Goal: Information Seeking & Learning: Check status

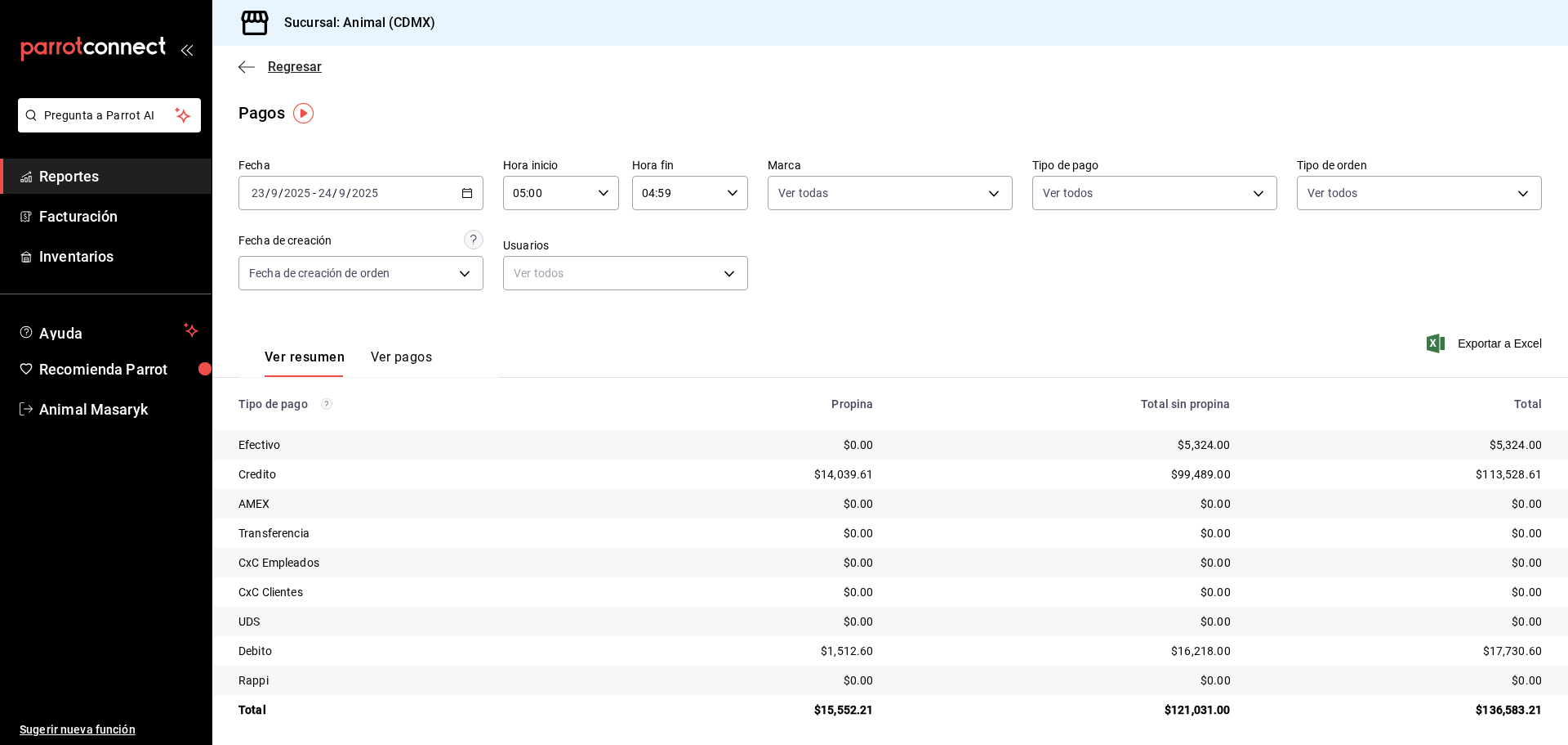
click at [248, 62] on icon "button" at bounding box center [246, 66] width 17 height 15
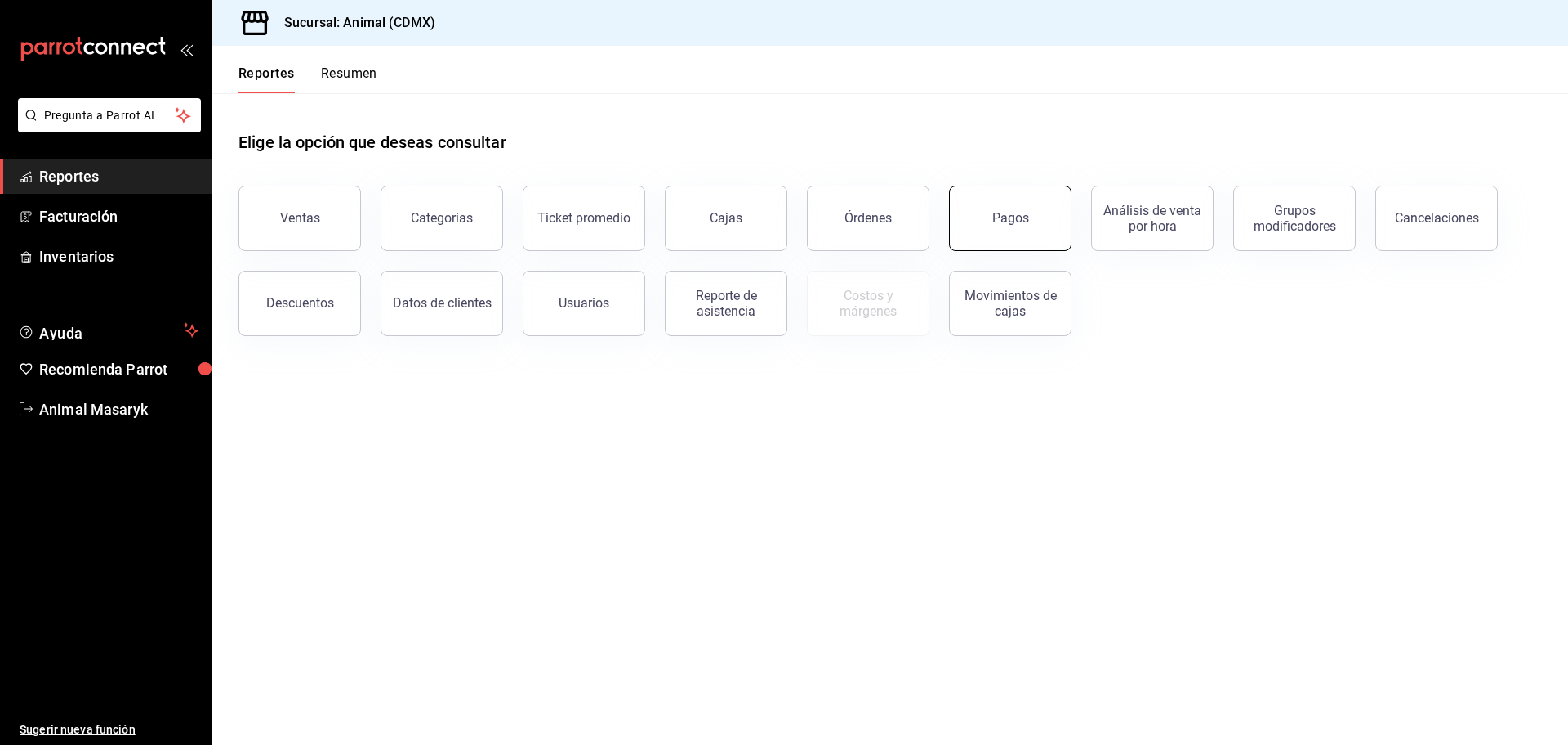
click at [1032, 232] on button "Pagos" at bounding box center [1010, 218] width 122 height 65
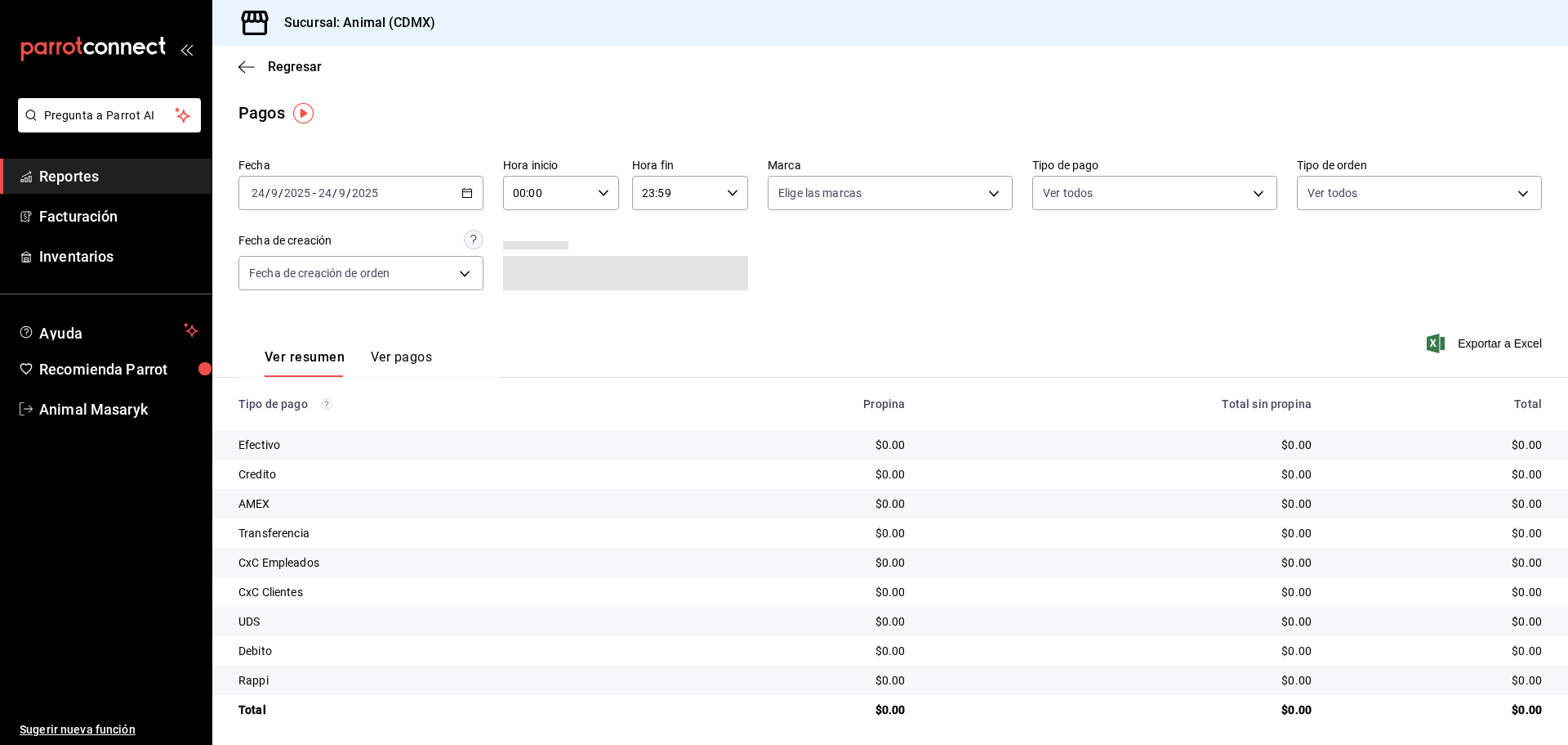
click at [470, 182] on div "[DATE] [DATE] - [DATE] [DATE]" at bounding box center [361, 193] width 245 height 34
click at [355, 434] on span "Rango de fechas" at bounding box center [316, 426] width 126 height 18
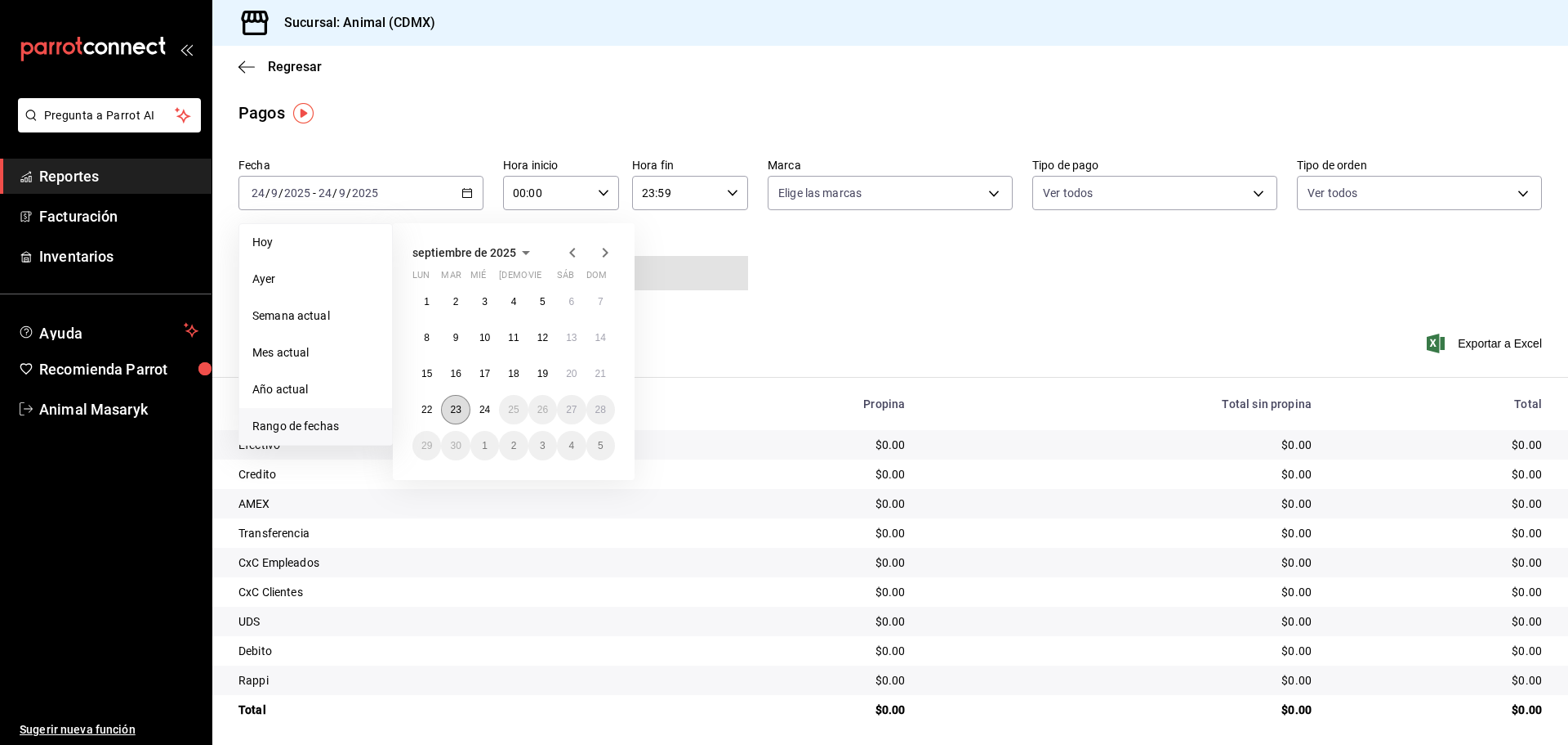
click at [468, 410] on button "23" at bounding box center [455, 409] width 28 height 29
click at [482, 411] on abbr "24" at bounding box center [484, 409] width 11 height 12
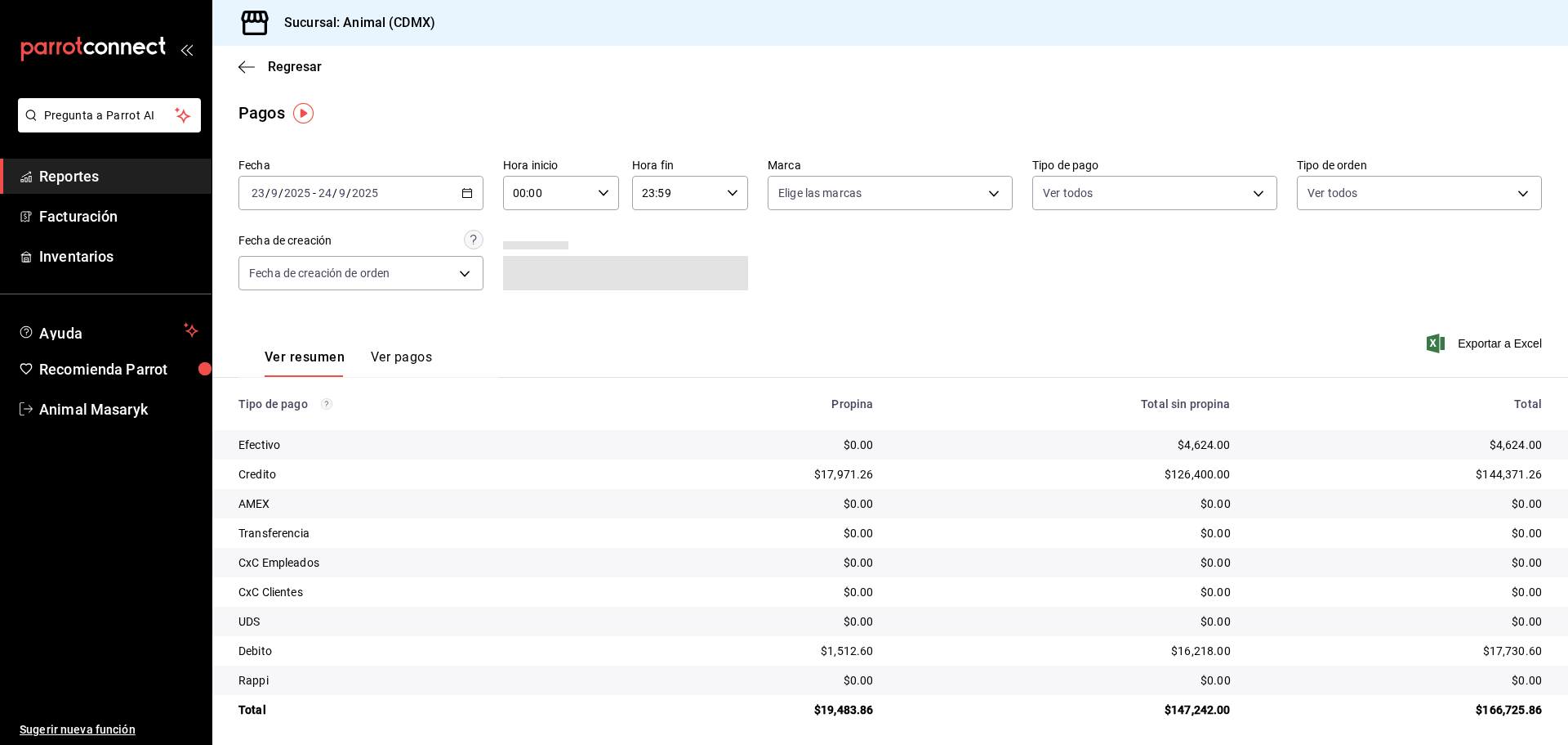
click at [715, 325] on div "Ver resumen Ver pagos Exportar a Excel" at bounding box center [889, 352] width 1356 height 87
click at [598, 195] on icon "button" at bounding box center [604, 193] width 12 height 12
click at [540, 308] on span "04" at bounding box center [530, 309] width 32 height 13
type input "04:00"
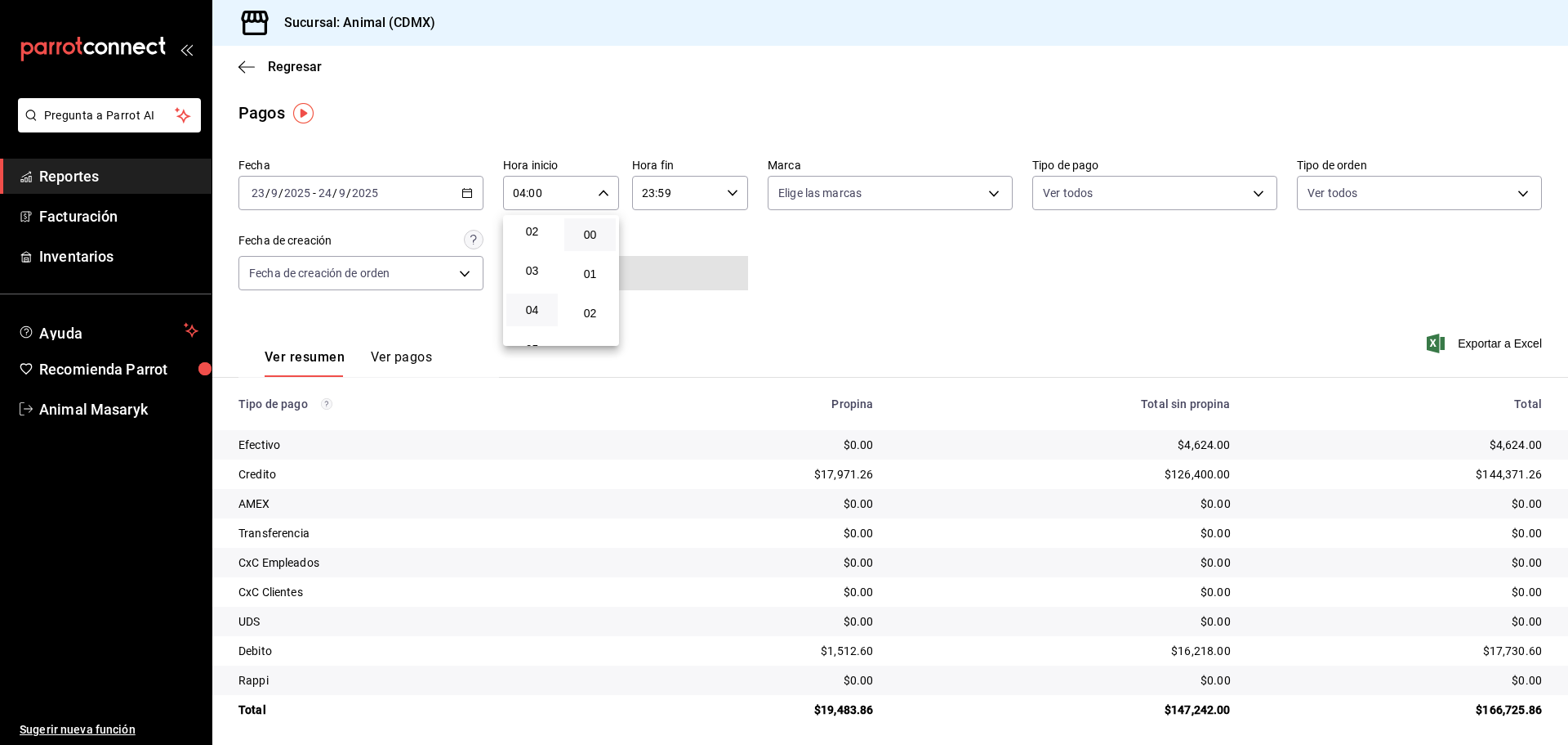
click at [790, 220] on div at bounding box center [784, 372] width 1568 height 745
click at [721, 195] on div "23:59 Hora fin" at bounding box center [689, 193] width 116 height 34
click at [659, 314] on span "04" at bounding box center [657, 315] width 32 height 13
type input "04:59"
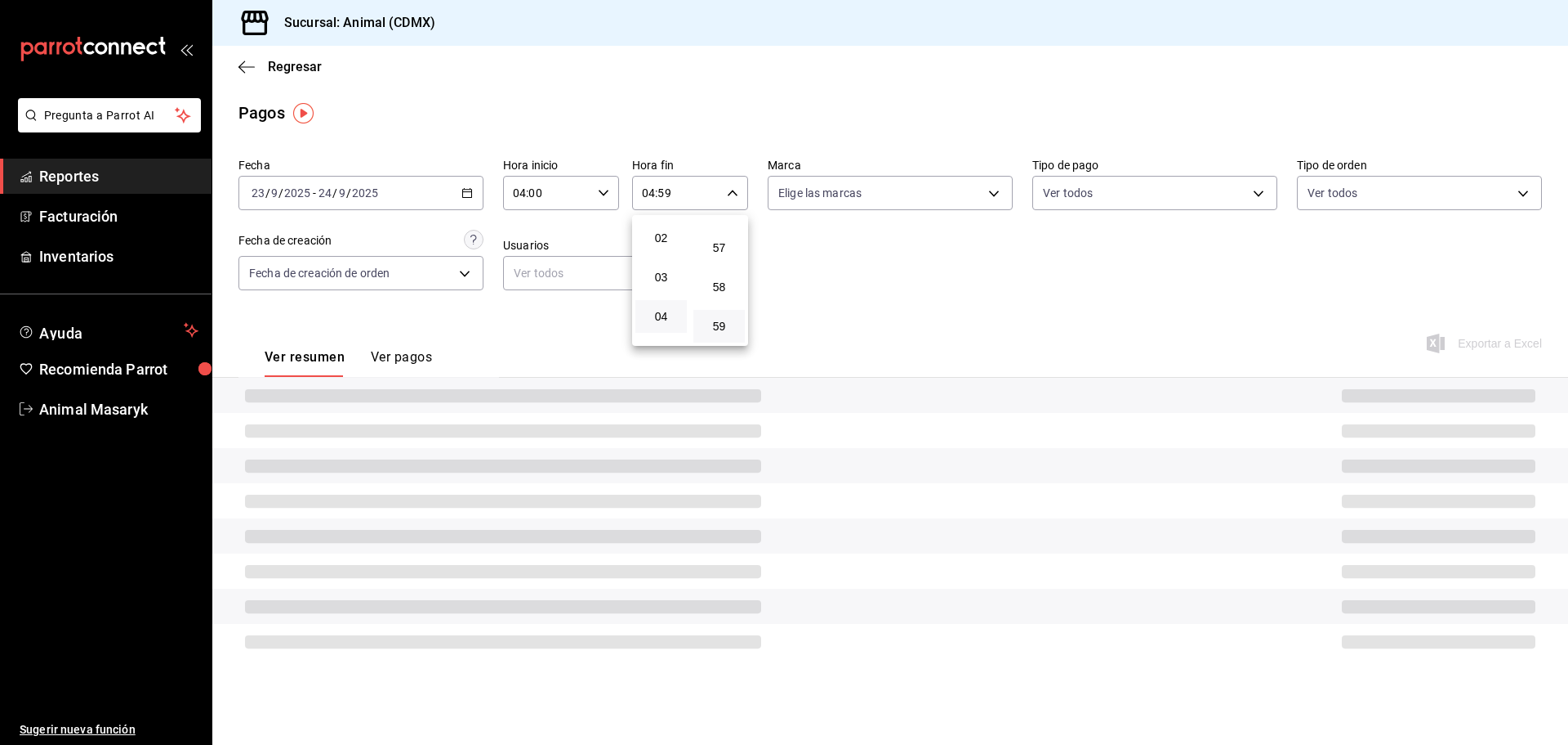
click at [889, 215] on div at bounding box center [784, 372] width 1568 height 745
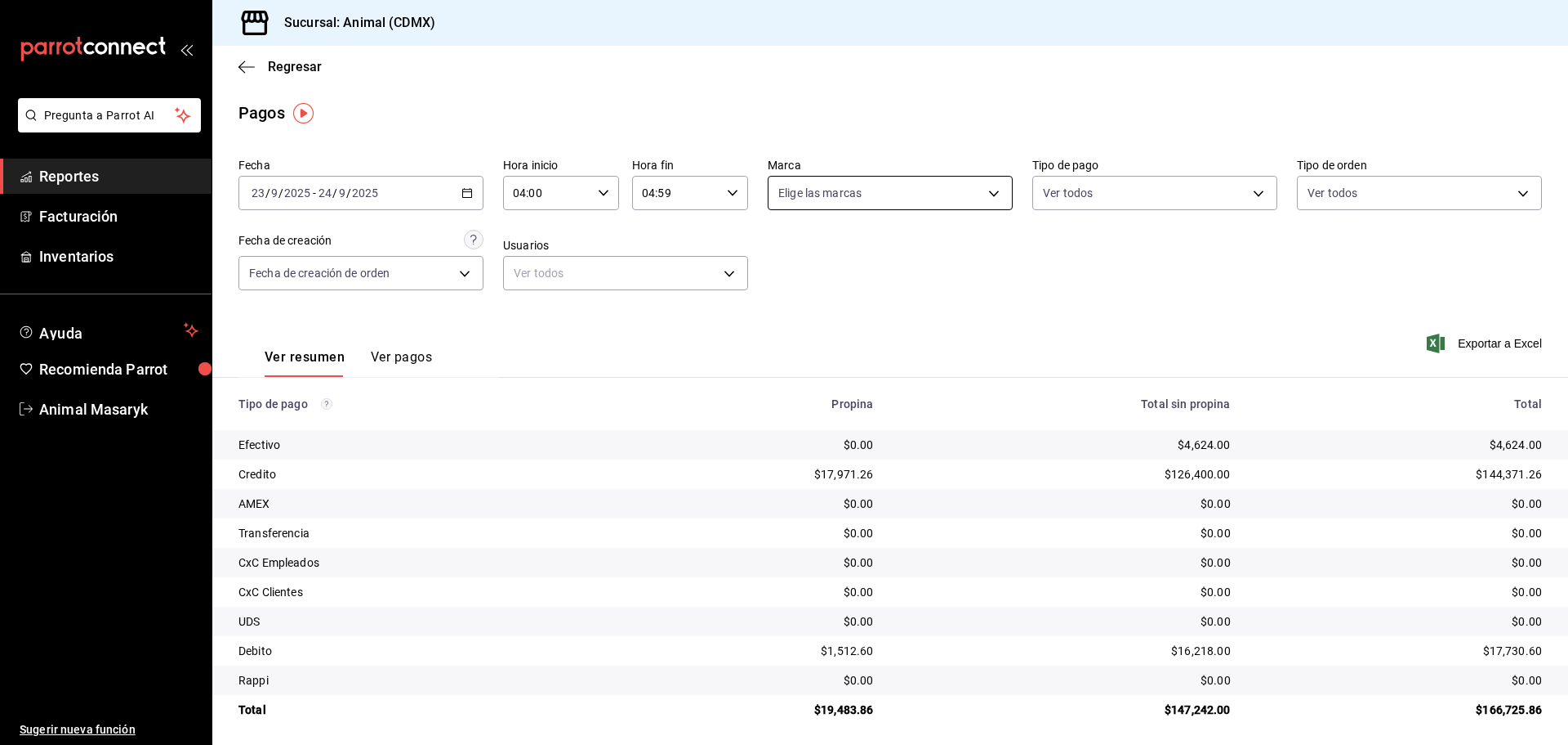
click at [975, 190] on body "Pregunta a Parrot AI Reportes Facturación Inventarios Ayuda Recomienda Parrot A…" at bounding box center [784, 372] width 1568 height 745
click at [948, 247] on li "Ver todas" at bounding box center [885, 255] width 241 height 49
type input "cb0f6aec-1481-4e37-861c-bab9b3a65b14"
checkbox input "true"
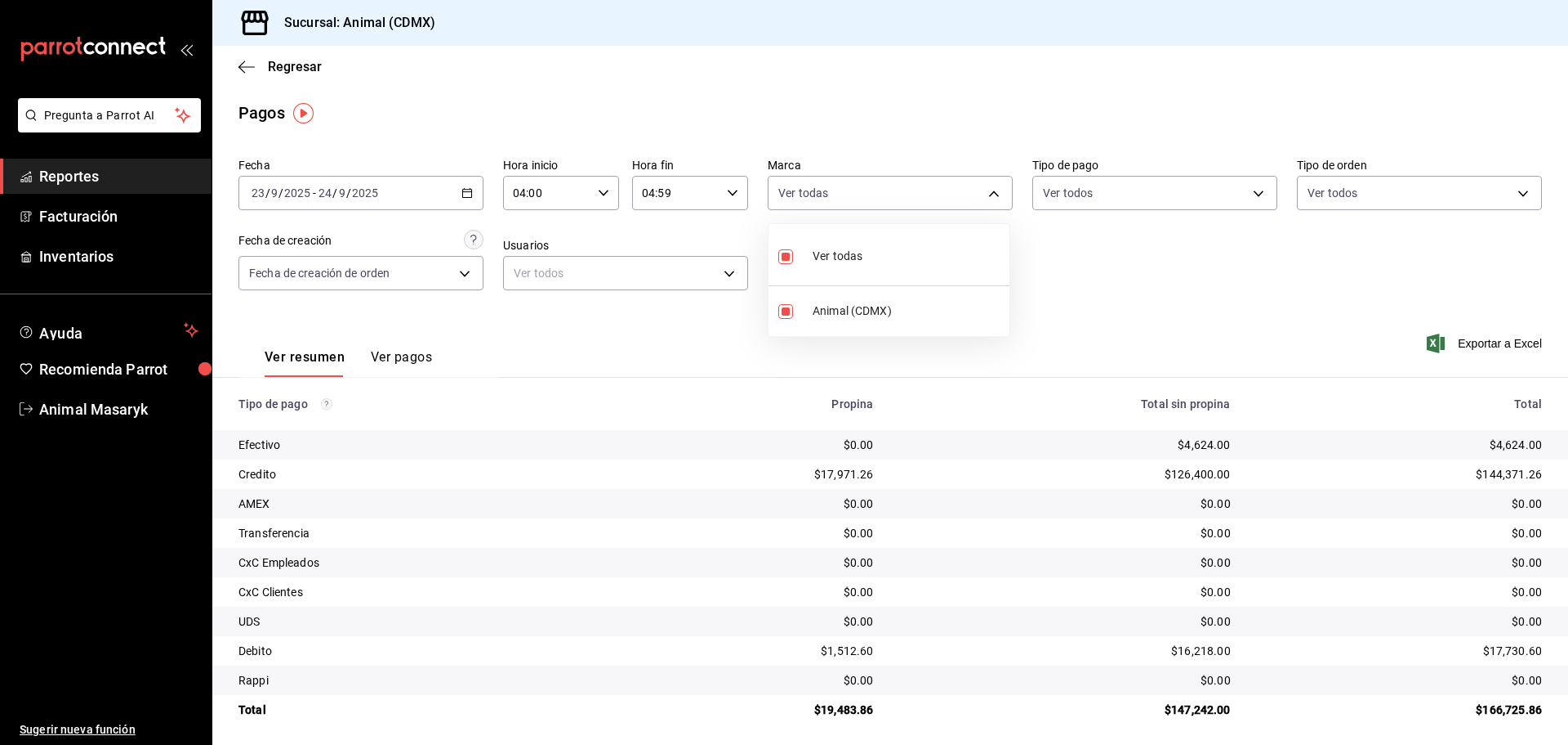
drag, startPoint x: 1196, startPoint y: 247, endPoint x: 1253, endPoint y: 147, distance: 115.1
click at [1200, 232] on div at bounding box center [784, 372] width 1568 height 745
click at [1236, 190] on body "Pregunta a Parrot AI Reportes Facturación Inventarios Ayuda Recomienda Parrot A…" at bounding box center [784, 372] width 1568 height 745
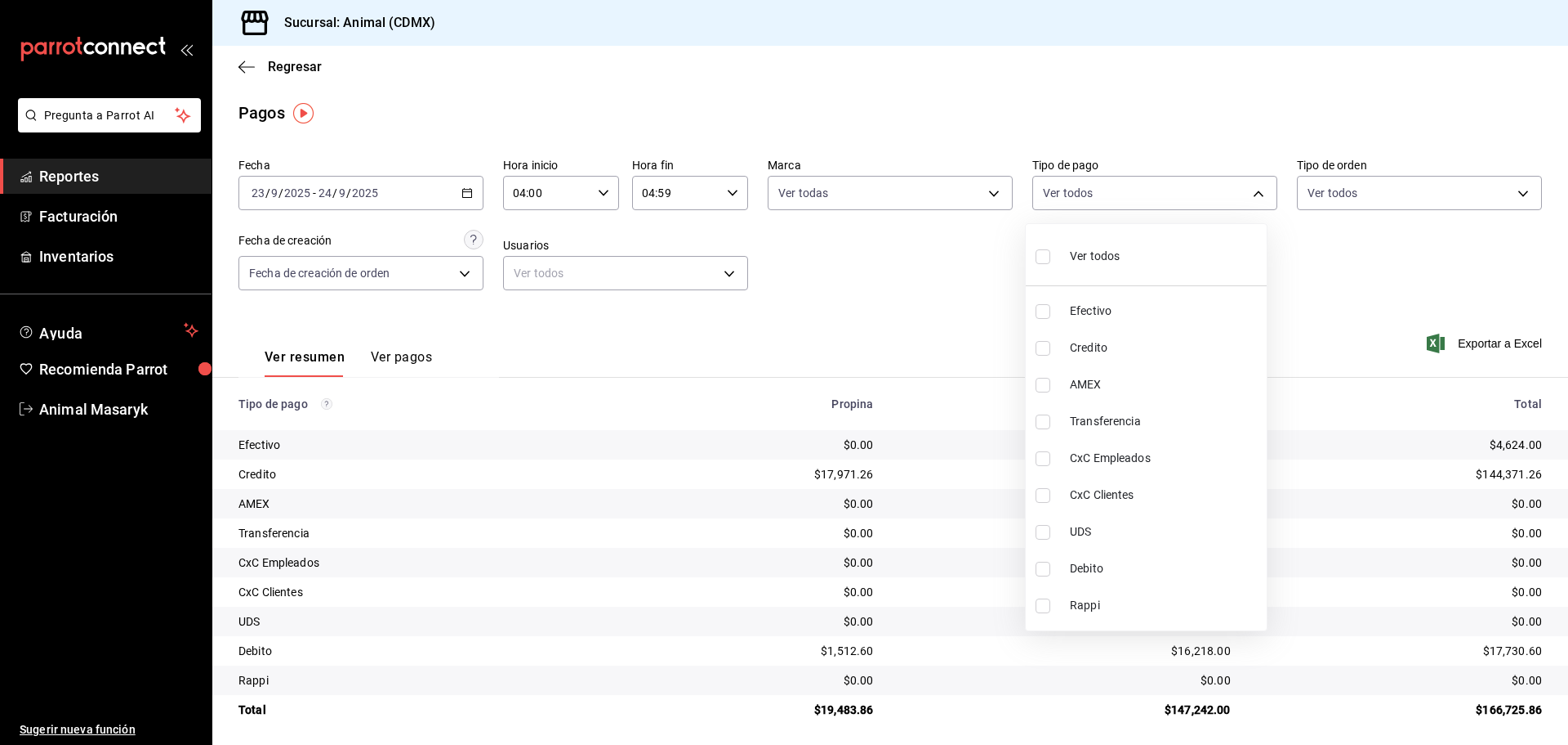
click at [1145, 265] on li "Ver todos" at bounding box center [1146, 255] width 241 height 49
type input "42f515b5-d78a-4538-9fd6-dd91ca8c9d0d,09d93f3d-83f8-4294-bef9-640bdbafd8e4,c0bfe…"
checkbox input "true"
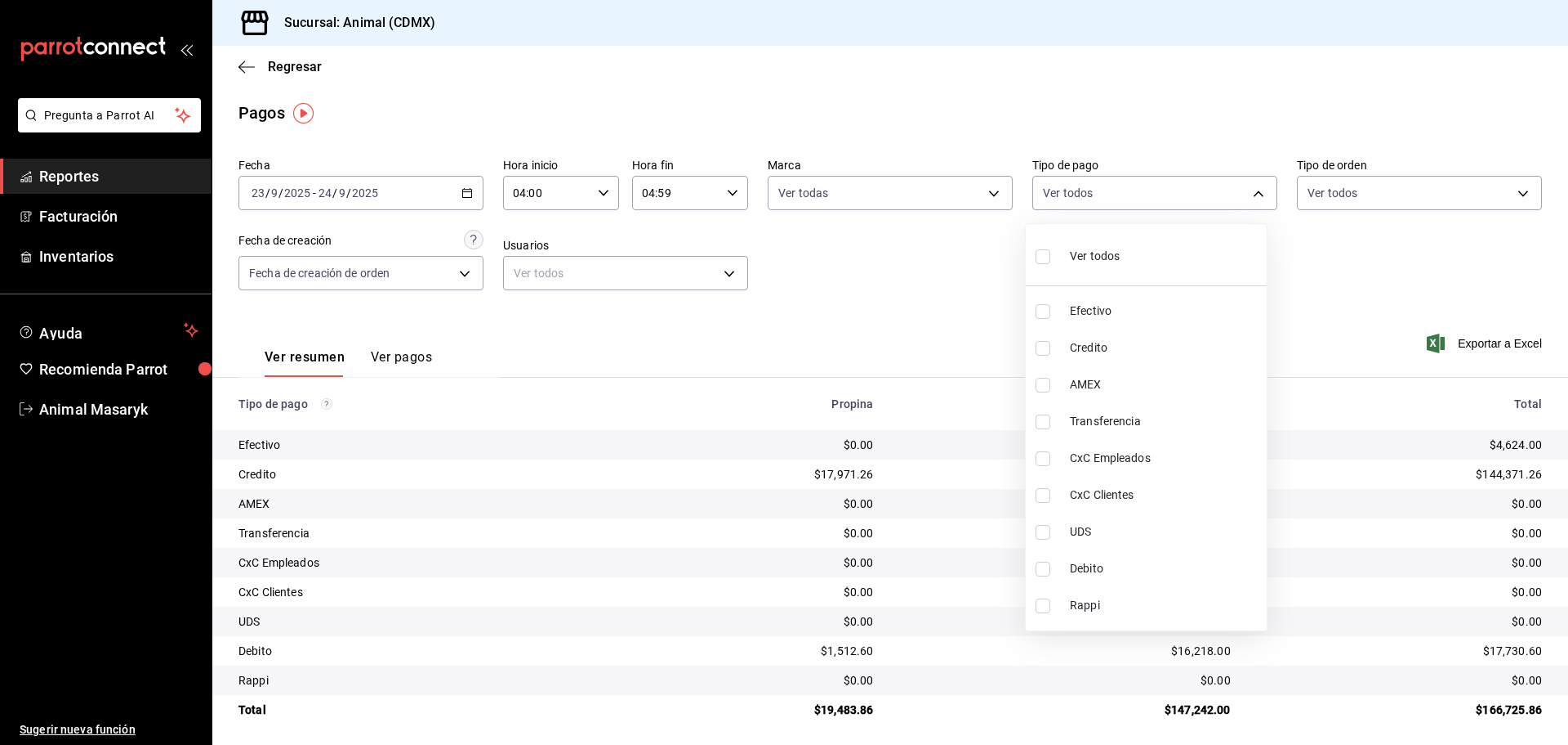
checkbox input "true"
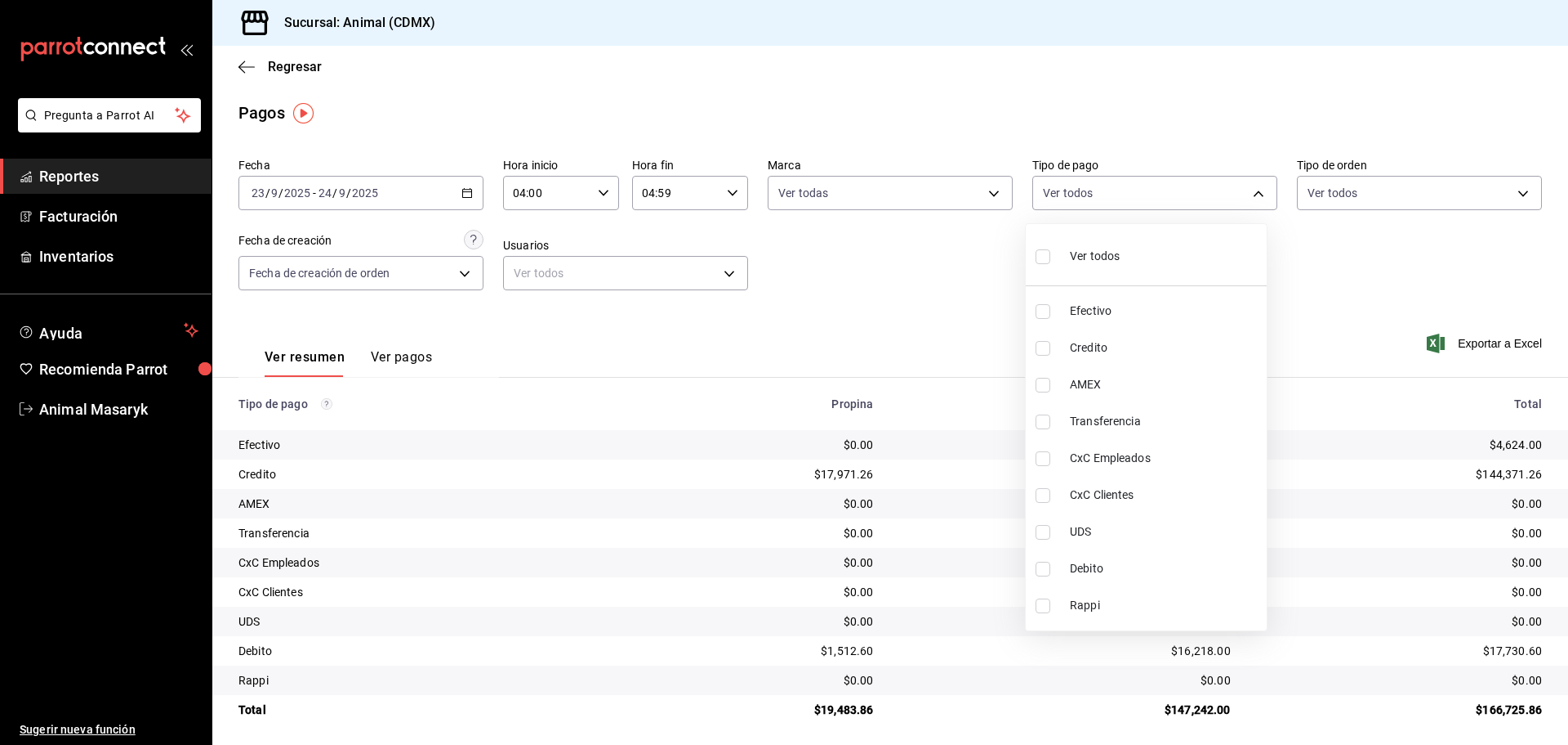
checkbox input "true"
drag, startPoint x: 1378, startPoint y: 256, endPoint x: 1410, endPoint y: 210, distance: 56.0
click at [1385, 245] on div at bounding box center [784, 372] width 1568 height 745
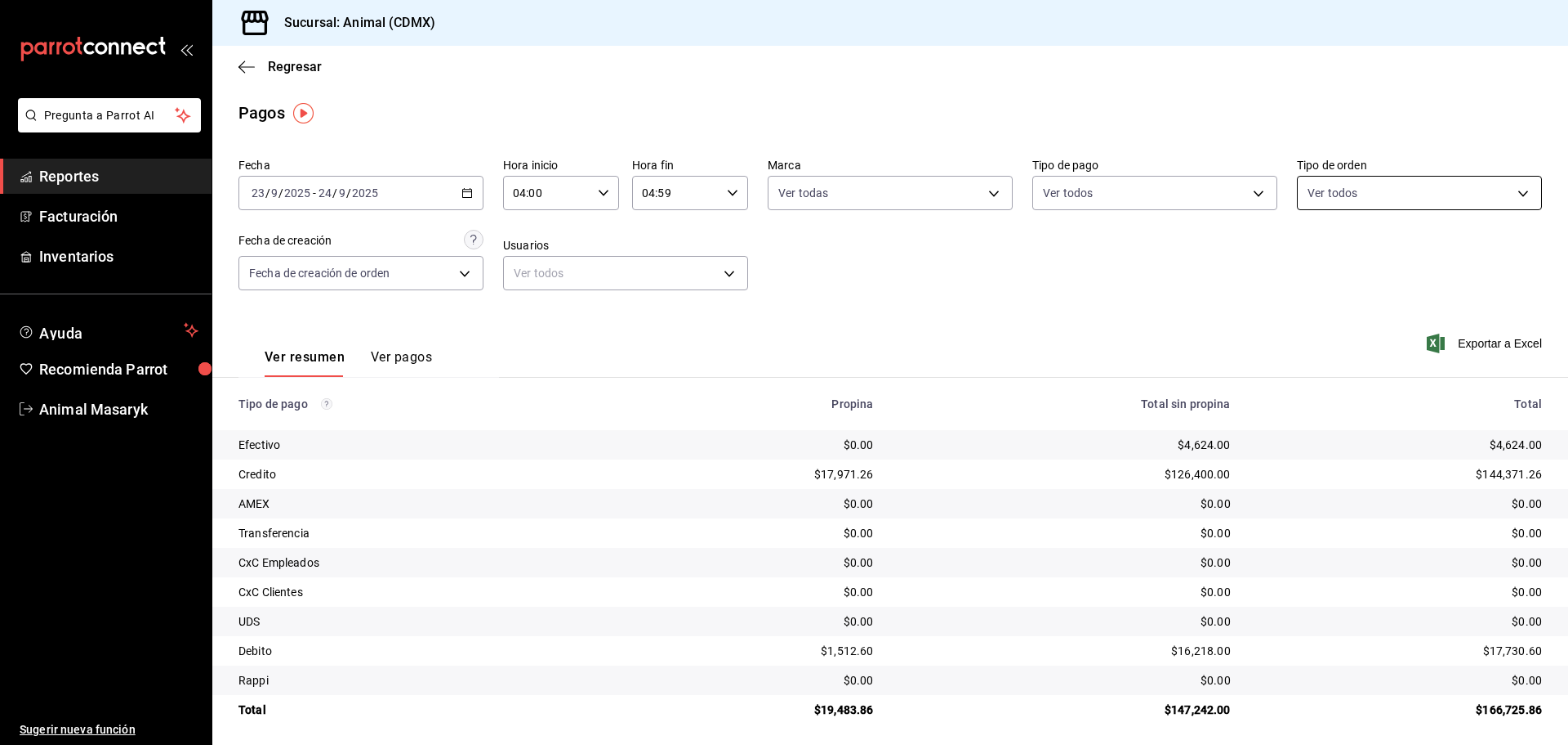
click at [1512, 192] on body "Pregunta a Parrot AI Reportes Facturación Inventarios Ayuda Recomienda Parrot A…" at bounding box center [784, 372] width 1568 height 745
click at [1376, 252] on span "Ver todos" at bounding box center [1357, 257] width 50 height 18
type input "ad44a823-99d3-4372-a913-4cf57f2a9ac0,b8ee5ff1-85c8-4a81-aa51-555e6c8ba0c6,EXTER…"
checkbox input "true"
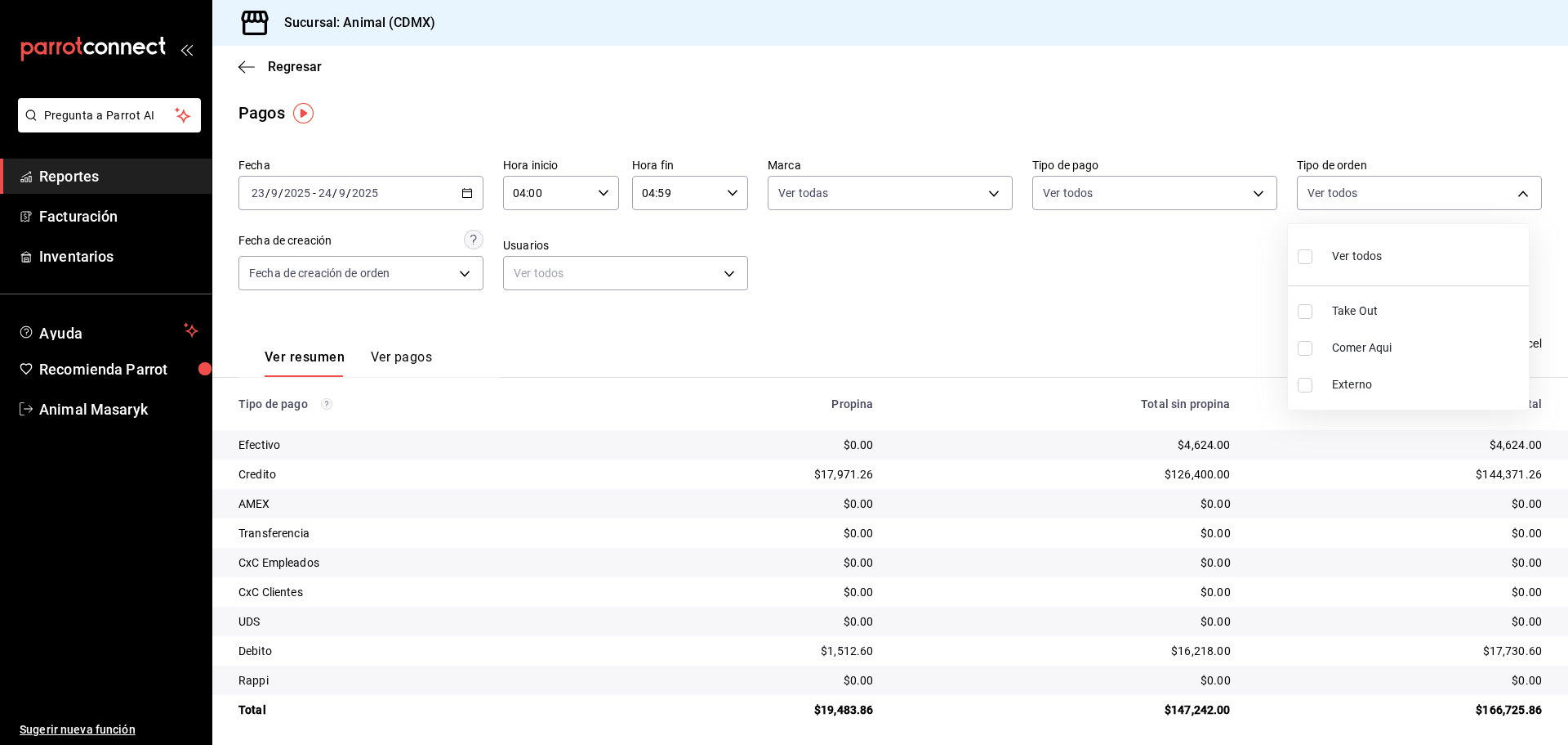
checkbox input "true"
click at [1130, 256] on div at bounding box center [784, 372] width 1568 height 745
click at [248, 60] on icon "button" at bounding box center [246, 66] width 17 height 15
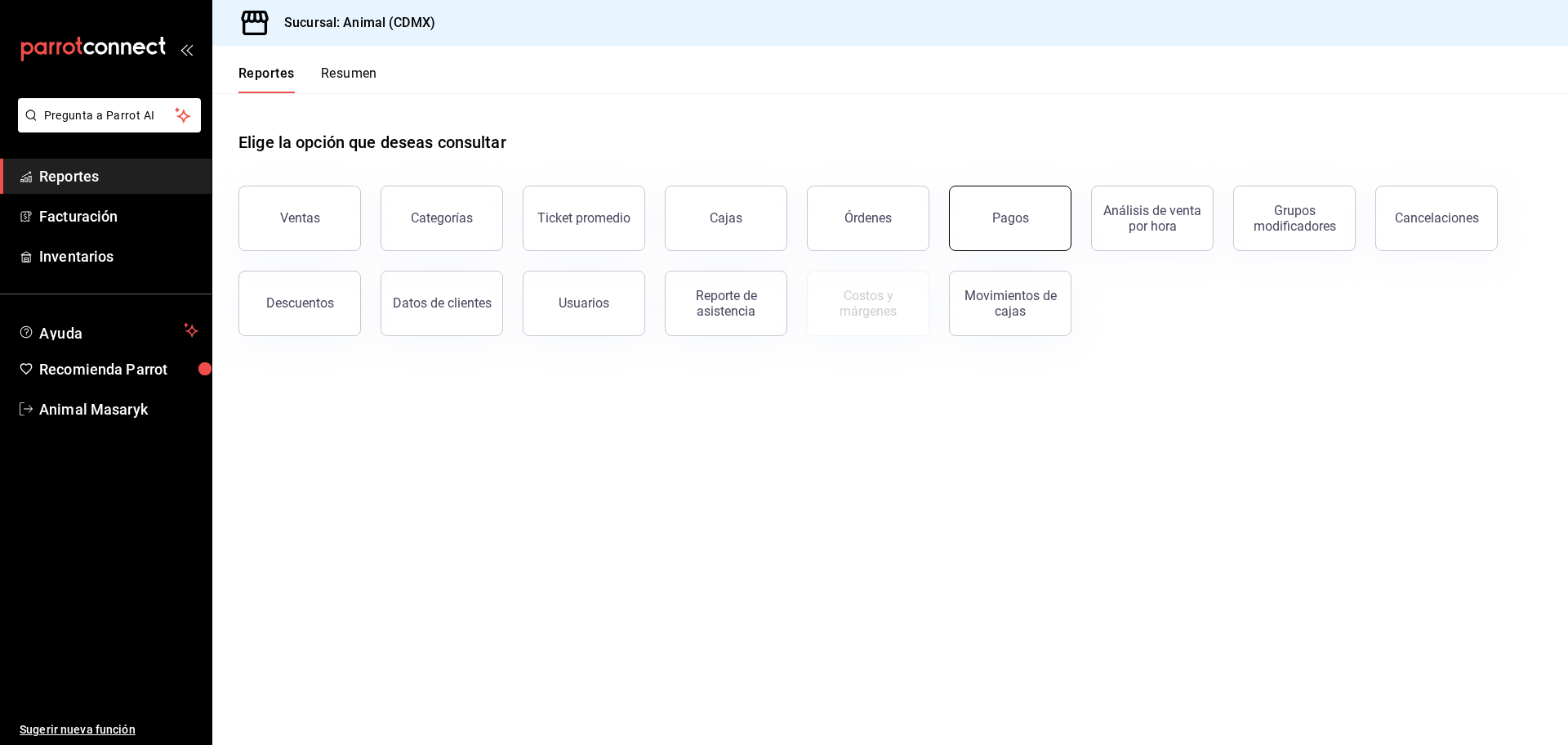
click at [995, 216] on div "Pagos" at bounding box center [1011, 218] width 37 height 16
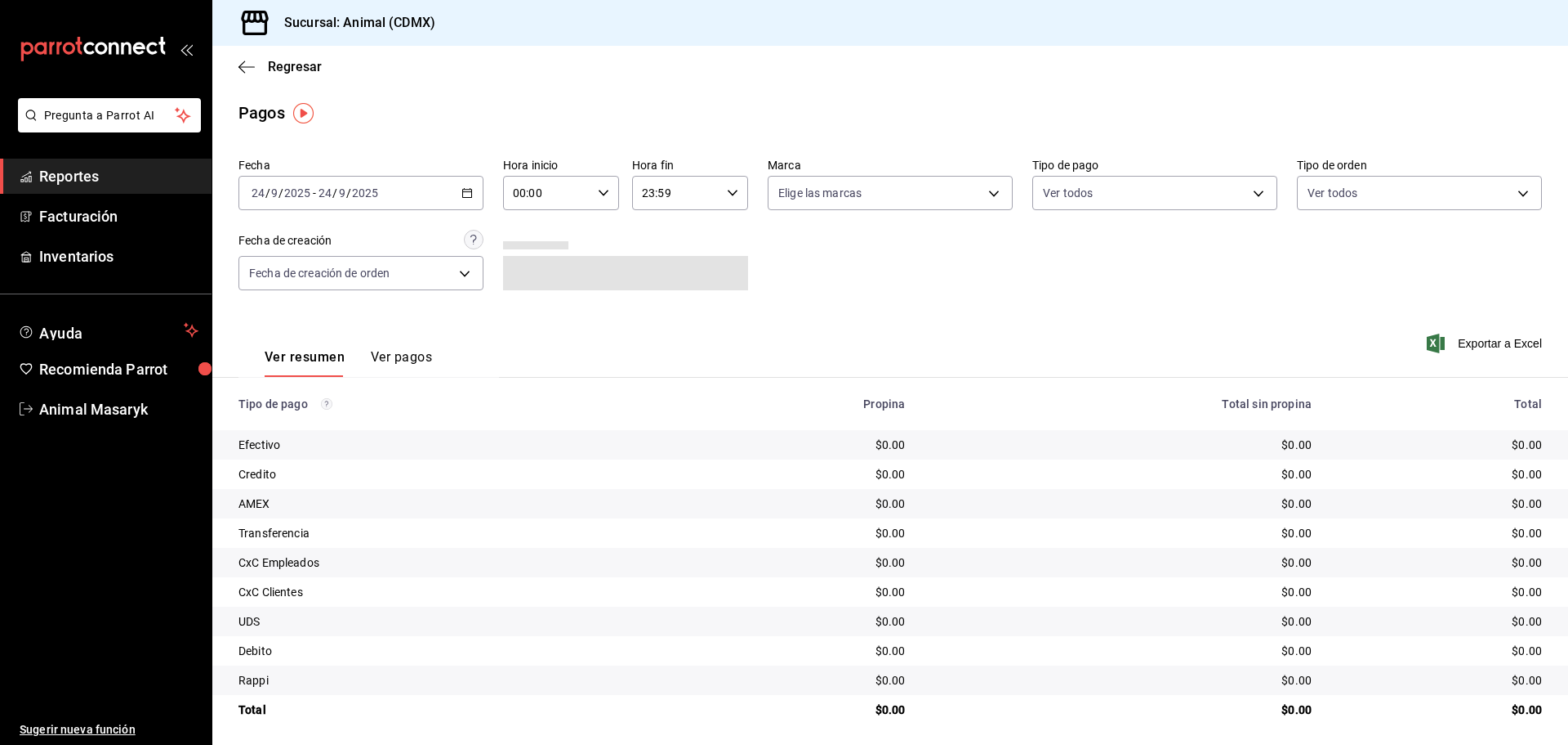
click at [468, 188] on icon "button" at bounding box center [468, 193] width 12 height 12
click at [320, 433] on span "Rango de fechas" at bounding box center [316, 426] width 126 height 18
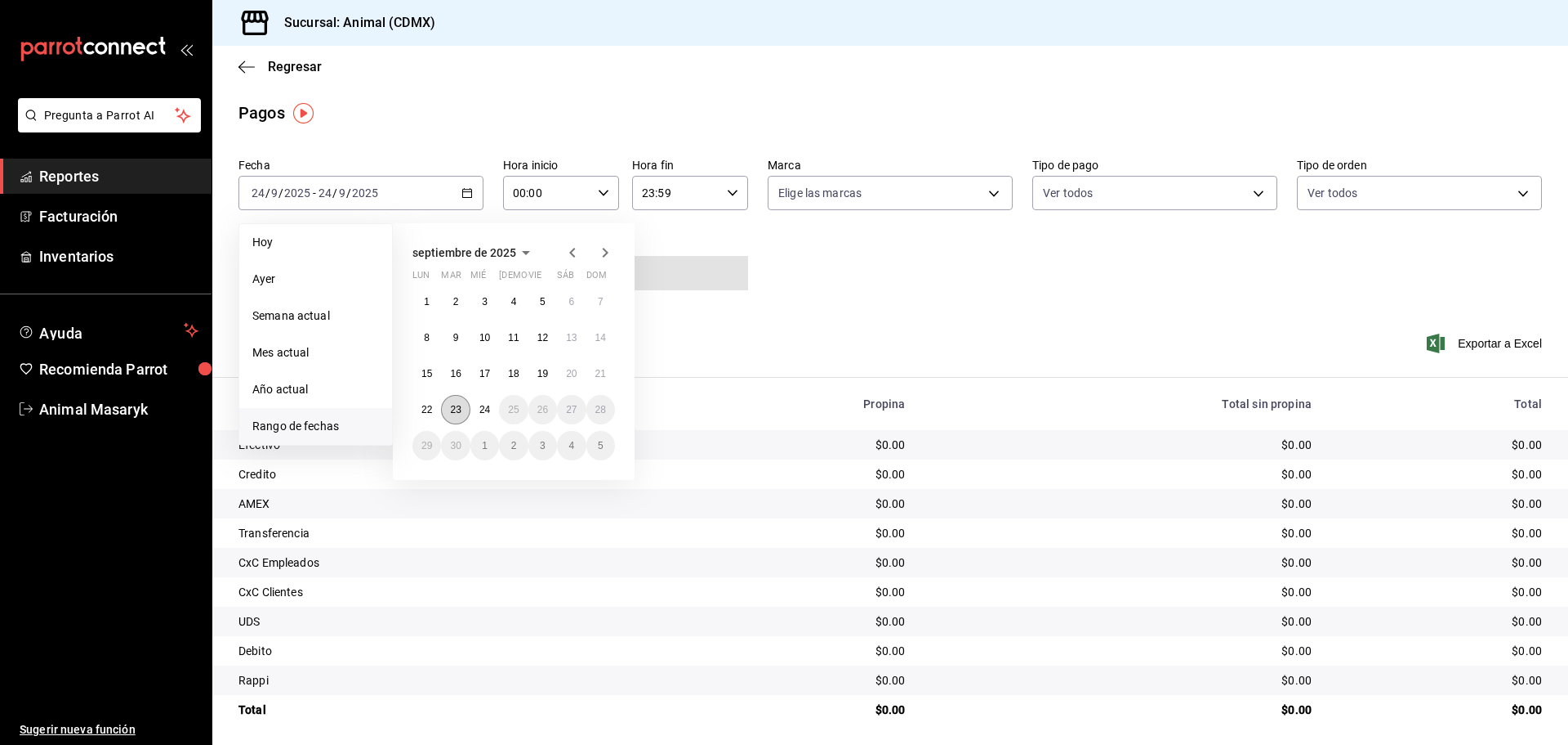
click at [458, 403] on button "23" at bounding box center [455, 409] width 28 height 29
click at [484, 408] on abbr "24" at bounding box center [484, 409] width 11 height 12
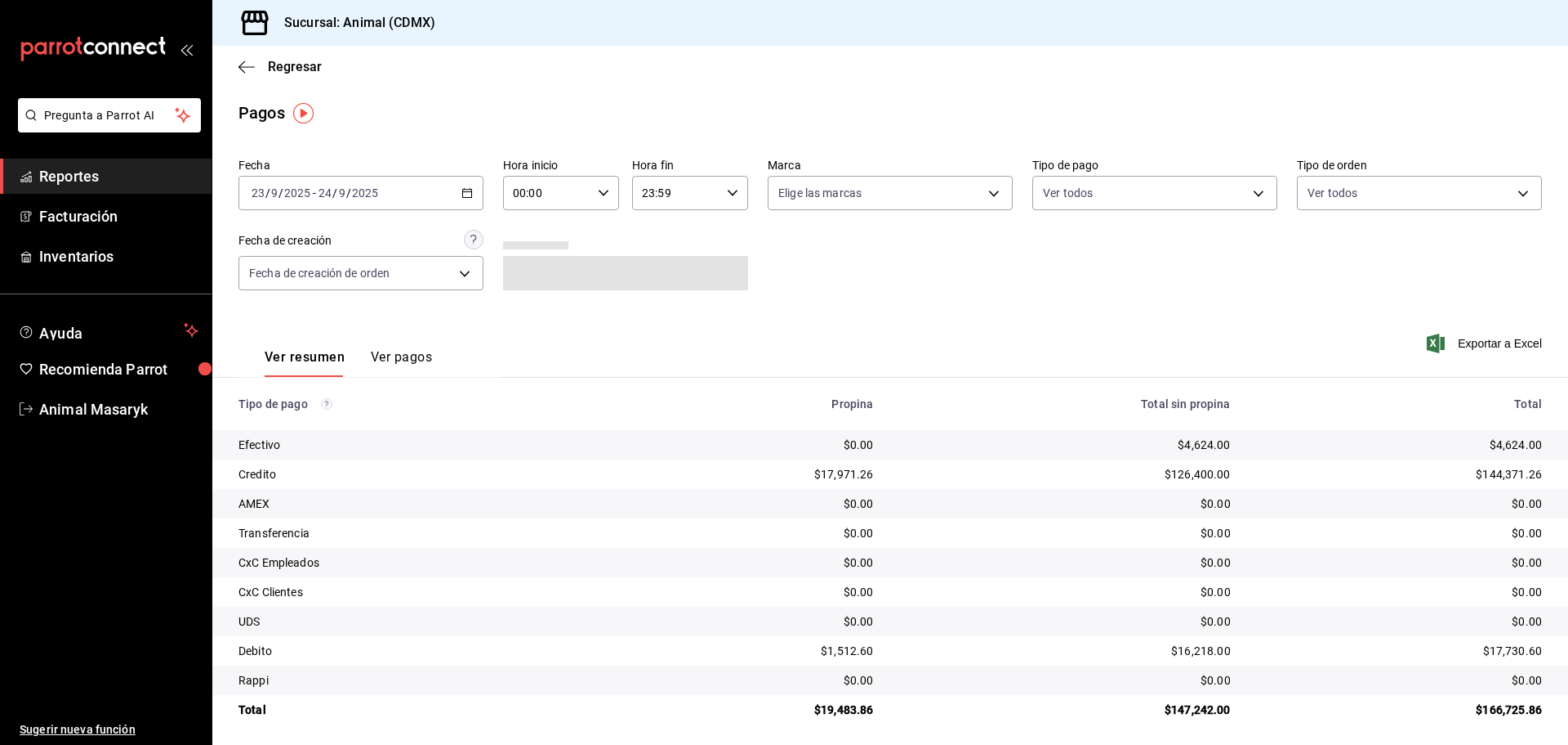
click at [592, 198] on div "00:00 Hora inicio" at bounding box center [561, 193] width 116 height 34
click at [530, 268] on span "05" at bounding box center [530, 266] width 32 height 13
type input "05:00"
click at [737, 239] on div at bounding box center [784, 372] width 1568 height 745
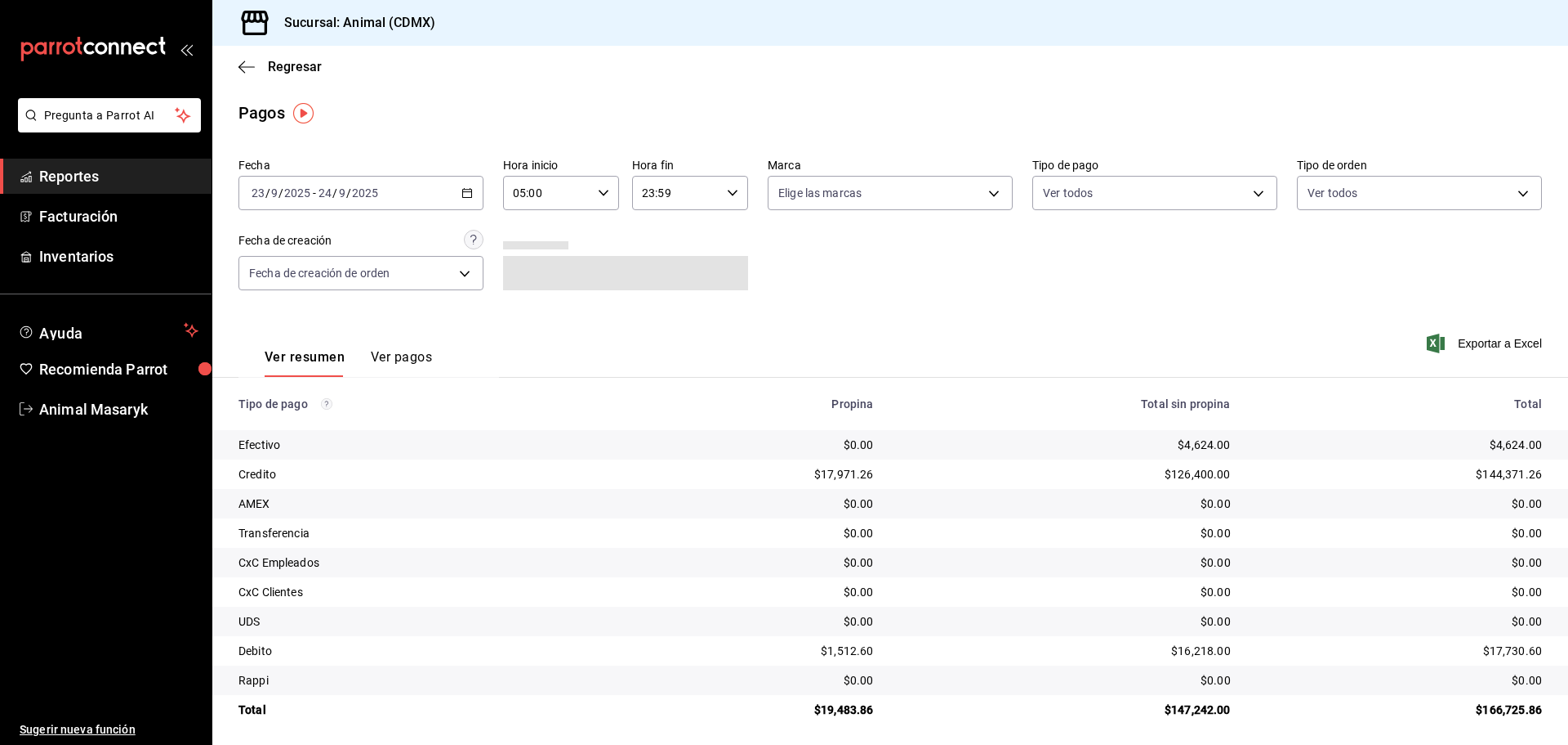
click at [728, 187] on icon "button" at bounding box center [733, 193] width 12 height 12
click at [657, 302] on button "04" at bounding box center [657, 310] width 52 height 33
type input "04:59"
click at [847, 238] on div at bounding box center [784, 372] width 1568 height 745
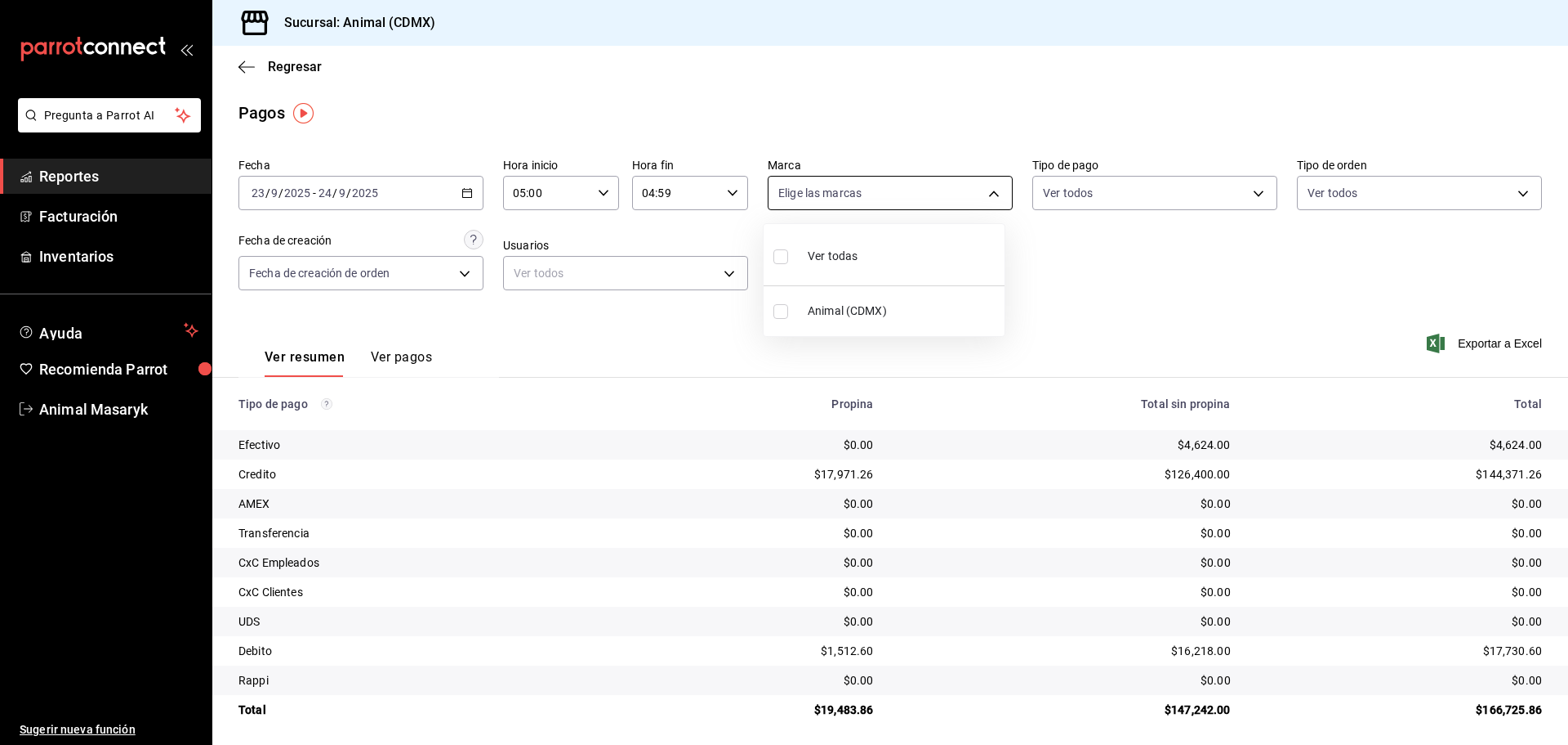
click at [967, 183] on body "Pregunta a Parrot AI Reportes Facturación Inventarios Ayuda Recomienda Parrot A…" at bounding box center [784, 372] width 1568 height 745
click at [888, 261] on li "Ver todas" at bounding box center [885, 255] width 241 height 49
type input "cb0f6aec-1481-4e37-861c-bab9b3a65b14"
checkbox input "true"
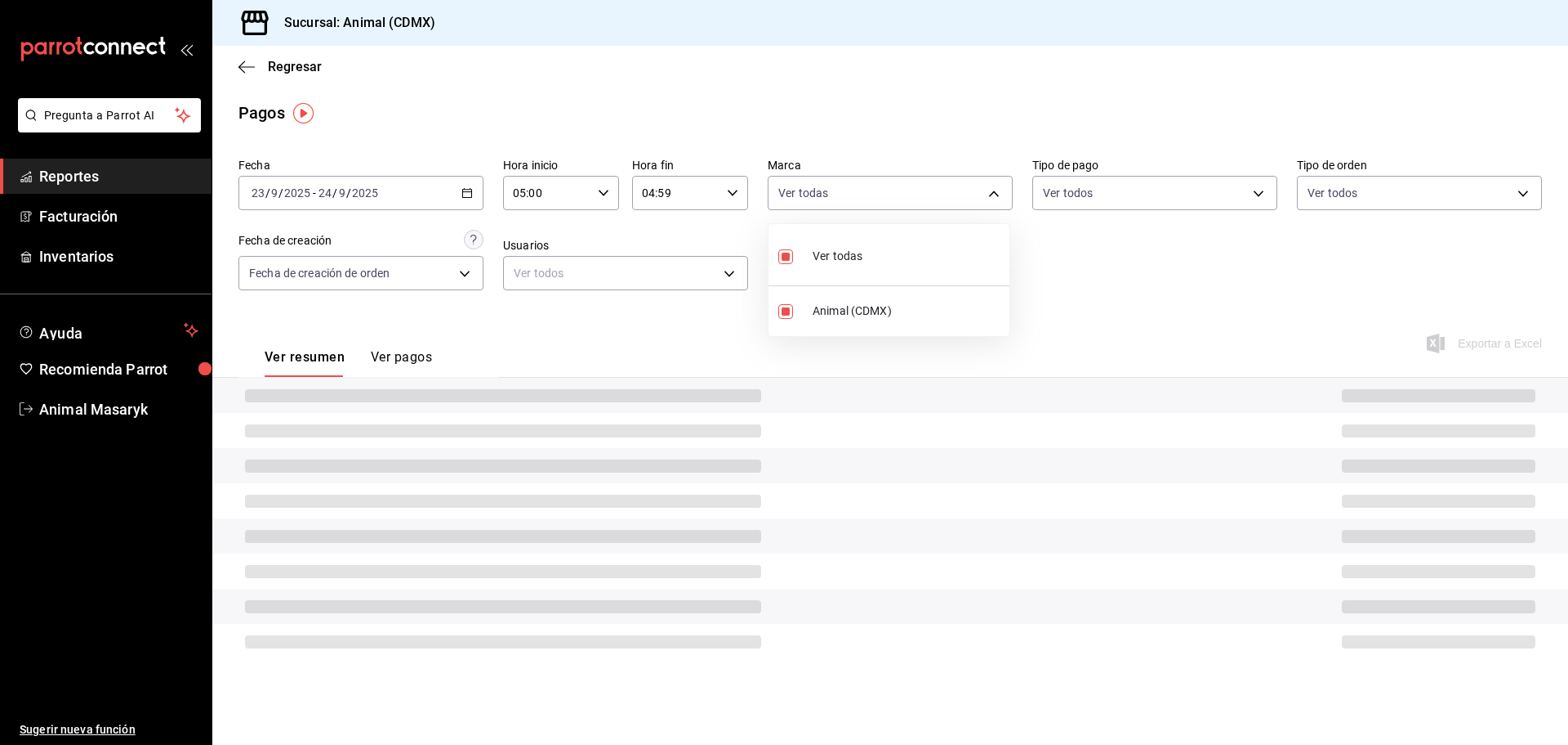
click at [1064, 264] on div at bounding box center [784, 372] width 1568 height 745
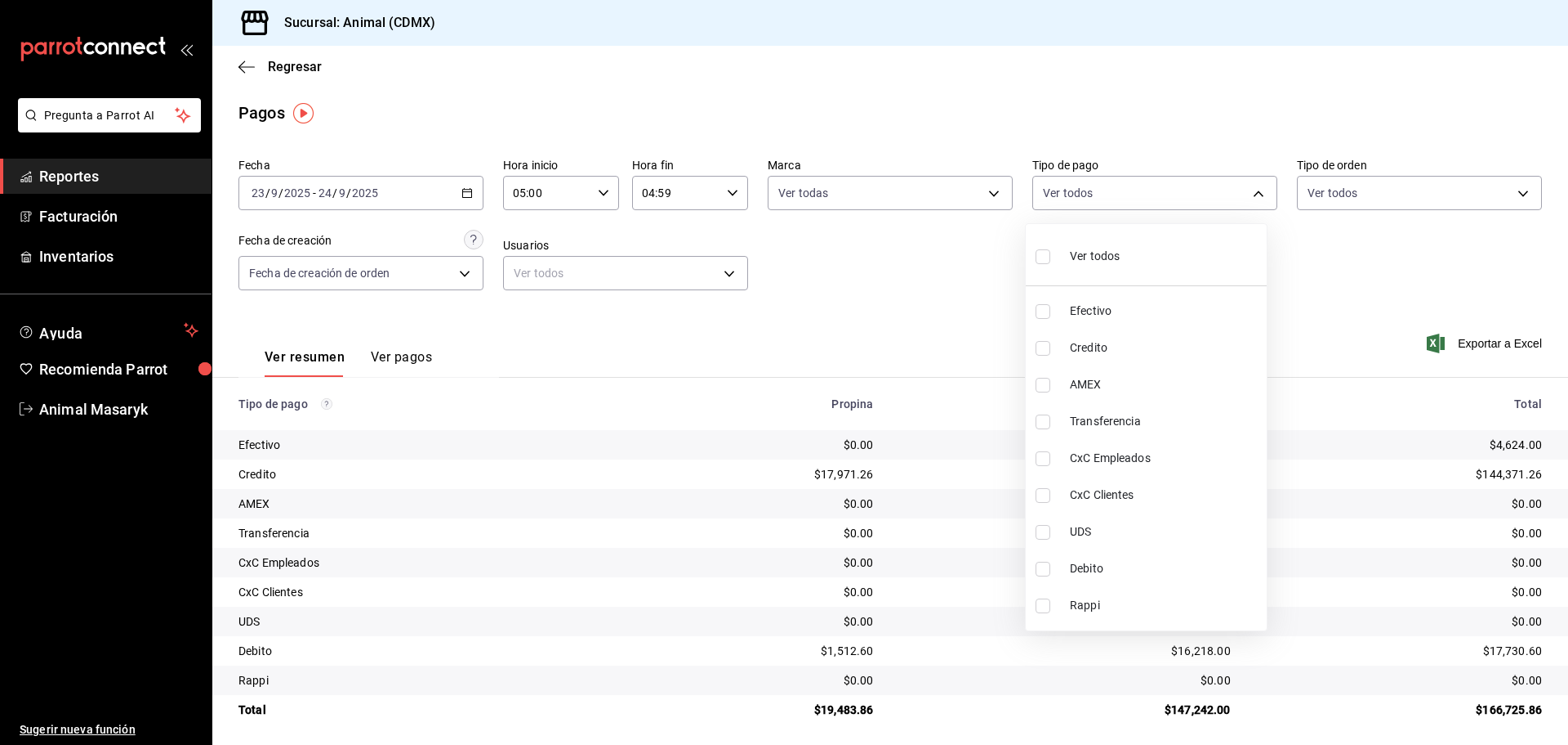
click at [1215, 194] on body "Pregunta a Parrot AI Reportes Facturación Inventarios Ayuda Recomienda Parrot A…" at bounding box center [784, 372] width 1568 height 745
click at [1171, 259] on li "Ver todos" at bounding box center [1146, 255] width 241 height 49
type input "42f515b5-d78a-4538-9fd6-dd91ca8c9d0d,09d93f3d-83f8-4294-bef9-640bdbafd8e4,c0bfe…"
checkbox input "true"
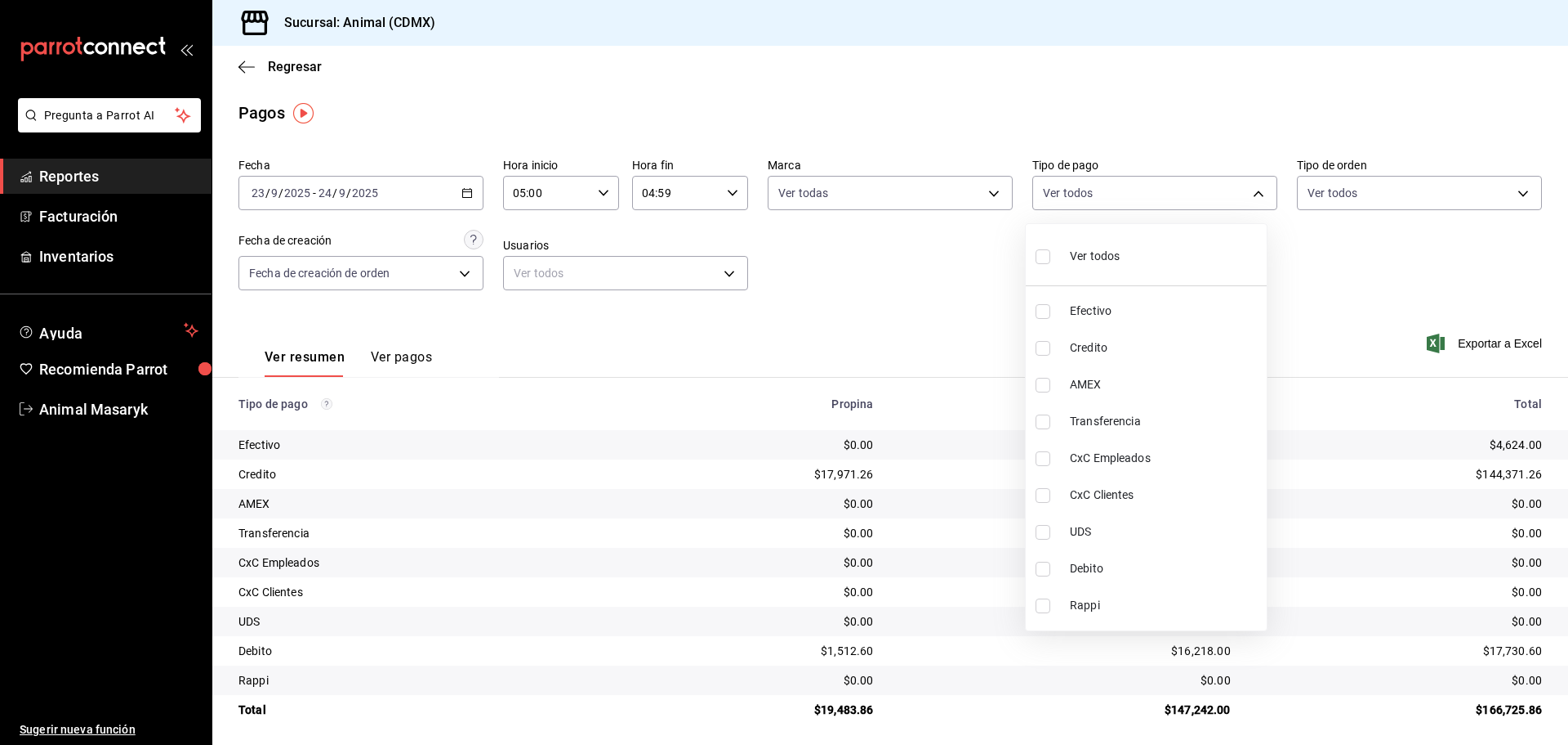
checkbox input "true"
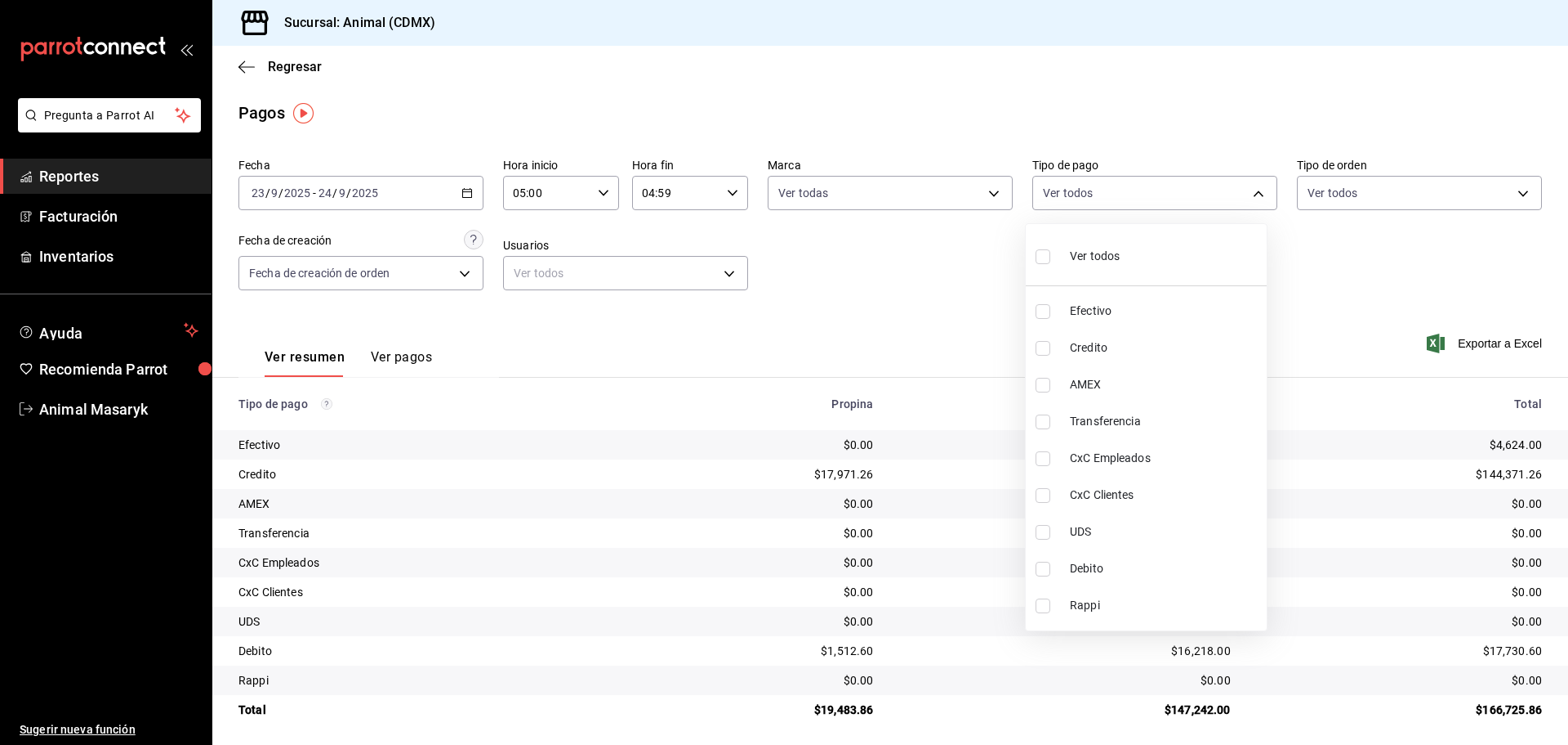
checkbox input "true"
drag, startPoint x: 1338, startPoint y: 255, endPoint x: 1354, endPoint y: 250, distance: 16.8
click at [1342, 255] on div at bounding box center [784, 372] width 1568 height 745
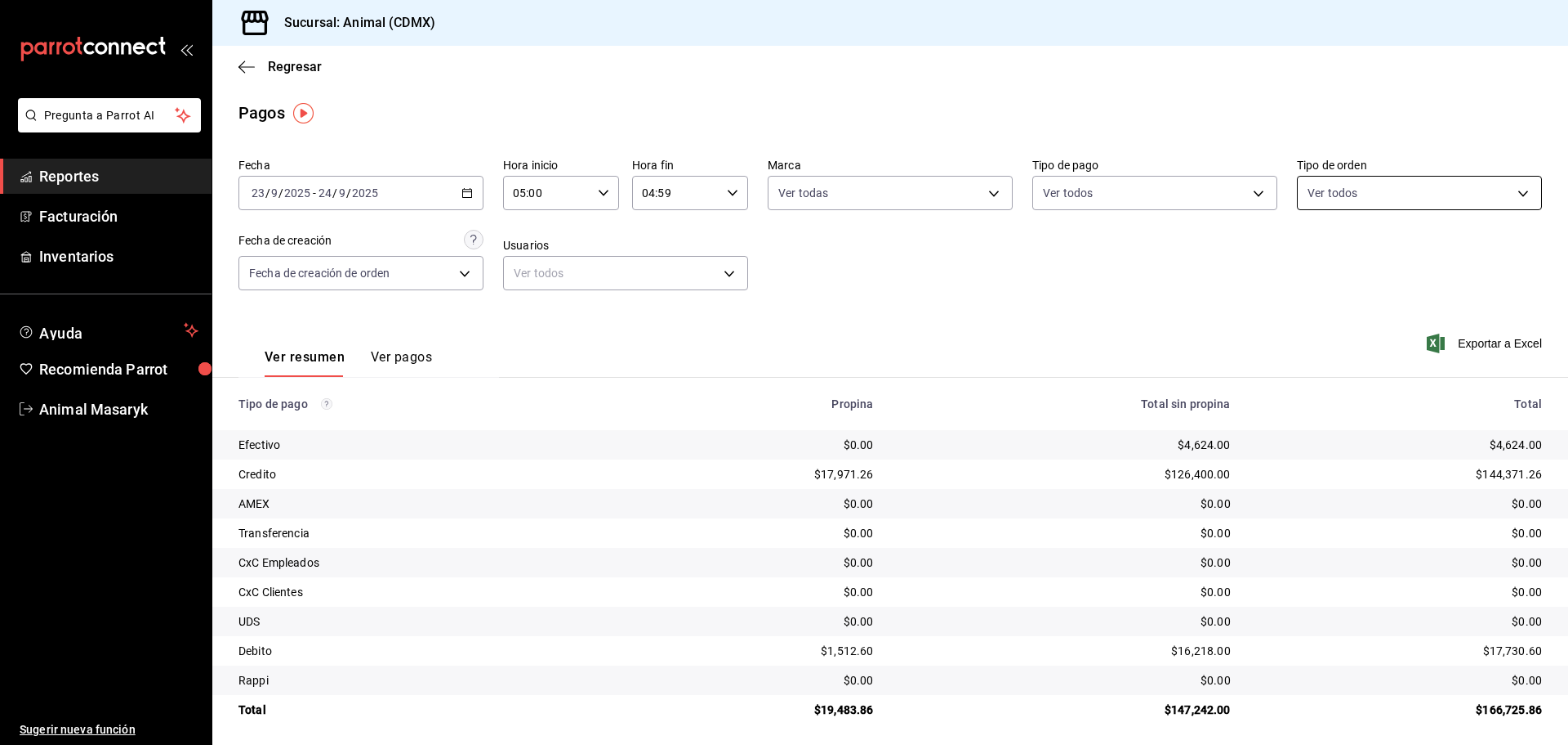
click at [1428, 191] on body "Pregunta a Parrot AI Reportes Facturación Inventarios Ayuda Recomienda Parrot A…" at bounding box center [784, 372] width 1568 height 745
click at [1393, 259] on li "Ver todos" at bounding box center [1409, 255] width 241 height 49
type input "ad44a823-99d3-4372-a913-4cf57f2a9ac0,b8ee5ff1-85c8-4a81-aa51-555e6c8ba0c6,EXTER…"
checkbox input "true"
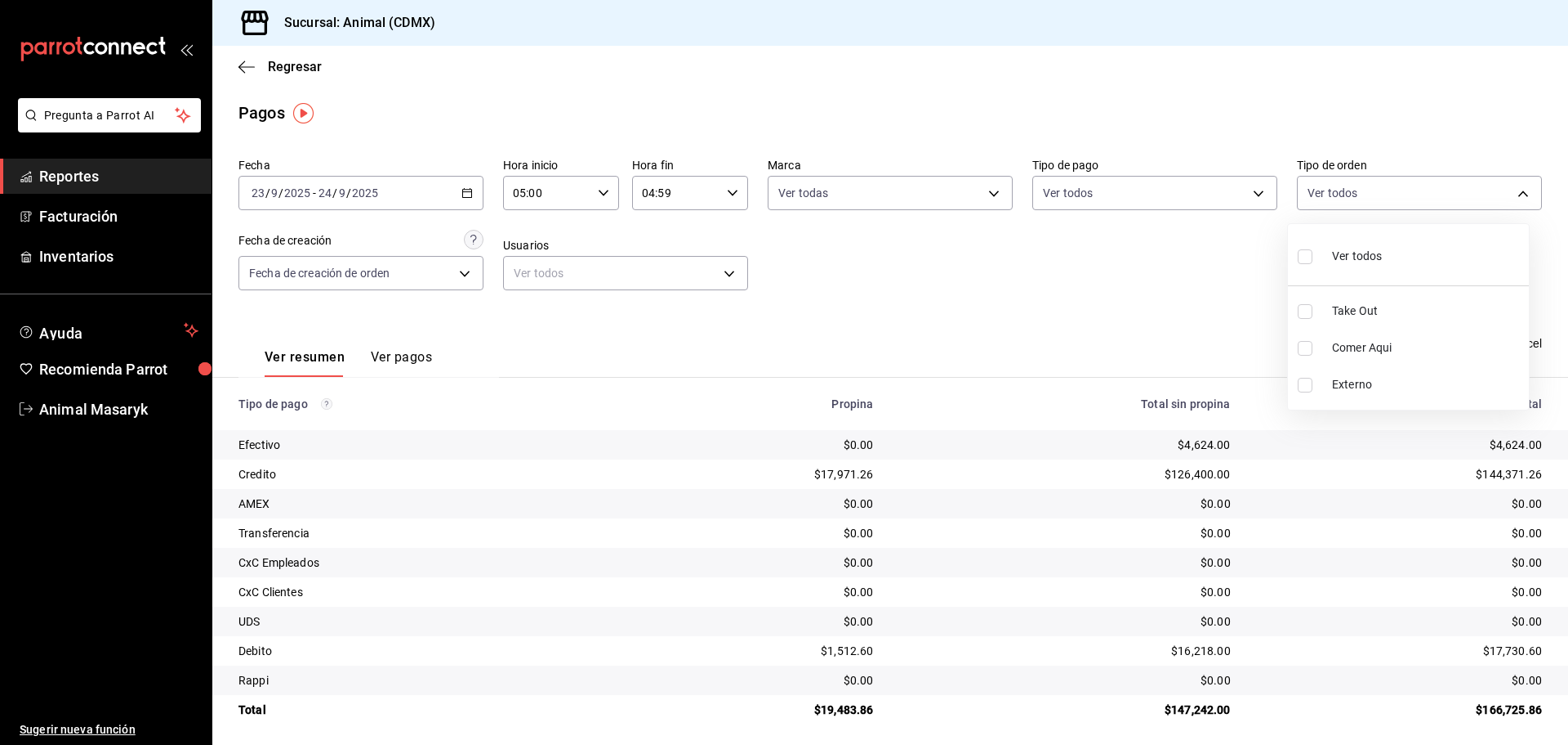
checkbox input "true"
click at [1049, 329] on div at bounding box center [784, 372] width 1568 height 745
click at [246, 80] on div "Regresar" at bounding box center [889, 66] width 1356 height 42
click at [237, 58] on div "Regresar" at bounding box center [889, 66] width 1356 height 42
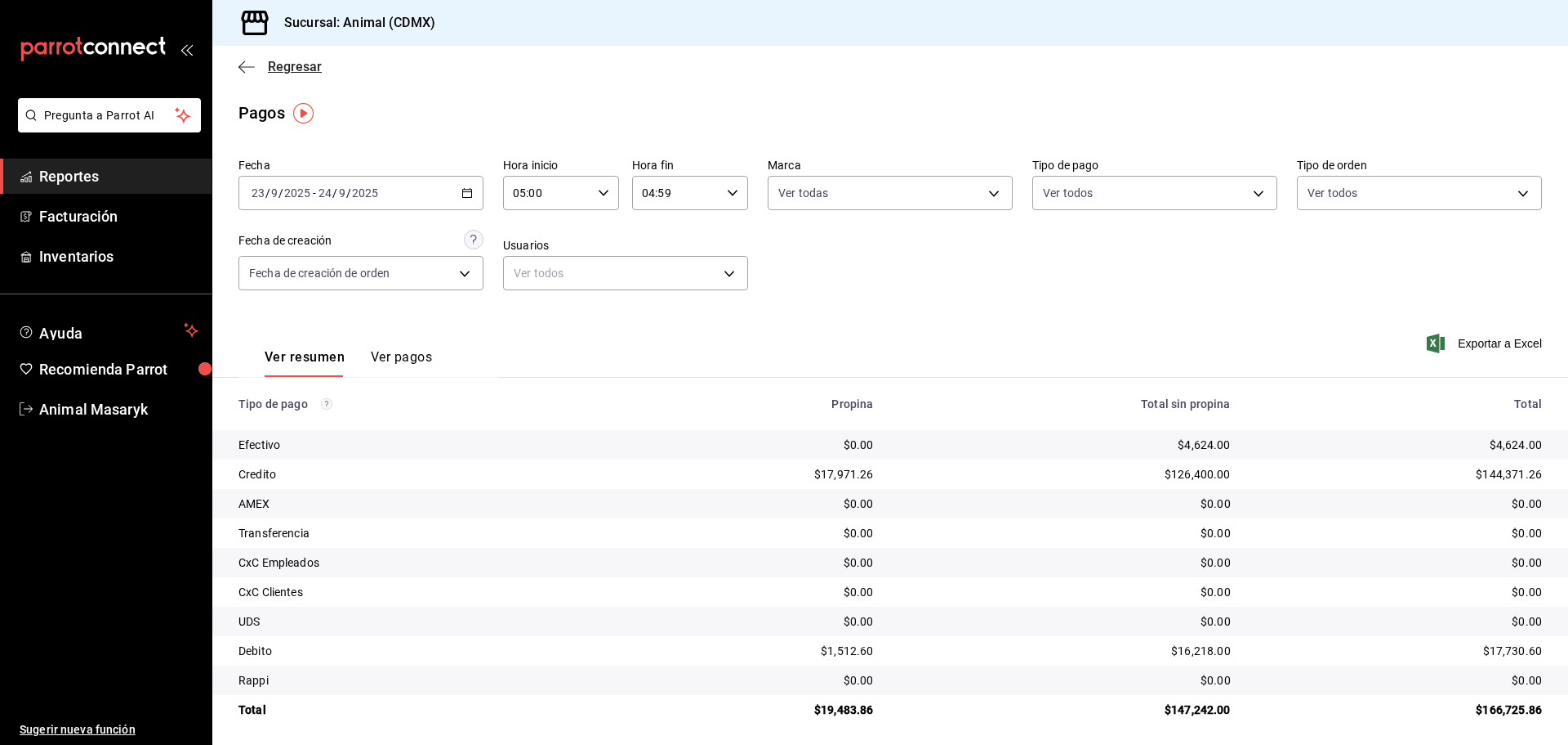
click at [246, 68] on icon "button" at bounding box center [246, 66] width 17 height 15
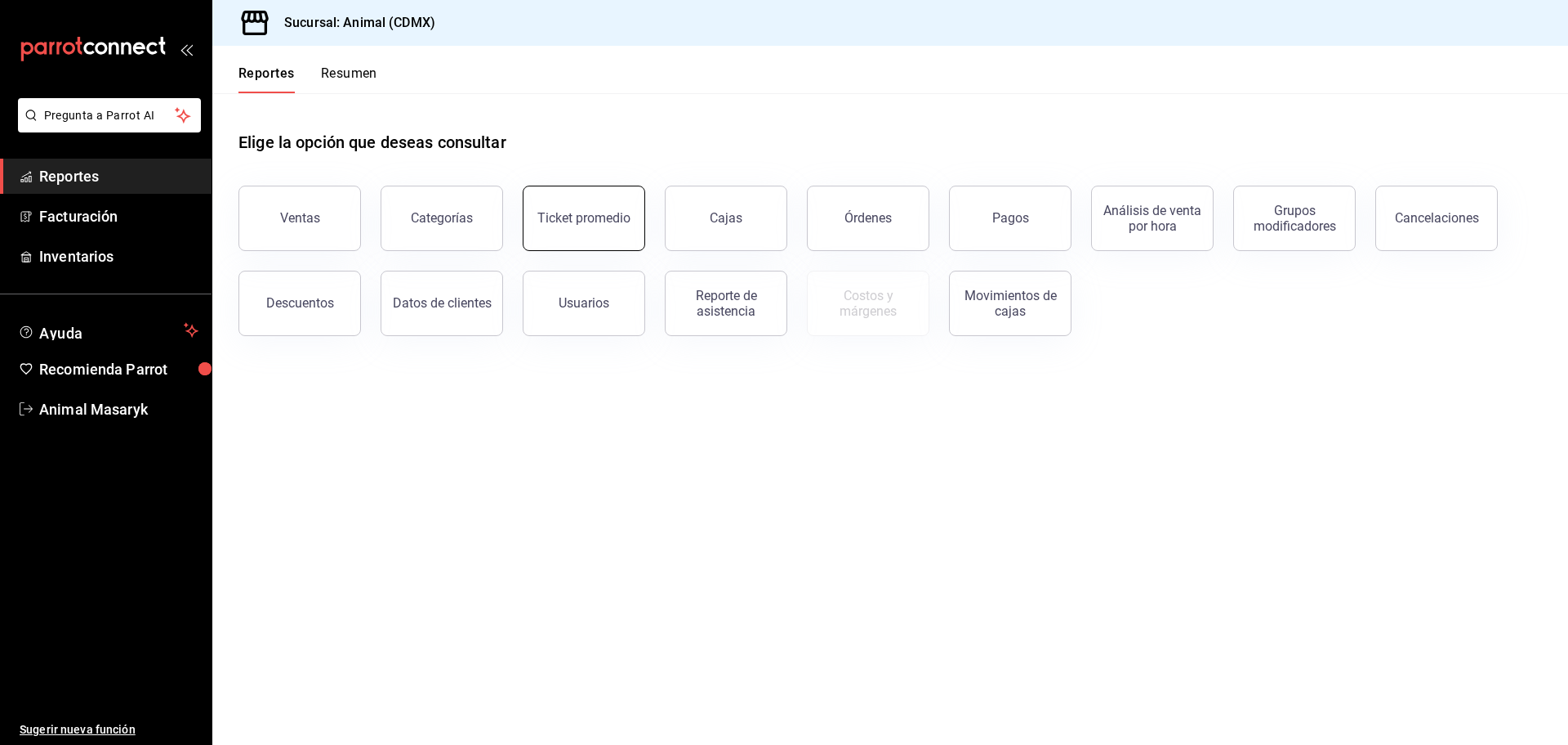
click at [599, 236] on button "Ticket promedio" at bounding box center [584, 218] width 122 height 65
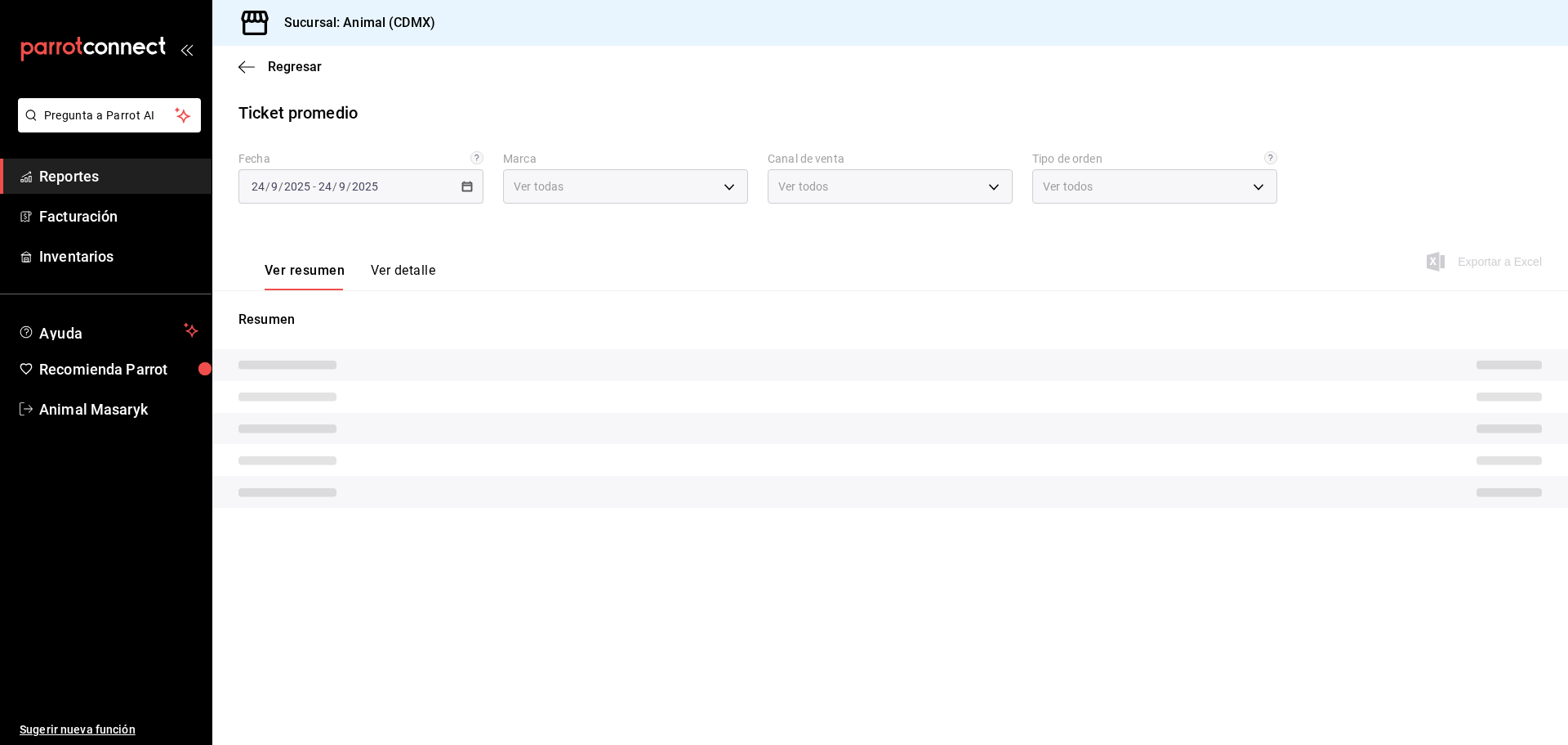
type input "cb0f6aec-1481-4e37-861c-bab9b3a65b14"
type input "PARROT,UBER_EATS,RAPPI,DIDI_FOOD,ONLINE"
type input "ad44a823-99d3-4372-a913-4cf57f2a9ac0,b8ee5ff1-85c8-4a81-aa51-555e6c8ba0c6,EXTER…"
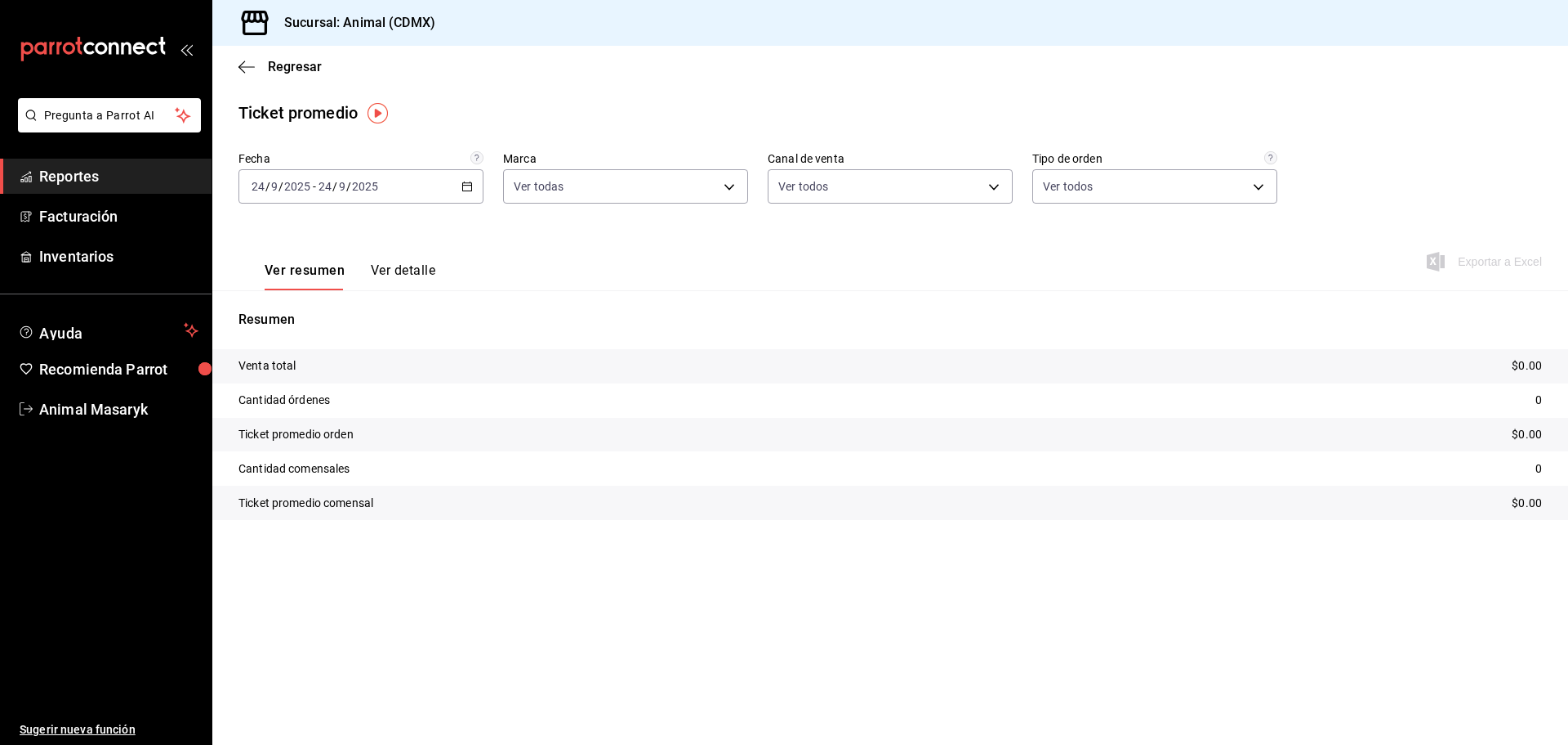
click at [461, 188] on div "[DATE] [DATE] - [DATE] [DATE]" at bounding box center [361, 186] width 245 height 34
click at [340, 386] on span "Rango de fechas" at bounding box center [316, 383] width 126 height 18
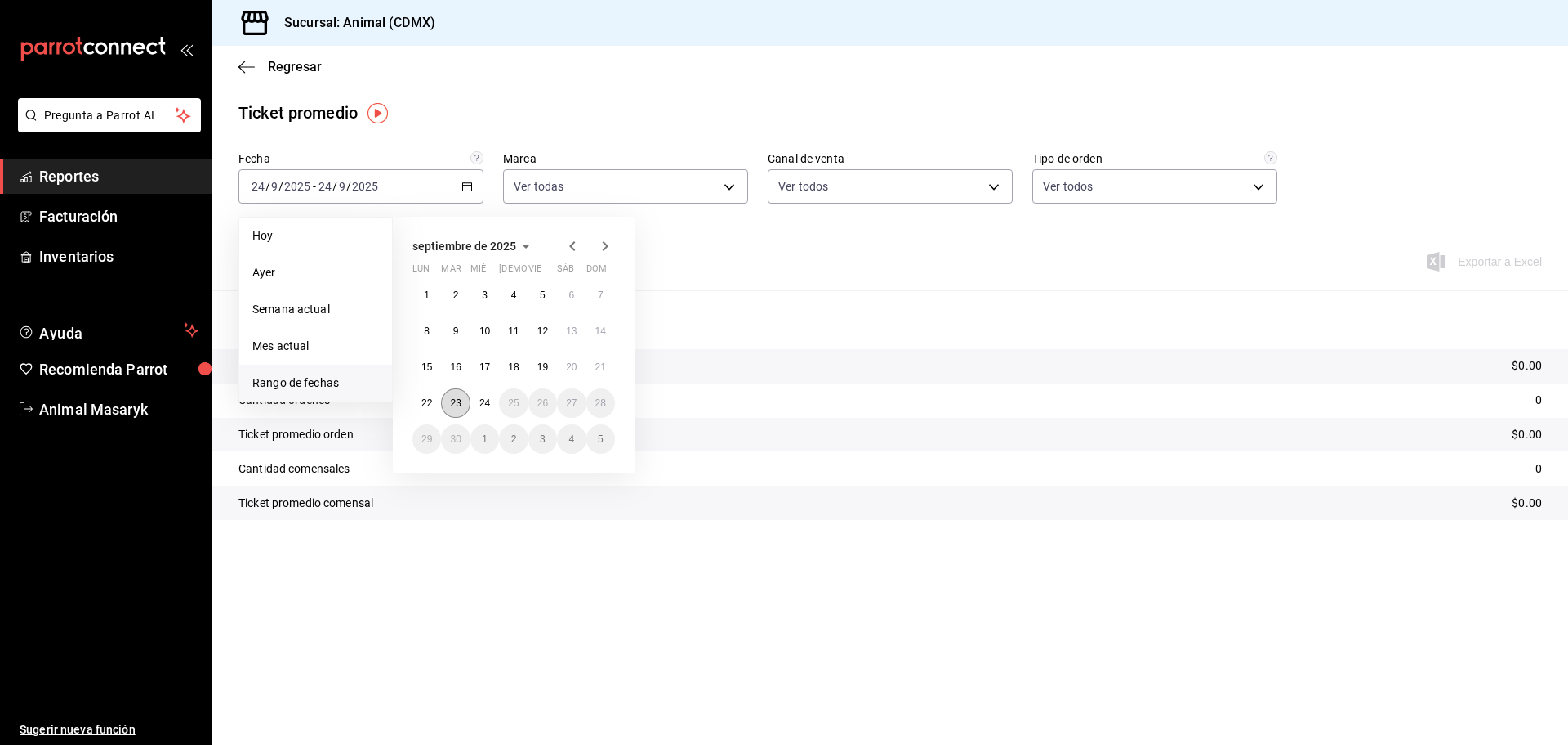
click at [456, 401] on abbr "23" at bounding box center [455, 403] width 11 height 12
click at [480, 406] on abbr "24" at bounding box center [484, 403] width 11 height 12
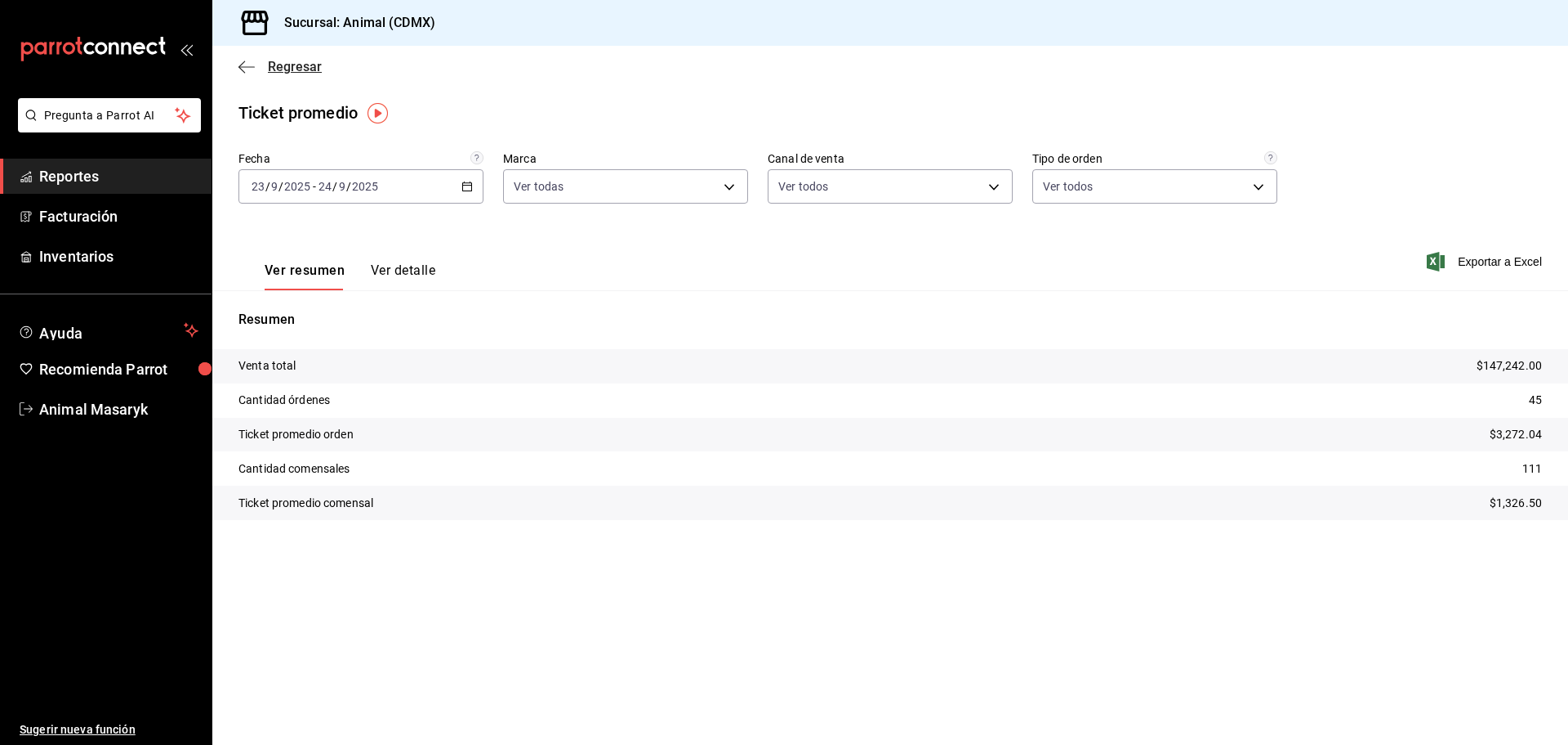
click at [244, 66] on icon "button" at bounding box center [246, 66] width 17 height 1
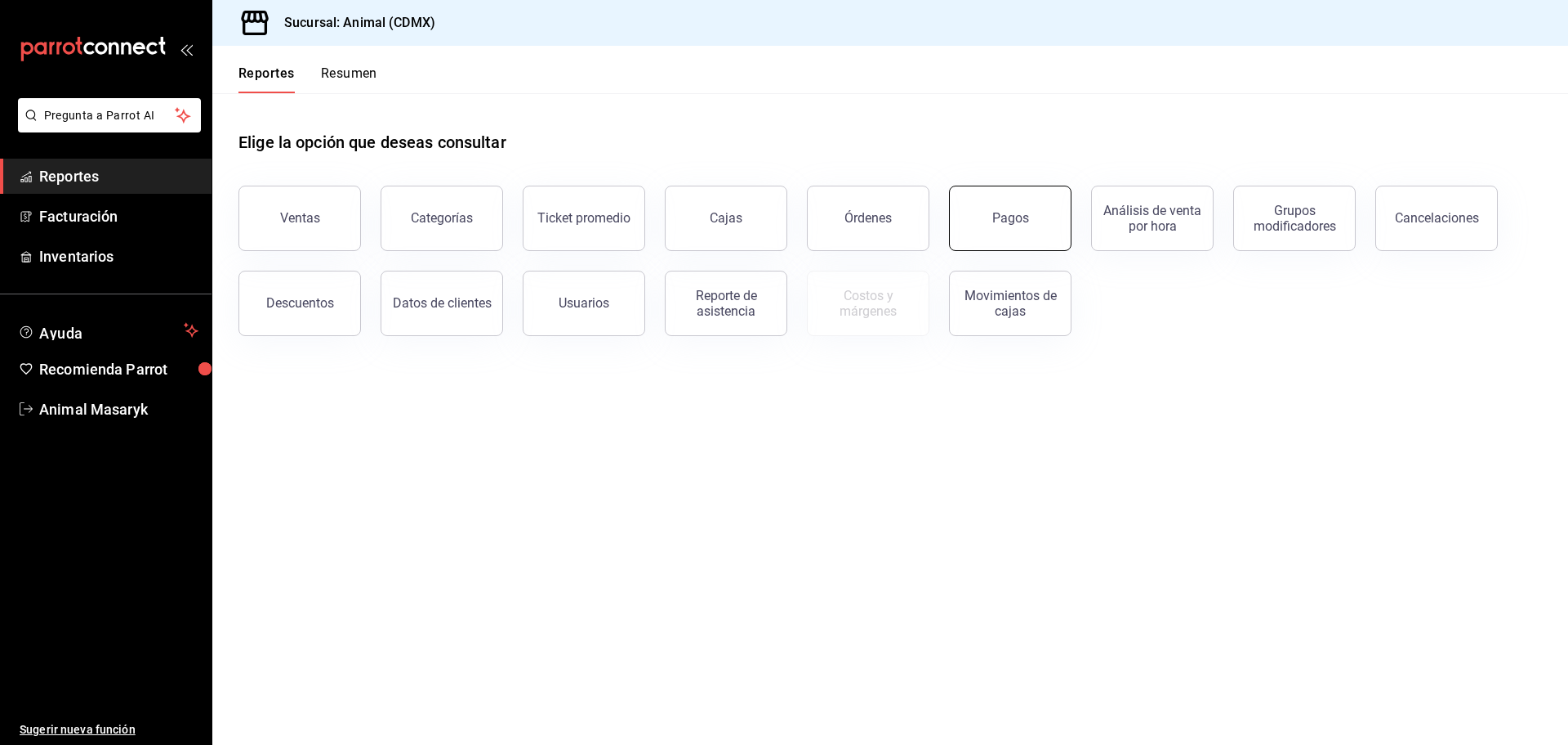
click at [1016, 213] on div "Pagos" at bounding box center [1011, 218] width 37 height 16
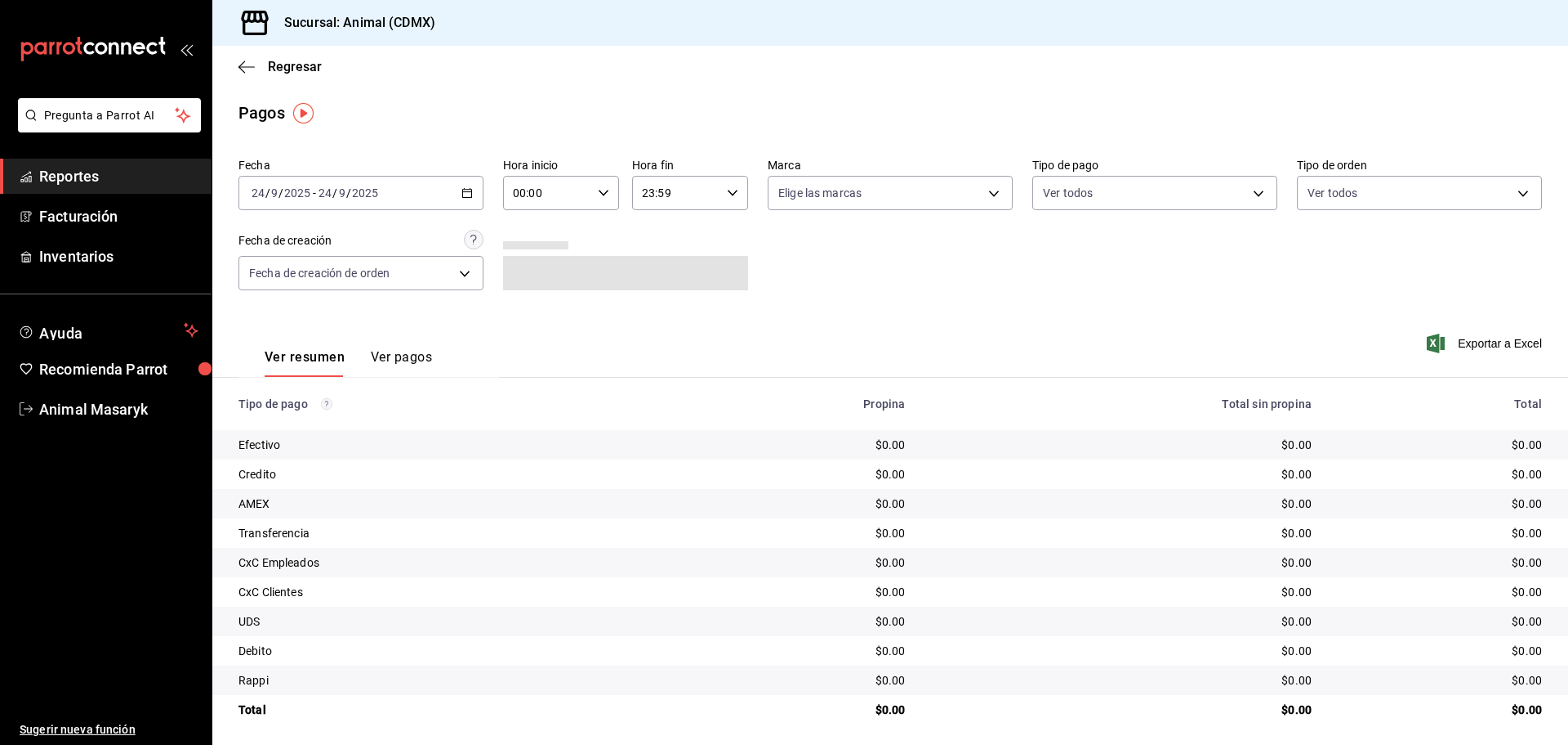
click at [467, 192] on \(Stroke\) "button" at bounding box center [467, 192] width 9 height 1
click at [327, 425] on span "Rango de fechas" at bounding box center [316, 426] width 126 height 18
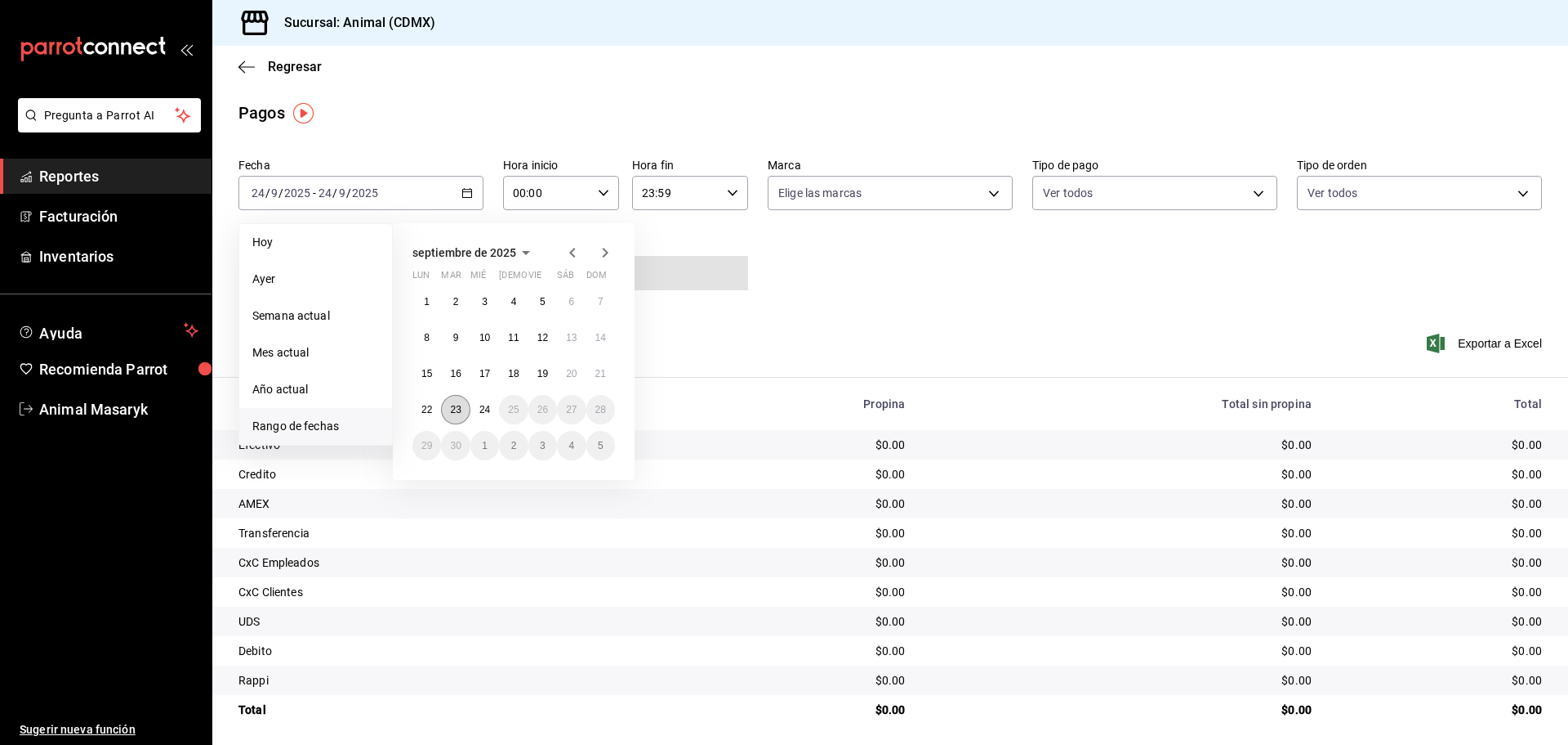
click at [450, 408] on abbr "23" at bounding box center [455, 409] width 11 height 12
click at [479, 407] on abbr "24" at bounding box center [484, 409] width 11 height 12
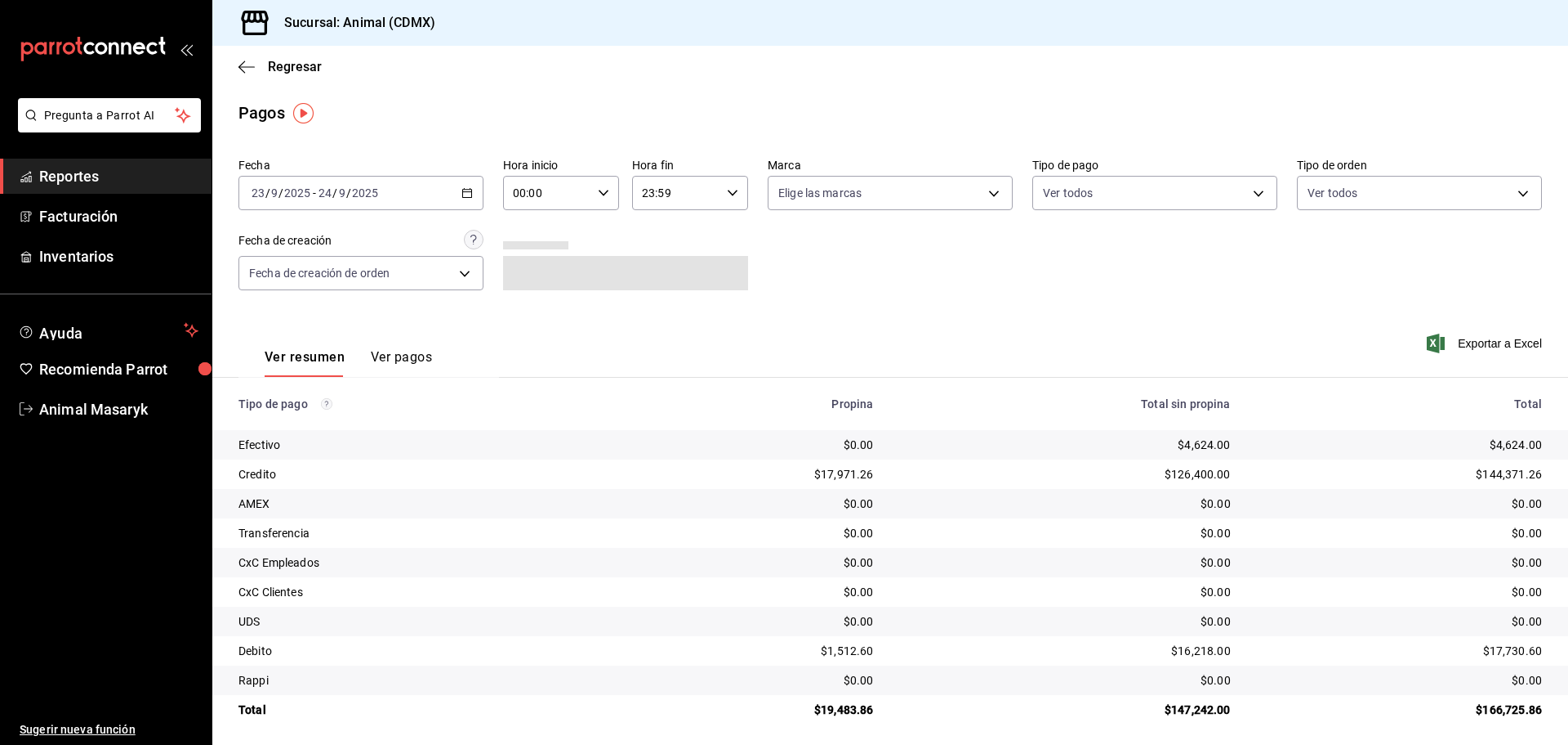
click at [601, 190] on icon "button" at bounding box center [604, 193] width 12 height 12
click at [530, 274] on button "05" at bounding box center [529, 267] width 52 height 33
type input "05:00"
click at [734, 237] on div at bounding box center [784, 372] width 1568 height 745
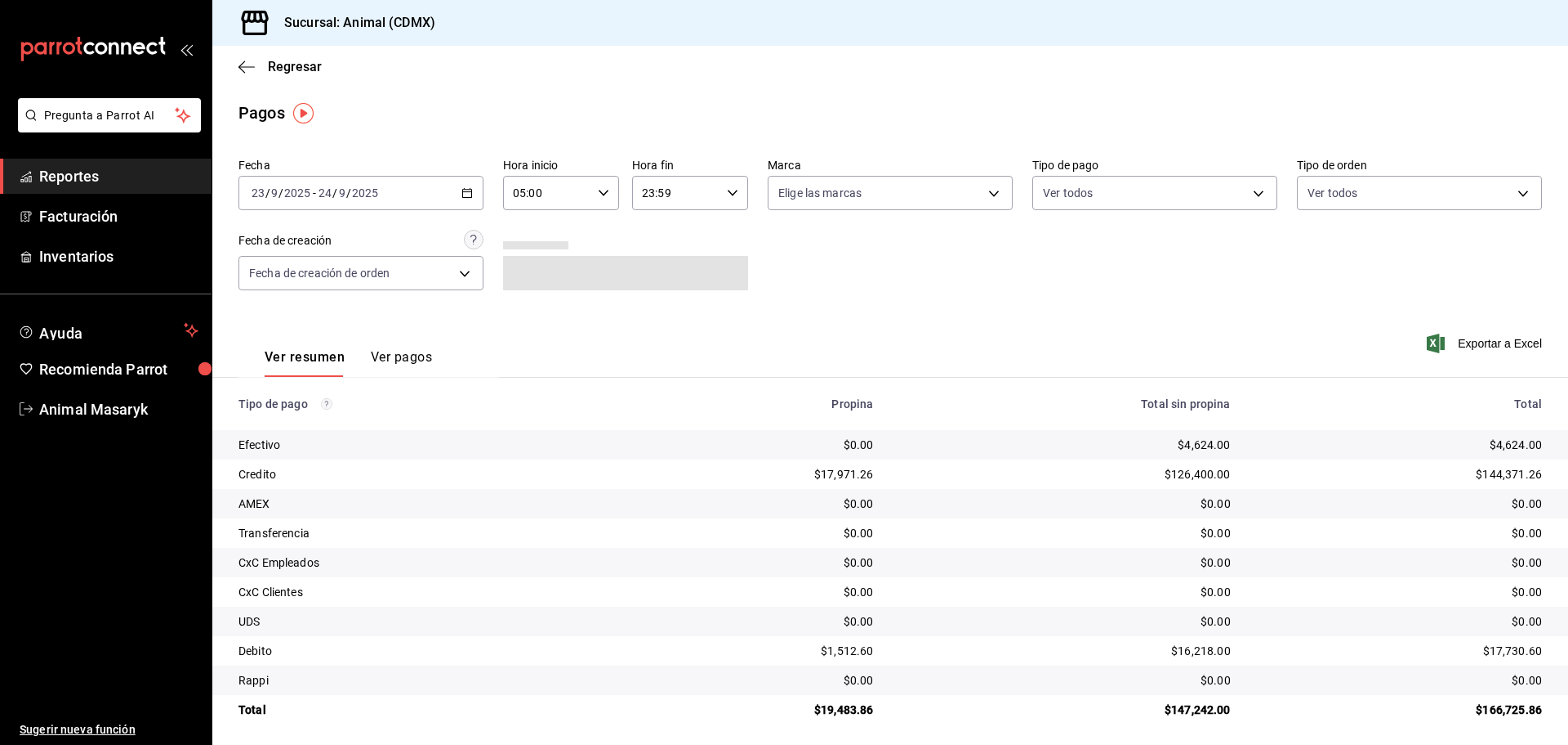
click at [721, 200] on div "23:59 Hora fin" at bounding box center [689, 193] width 116 height 34
click at [653, 310] on span "04" at bounding box center [657, 309] width 32 height 13
type input "04:59"
drag, startPoint x: 831, startPoint y: 240, endPoint x: 843, endPoint y: 233, distance: 13.9
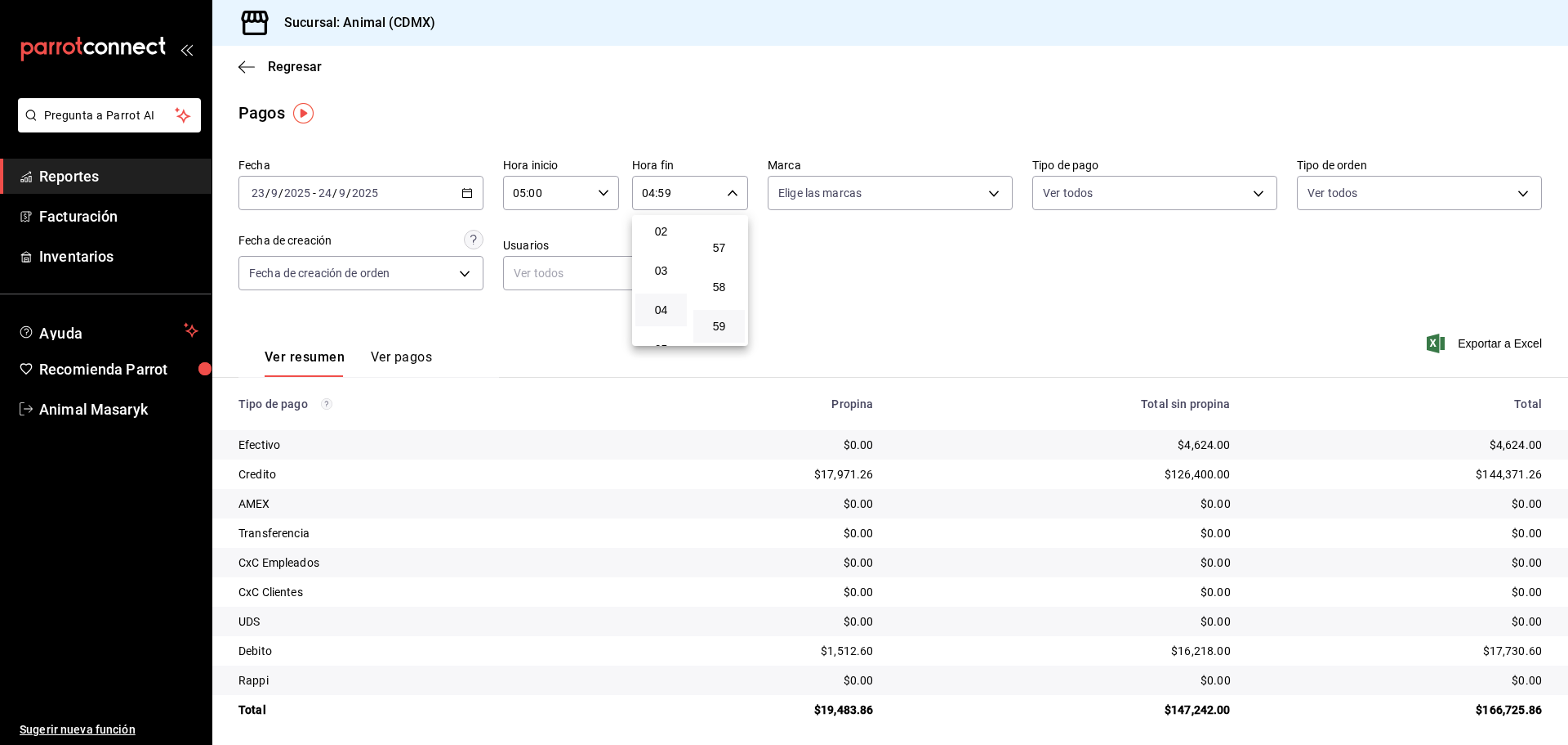
click at [831, 240] on div at bounding box center [784, 372] width 1568 height 745
click at [984, 200] on body "Pregunta a Parrot AI Reportes Facturación Inventarios Ayuda Recomienda Parrot A…" at bounding box center [784, 372] width 1568 height 745
click at [927, 261] on li "Ver todas" at bounding box center [885, 255] width 241 height 49
type input "cb0f6aec-1481-4e37-861c-bab9b3a65b14"
checkbox input "true"
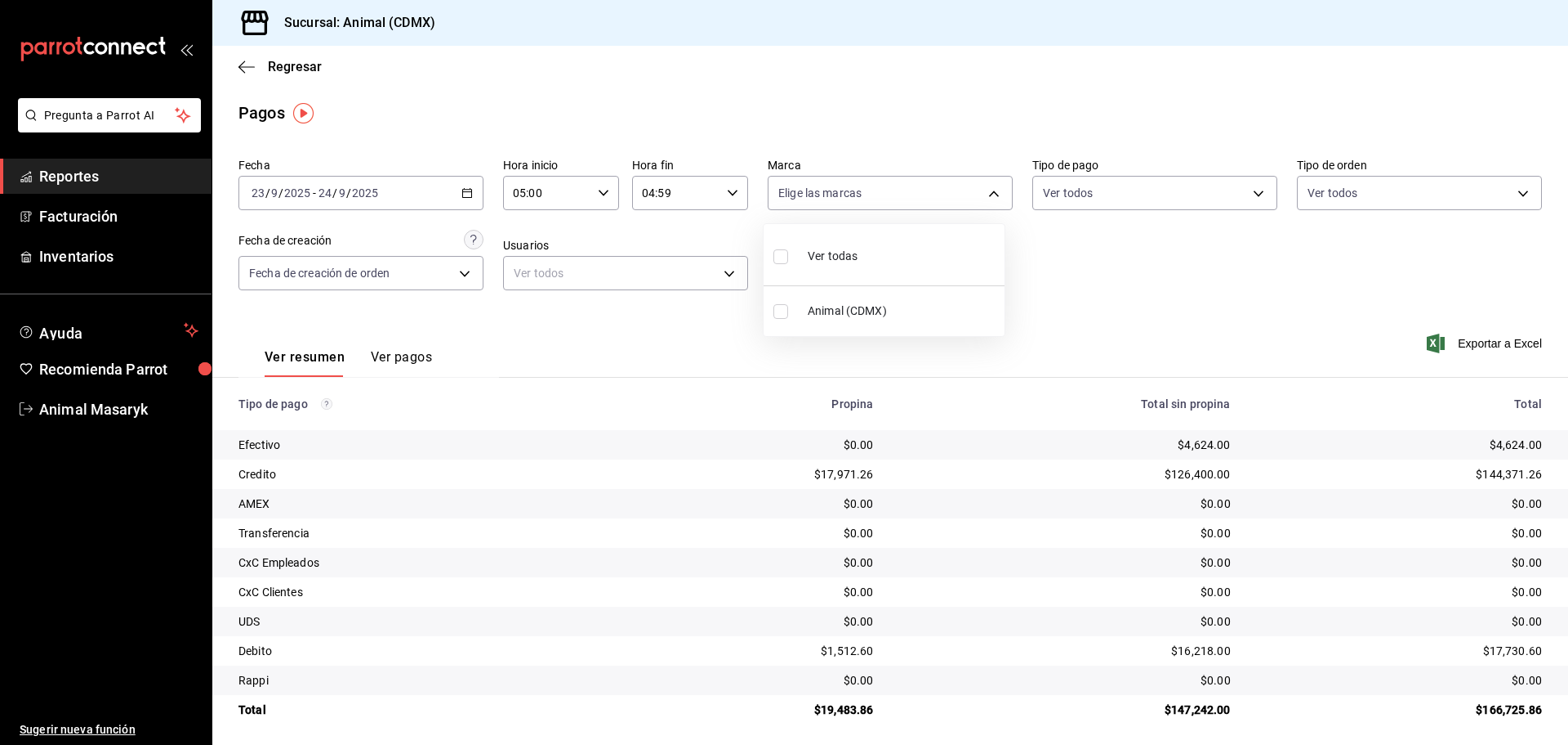
checkbox input "true"
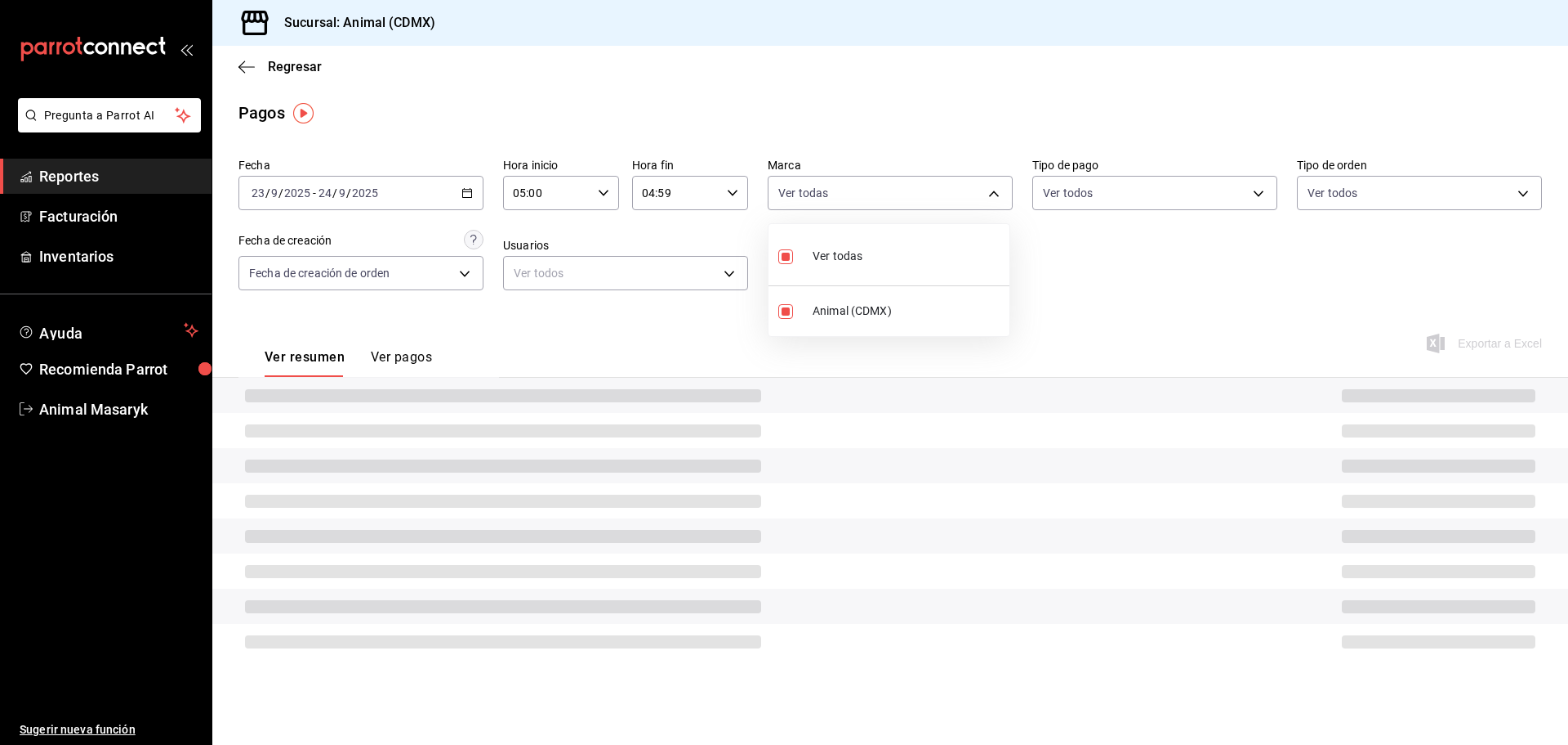
click at [1090, 247] on div at bounding box center [784, 372] width 1568 height 745
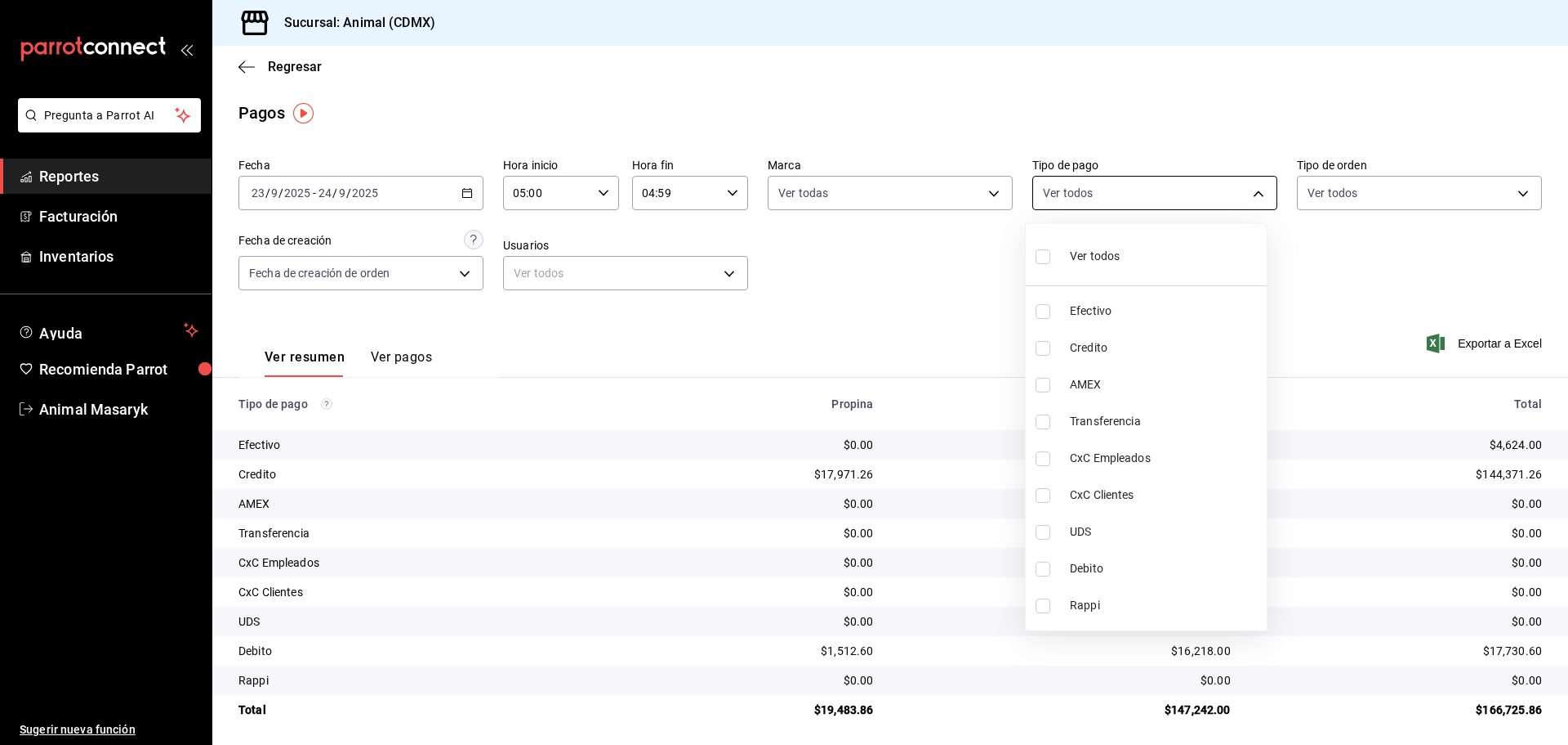
click at [1184, 197] on body "Pregunta a Parrot AI Reportes Facturación Inventarios Ayuda Recomienda Parrot A…" at bounding box center [784, 372] width 1568 height 745
click at [1129, 252] on li "Ver todos" at bounding box center [1146, 255] width 241 height 49
type input "42f515b5-d78a-4538-9fd6-dd91ca8c9d0d,09d93f3d-83f8-4294-bef9-640bdbafd8e4,c0bfe…"
checkbox input "true"
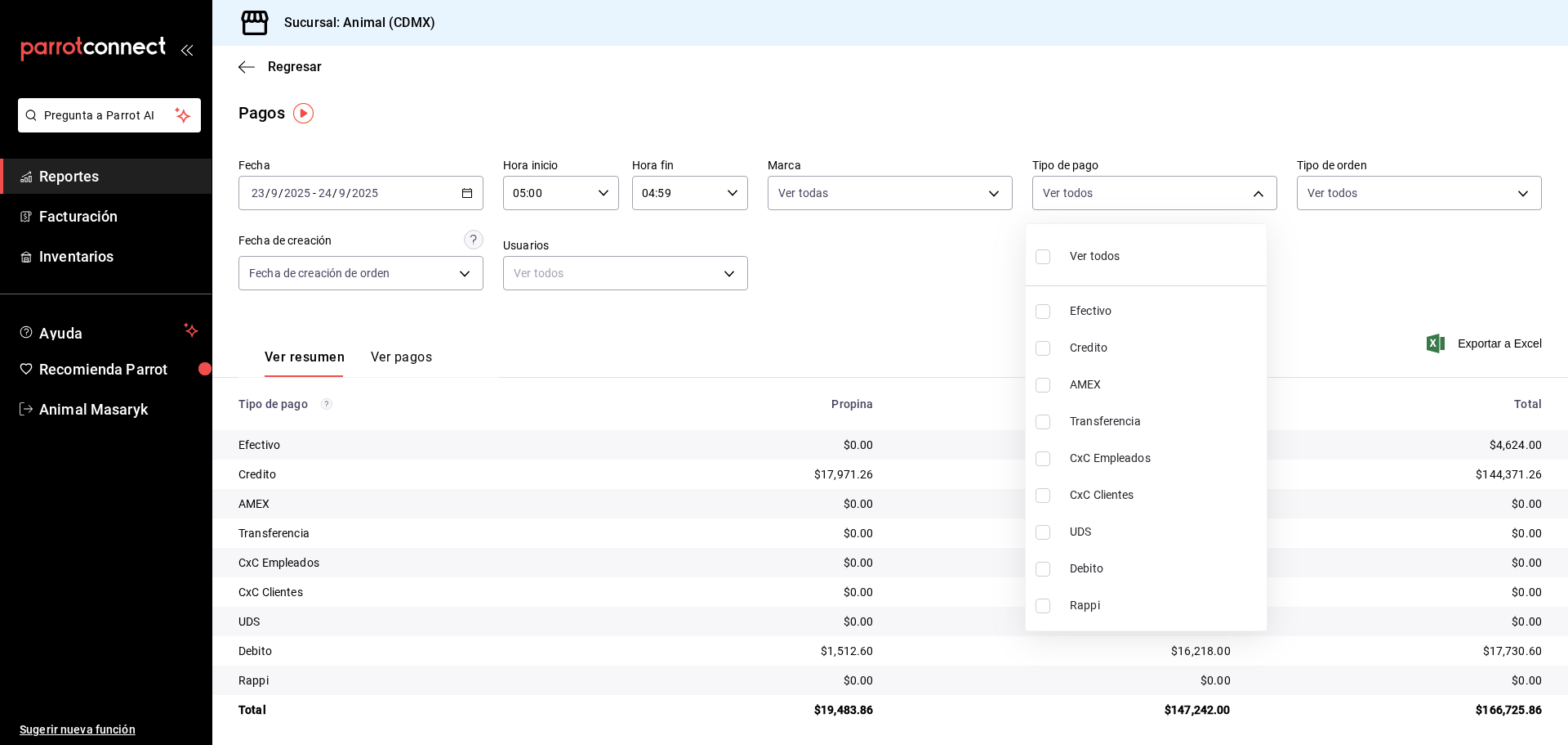
checkbox input "true"
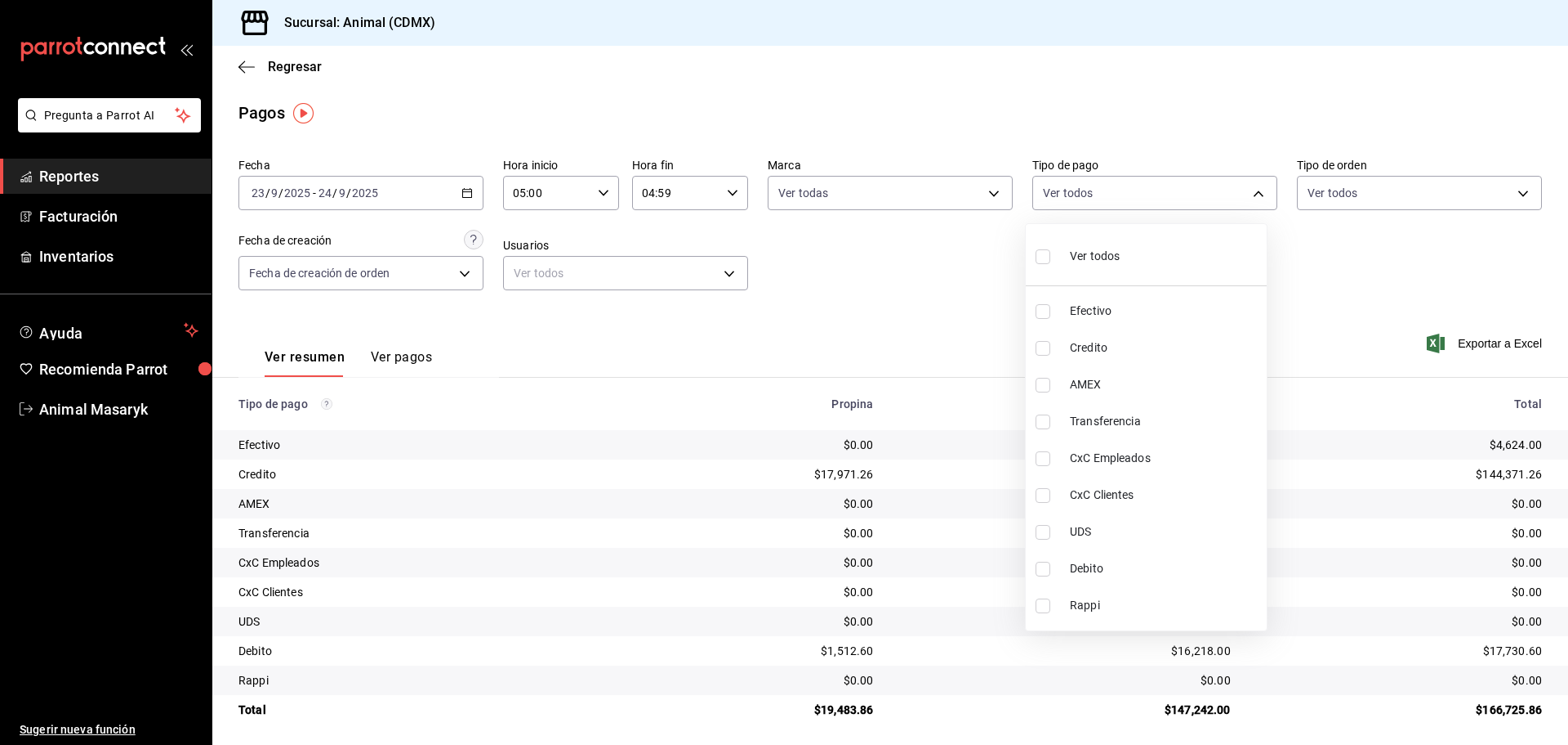
checkbox input "true"
click at [1326, 278] on div at bounding box center [784, 372] width 1568 height 745
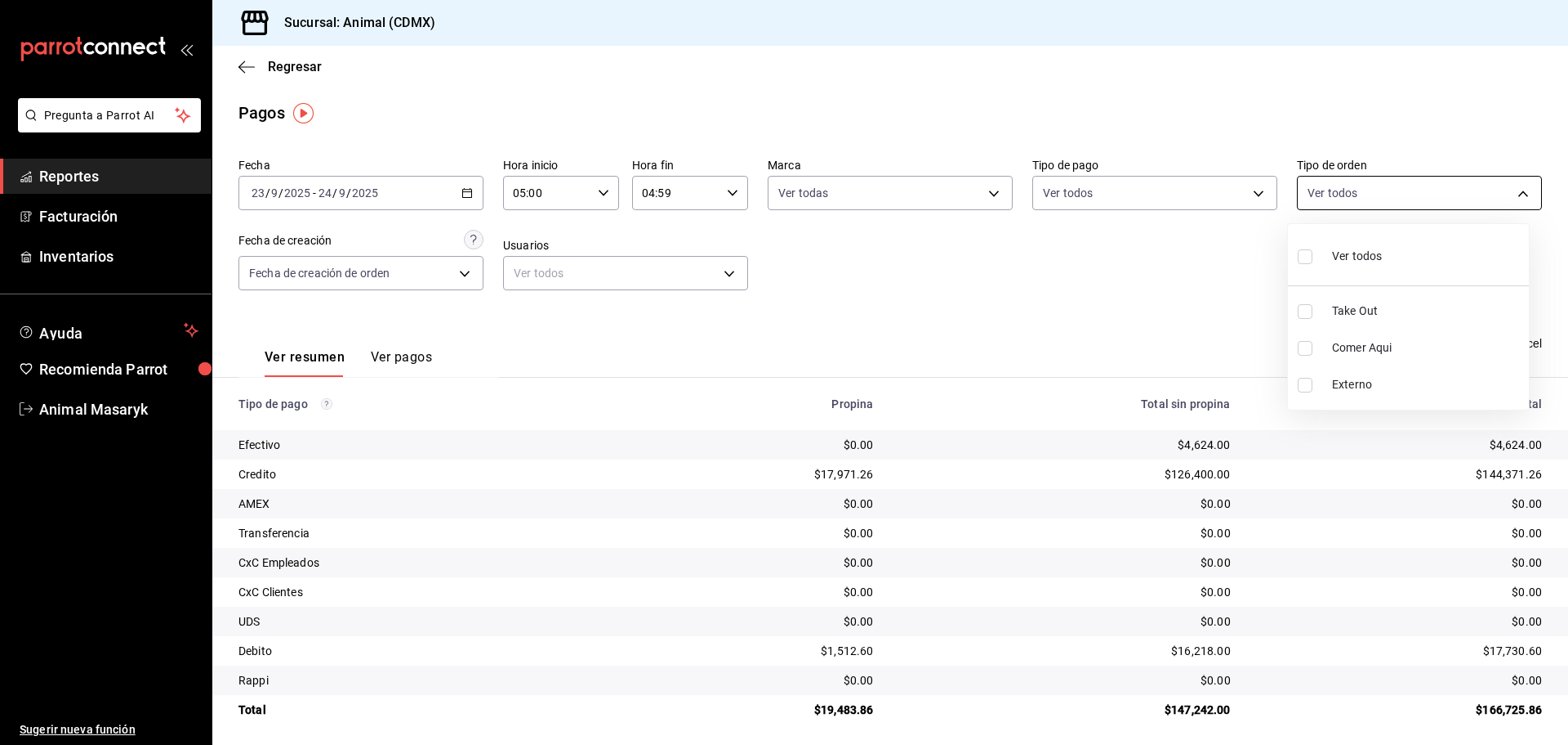
click at [1411, 192] on body "Pregunta a Parrot AI Reportes Facturación Inventarios Ayuda Recomienda Parrot A…" at bounding box center [784, 372] width 1568 height 745
click at [1341, 259] on span "Ver todos" at bounding box center [1357, 257] width 50 height 18
type input "ad44a823-99d3-4372-a913-4cf57f2a9ac0,b8ee5ff1-85c8-4a81-aa51-555e6c8ba0c6,EXTER…"
checkbox input "true"
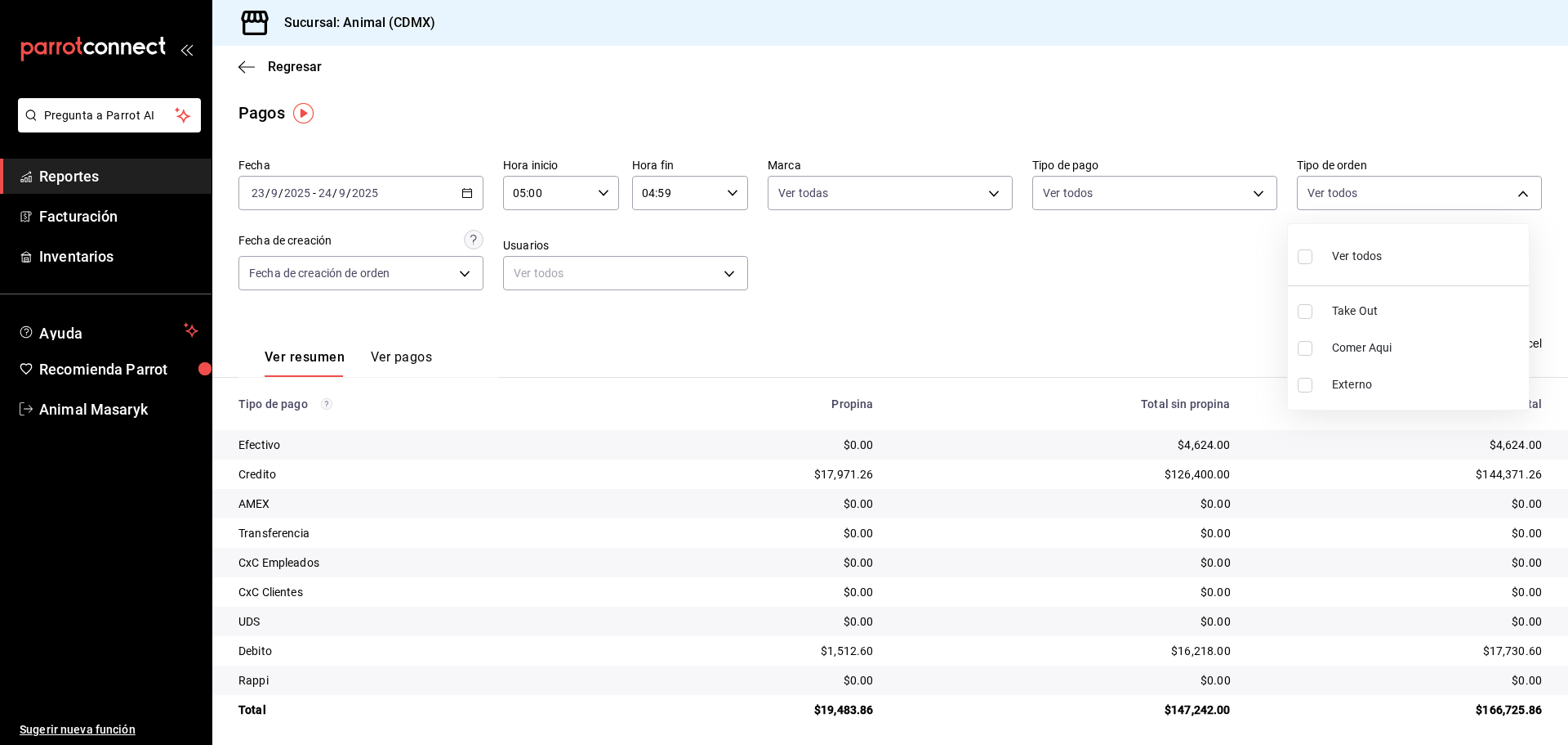
checkbox input "true"
click at [1061, 297] on div at bounding box center [784, 372] width 1568 height 745
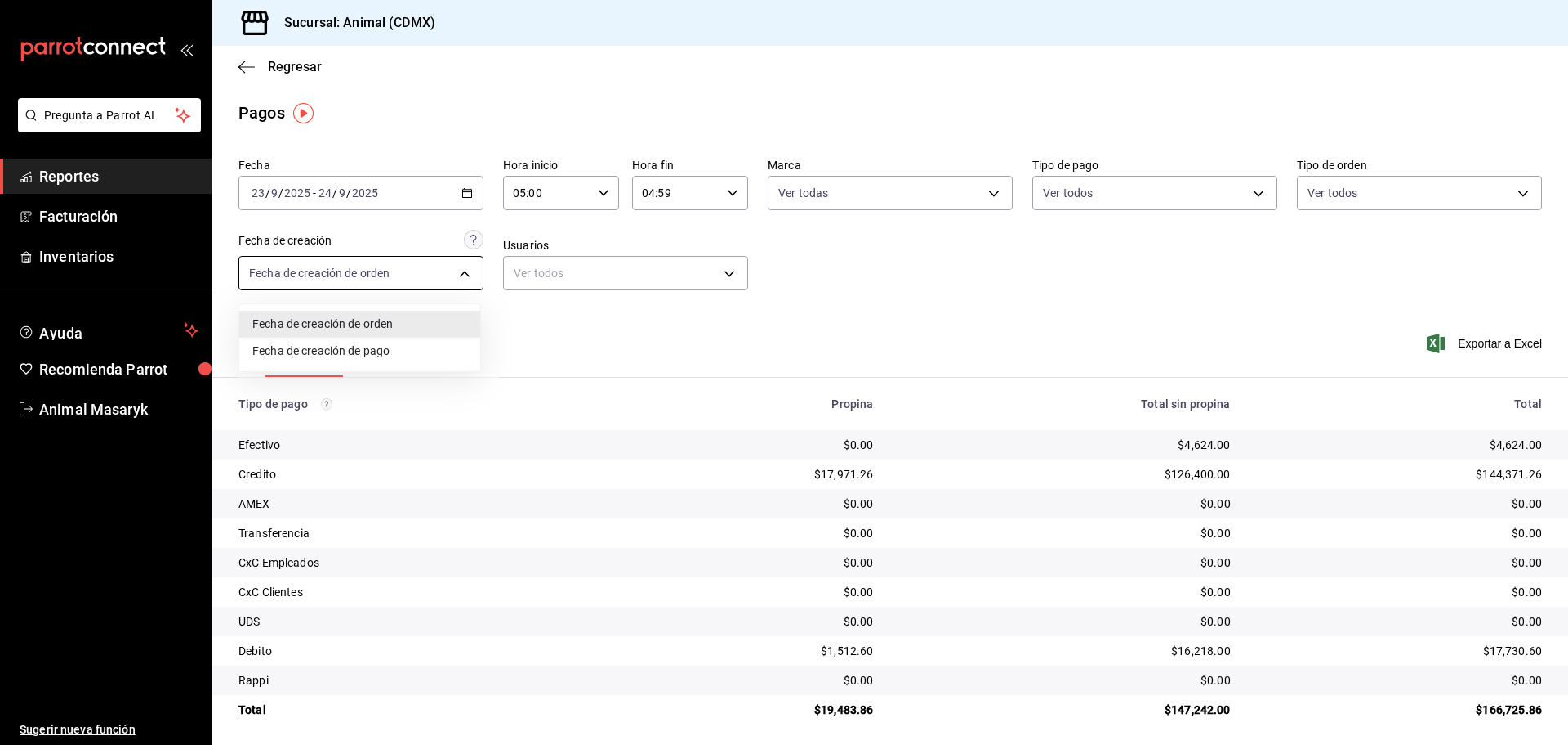
click at [471, 269] on body "Pregunta a Parrot AI Reportes Facturación Inventarios Ayuda Recomienda Parrot A…" at bounding box center [784, 372] width 1568 height 745
click at [596, 337] on div at bounding box center [784, 372] width 1568 height 745
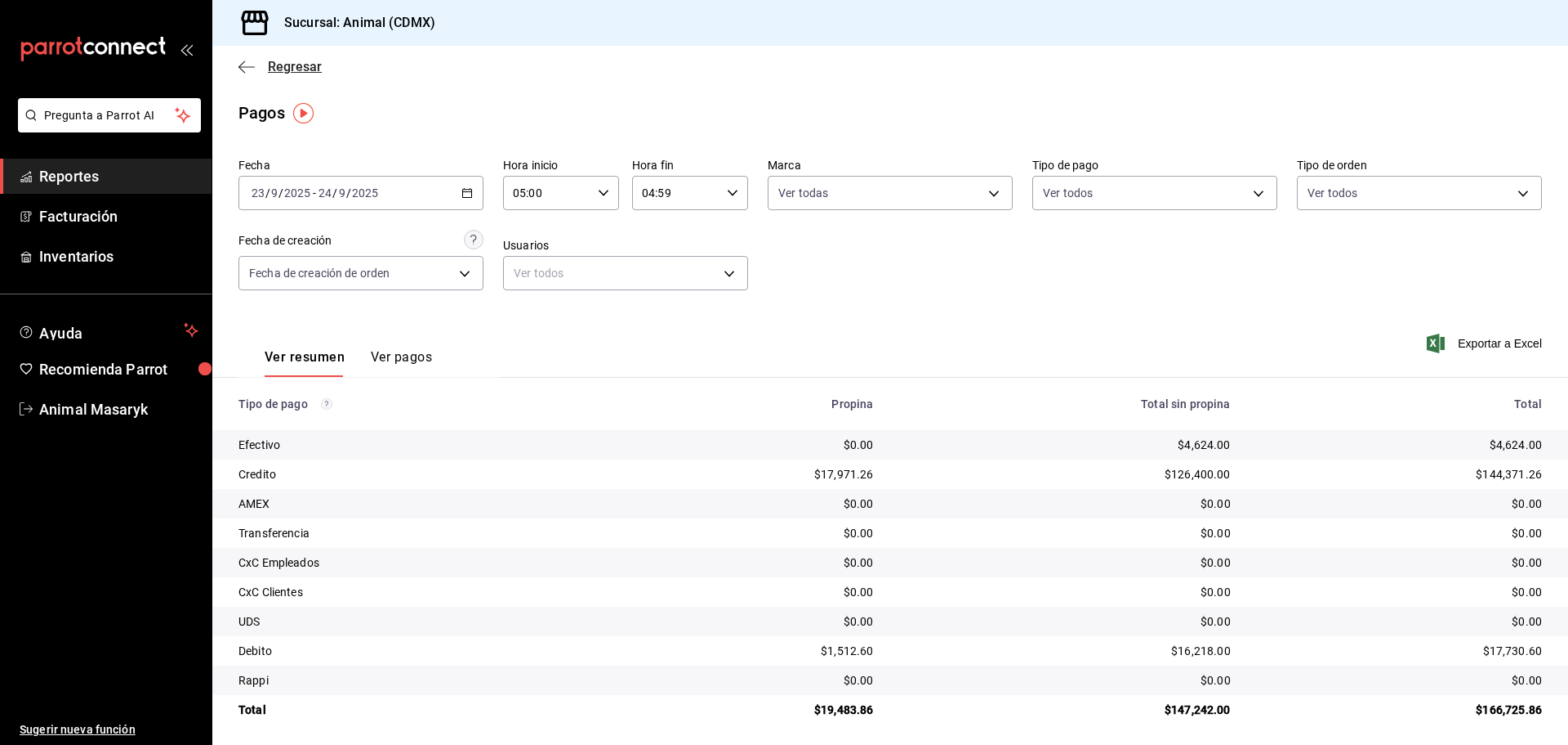
click at [249, 73] on icon "button" at bounding box center [246, 66] width 17 height 15
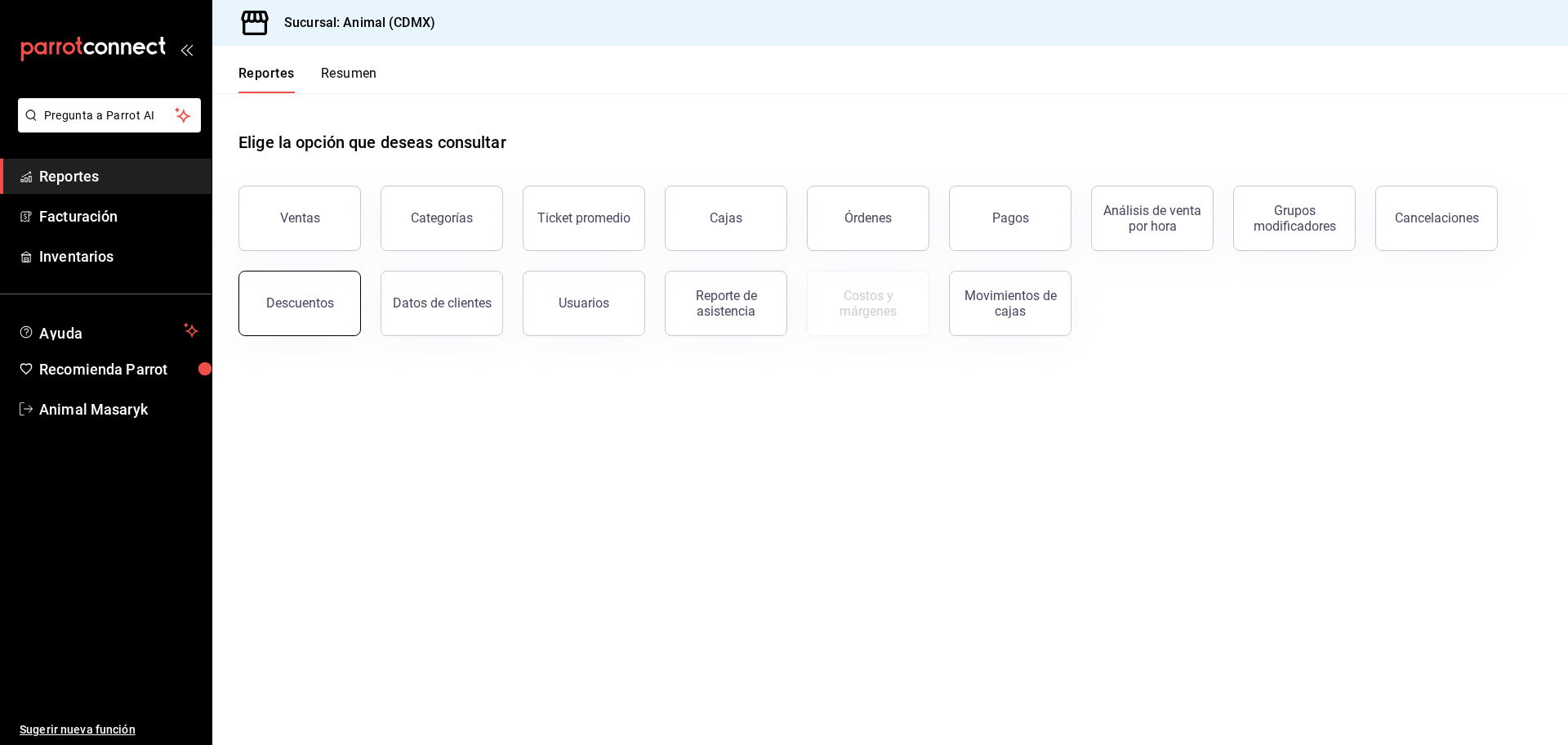
click at [329, 288] on button "Descuentos" at bounding box center [299, 302] width 122 height 65
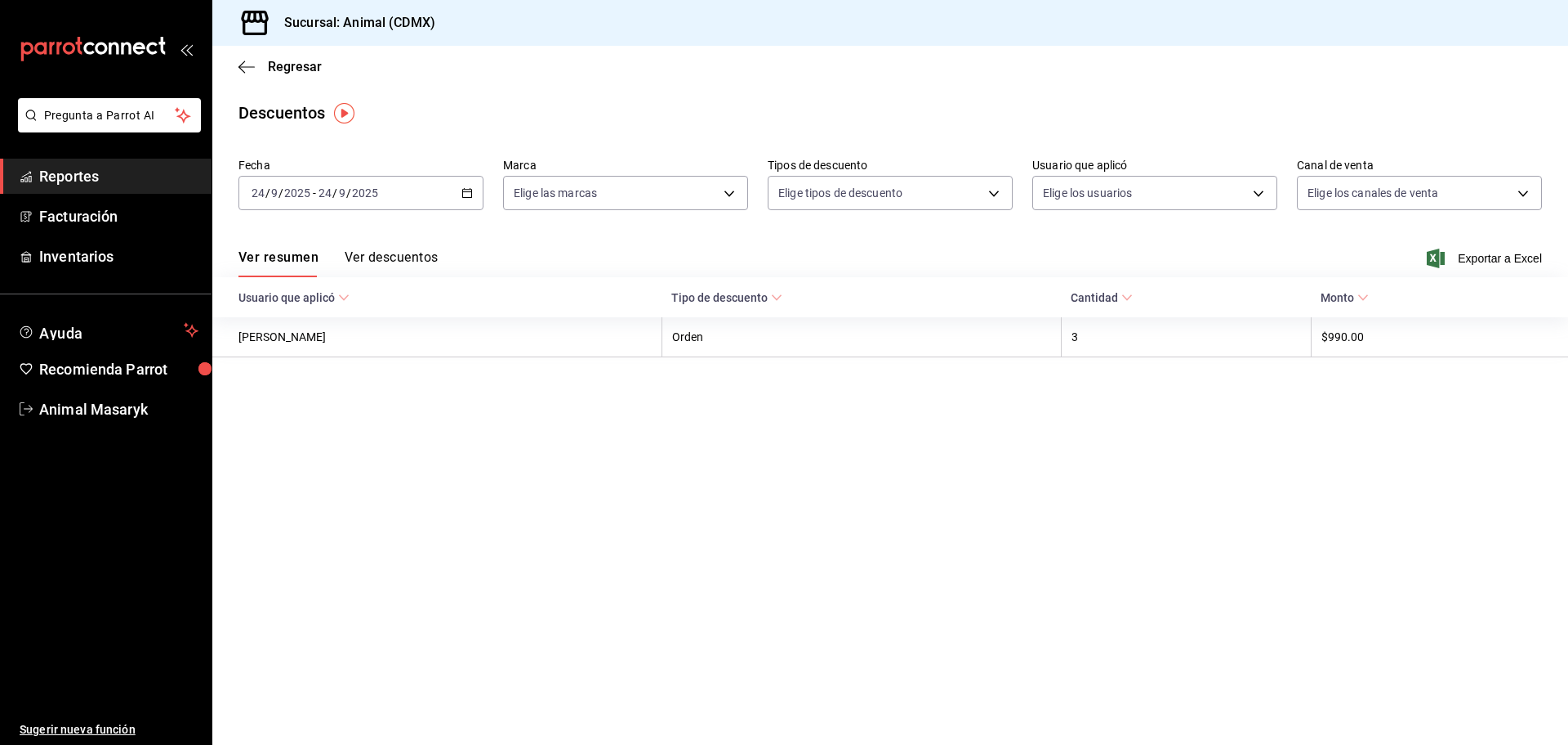
click at [473, 192] on div "[DATE] [DATE] - [DATE] [DATE]" at bounding box center [361, 193] width 245 height 34
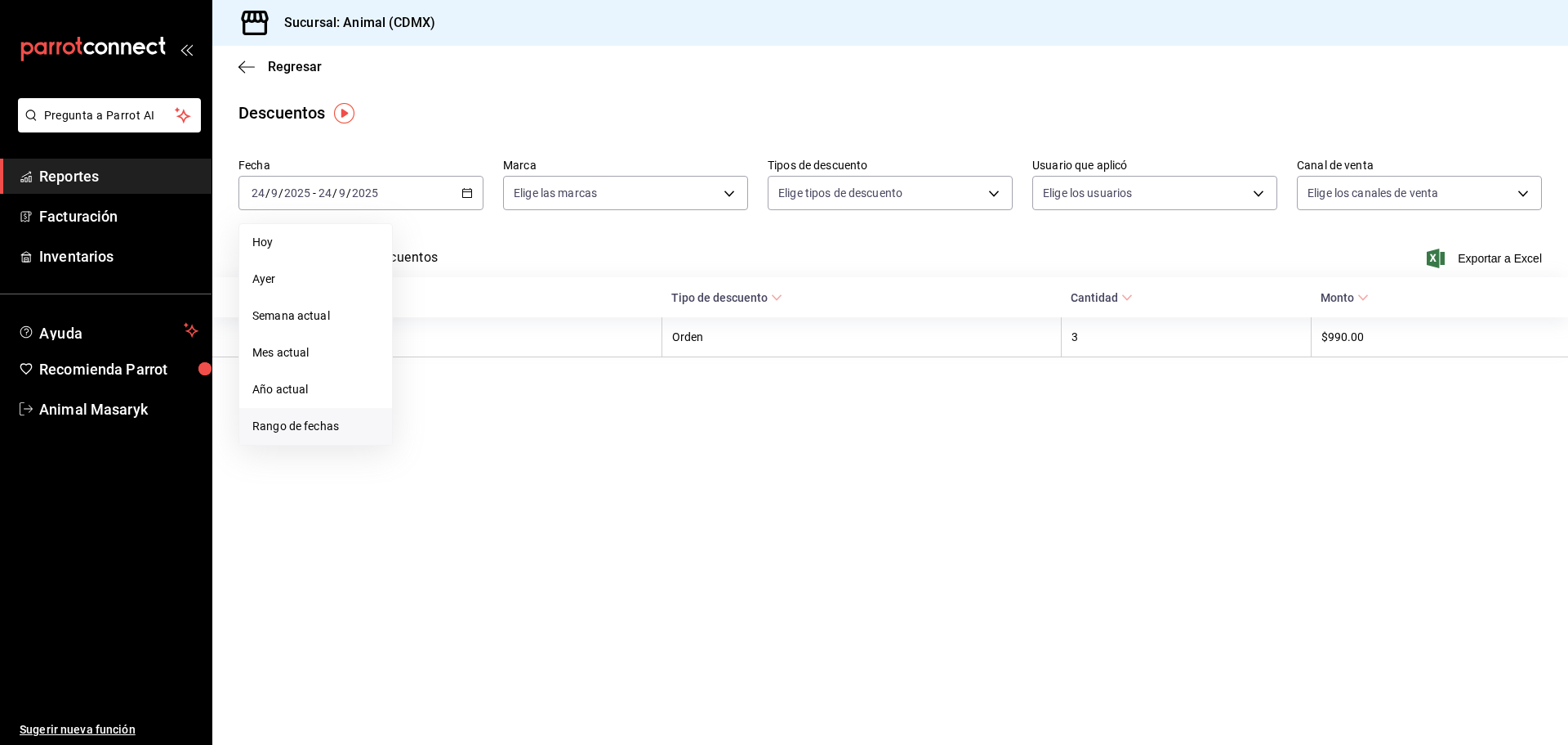
click at [349, 425] on span "Rango de fechas" at bounding box center [316, 426] width 126 height 18
click at [458, 407] on button "23" at bounding box center [455, 409] width 28 height 29
click at [486, 403] on button "24" at bounding box center [484, 409] width 28 height 29
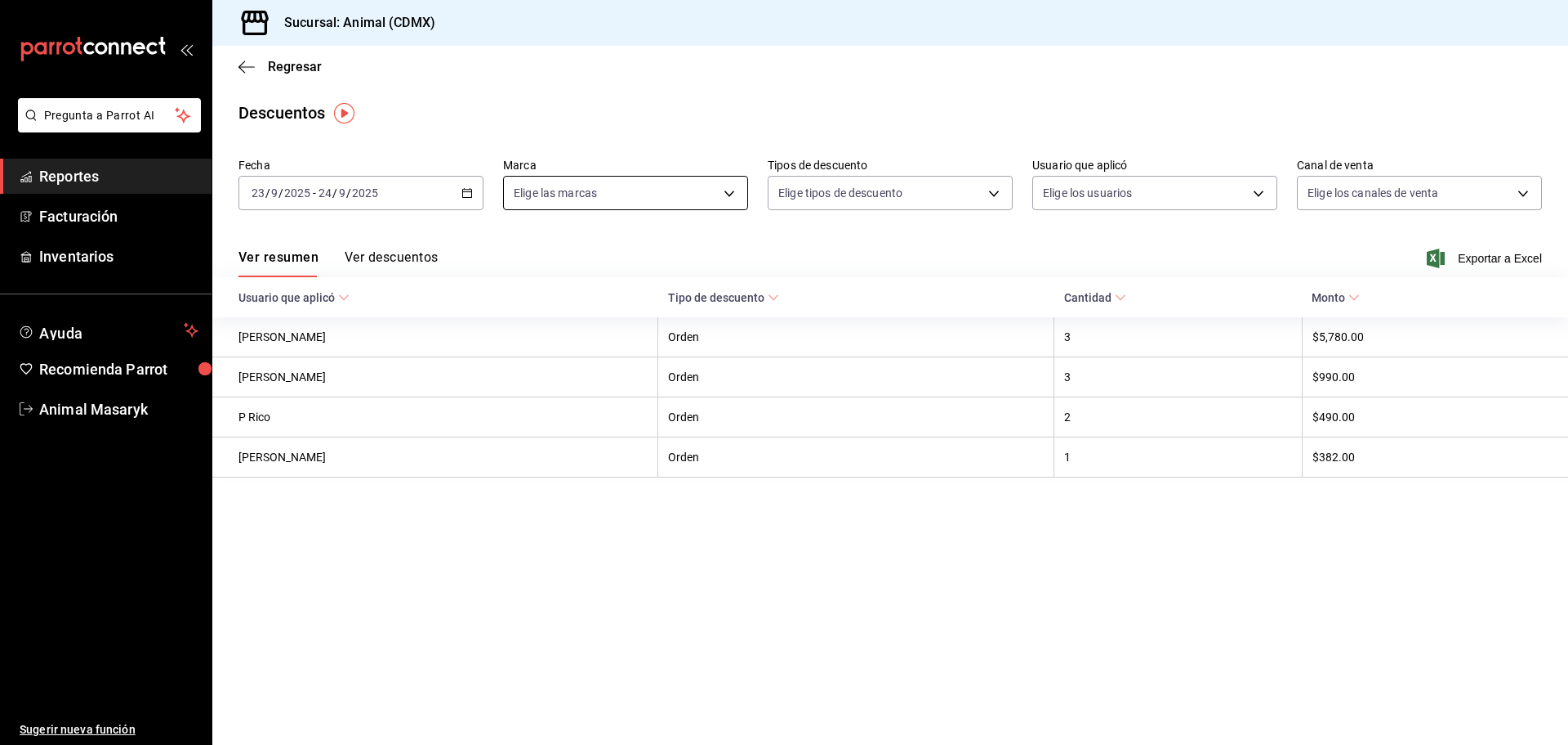
click at [722, 198] on body "Pregunta a Parrot AI Reportes Facturación Inventarios Ayuda Recomienda Parrot A…" at bounding box center [784, 372] width 1568 height 745
click at [652, 268] on li "Ver todas" at bounding box center [625, 255] width 243 height 49
type input "cb0f6aec-1481-4e37-861c-bab9b3a65b14"
checkbox input "true"
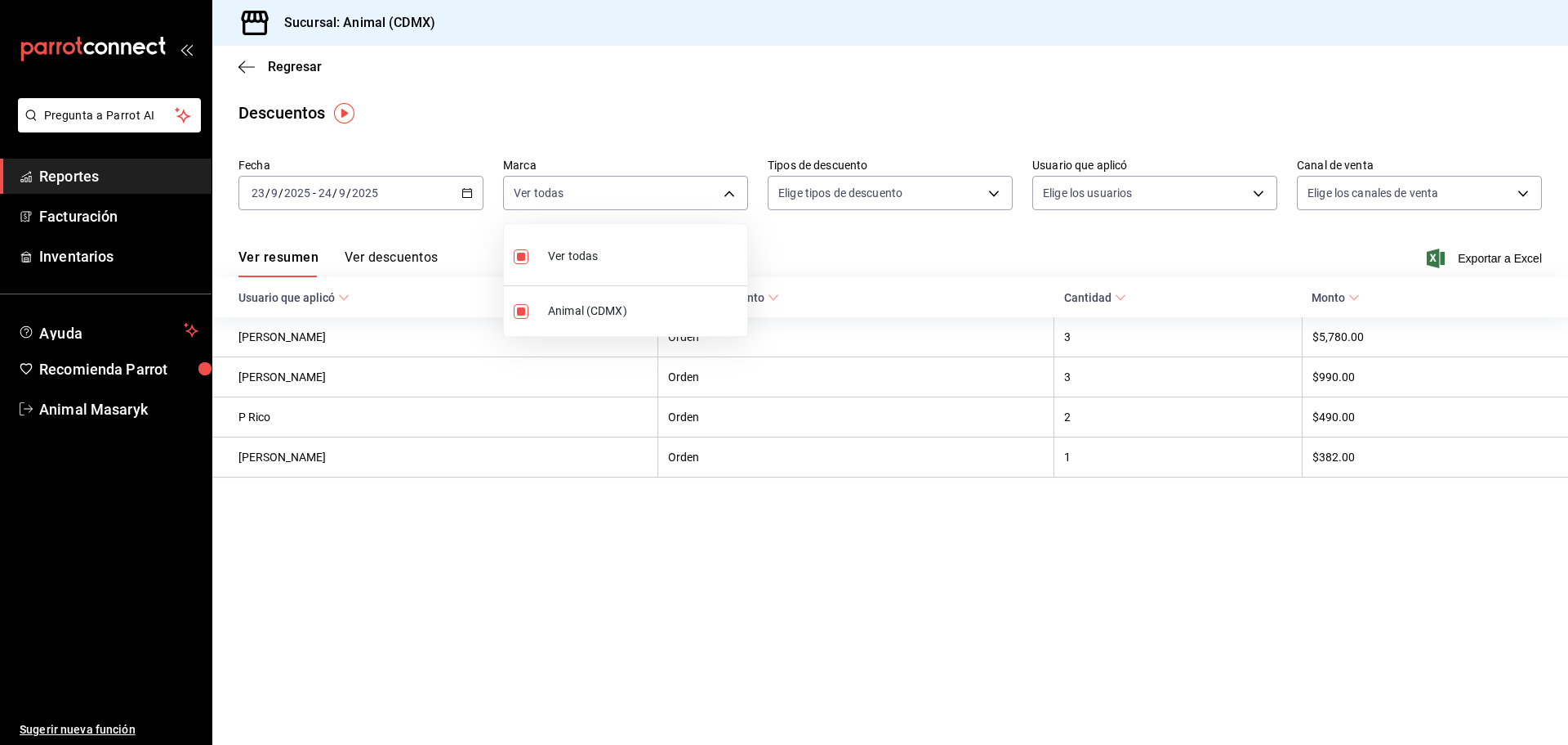
click at [962, 202] on div at bounding box center [784, 372] width 1568 height 745
click at [979, 193] on body "Pregunta a Parrot AI Reportes Facturación Inventarios Ayuda Recomienda Parrot A…" at bounding box center [784, 372] width 1568 height 745
click at [922, 250] on span "Orden" at bounding box center [904, 247] width 190 height 18
type input "ORDER"
checkbox input "true"
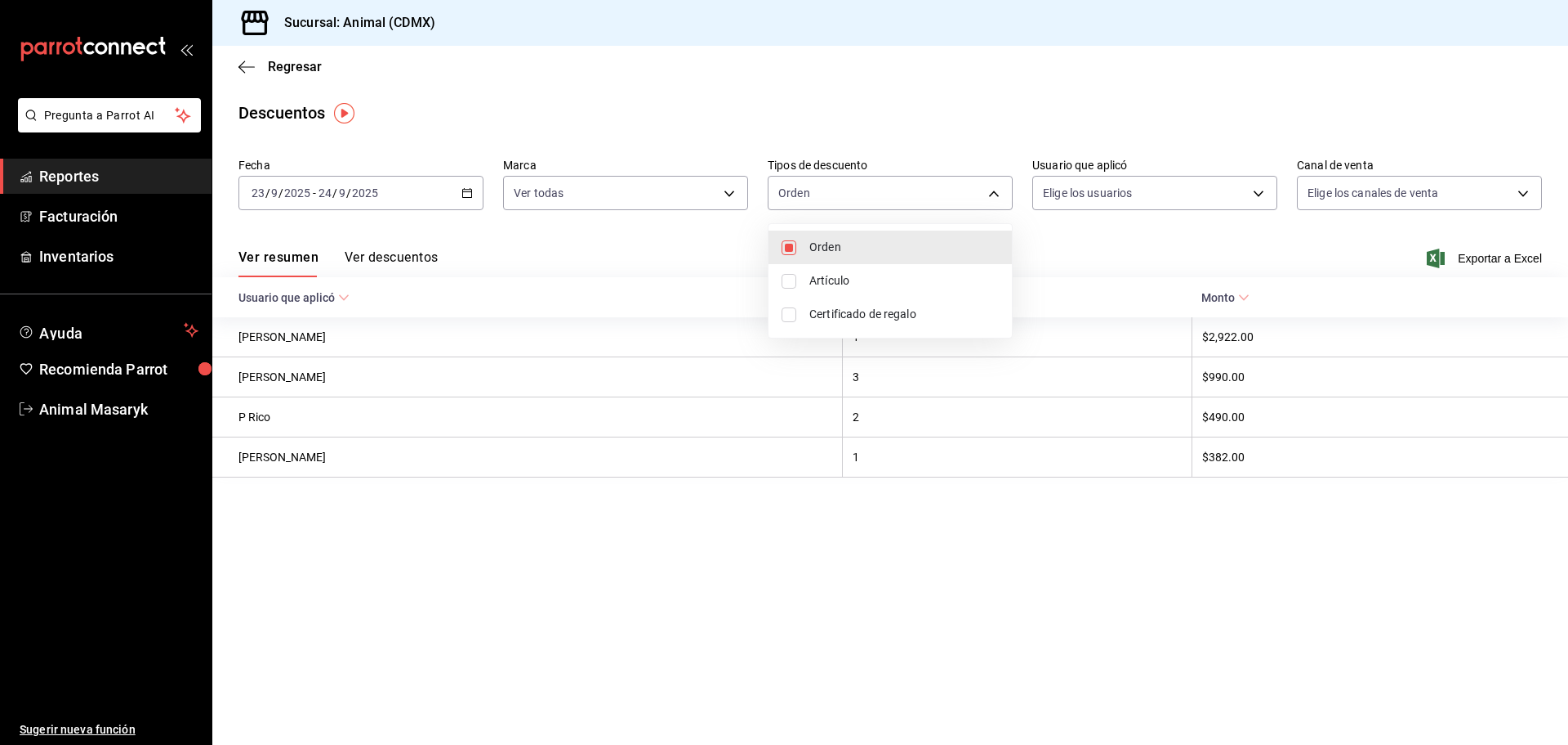
click at [881, 281] on span "Artículo" at bounding box center [904, 281] width 190 height 18
type input "ORDER,ORDER_ITEM"
checkbox input "true"
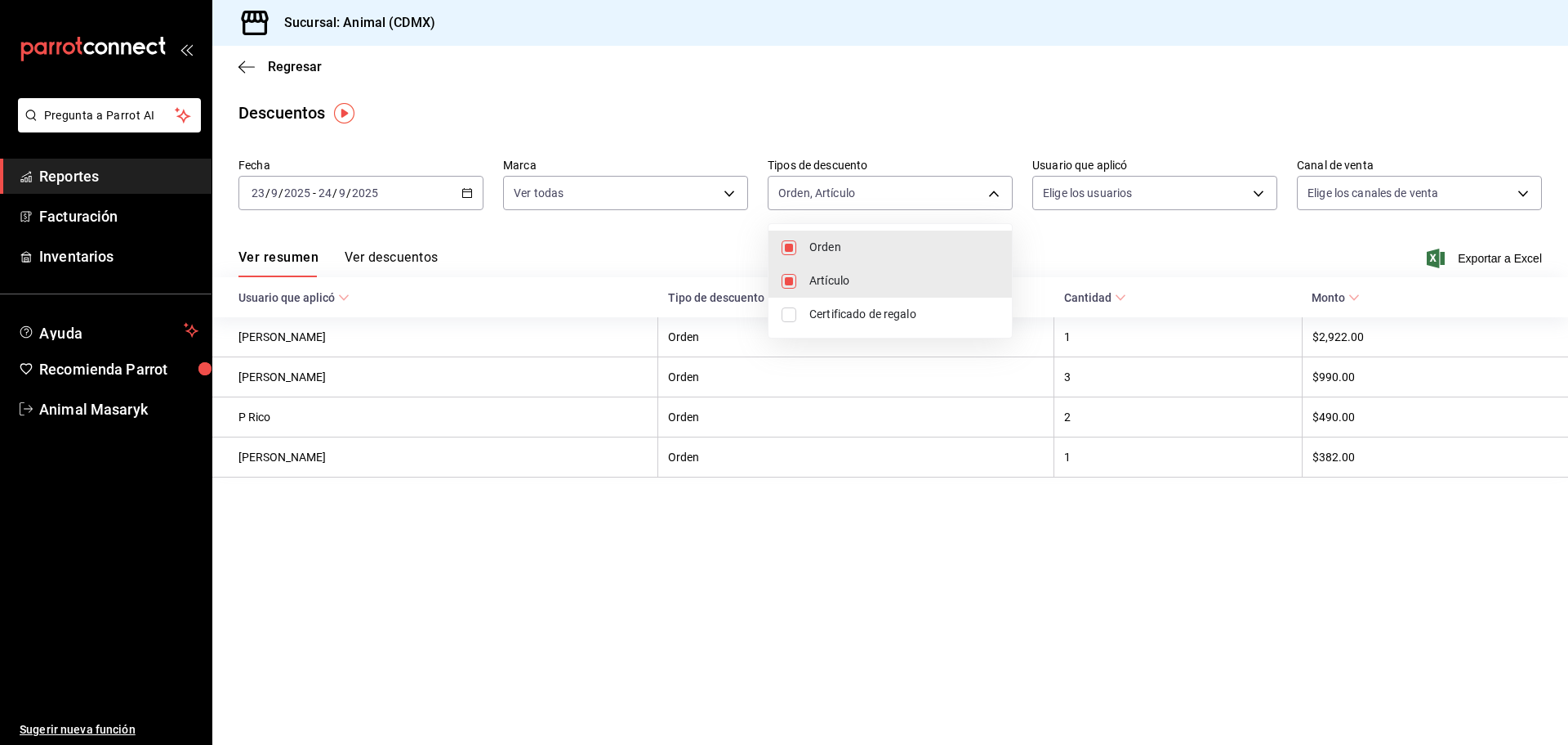
click at [877, 315] on span "Certificado de regalo" at bounding box center [904, 314] width 190 height 18
type input "ORDER,ORDER_ITEM,CARD_REWARD"
checkbox input "true"
click at [1079, 250] on div at bounding box center [784, 372] width 1568 height 745
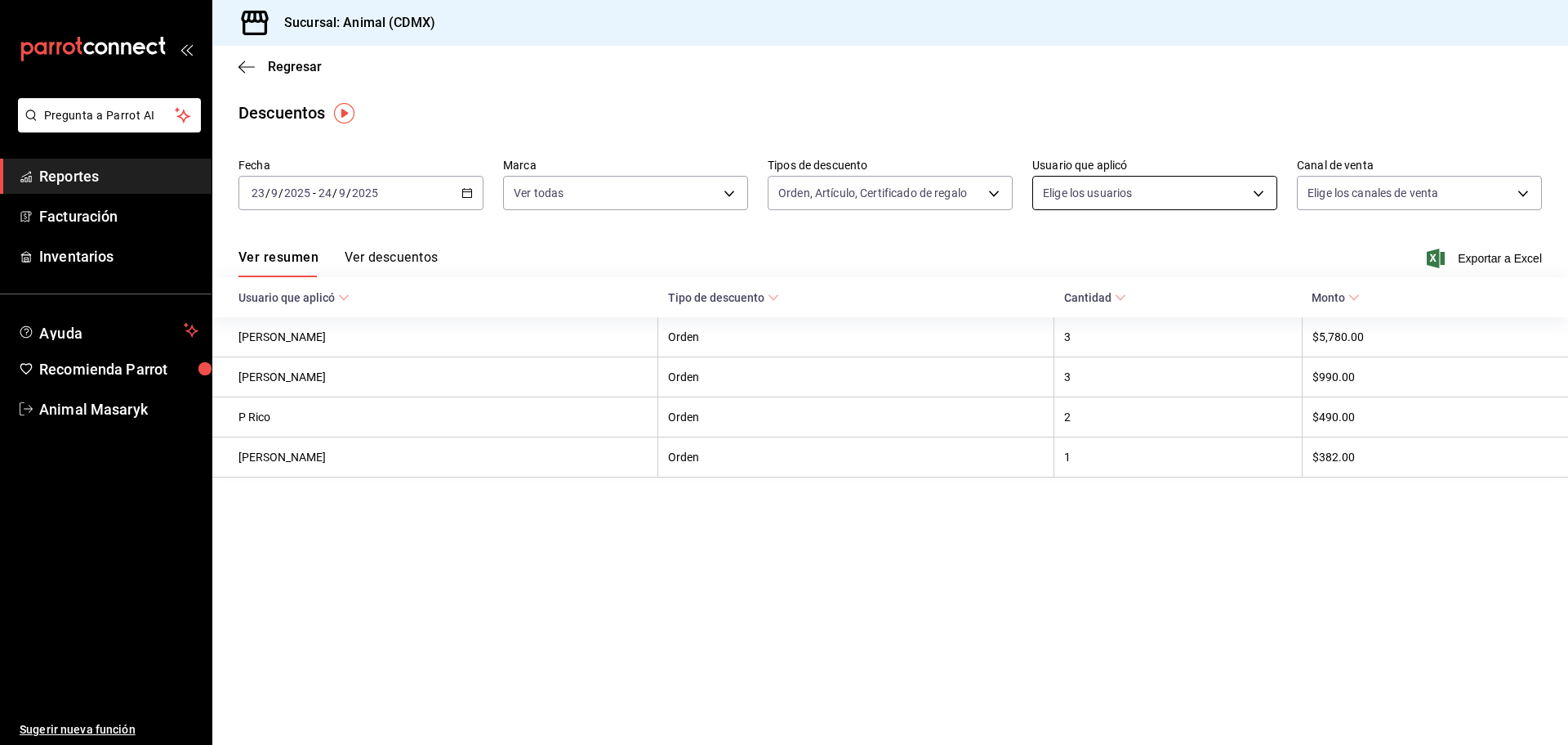
click at [1214, 195] on body "Pregunta a Parrot AI Reportes Facturación Inventarios Ayuda Recomienda Parrot A…" at bounding box center [784, 372] width 1568 height 745
click at [1233, 195] on div at bounding box center [784, 372] width 1568 height 745
click at [1243, 199] on body "Pregunta a Parrot AI Reportes Facturación Inventarios Ayuda Recomienda Parrot A…" at bounding box center [784, 372] width 1568 height 745
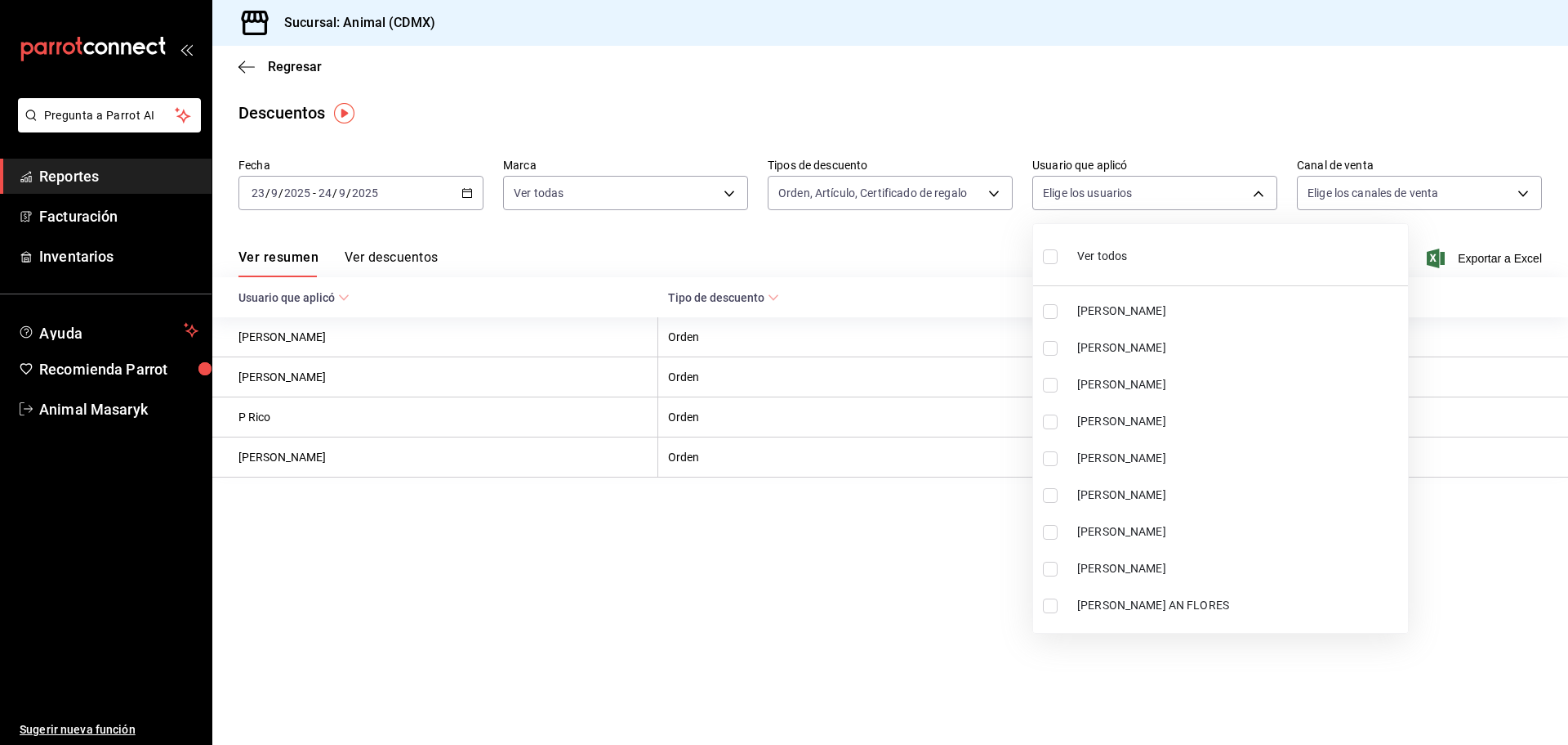
click at [1150, 256] on li "Ver todos" at bounding box center [1221, 255] width 375 height 49
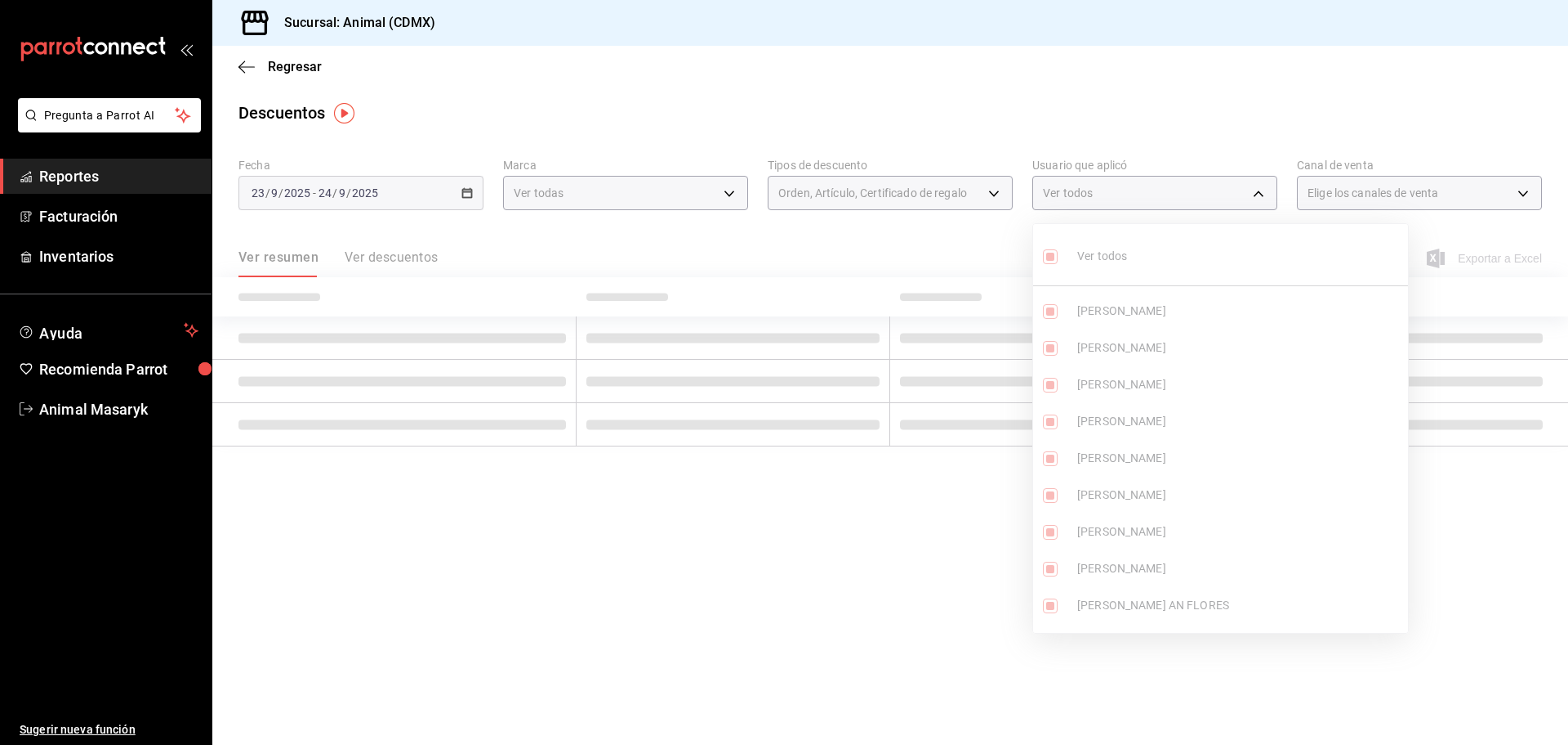
click at [1093, 258] on ul "Ver todos [PERSON_NAME] [PERSON_NAME] [PERSON_NAME] [PERSON_NAME] [PERSON_NAME]…" at bounding box center [1221, 428] width 375 height 408
type input "3cd4840f-629f-413a-ac2f-83a3cf8f7eb8,c9b49ac1-91a7-4257-bff0-4e8c90c1936a,ac98e…"
checkbox input "true"
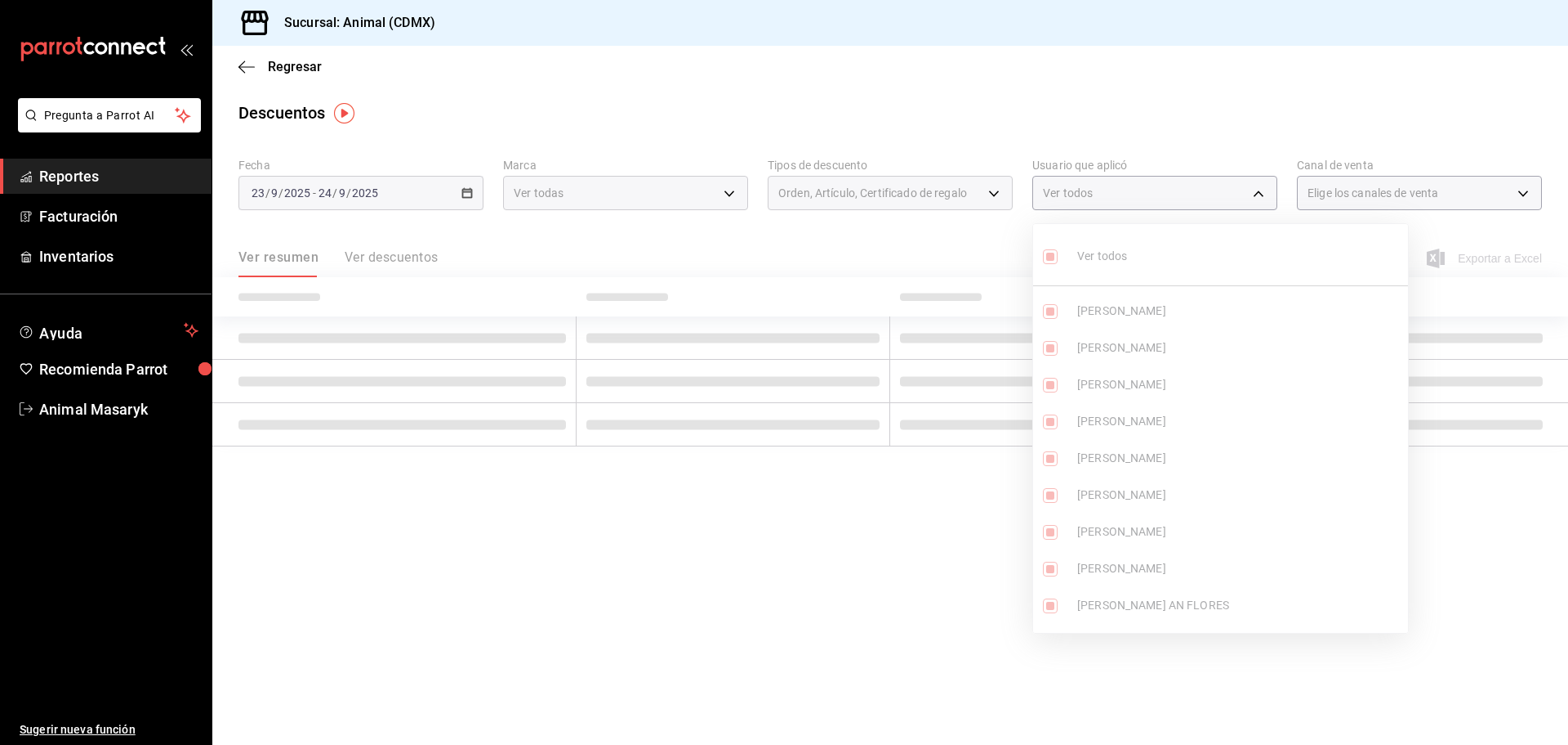
checkbox input "true"
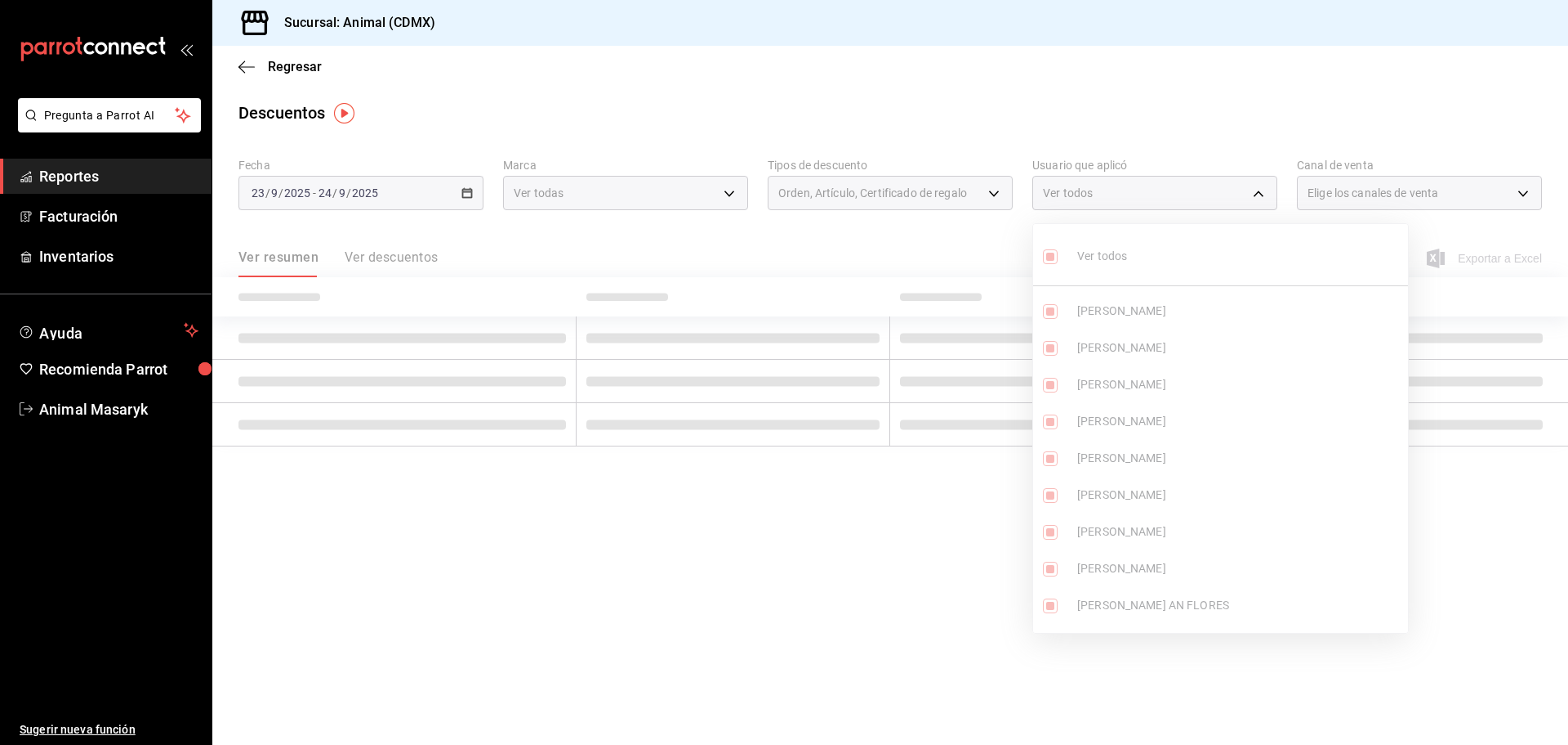
checkbox input "true"
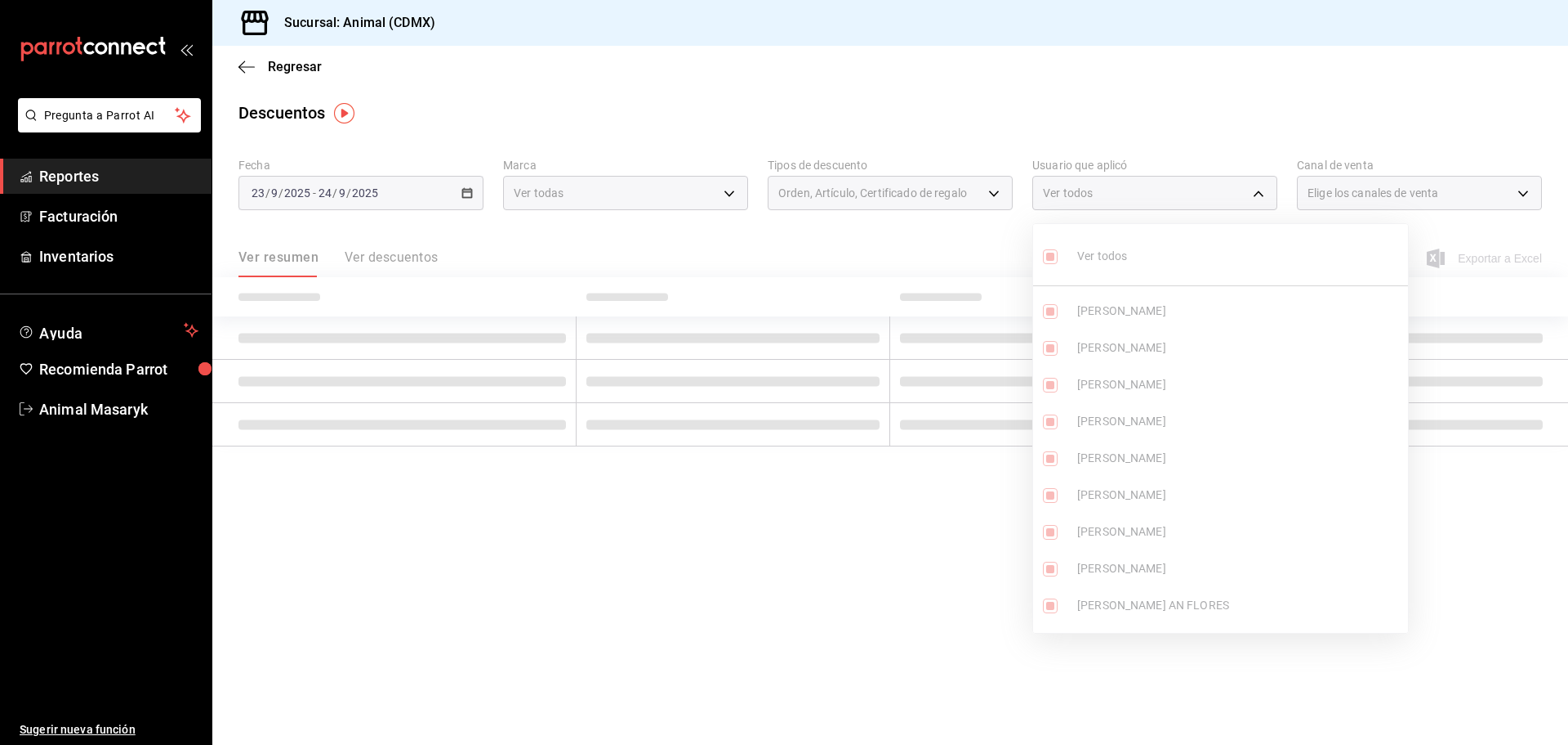
checkbox input "true"
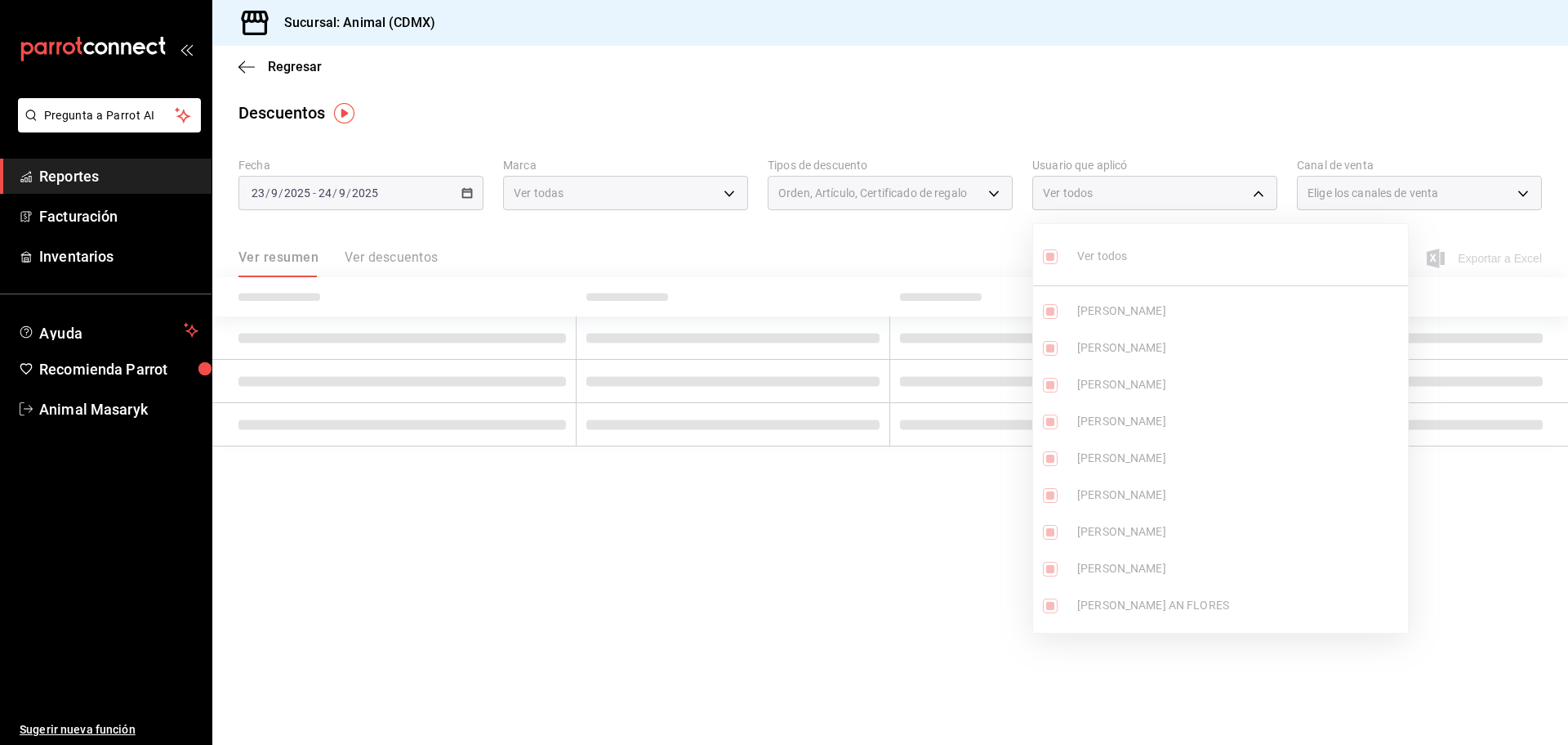
checkbox input "true"
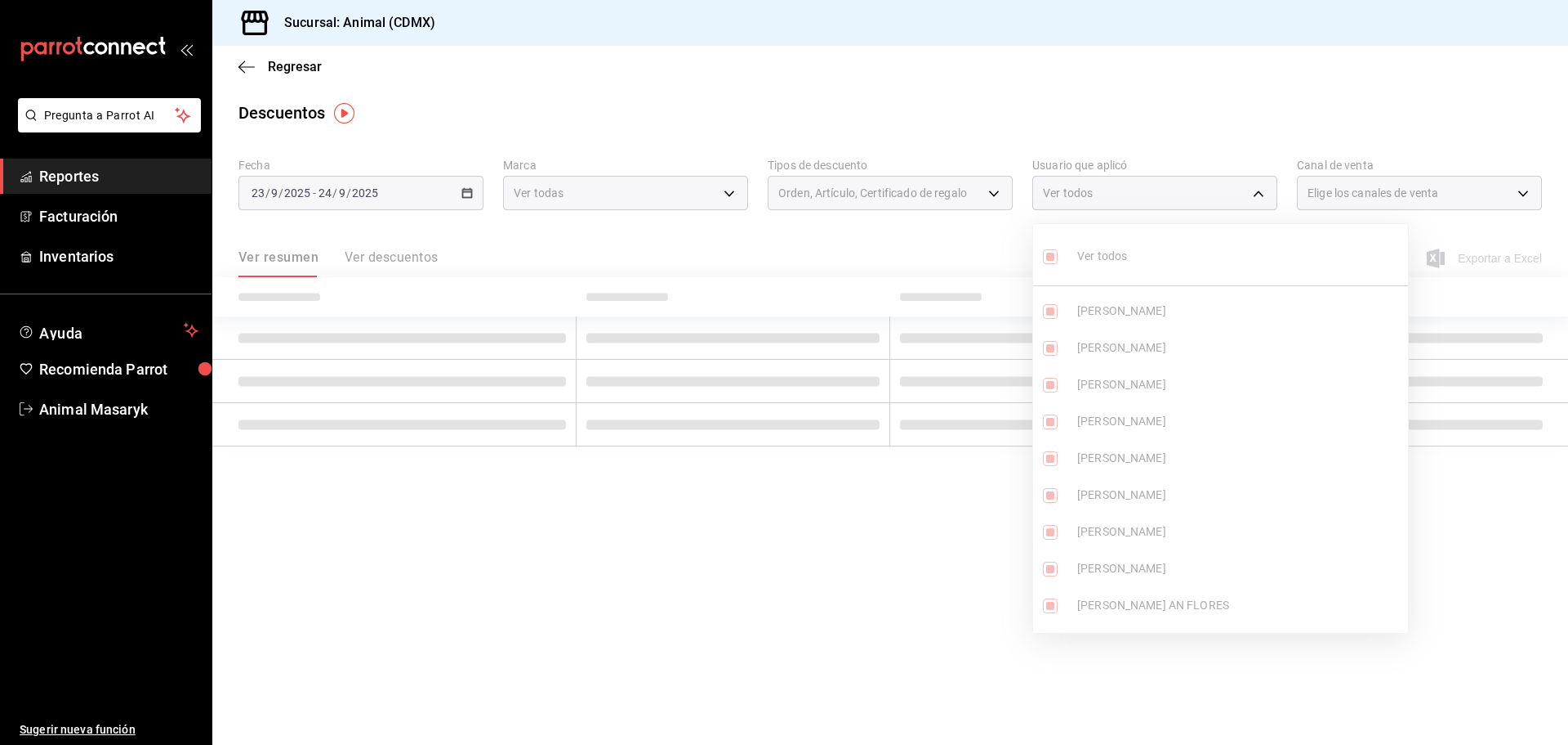
checkbox input "true"
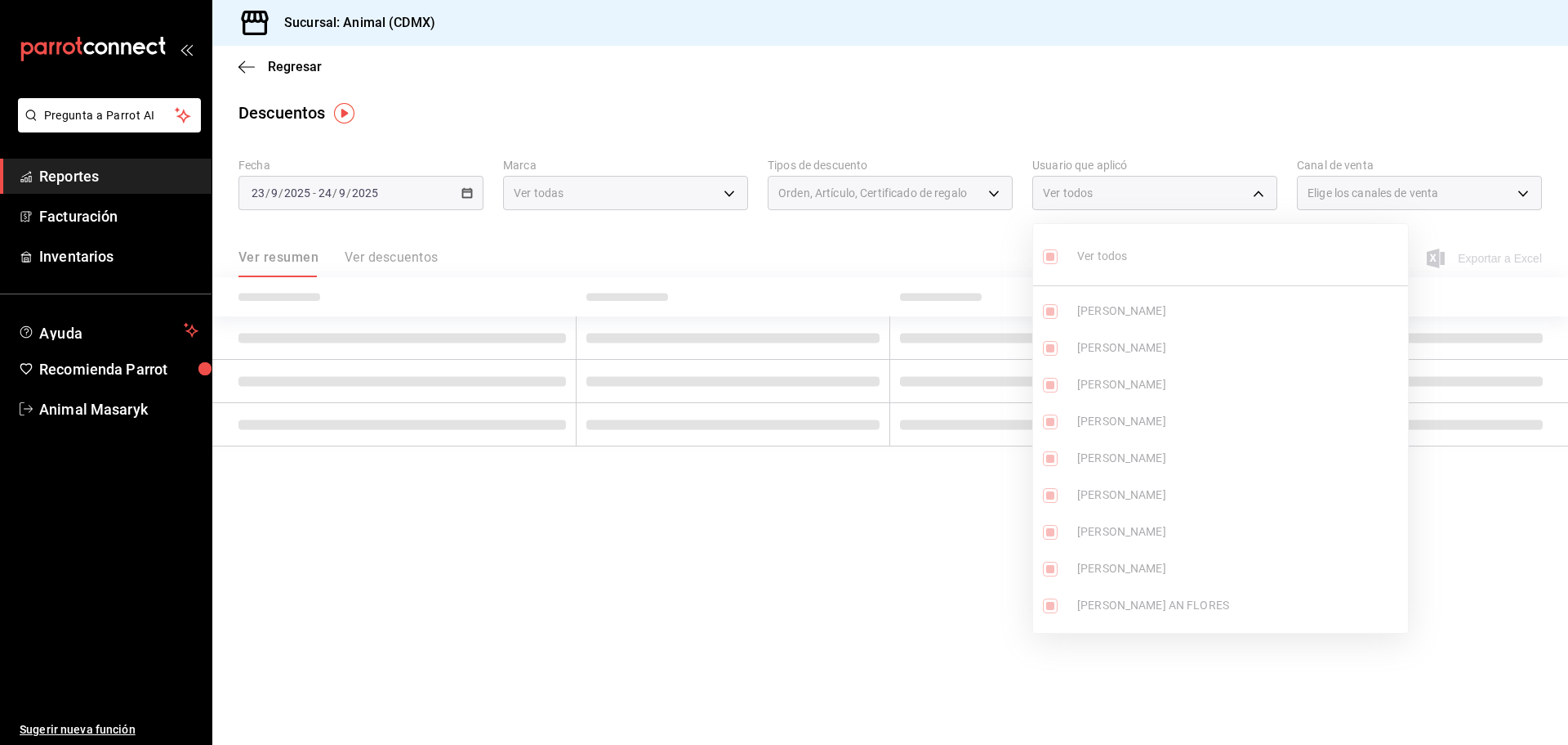
checkbox input "true"
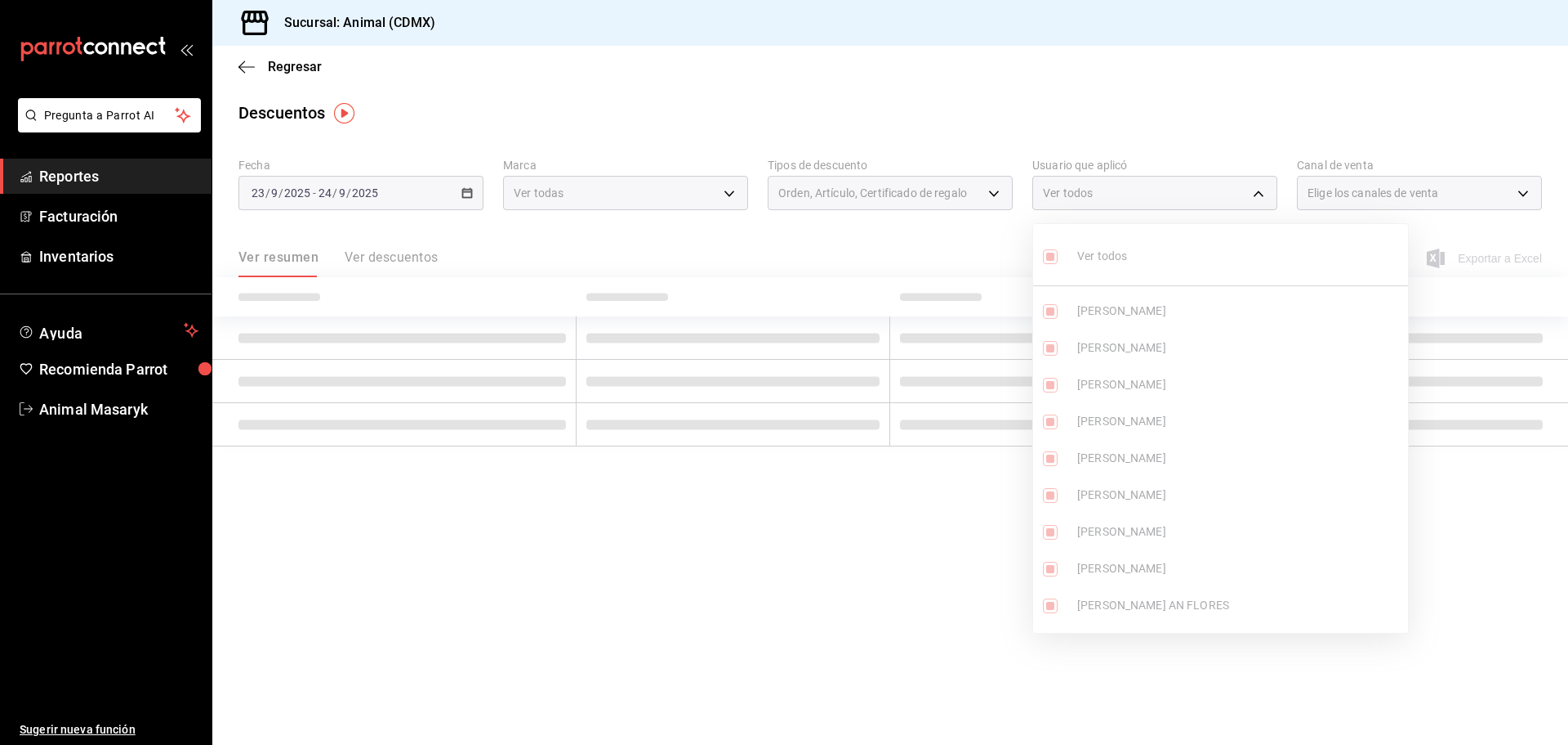
checkbox input "true"
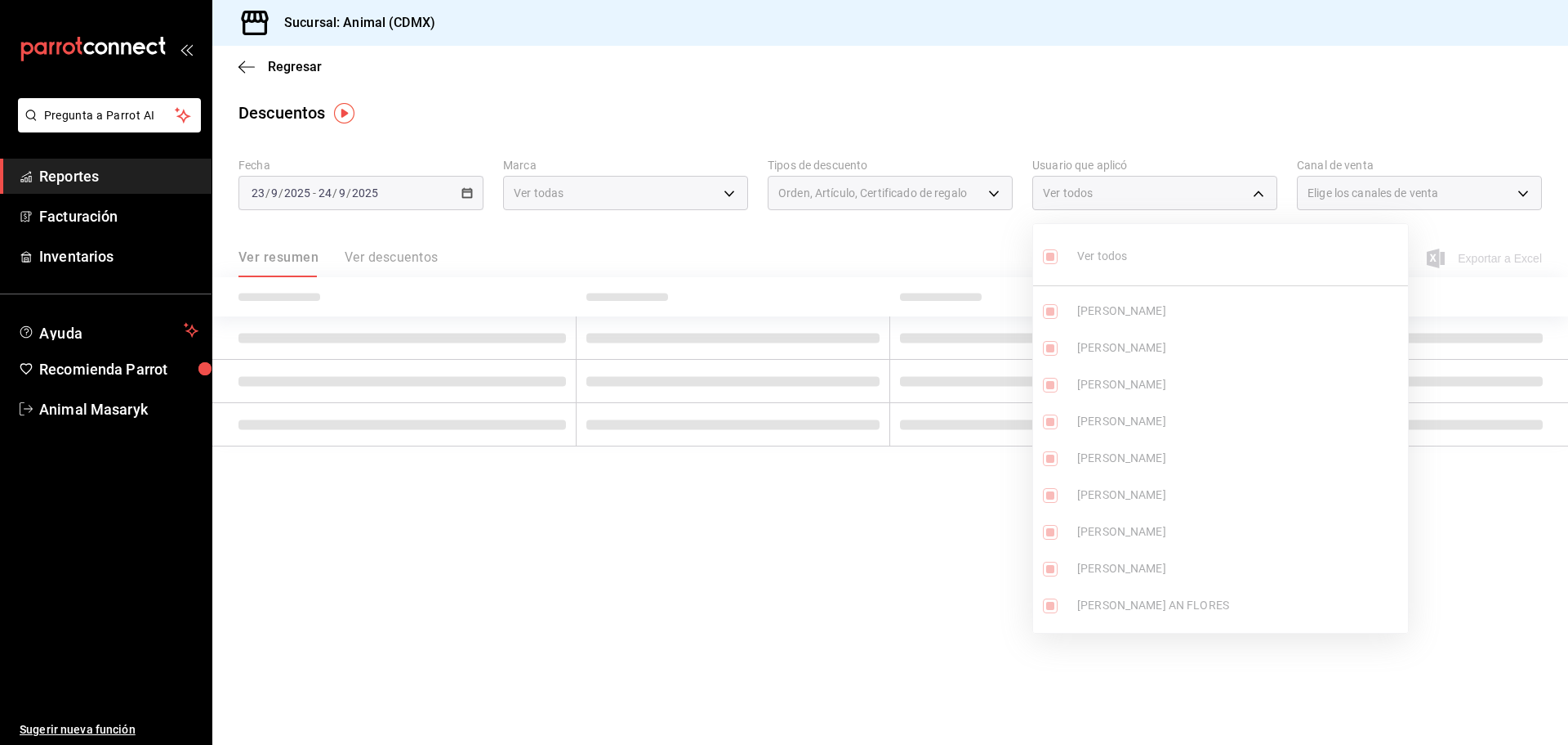
checkbox input "true"
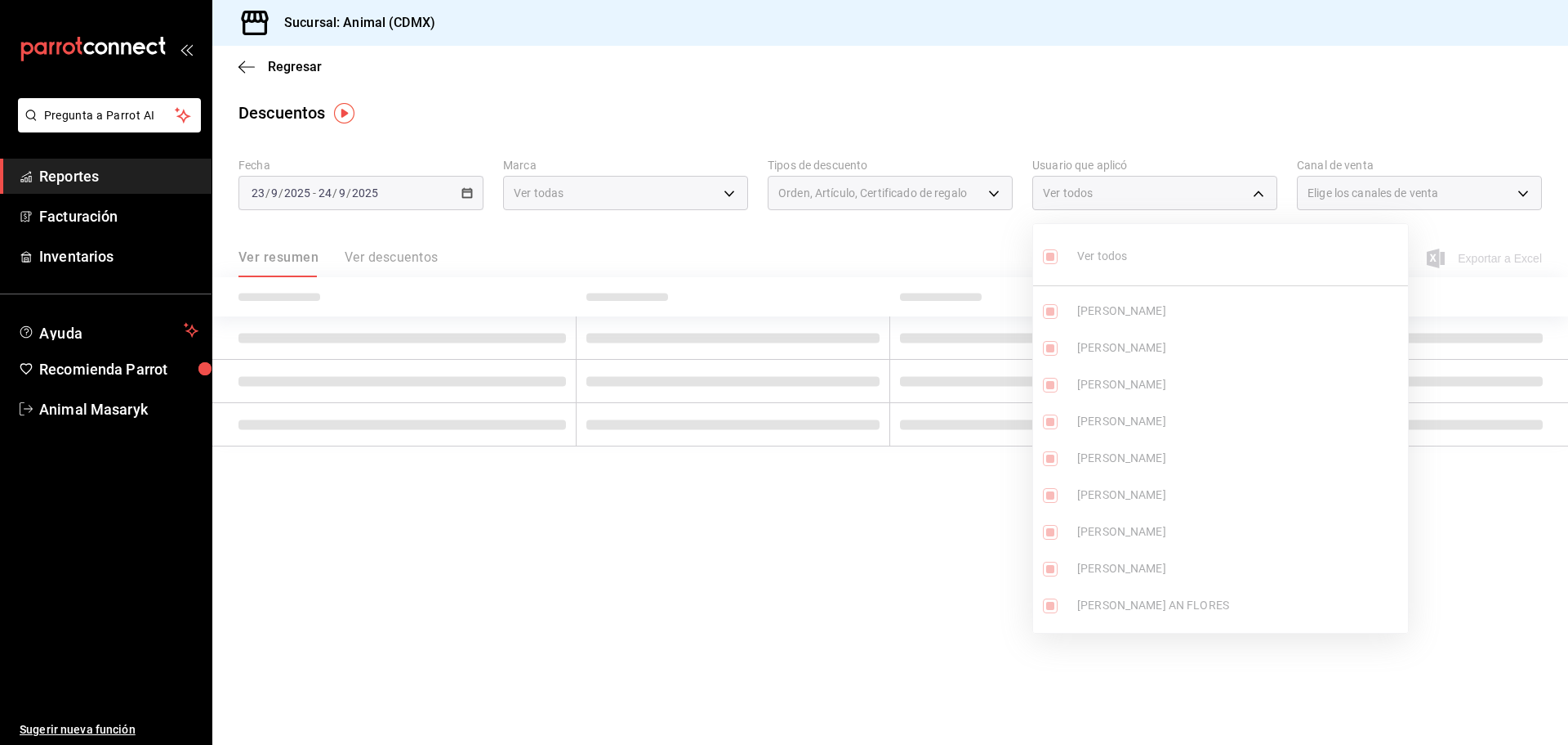
checkbox input "true"
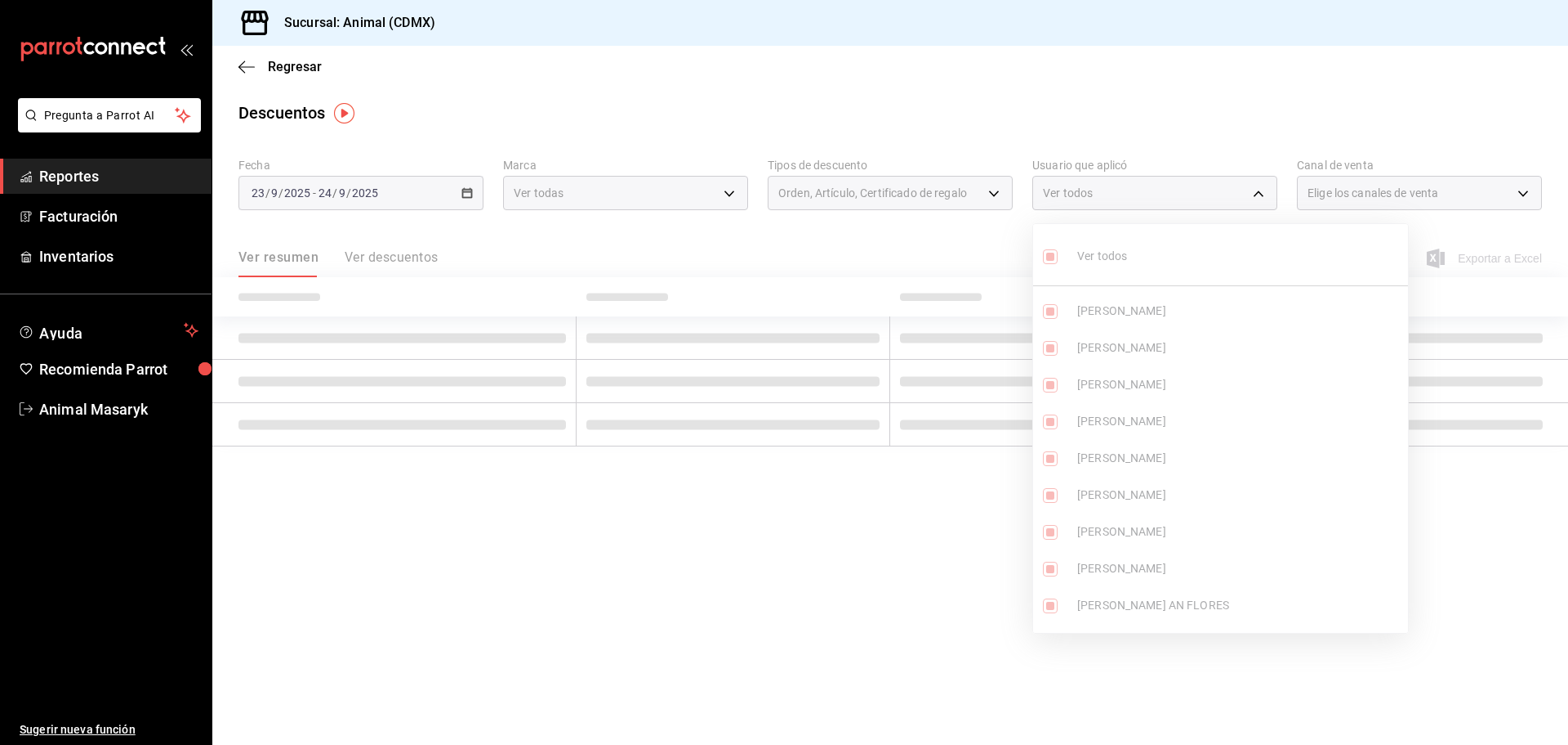
checkbox input "true"
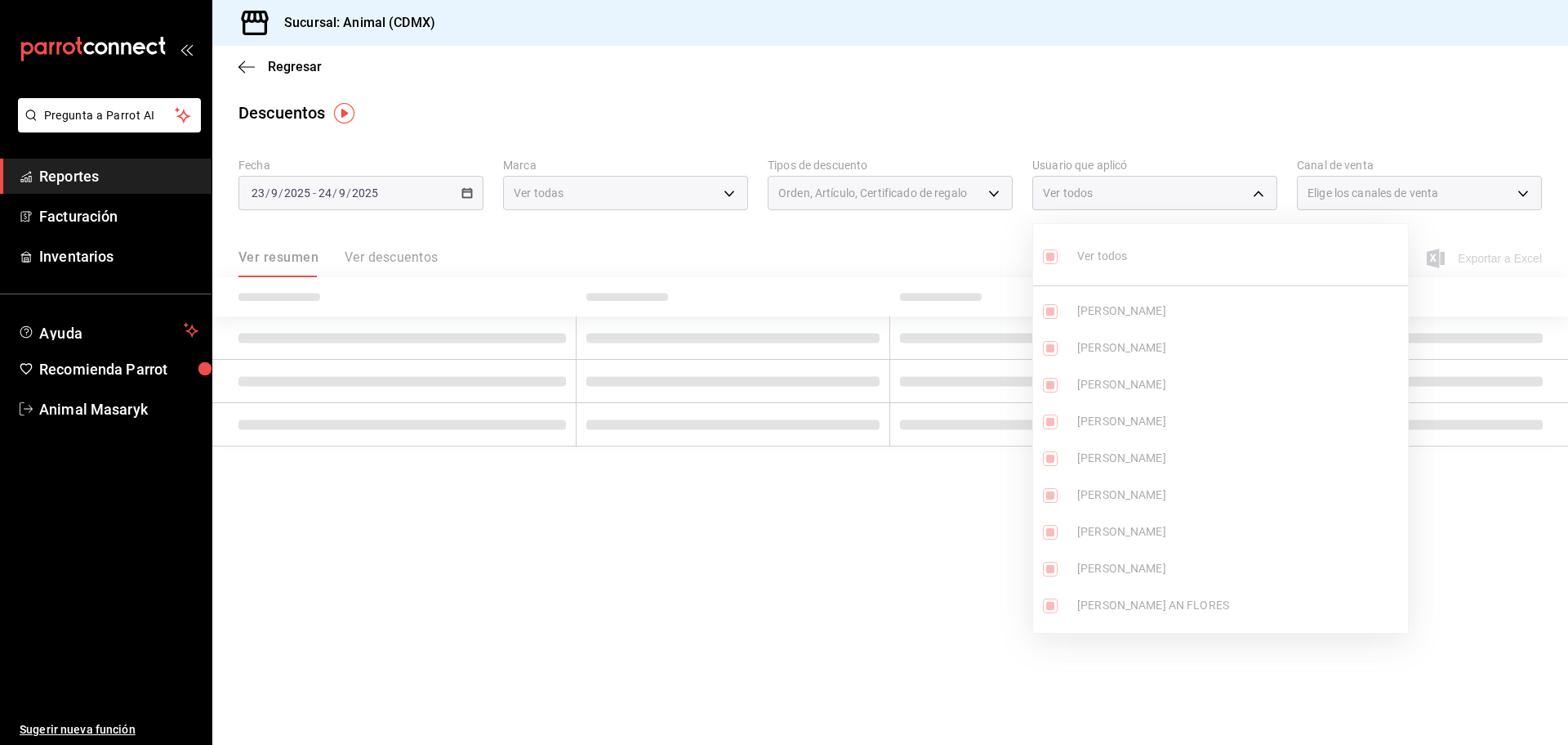
checkbox input "true"
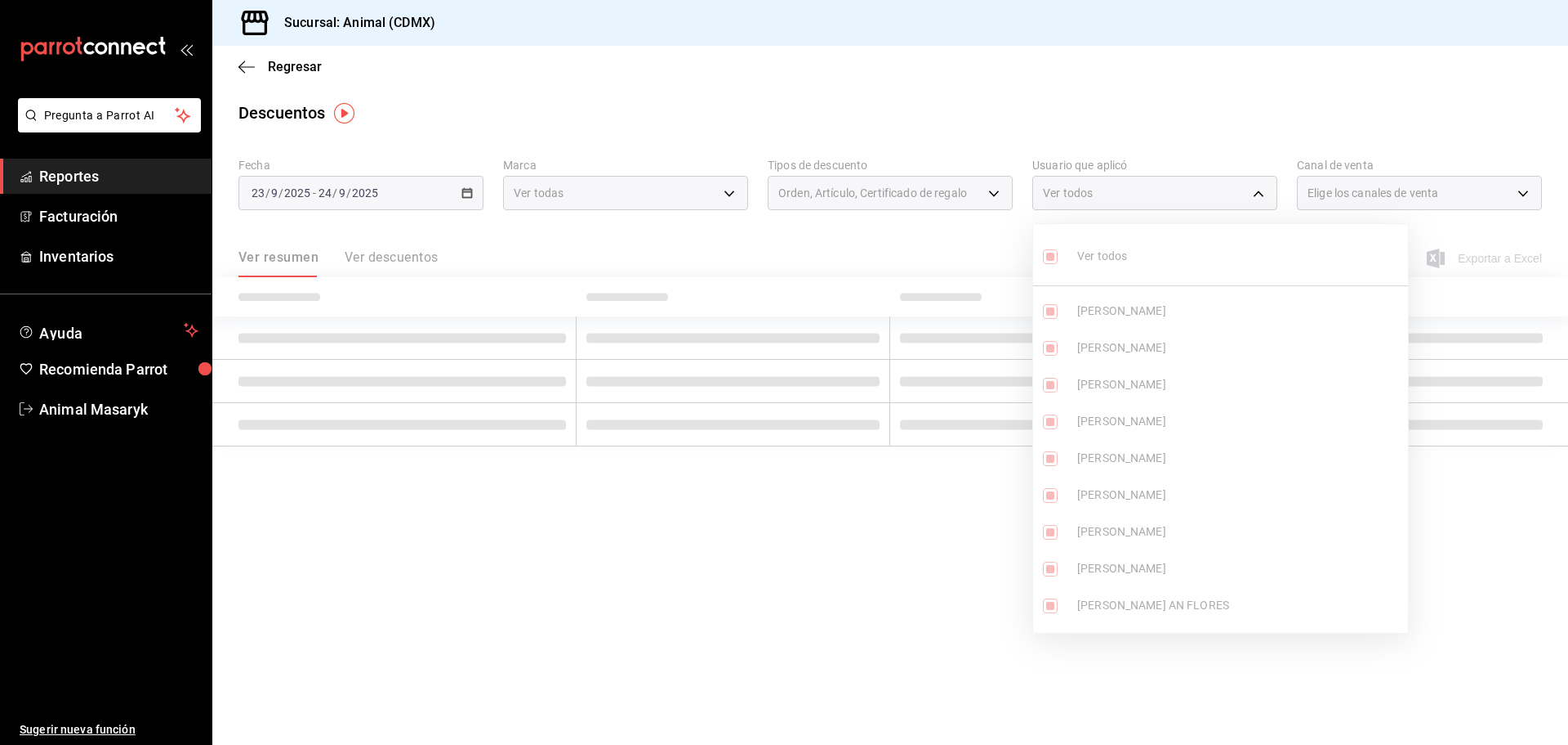
checkbox input "true"
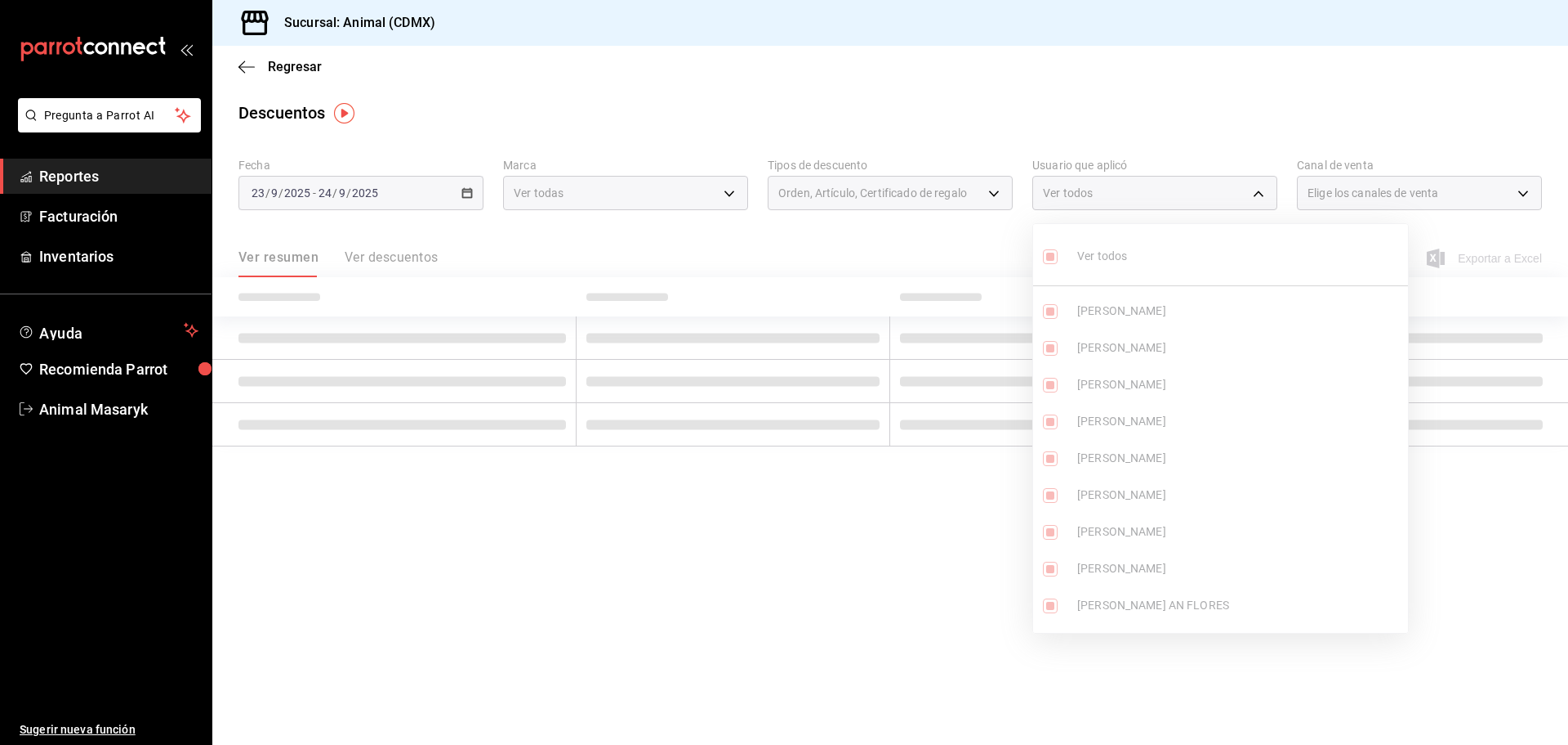
checkbox input "true"
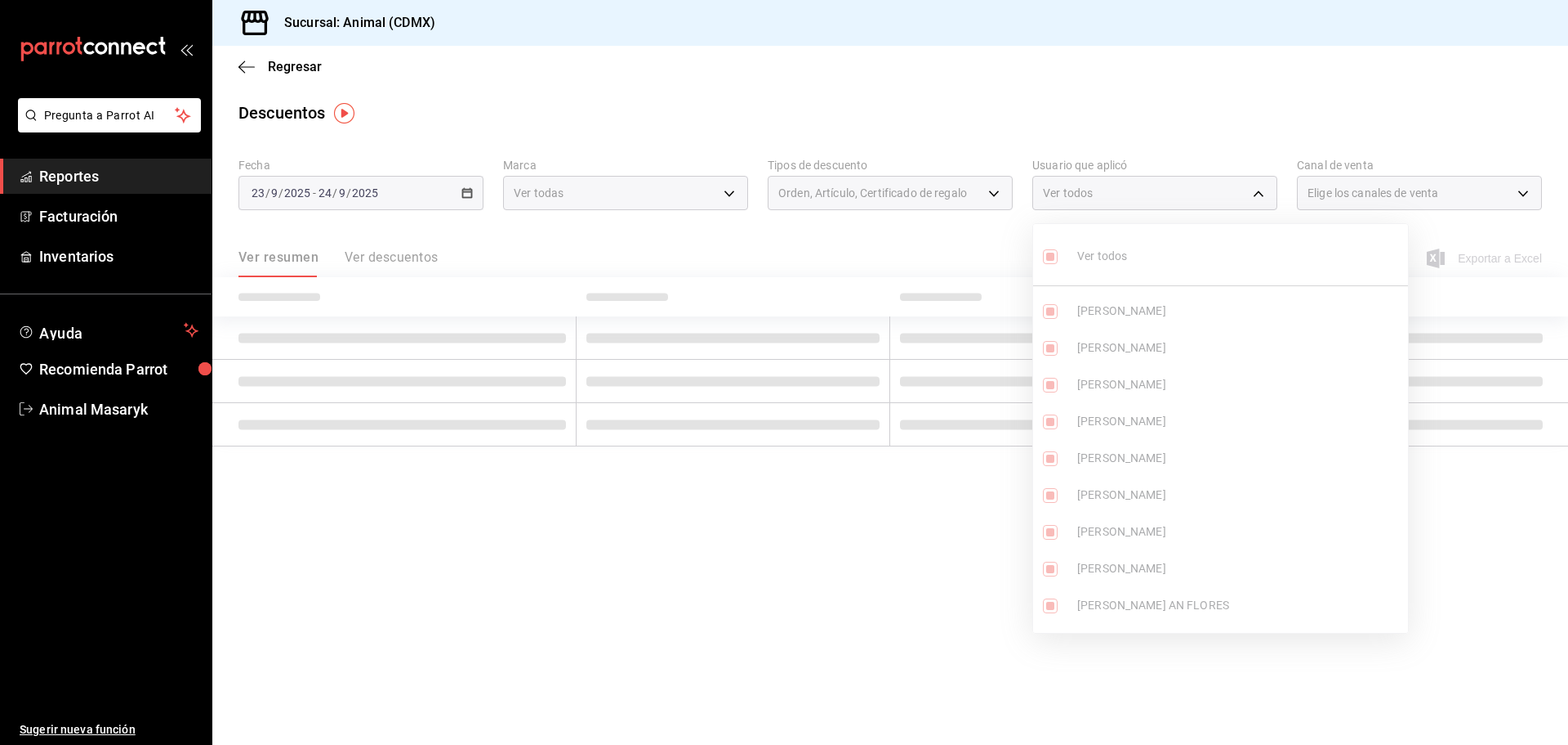
checkbox input "true"
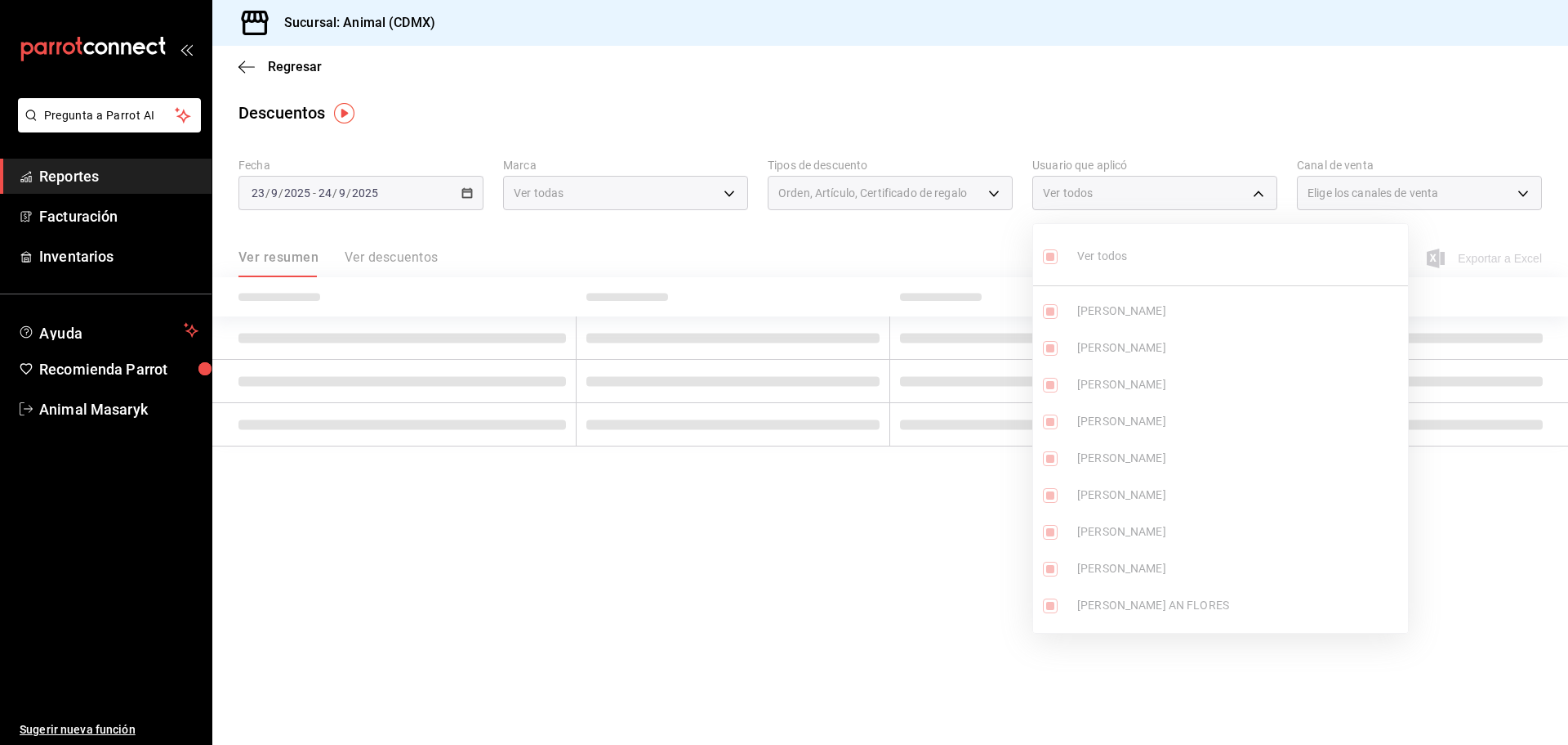
checkbox input "true"
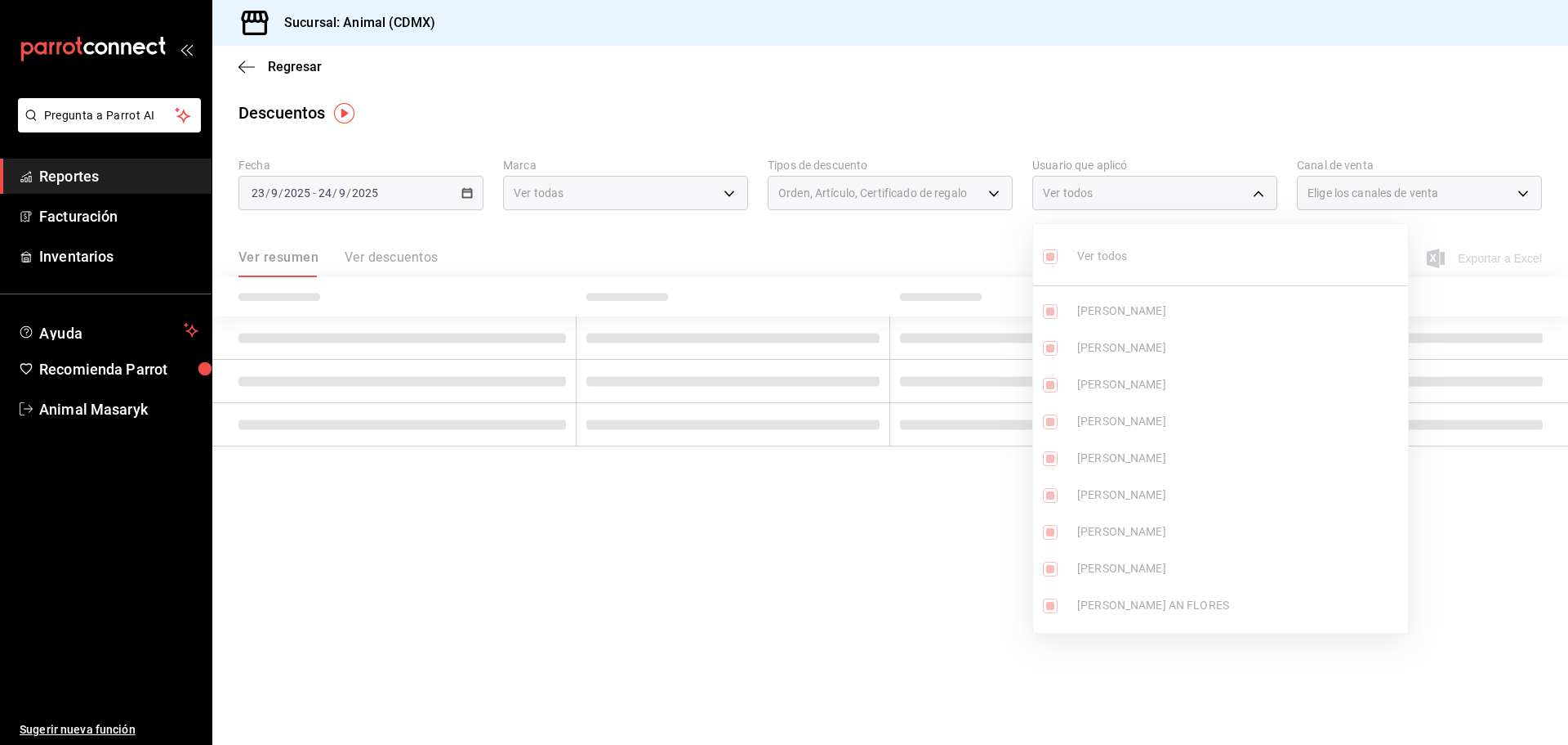
checkbox input "true"
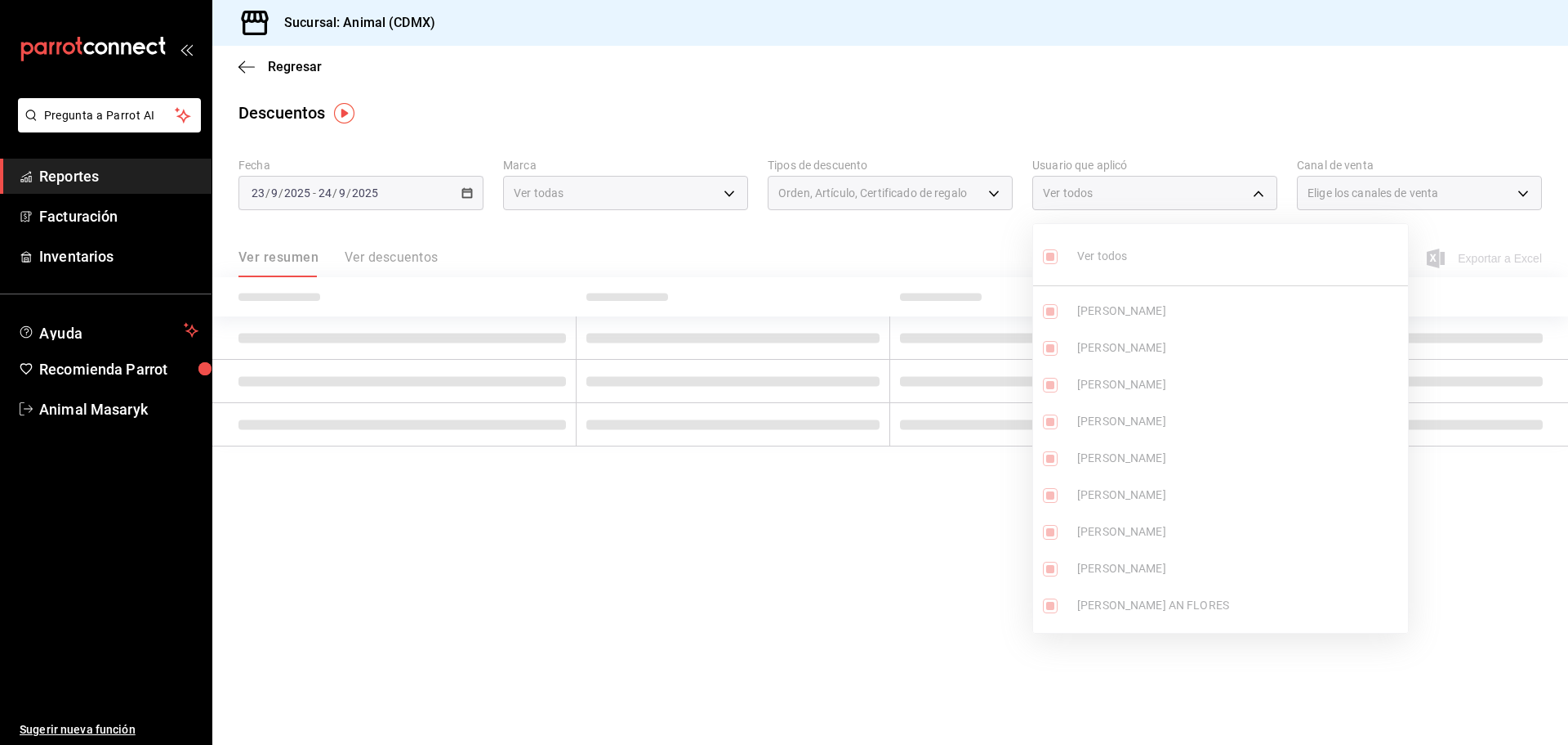
checkbox input "true"
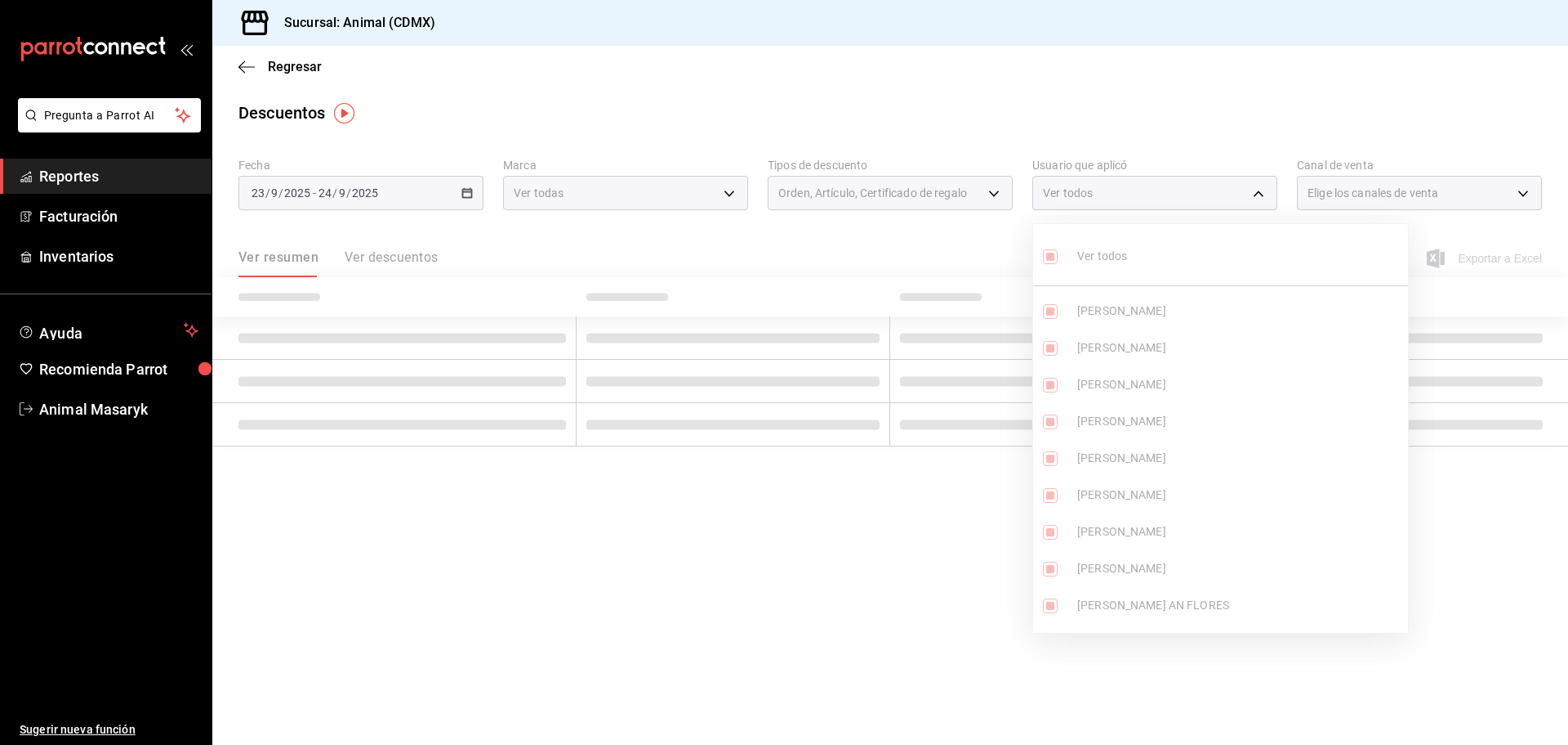
checkbox input "true"
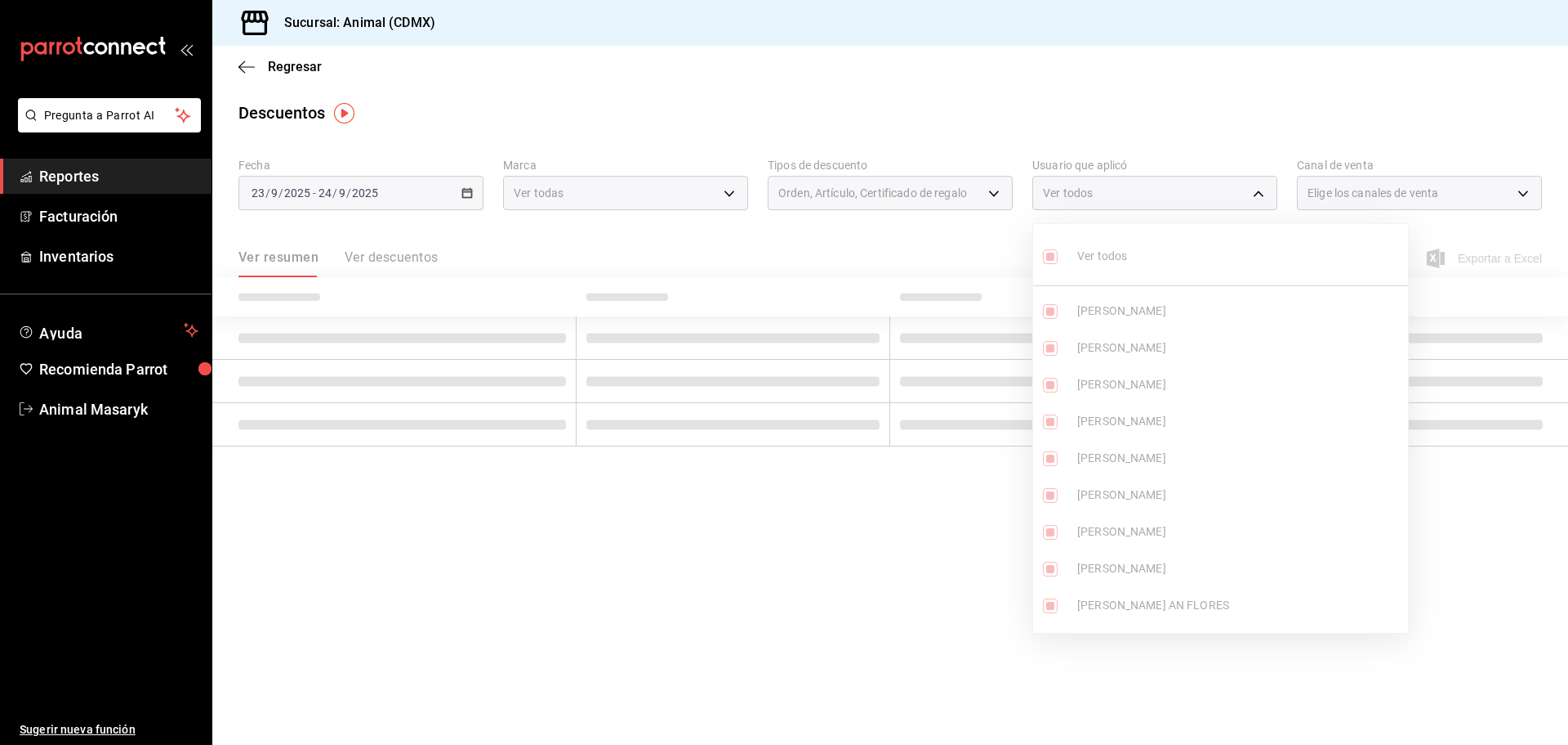
checkbox input "true"
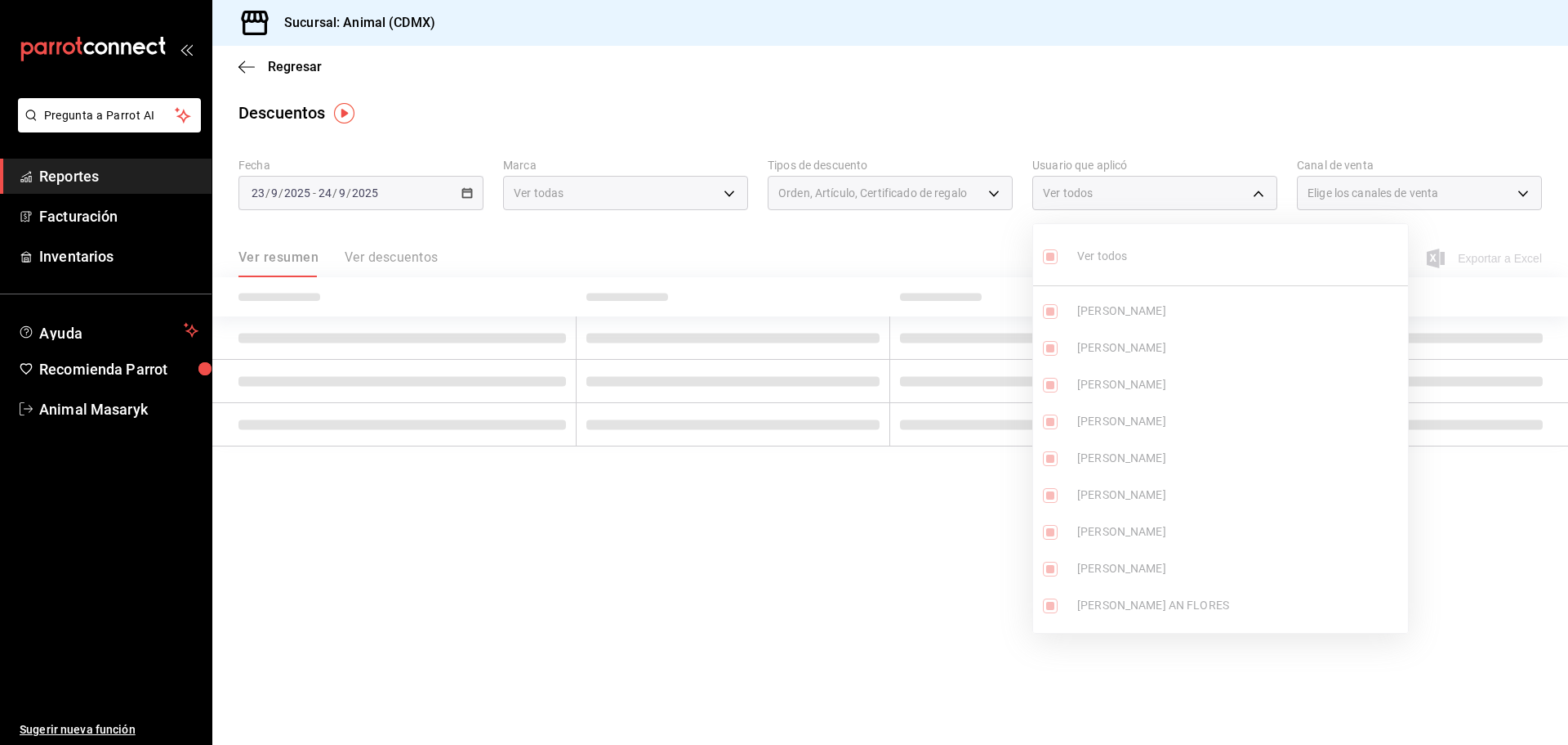
checkbox input "true"
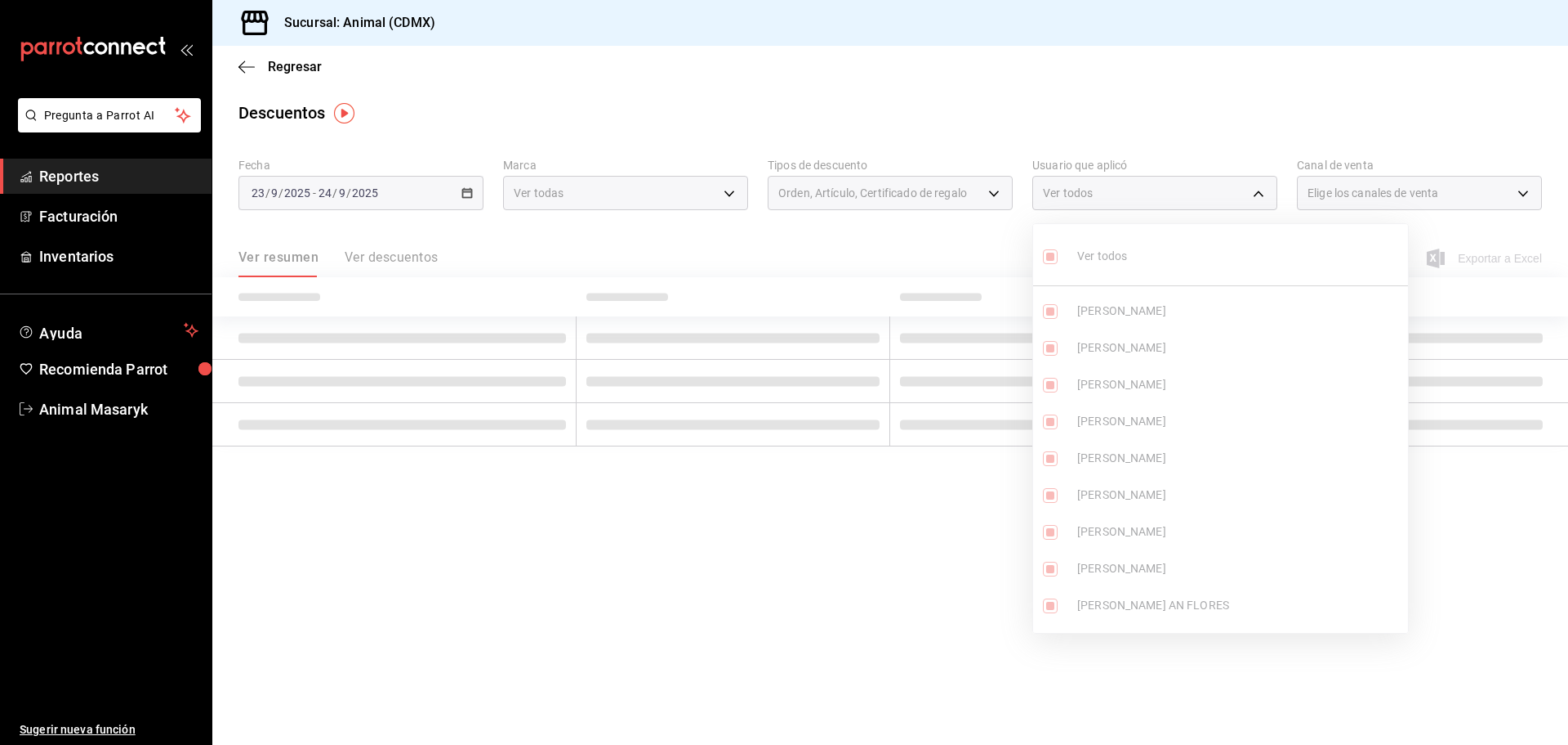
checkbox input "true"
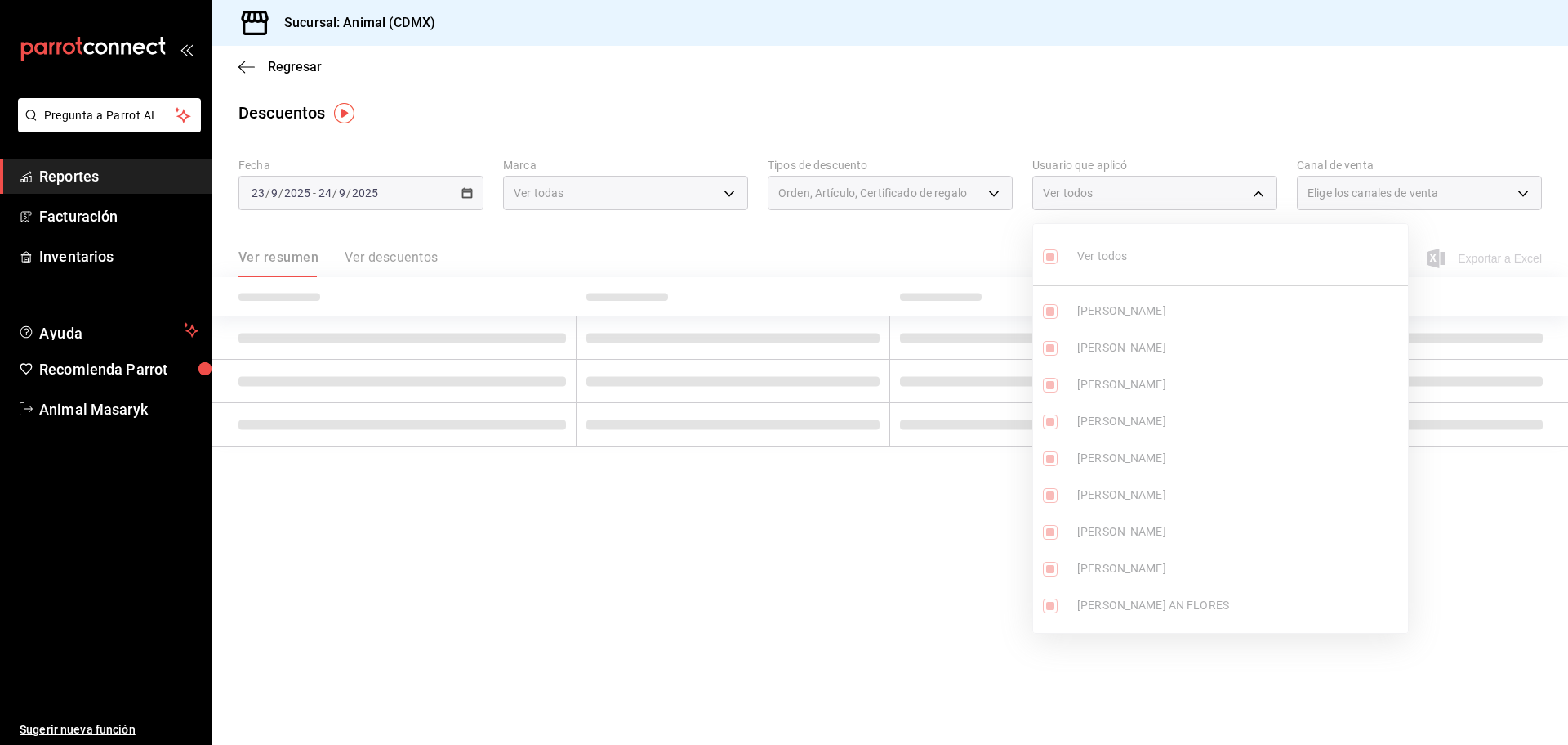
checkbox input "true"
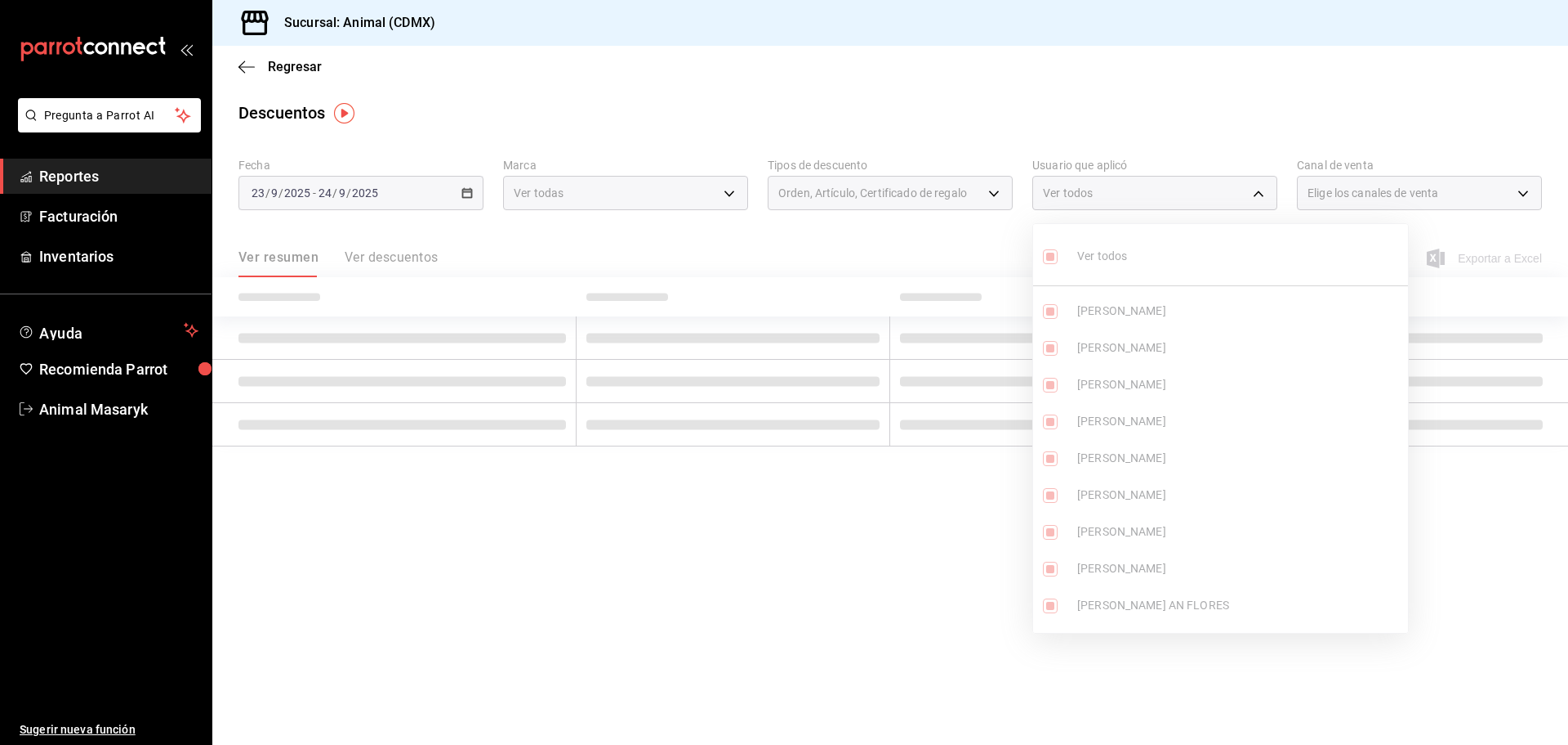
checkbox input "true"
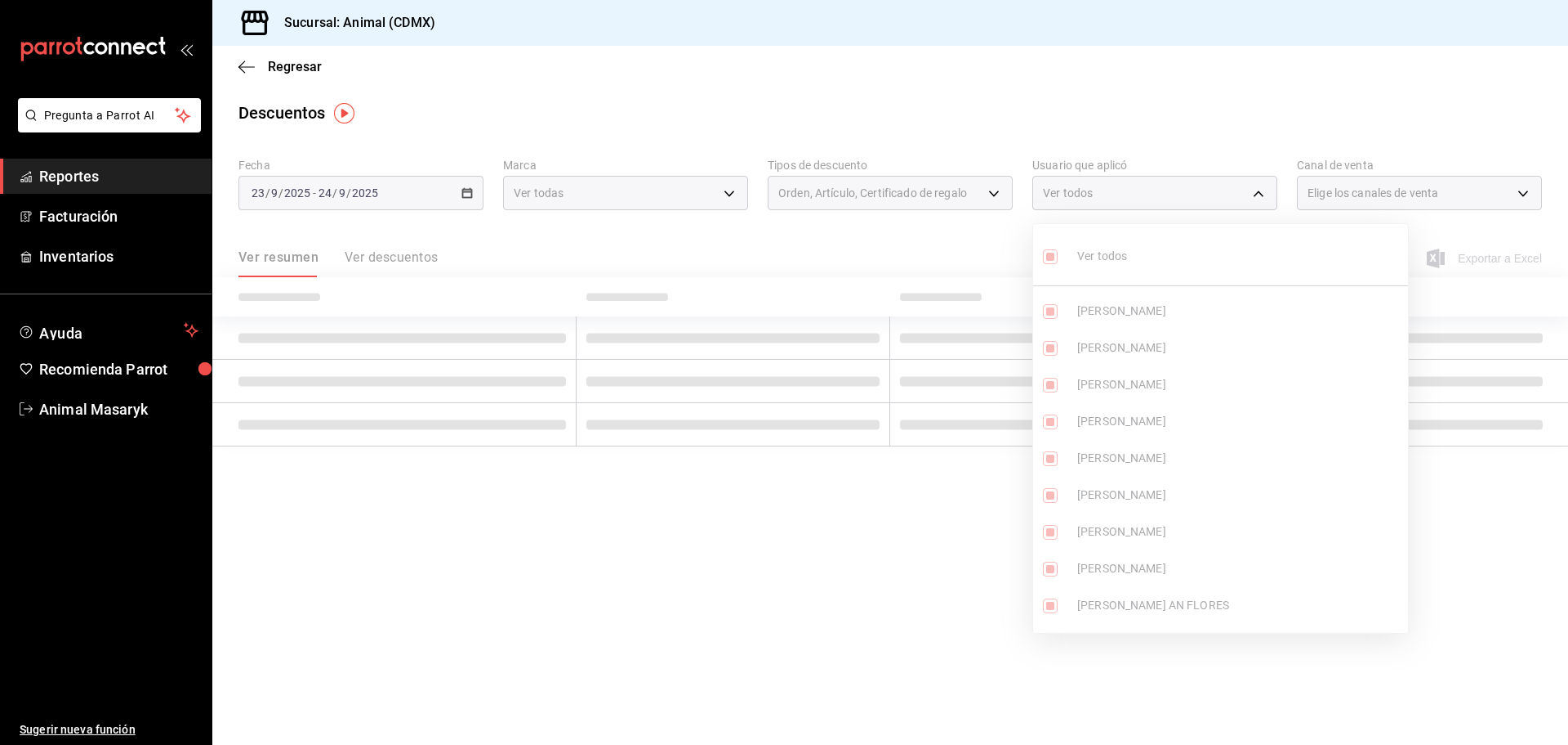
checkbox input "true"
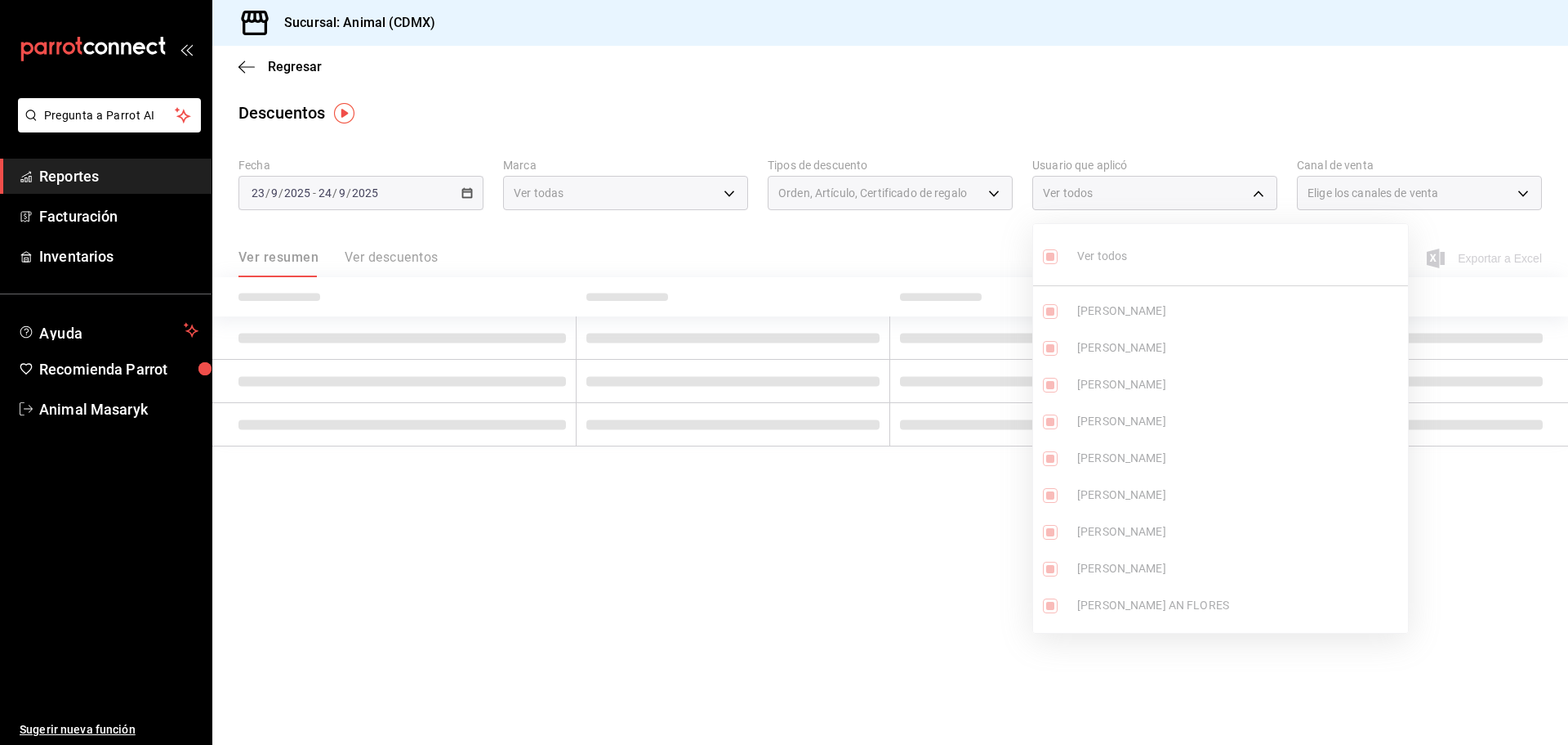
checkbox input "true"
click at [1411, 171] on div at bounding box center [784, 372] width 1568 height 745
click at [1392, 91] on div at bounding box center [784, 372] width 1568 height 745
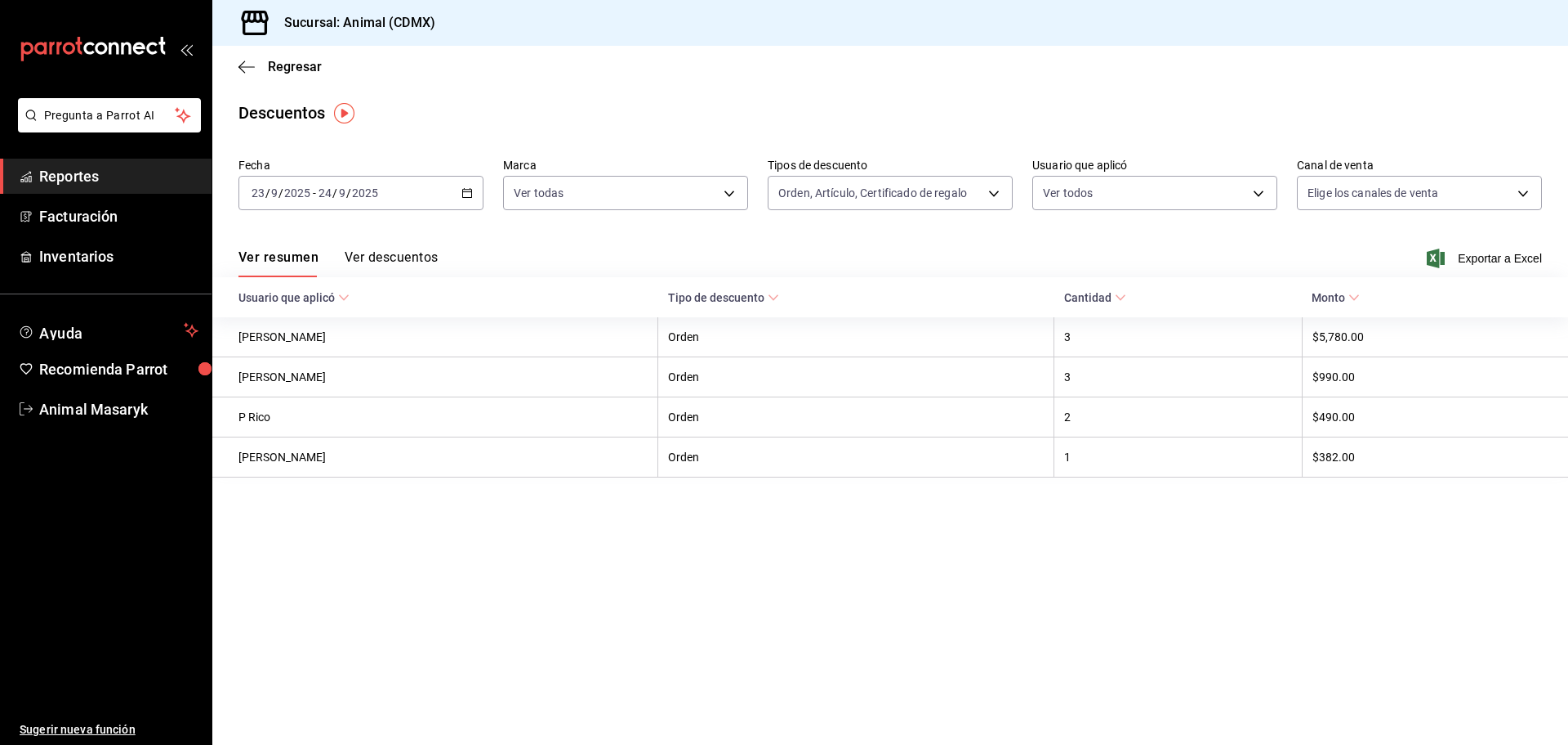
click at [1482, 195] on div at bounding box center [784, 372] width 1568 height 745
click at [1512, 197] on body "Pregunta a Parrot AI Reportes Facturación Inventarios Ayuda Recomienda Parrot A…" at bounding box center [784, 372] width 1568 height 745
click at [1344, 258] on span "Ver todos" at bounding box center [1367, 257] width 50 height 18
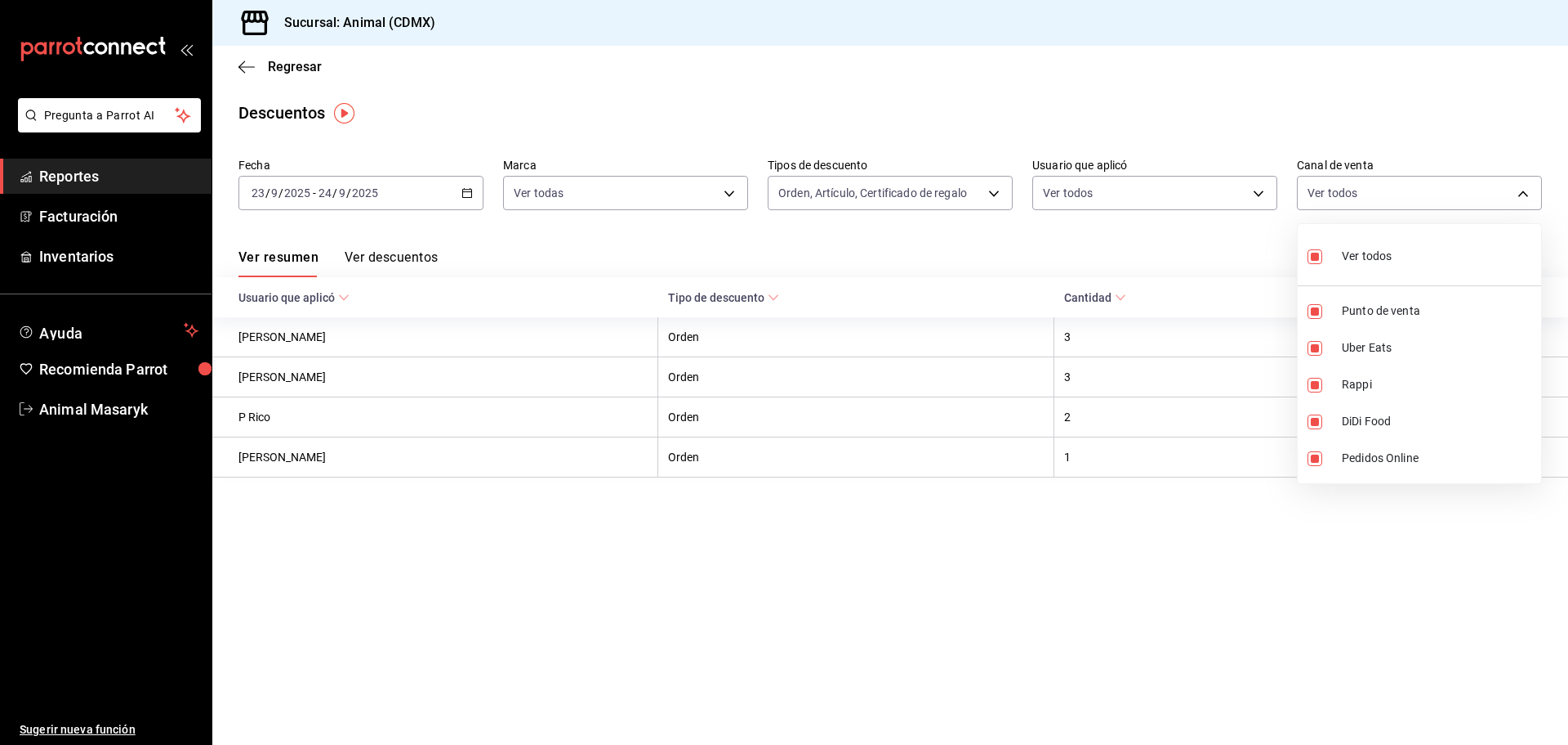
click at [1227, 238] on div at bounding box center [784, 372] width 1568 height 745
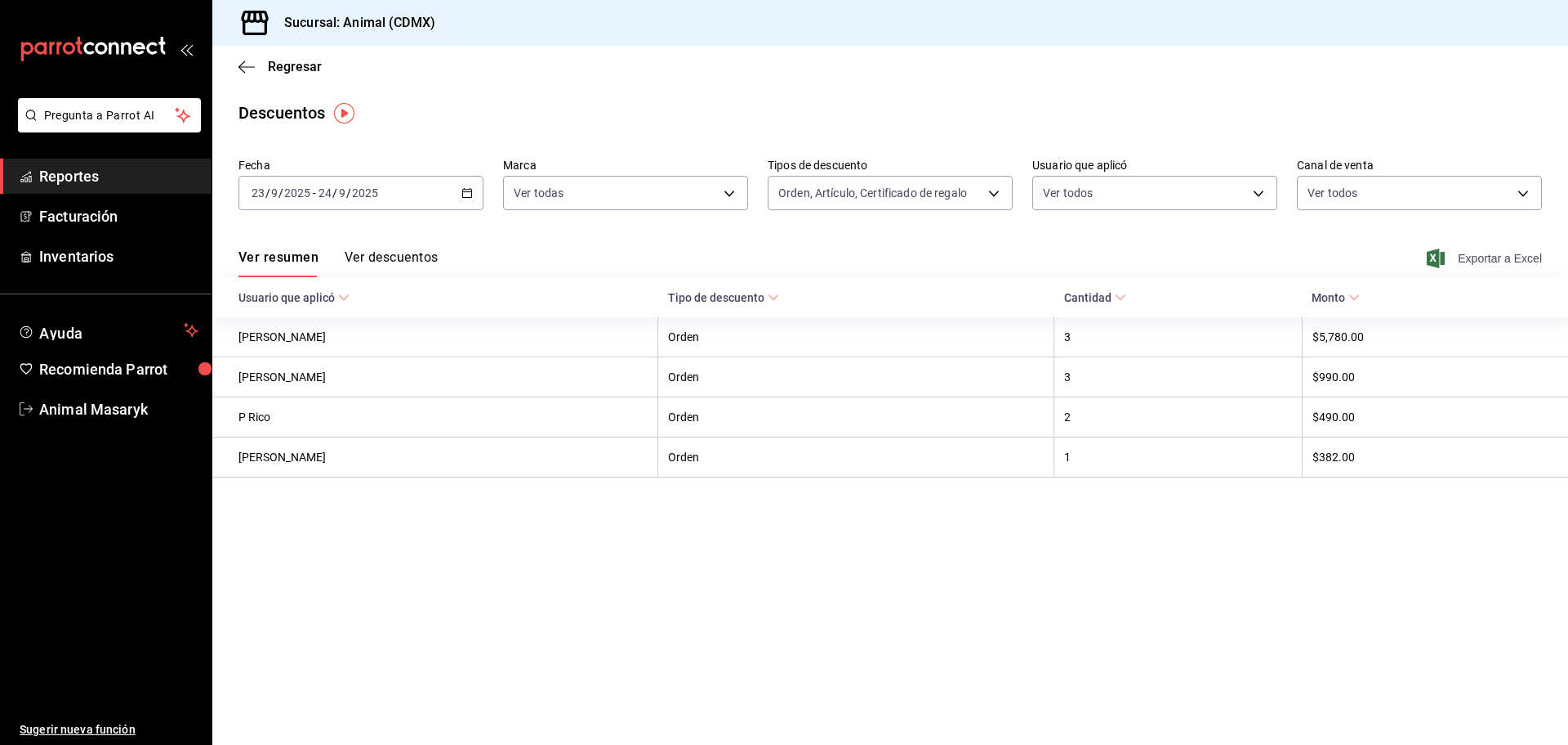
click at [1490, 266] on span "Exportar a Excel" at bounding box center [1485, 258] width 112 height 19
click at [243, 69] on icon "button" at bounding box center [246, 66] width 17 height 15
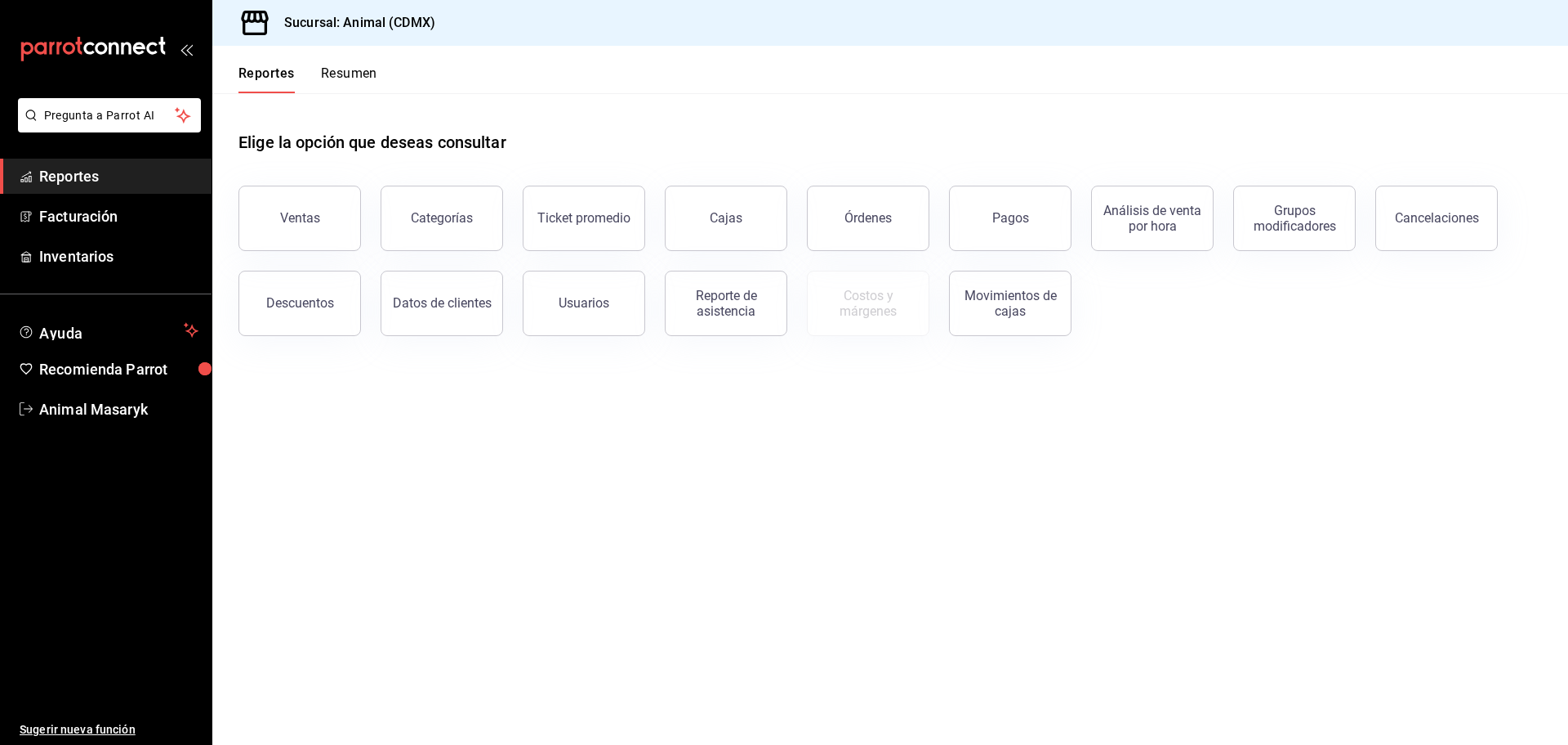
click at [313, 225] on div "Ventas" at bounding box center [299, 218] width 40 height 16
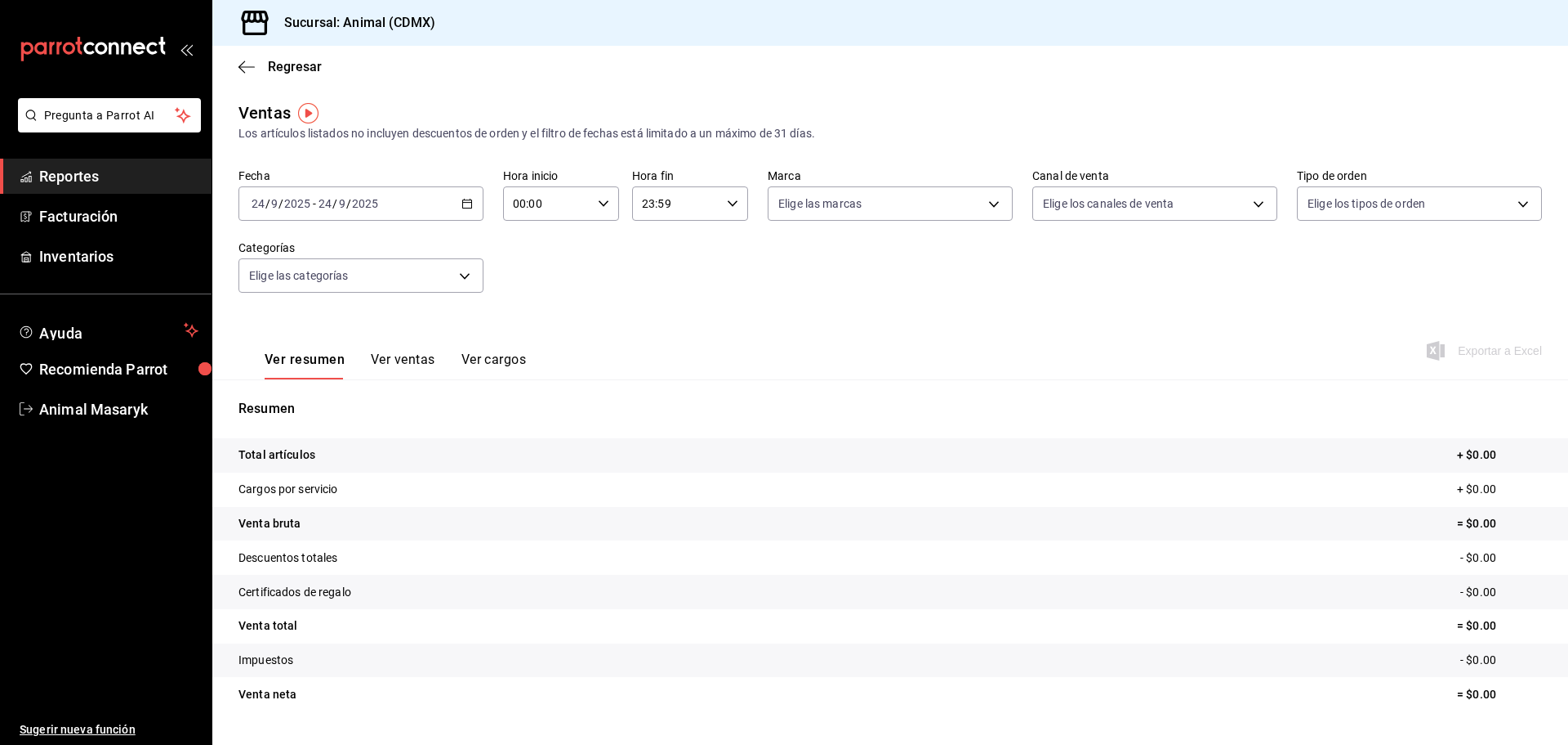
drag, startPoint x: 469, startPoint y: 202, endPoint x: 468, endPoint y: 223, distance: 21.0
click at [470, 202] on div "[DATE] [DATE] - [DATE] [DATE]" at bounding box center [361, 203] width 245 height 34
click at [352, 397] on span "Rango de fechas" at bounding box center [316, 401] width 126 height 18
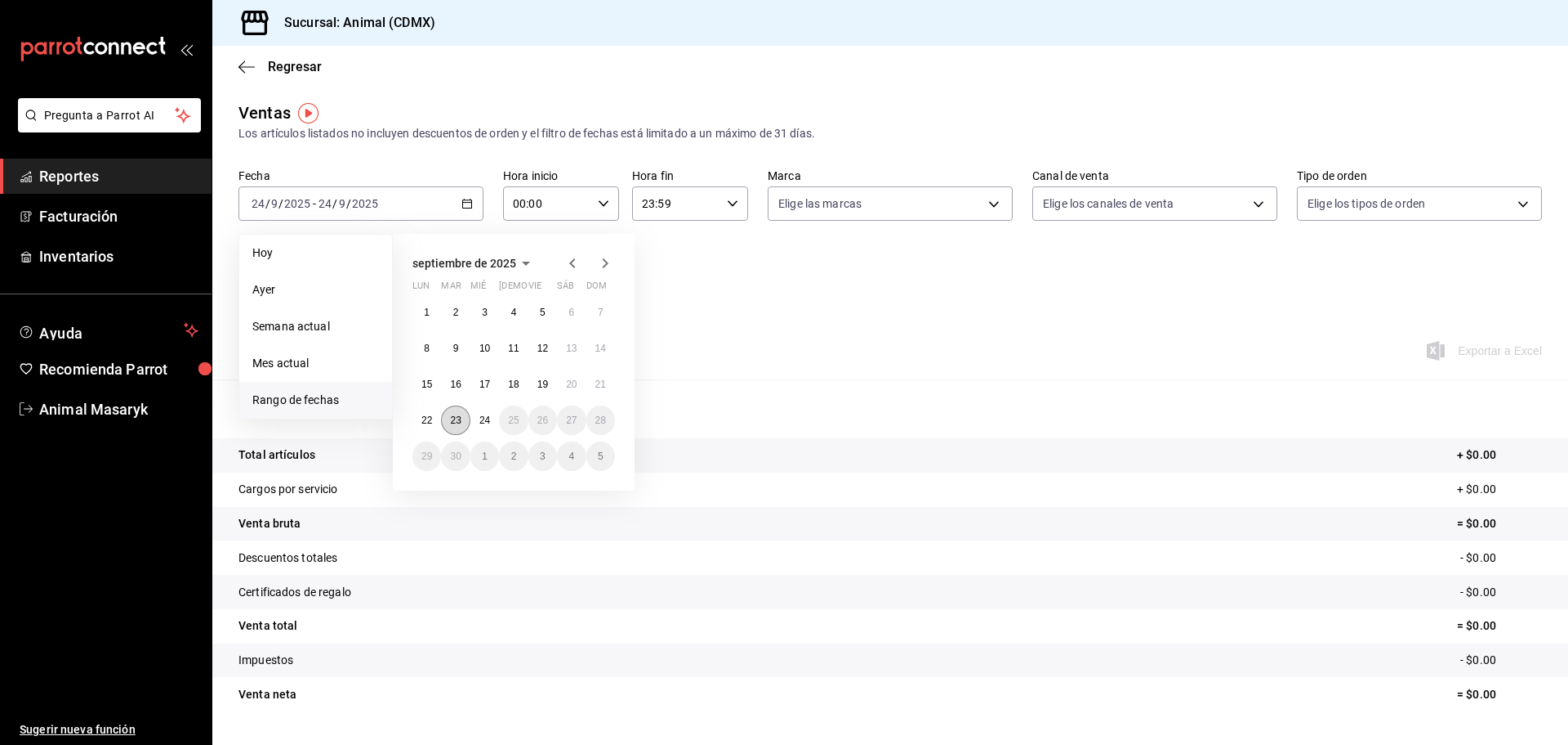
click at [456, 419] on abbr "23" at bounding box center [455, 420] width 11 height 12
click at [481, 420] on abbr "24" at bounding box center [484, 420] width 11 height 12
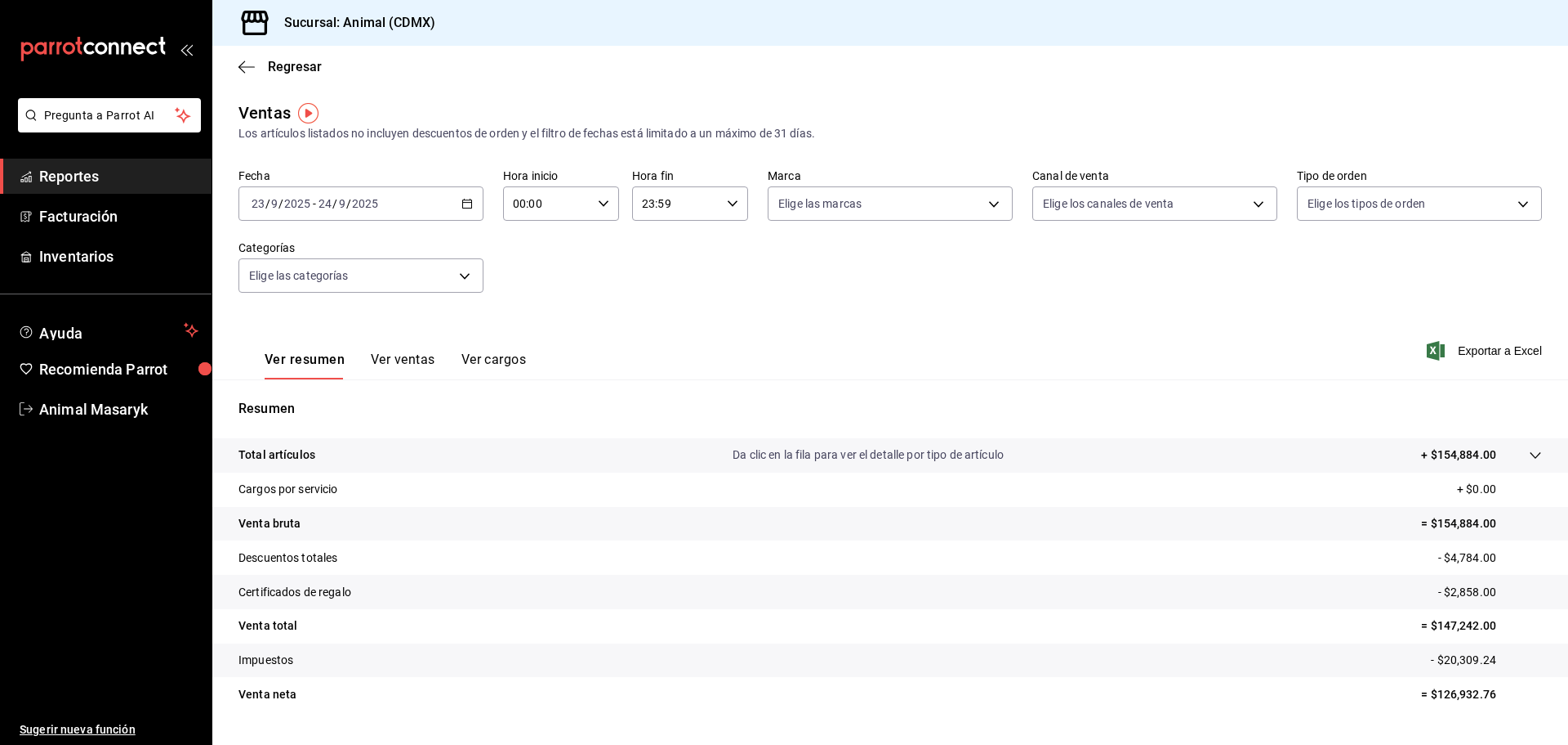
click at [629, 265] on div "Fecha [DATE] [DATE] - [DATE] [DATE] Hora inicio 00:00 Hora inicio Hora fin 23:5…" at bounding box center [889, 240] width 1304 height 144
click at [592, 203] on div "00:00 Hora inicio" at bounding box center [561, 203] width 116 height 34
click at [530, 279] on span "05" at bounding box center [530, 277] width 32 height 13
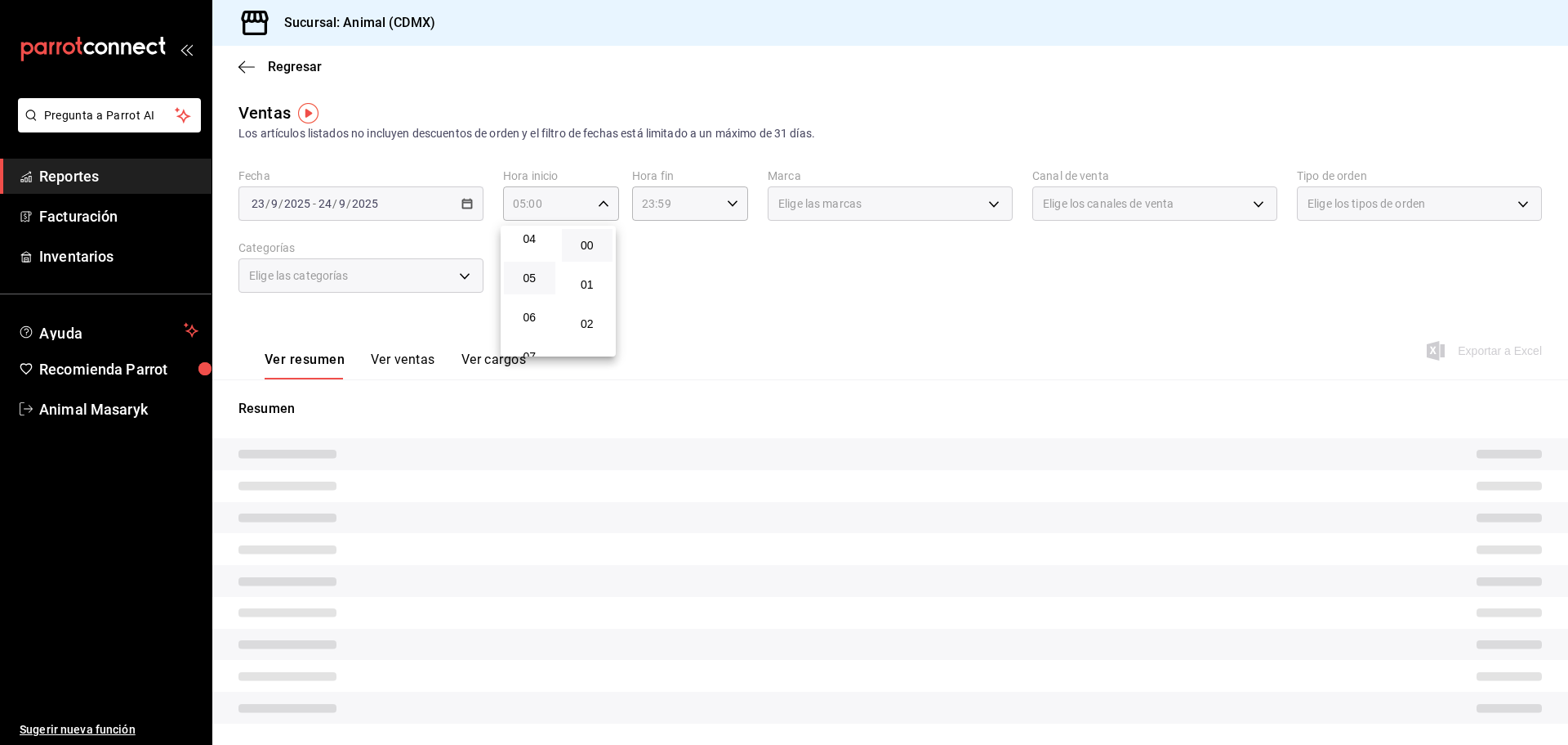
drag, startPoint x: 681, startPoint y: 264, endPoint x: 698, endPoint y: 254, distance: 19.7
click at [683, 264] on div at bounding box center [784, 372] width 1568 height 745
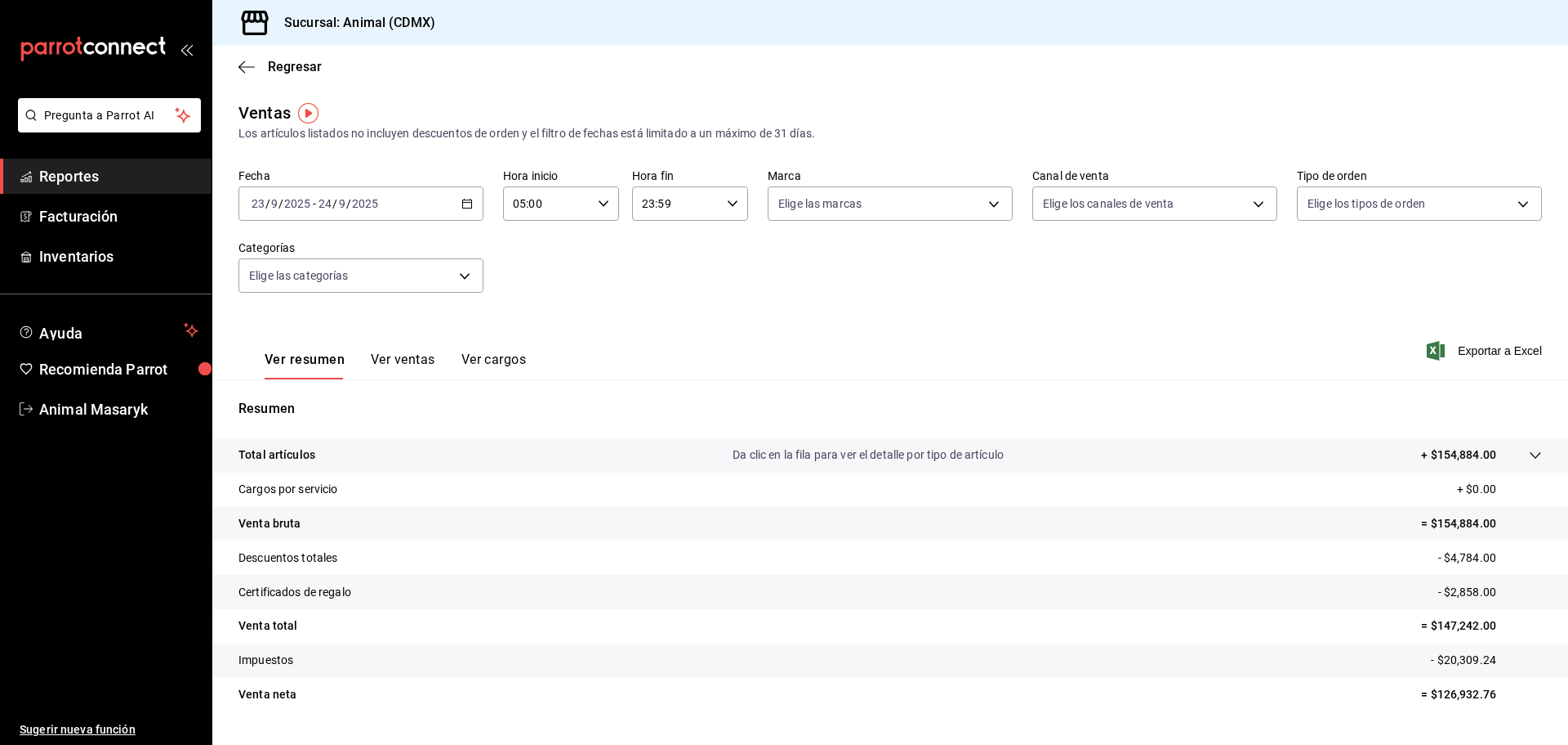
click at [724, 197] on div "23:59 Hora fin" at bounding box center [689, 203] width 116 height 34
drag, startPoint x: 647, startPoint y: 314, endPoint x: 789, endPoint y: 276, distance: 147.0
click at [647, 314] on button "04" at bounding box center [657, 321] width 52 height 33
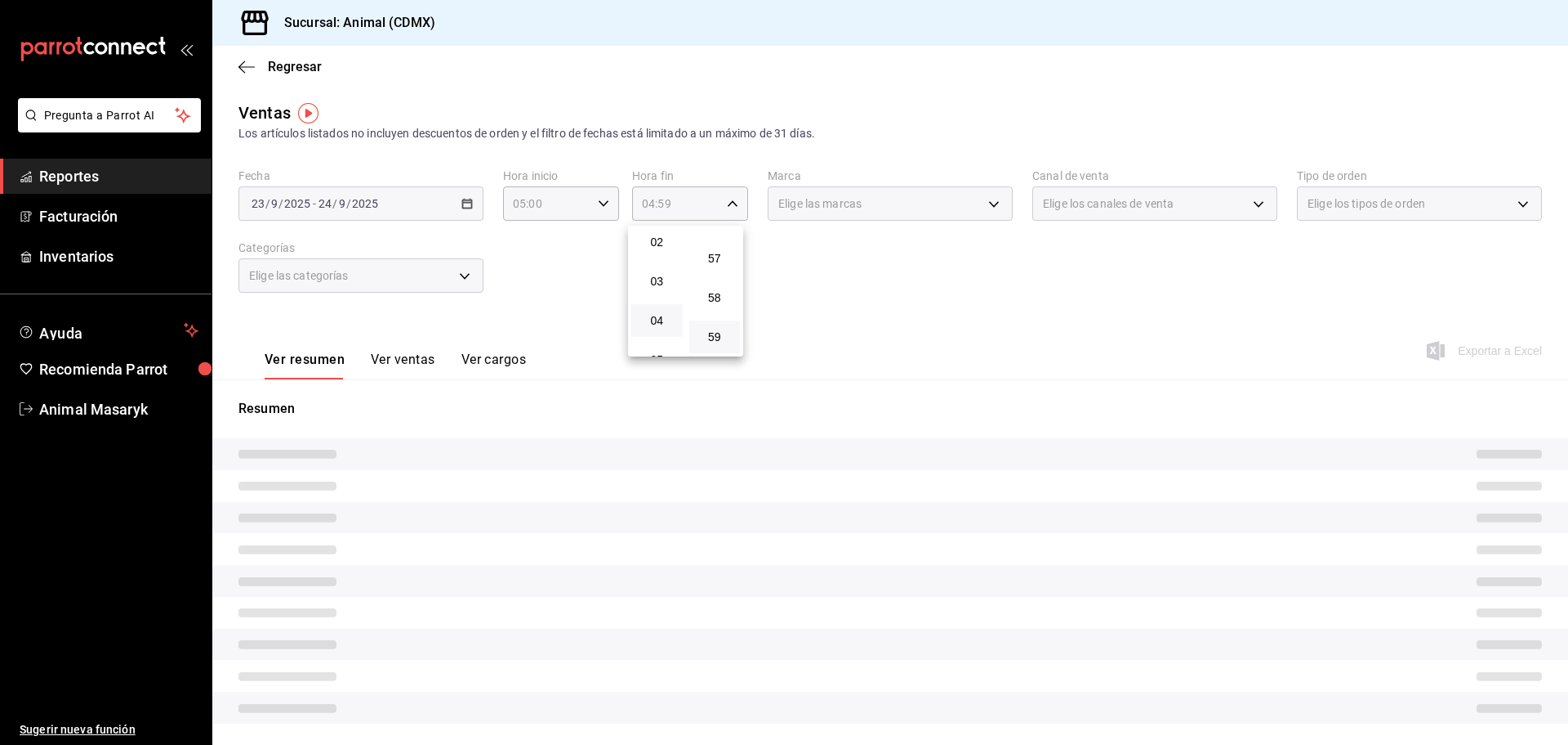
click at [866, 263] on div at bounding box center [784, 372] width 1568 height 745
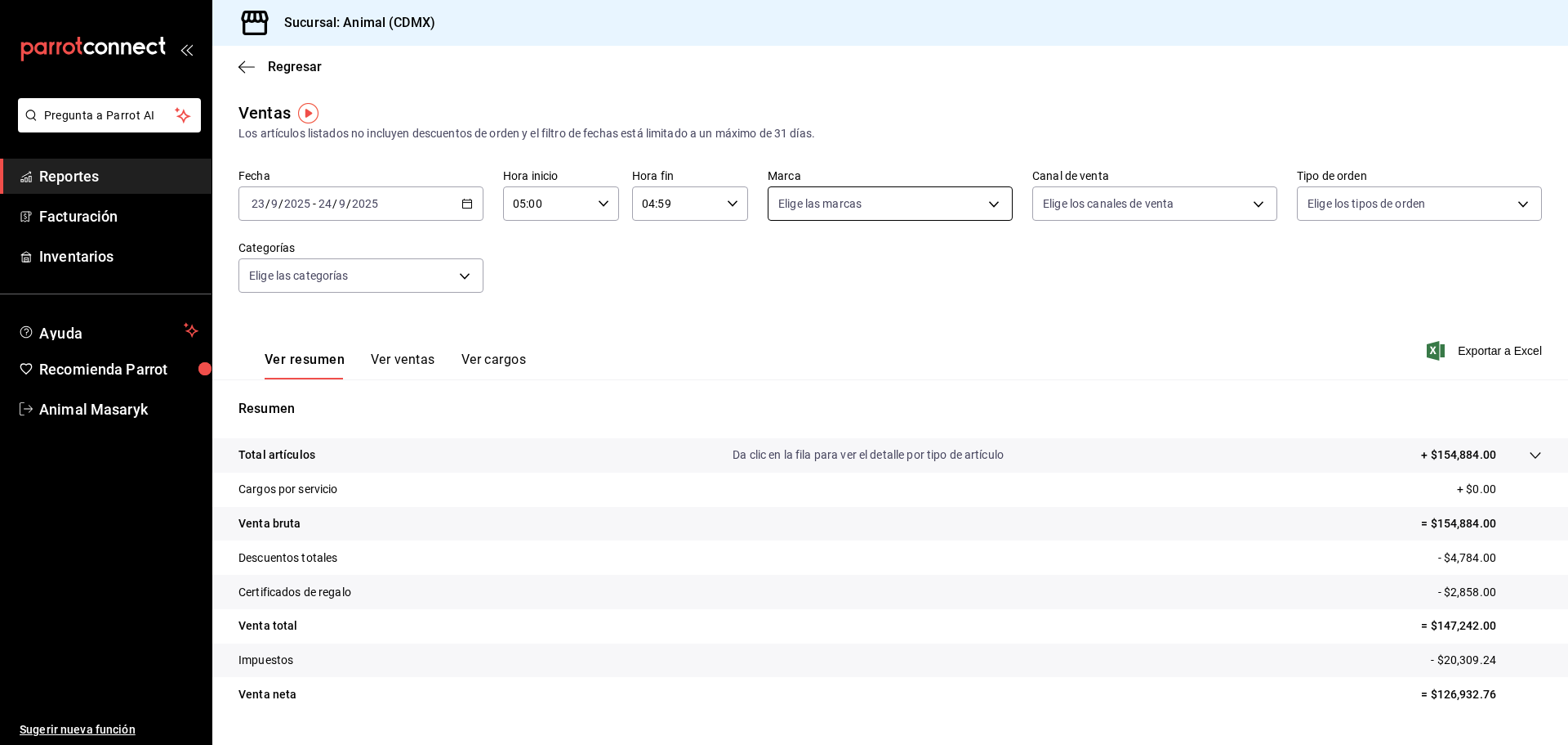
click at [981, 201] on body "Pregunta a Parrot AI Reportes Facturación Inventarios Ayuda Recomienda Parrot A…" at bounding box center [784, 372] width 1568 height 745
click at [959, 257] on li "Ver todas" at bounding box center [885, 266] width 241 height 49
click at [1134, 268] on div at bounding box center [784, 372] width 1568 height 745
click at [1213, 214] on body "Pregunta a Parrot AI Reportes Facturación Inventarios Ayuda Recomienda Parrot A…" at bounding box center [784, 372] width 1568 height 745
drag, startPoint x: 1188, startPoint y: 260, endPoint x: 1237, endPoint y: 258, distance: 49.0
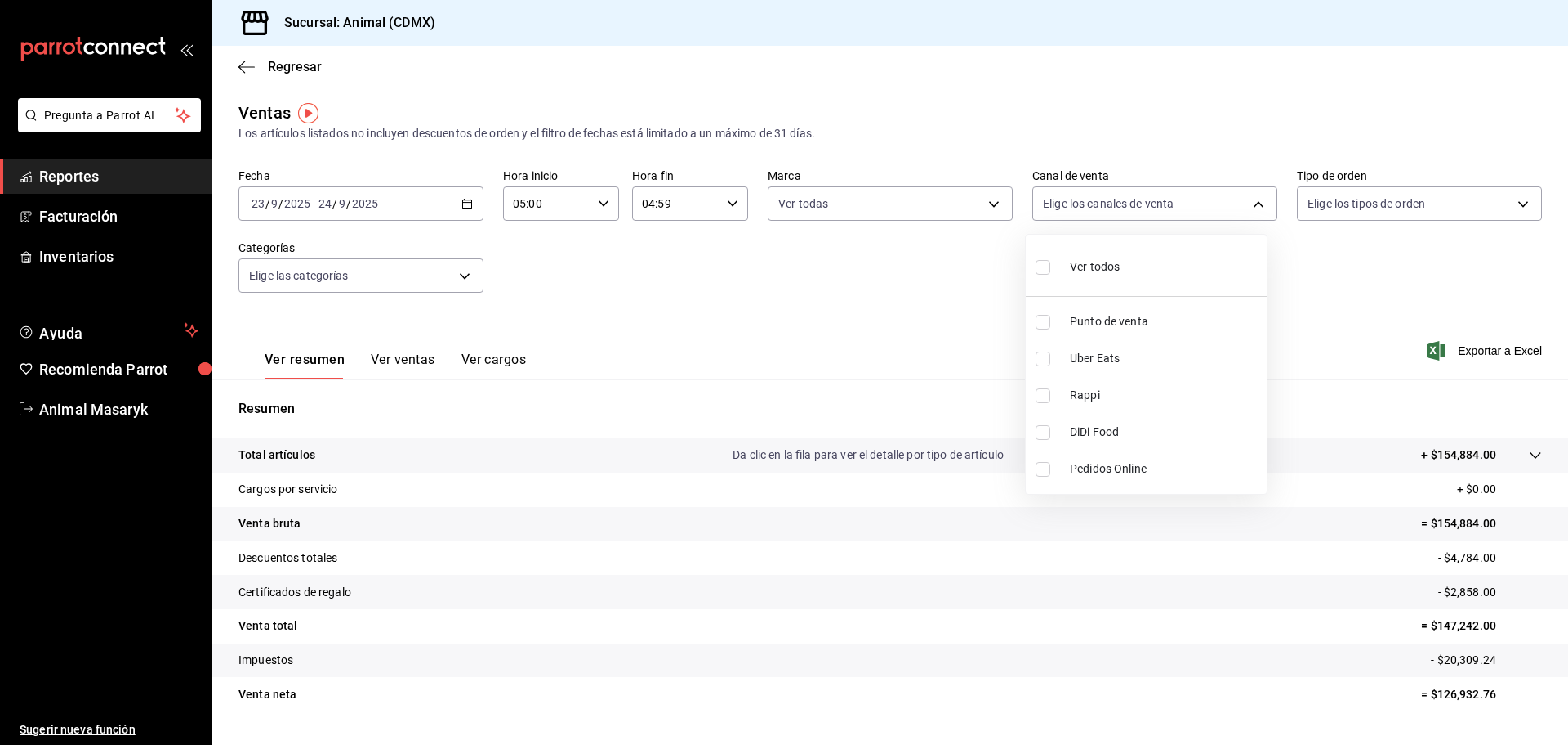
click at [1188, 262] on li "Ver todos" at bounding box center [1146, 266] width 241 height 49
drag, startPoint x: 1287, startPoint y: 259, endPoint x: 1352, endPoint y: 249, distance: 65.8
click at [1288, 259] on div at bounding box center [784, 372] width 1568 height 745
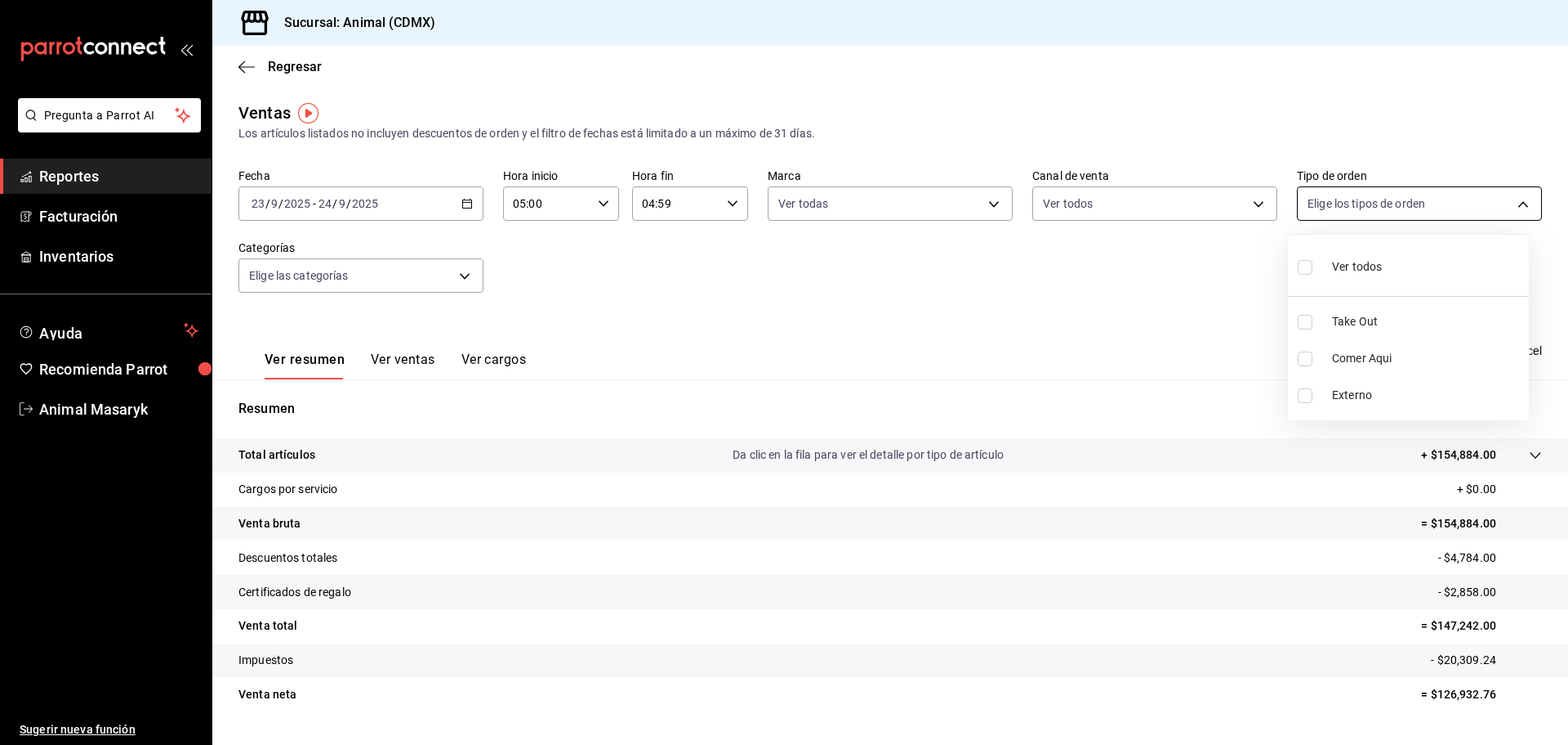
click at [1425, 196] on body "Pregunta a Parrot AI Reportes Facturación Inventarios Ayuda Recomienda Parrot A…" at bounding box center [784, 372] width 1568 height 745
click at [1343, 256] on div "Ver todos" at bounding box center [1340, 266] width 85 height 35
click at [1139, 281] on div at bounding box center [784, 372] width 1568 height 745
click at [417, 284] on body "Pregunta a Parrot AI Reportes Facturación Inventarios Ayuda Recomienda Parrot A…" at bounding box center [784, 372] width 1568 height 745
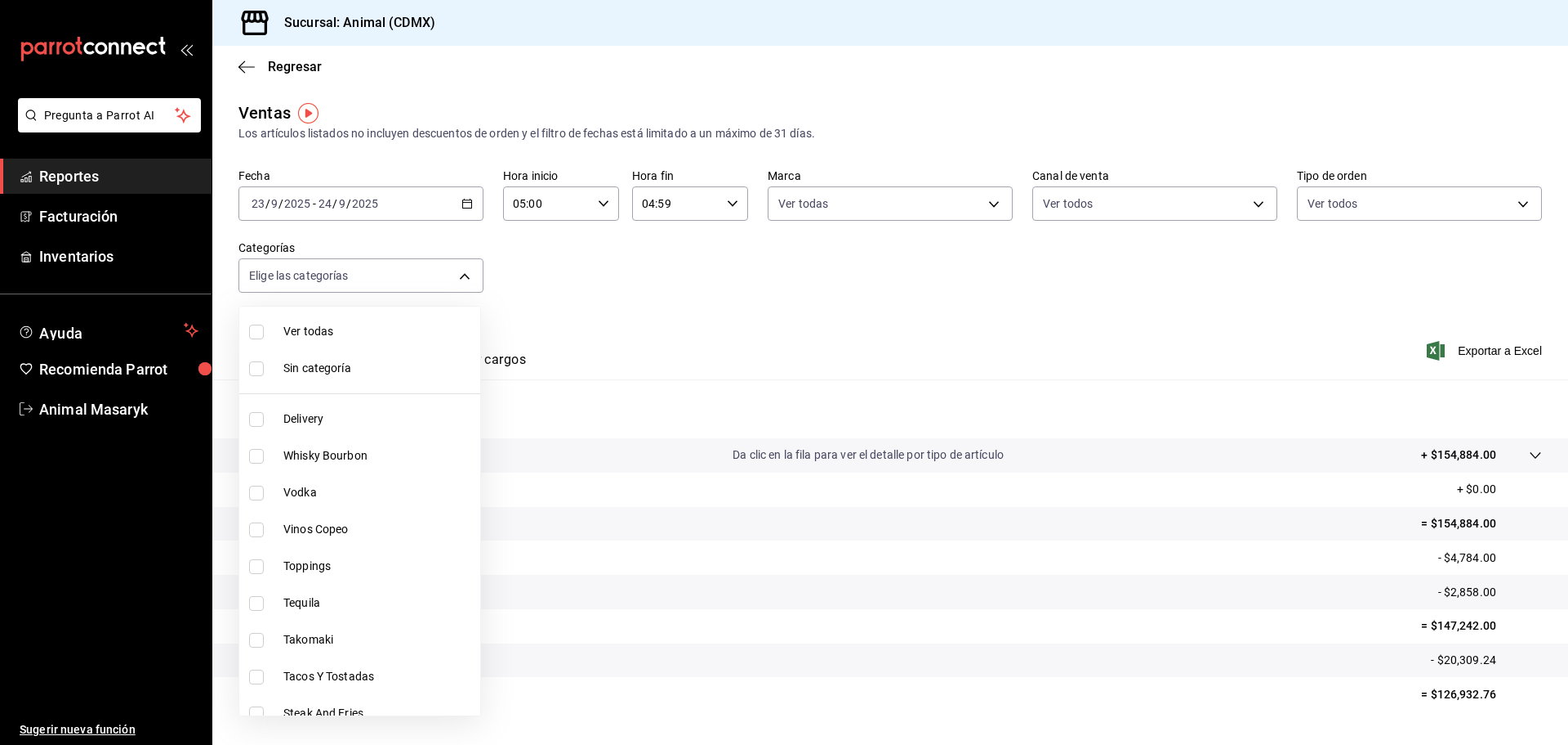
click at [383, 336] on span "Ver todas" at bounding box center [379, 332] width 191 height 18
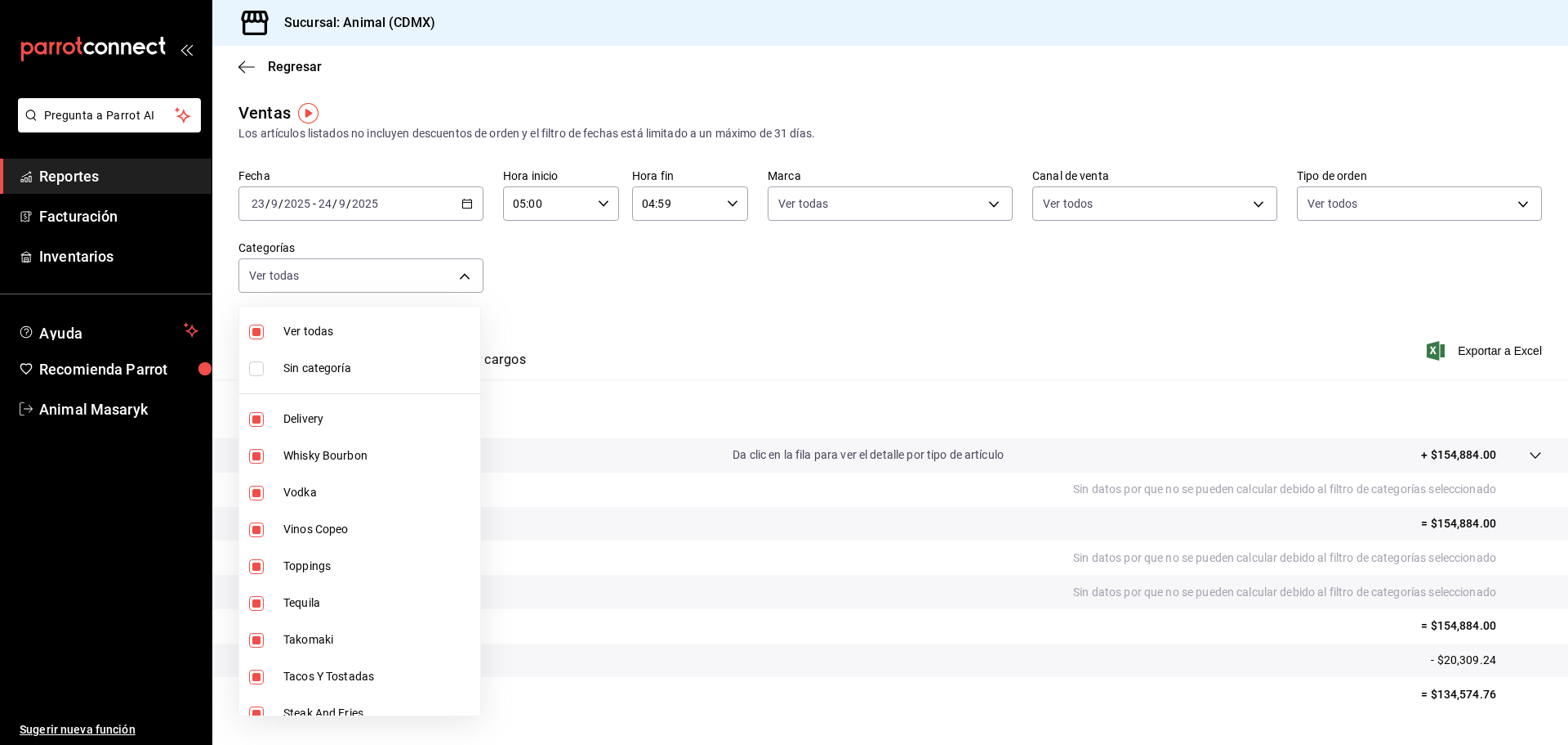
click at [344, 370] on span "Sin categoría" at bounding box center [379, 369] width 191 height 18
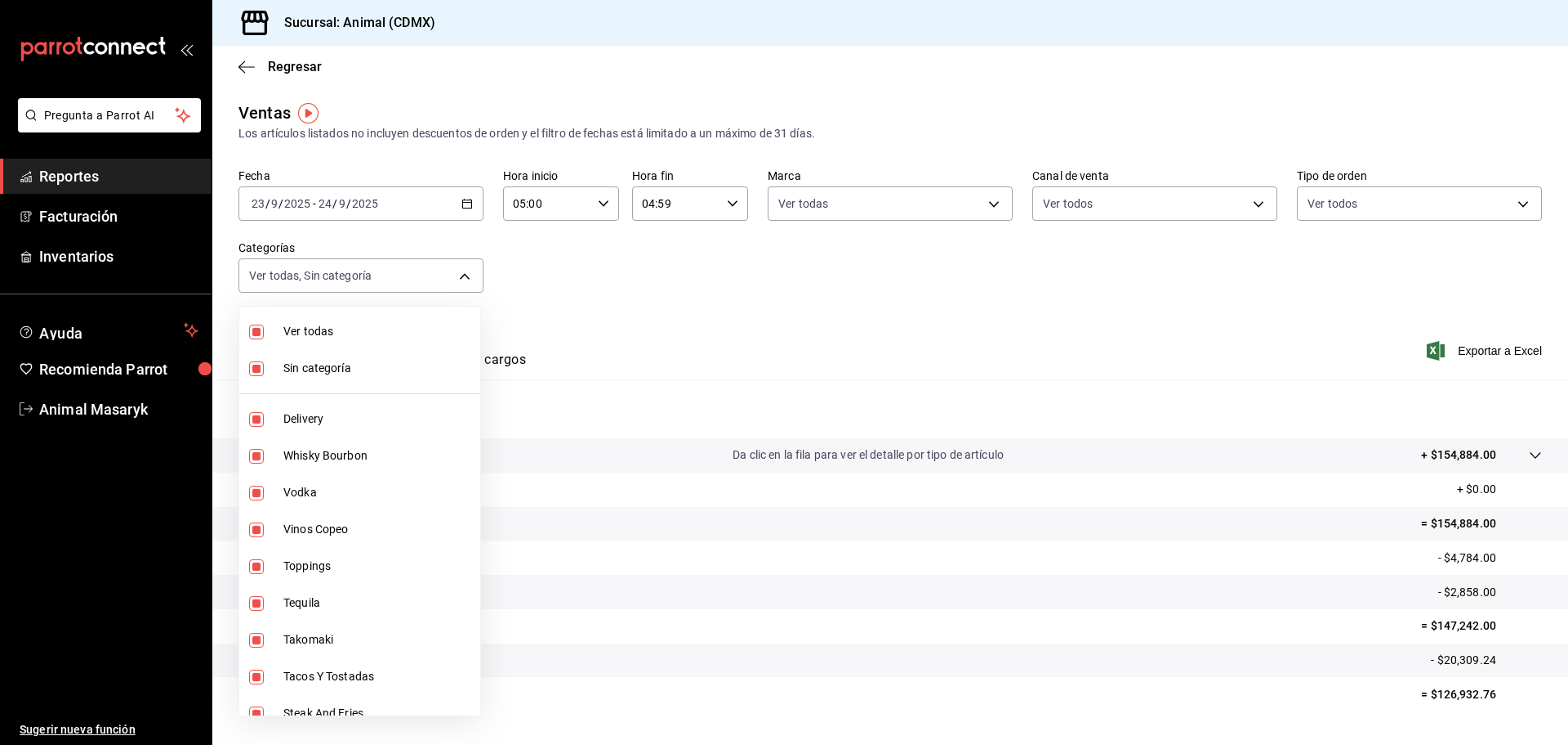
drag, startPoint x: 635, startPoint y: 307, endPoint x: 668, endPoint y: 312, distance: 33.4
click at [636, 307] on div at bounding box center [784, 372] width 1568 height 745
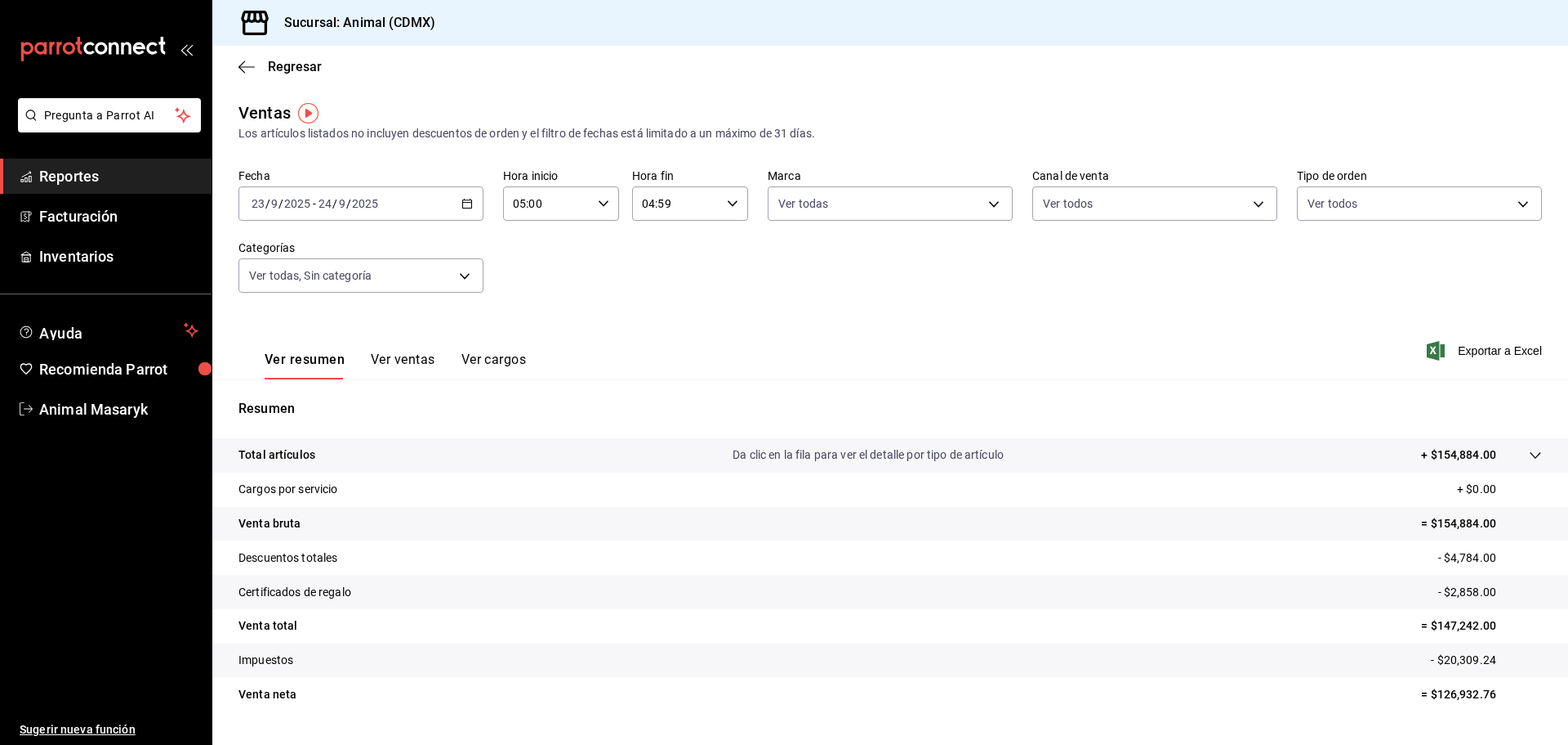
click at [1421, 456] on p "+ $154,884.00" at bounding box center [1458, 455] width 75 height 18
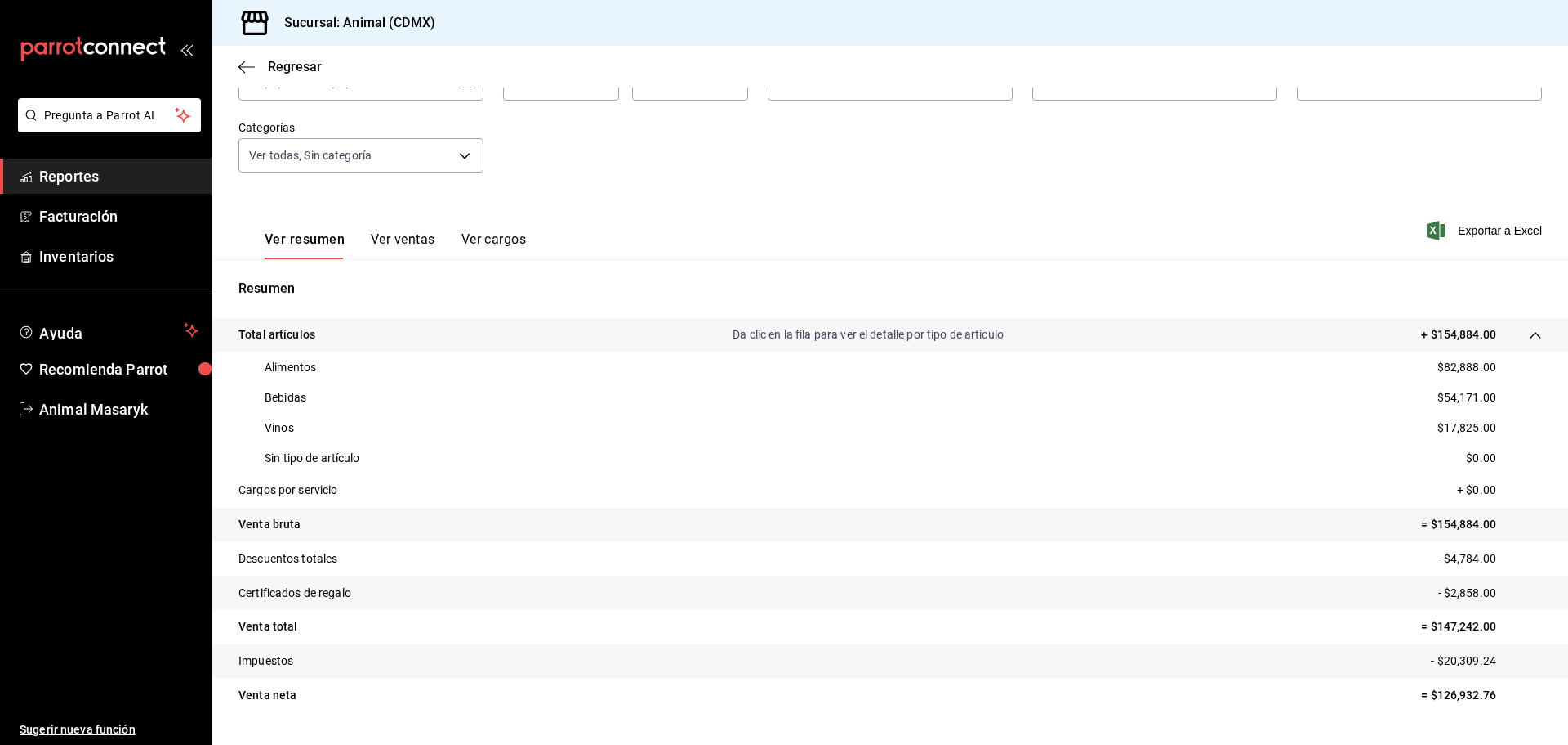
scroll to position [160, 0]
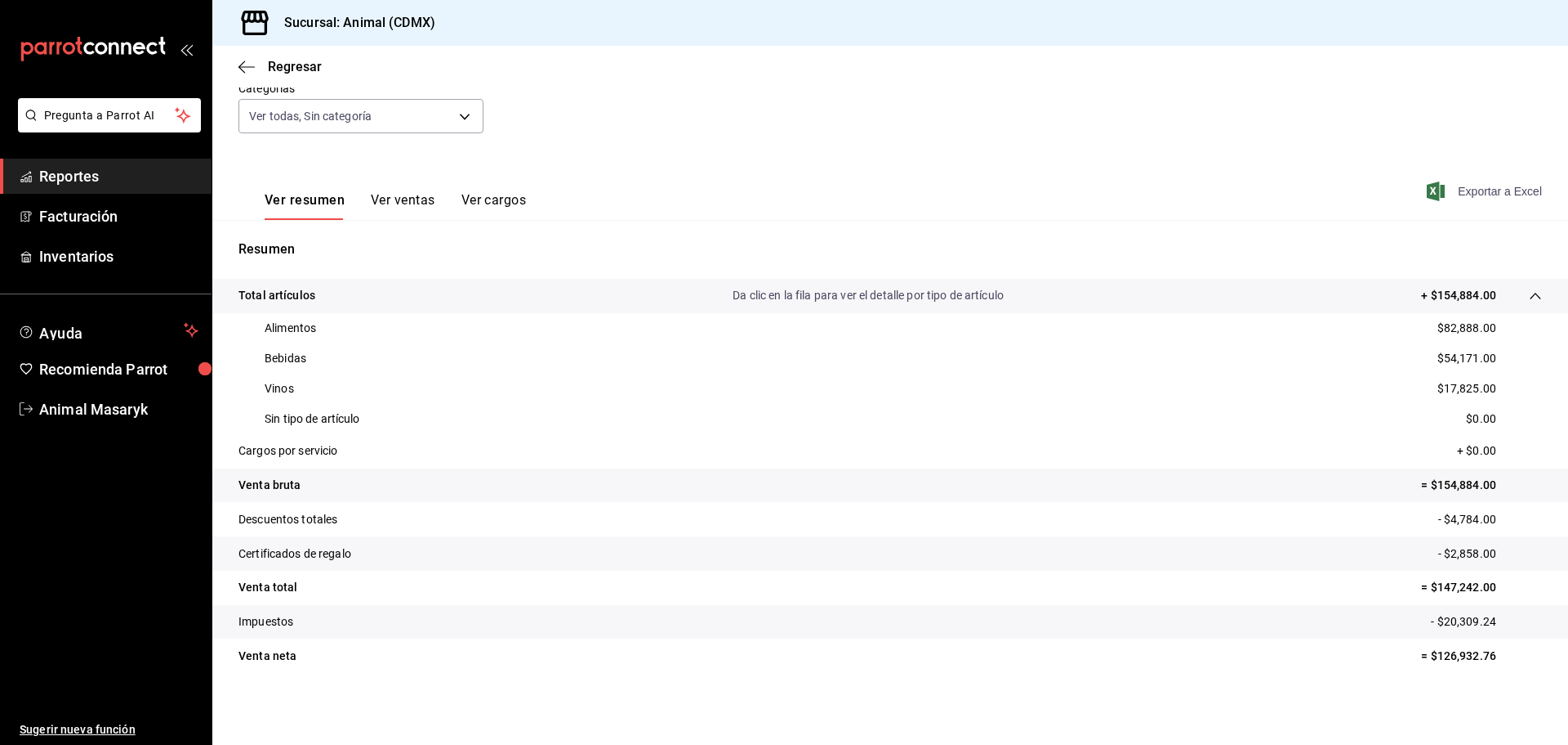
click at [1475, 188] on span "Exportar a Excel" at bounding box center [1485, 192] width 112 height 19
click at [244, 71] on icon "button" at bounding box center [241, 66] width 7 height 13
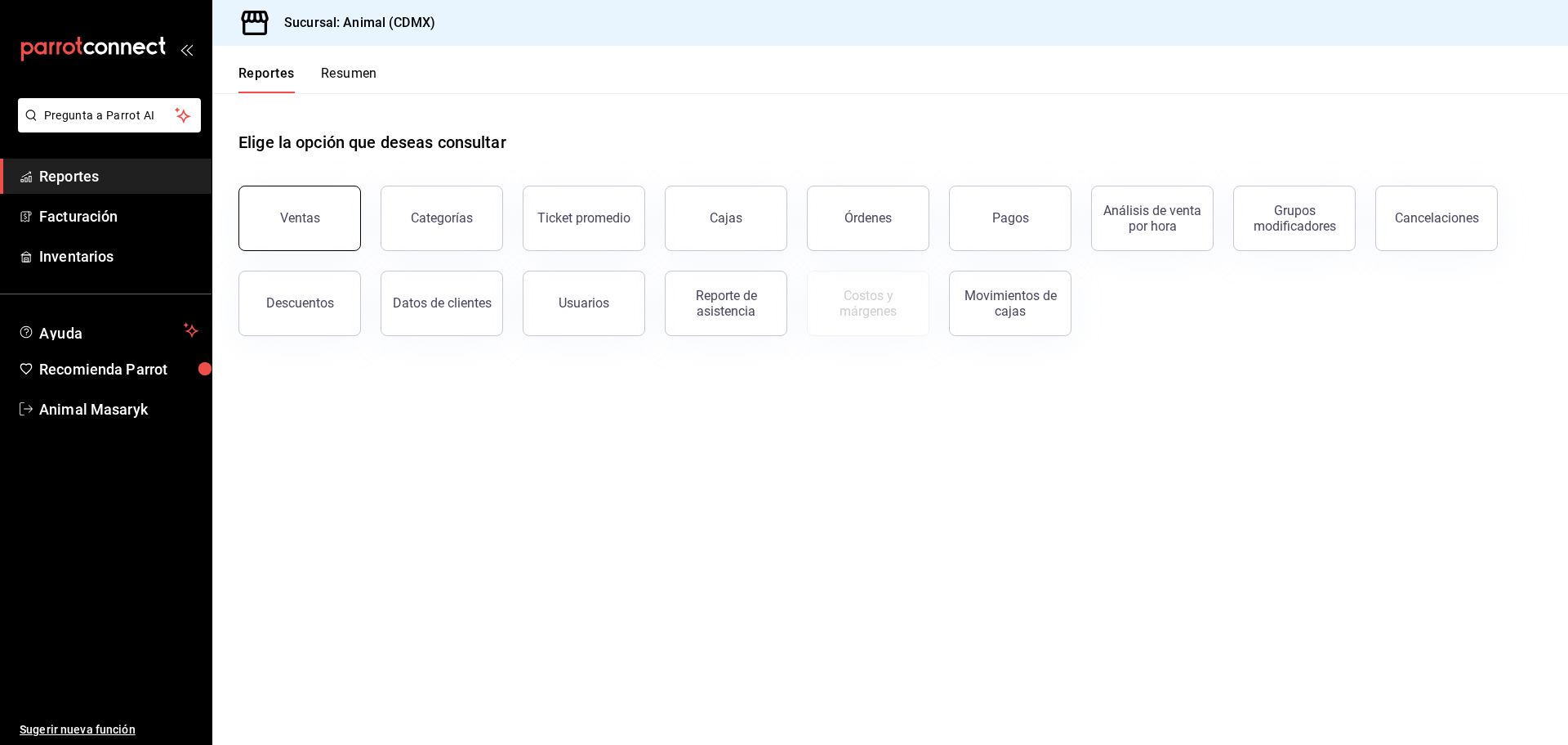
click at [286, 233] on button "Ventas" at bounding box center [299, 218] width 122 height 65
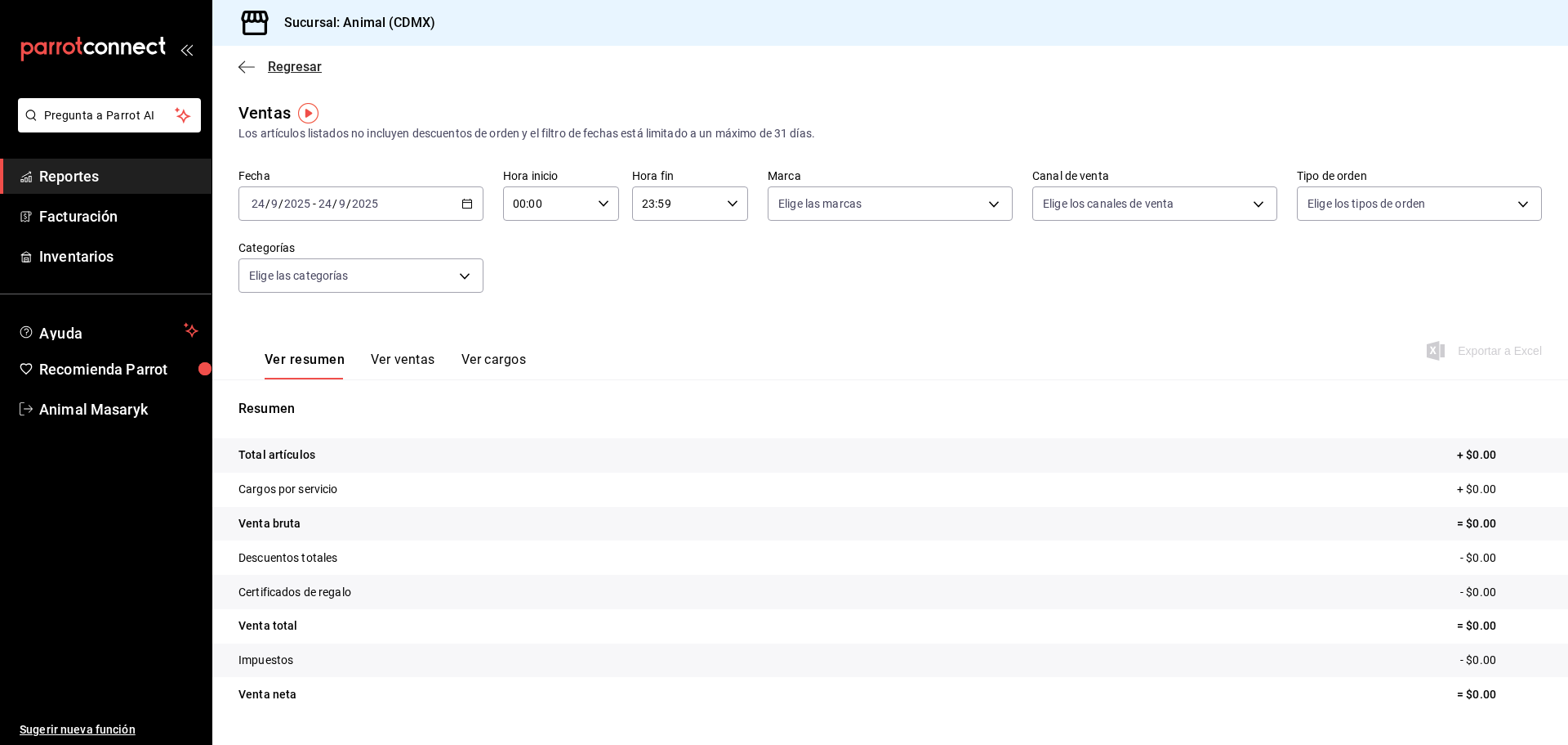
click at [254, 64] on icon "button" at bounding box center [246, 66] width 17 height 15
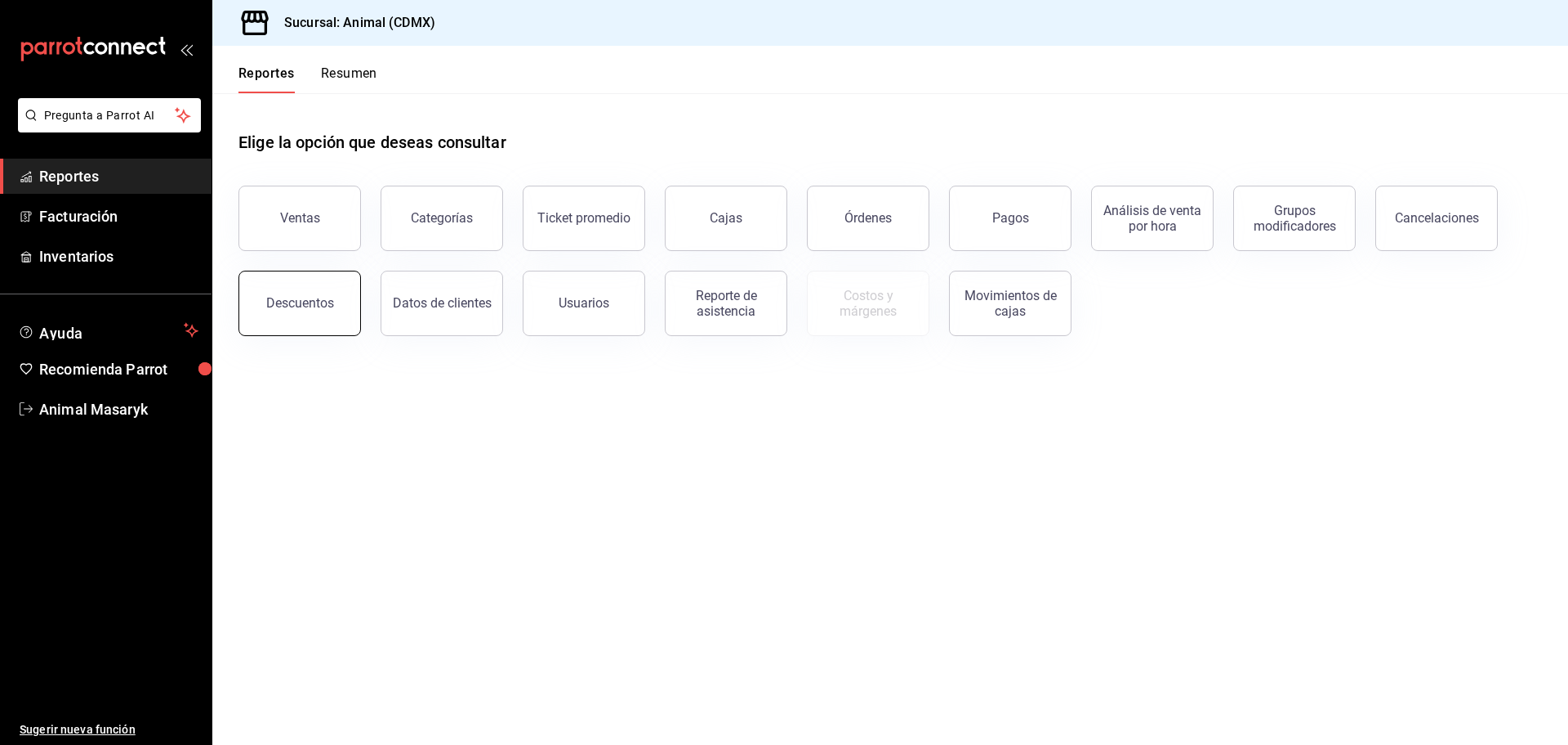
click at [313, 307] on div "Descuentos" at bounding box center [300, 302] width 68 height 16
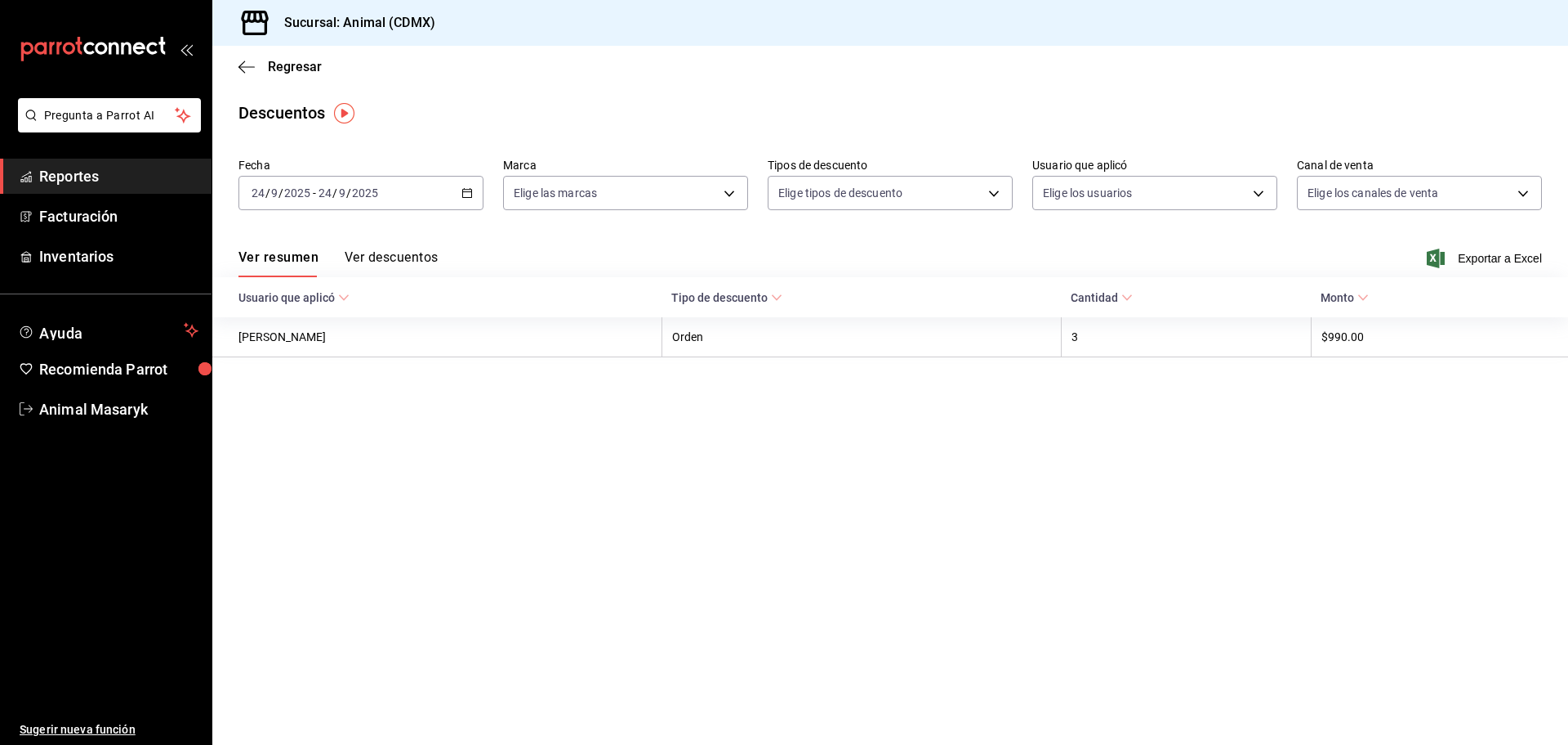
click at [467, 196] on icon "button" at bounding box center [468, 193] width 12 height 12
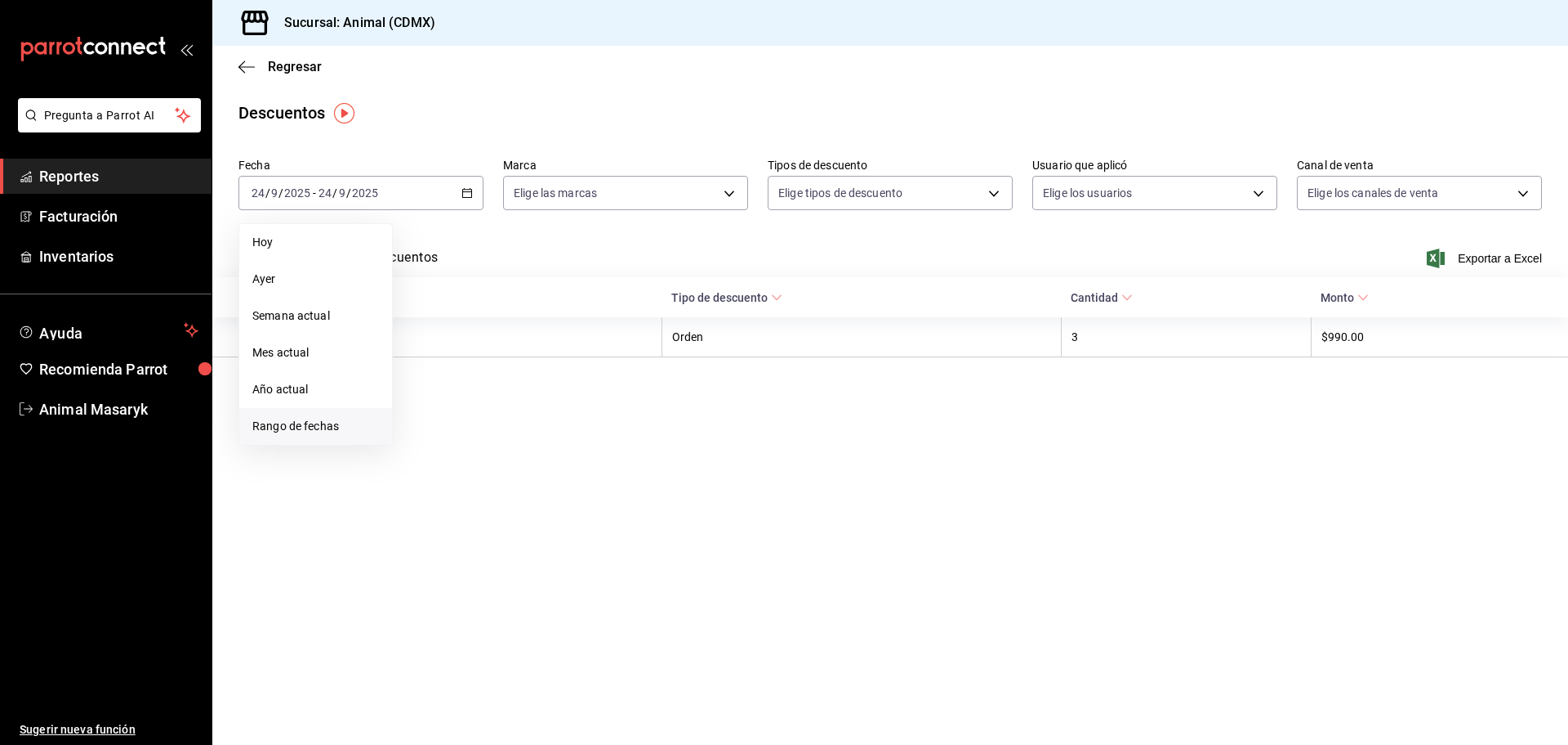
click at [302, 443] on li "Rango de fechas" at bounding box center [315, 426] width 153 height 37
click at [728, 195] on body "Pregunta a Parrot AI Reportes Facturación Inventarios Ayuda Recomienda Parrot A…" at bounding box center [784, 372] width 1568 height 745
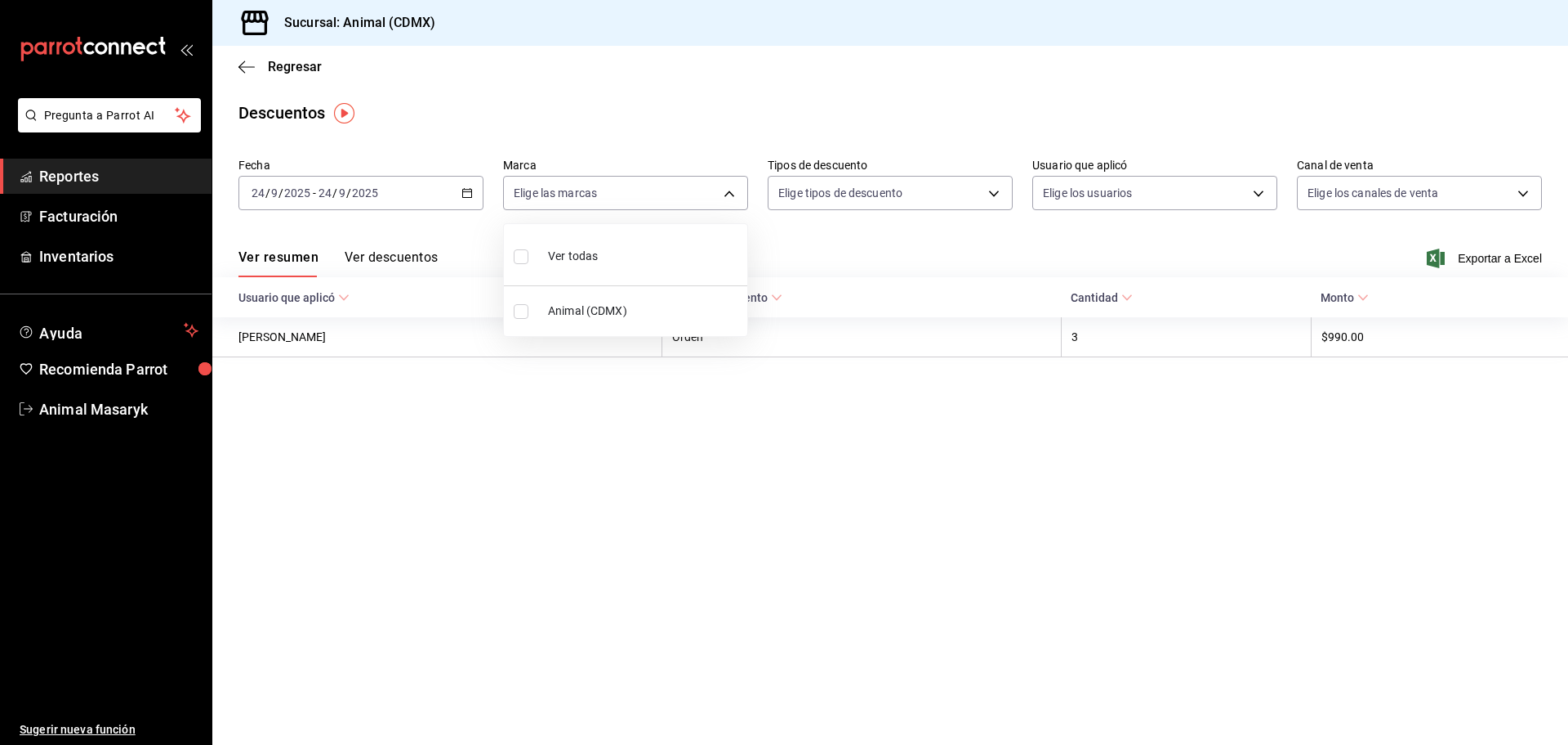
click at [656, 289] on ul "Ver todas Animal (CDMX)" at bounding box center [625, 279] width 243 height 112
click at [958, 201] on div at bounding box center [784, 372] width 1568 height 745
click at [1005, 194] on body "Pregunta a Parrot AI Reportes Facturación Inventarios Ayuda Recomienda Parrot A…" at bounding box center [784, 372] width 1568 height 745
click at [247, 60] on div at bounding box center [784, 372] width 1568 height 745
click at [241, 72] on icon "button" at bounding box center [246, 66] width 17 height 15
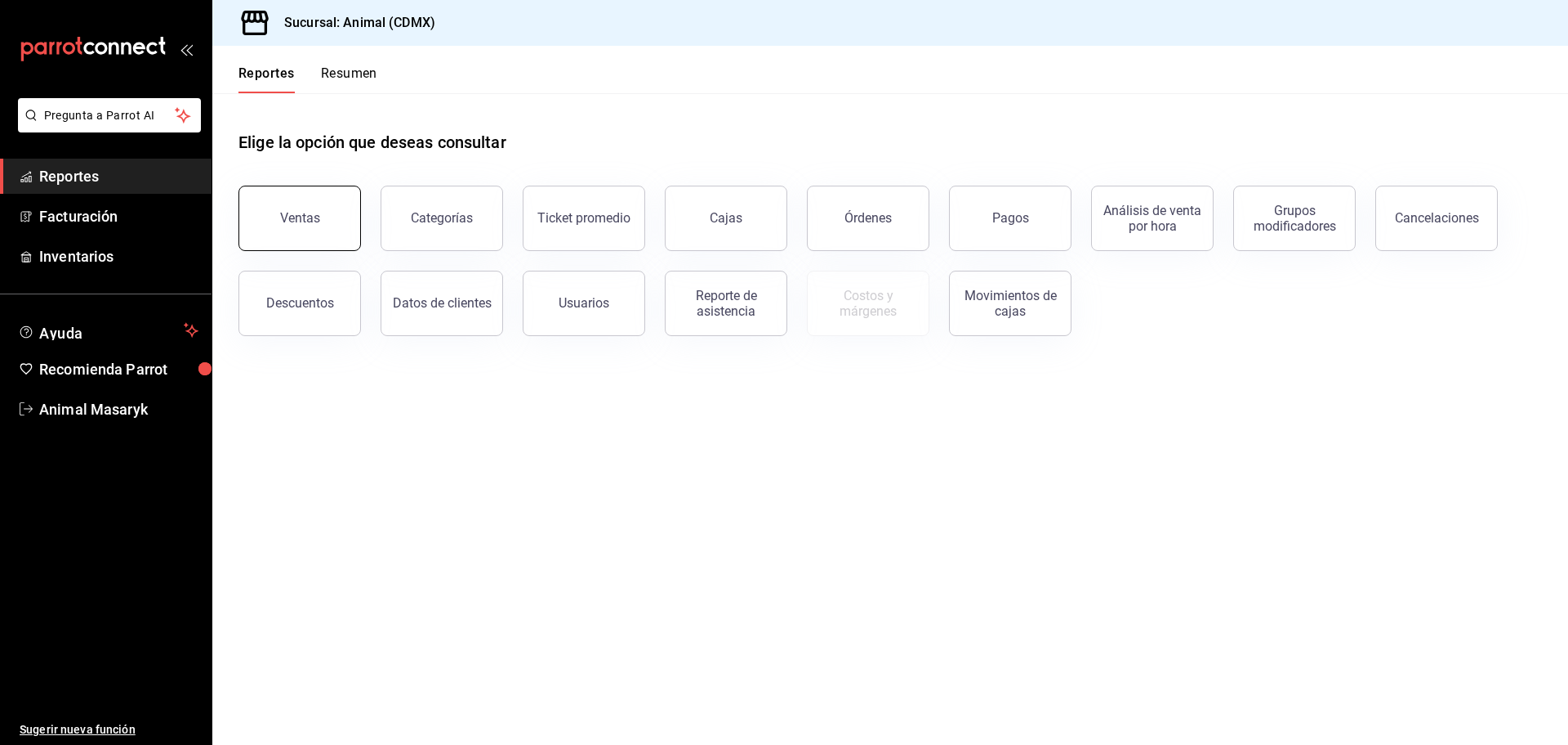
click at [295, 207] on button "Ventas" at bounding box center [299, 218] width 122 height 65
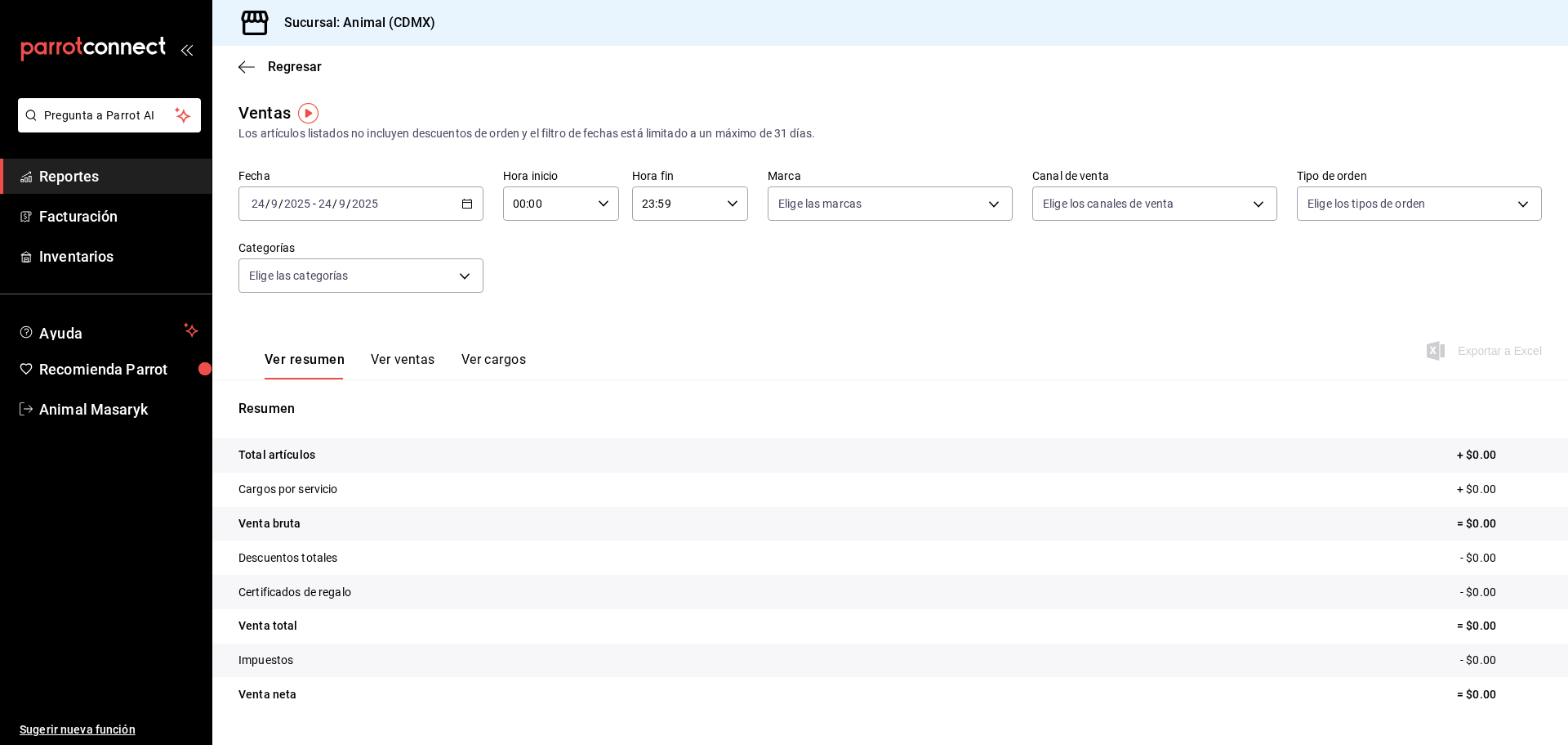
click at [463, 200] on \(Stroke\) "button" at bounding box center [468, 203] width 10 height 9
click at [289, 390] on li "Rango de fechas" at bounding box center [315, 400] width 153 height 37
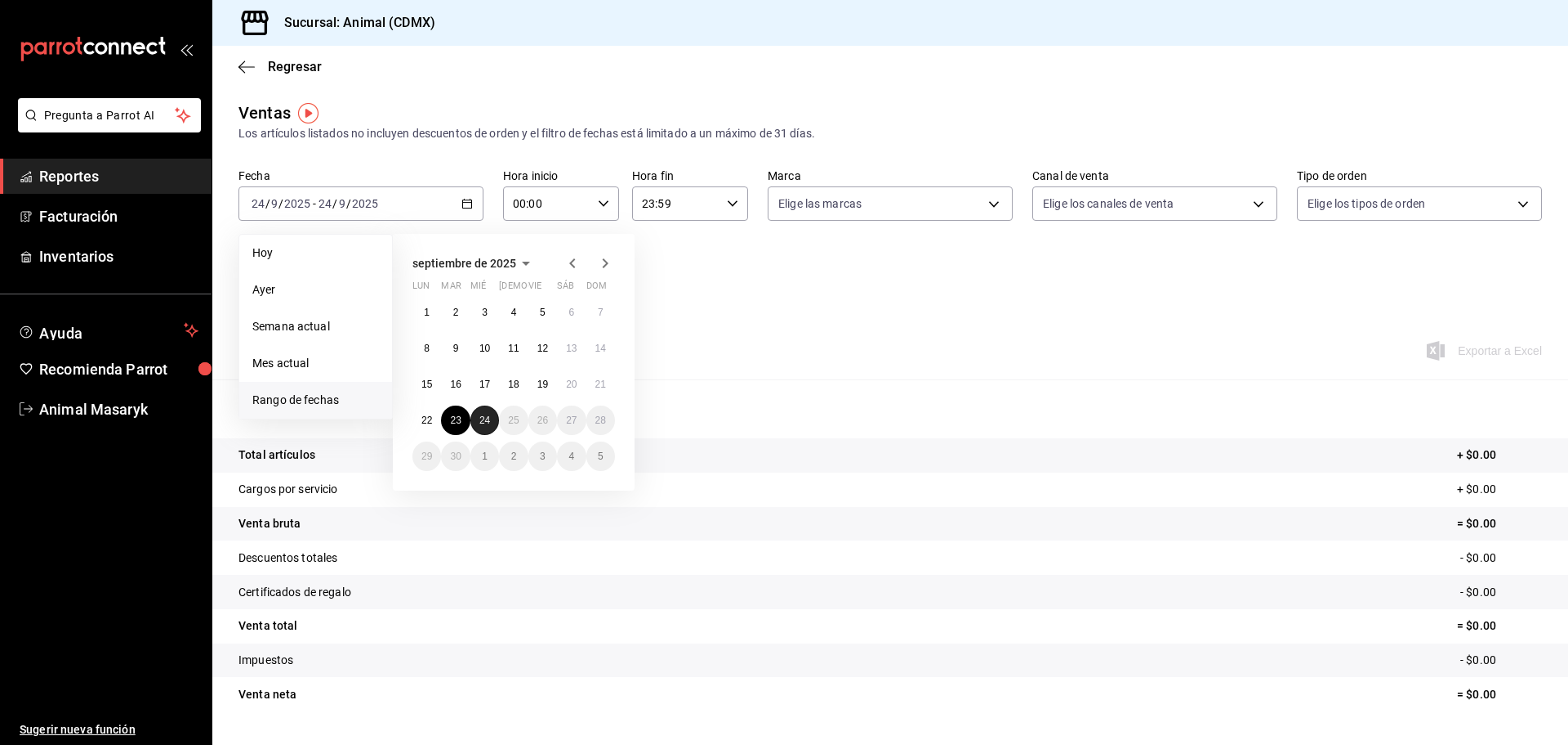
drag, startPoint x: 485, startPoint y: 425, endPoint x: 583, endPoint y: 371, distance: 111.9
click at [487, 425] on abbr "24" at bounding box center [484, 420] width 11 height 12
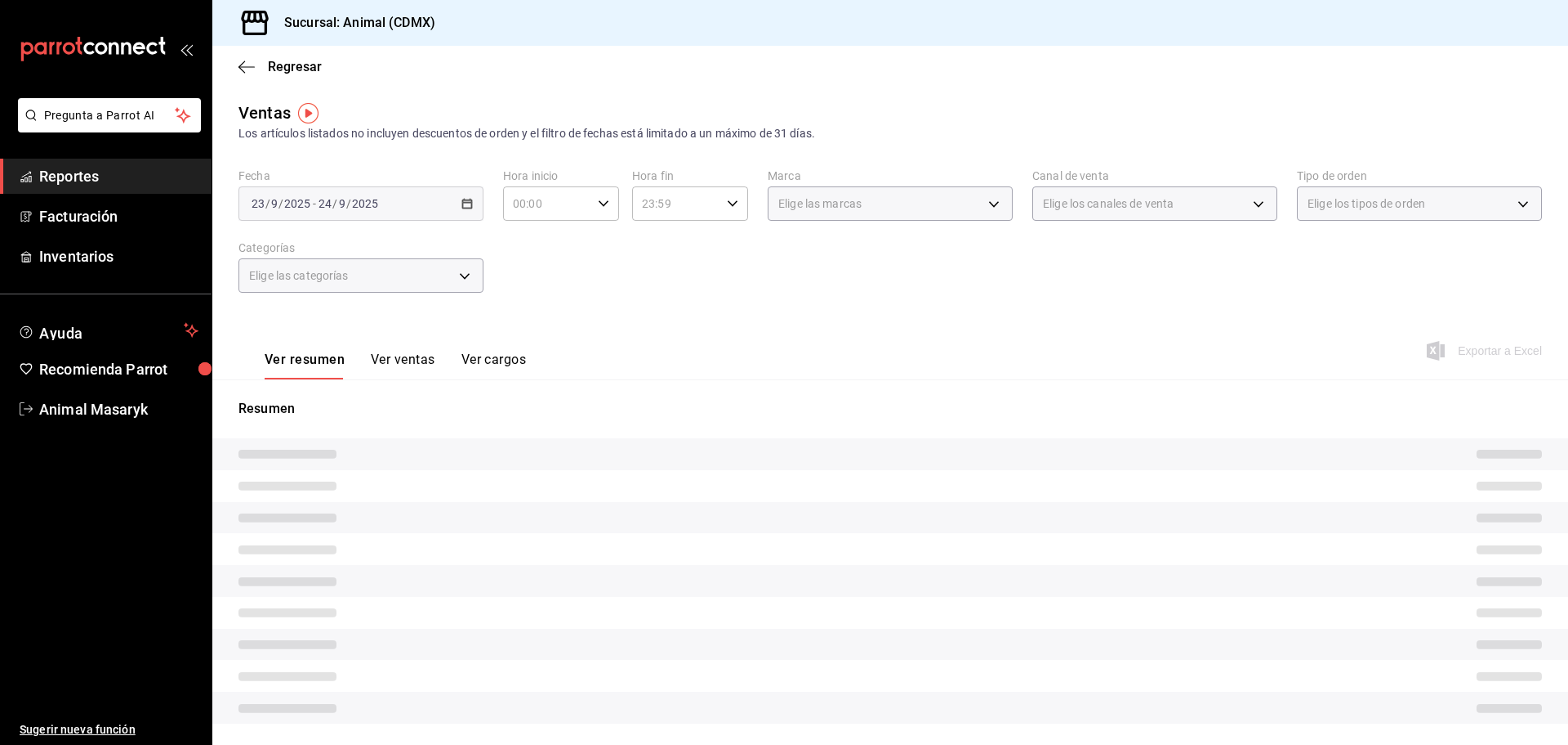
drag, startPoint x: 678, startPoint y: 296, endPoint x: 653, endPoint y: 279, distance: 30.2
click at [678, 295] on div "Fecha [DATE] [DATE] - [DATE] [DATE] Hora inicio 00:00 Hora inicio Hora fin 23:5…" at bounding box center [889, 240] width 1304 height 144
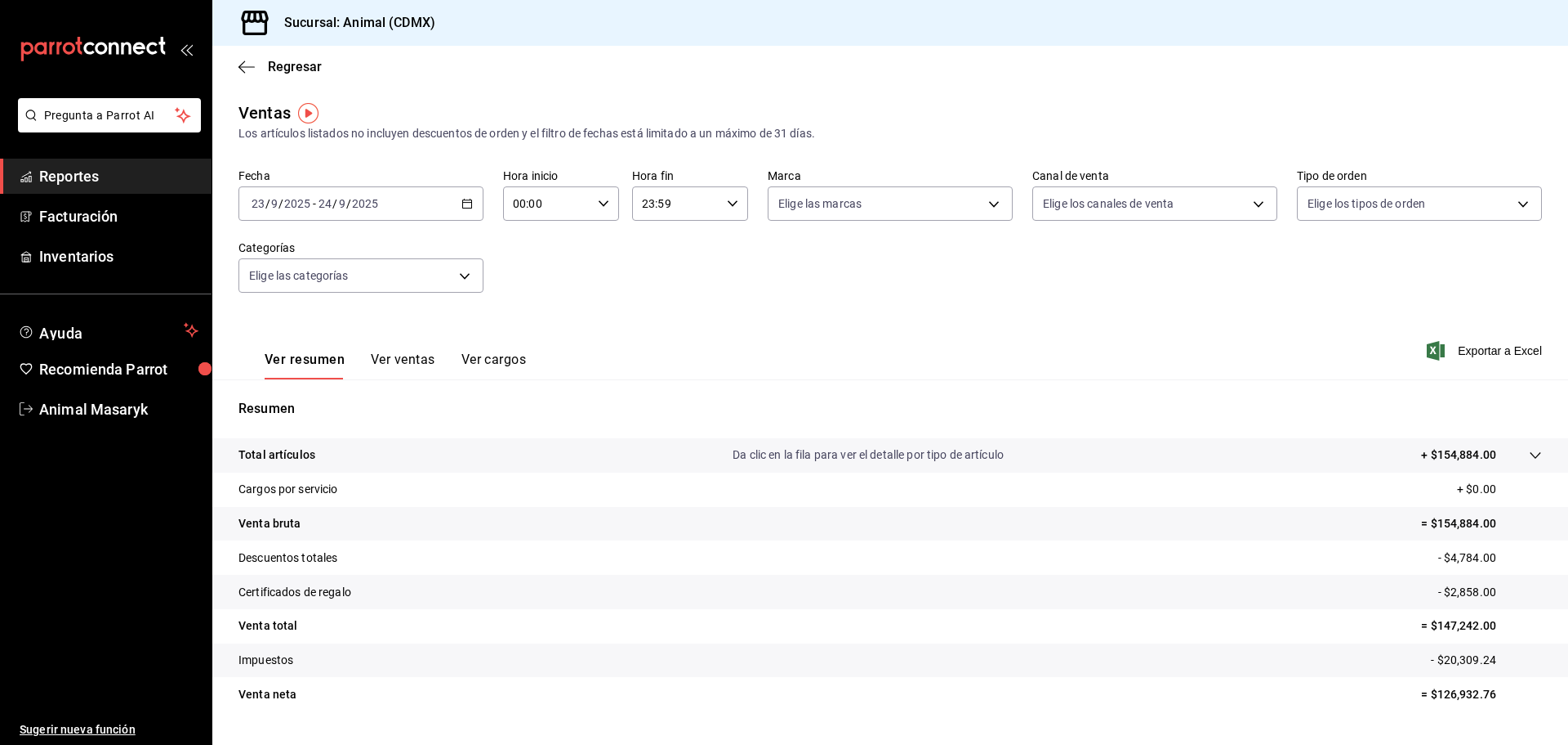
click at [587, 207] on input "00:00" at bounding box center [547, 203] width 88 height 33
click at [534, 284] on span "05" at bounding box center [530, 277] width 32 height 13
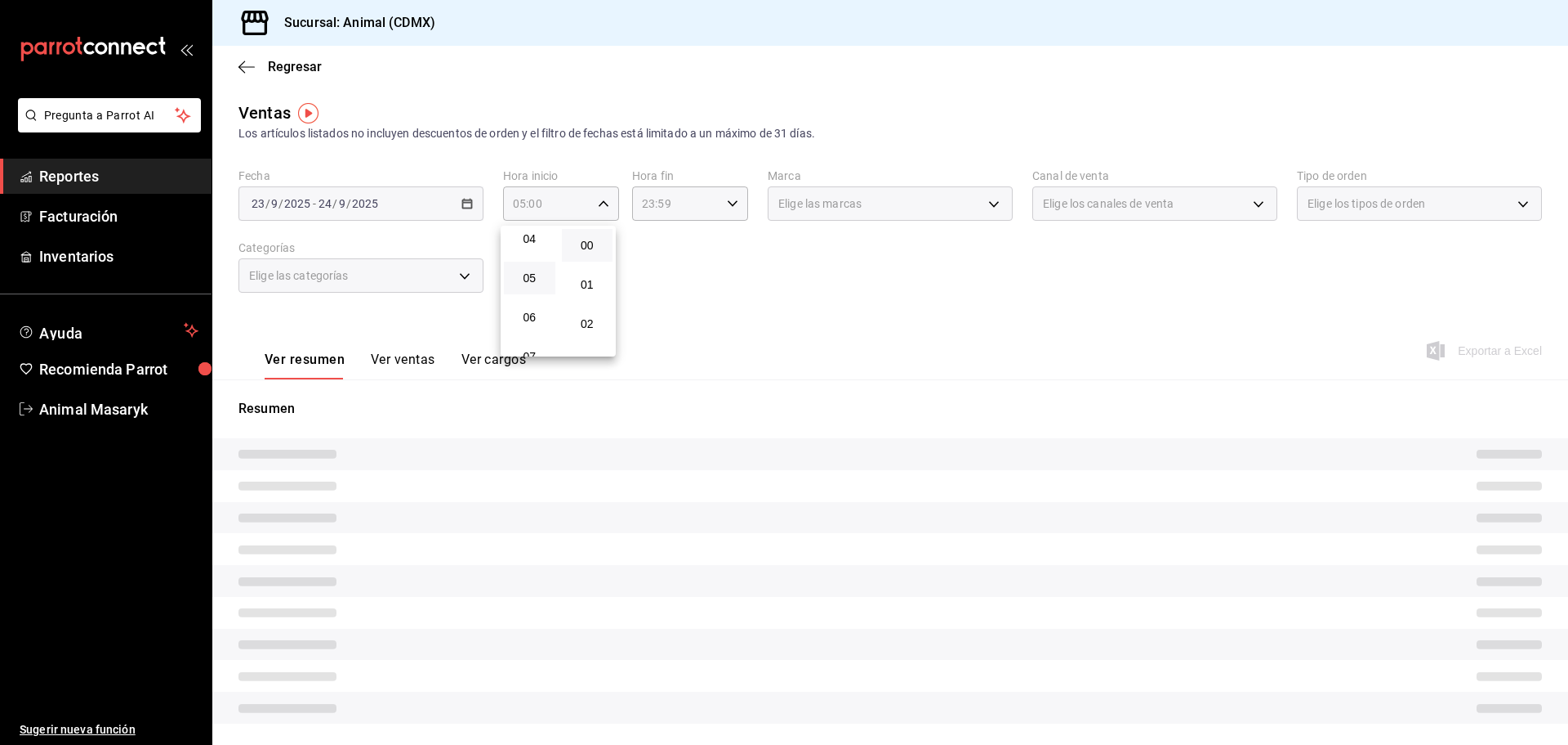
click at [693, 264] on div at bounding box center [784, 372] width 1568 height 745
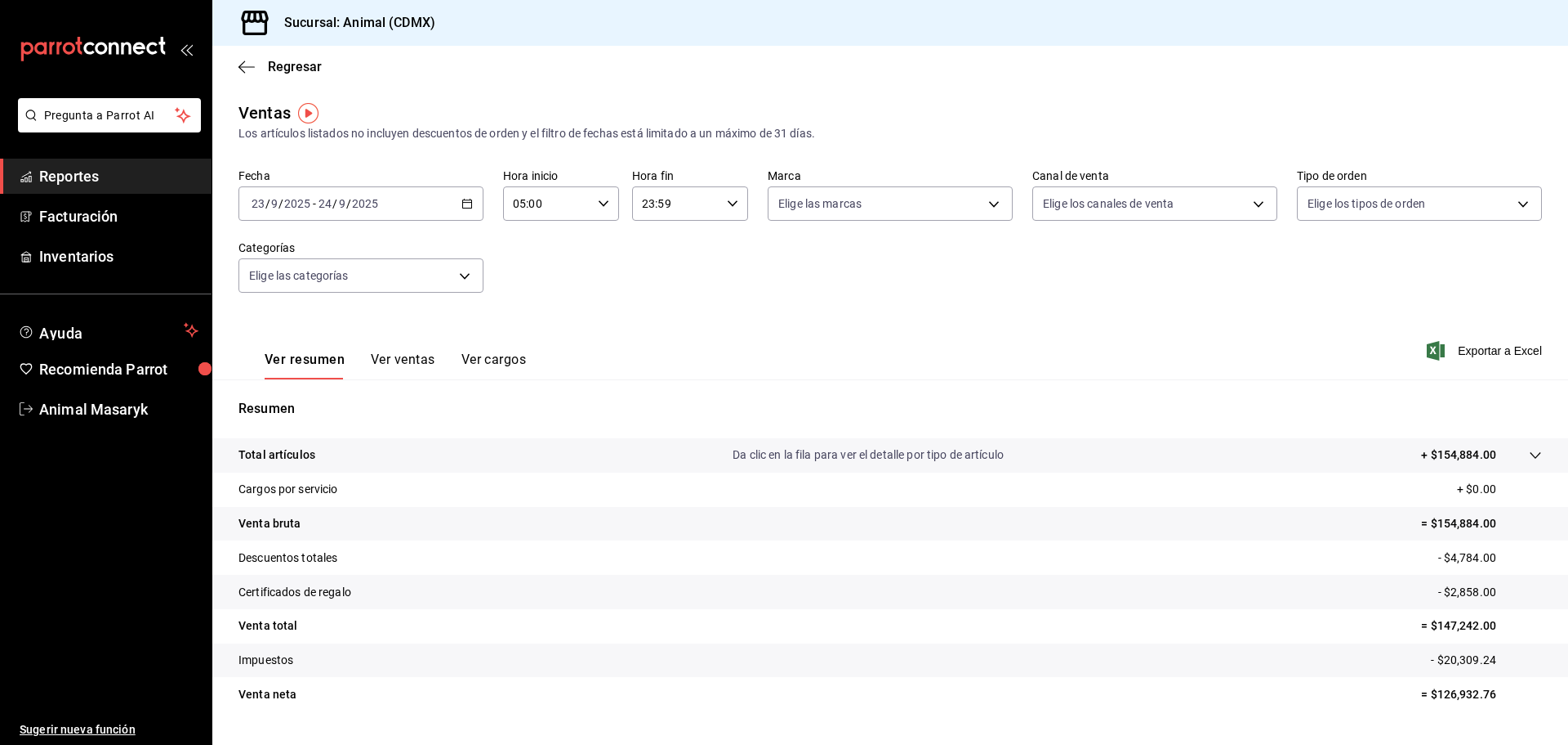
click at [725, 209] on div "23:59 Hora fin" at bounding box center [689, 203] width 116 height 34
click at [648, 243] on span "04" at bounding box center [657, 244] width 32 height 13
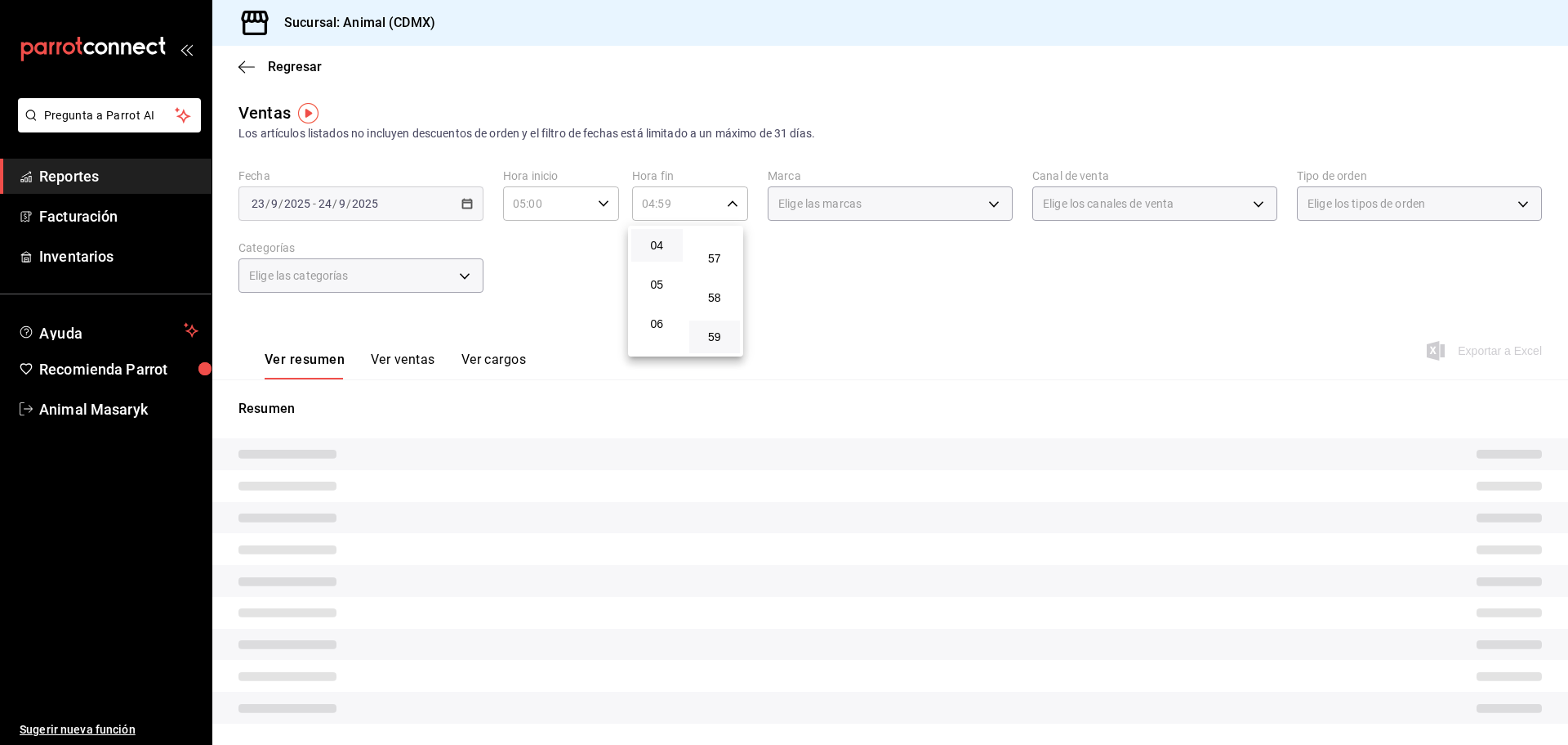
click at [861, 238] on div at bounding box center [784, 372] width 1568 height 745
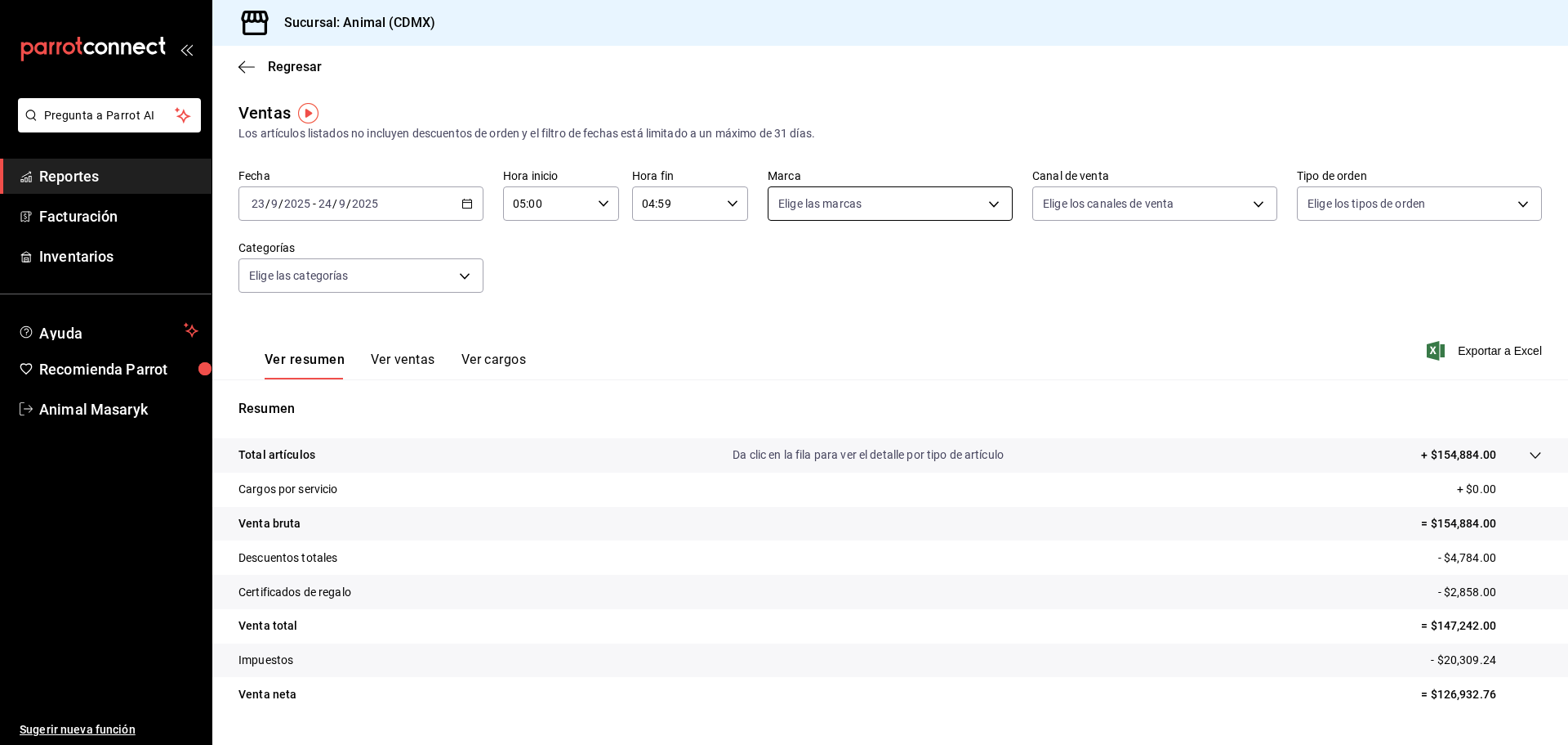
click at [961, 206] on body "Pregunta a Parrot AI Reportes Facturación Inventarios Ayuda Recomienda Parrot A…" at bounding box center [784, 372] width 1568 height 745
click at [923, 267] on li "Ver todas" at bounding box center [885, 266] width 241 height 49
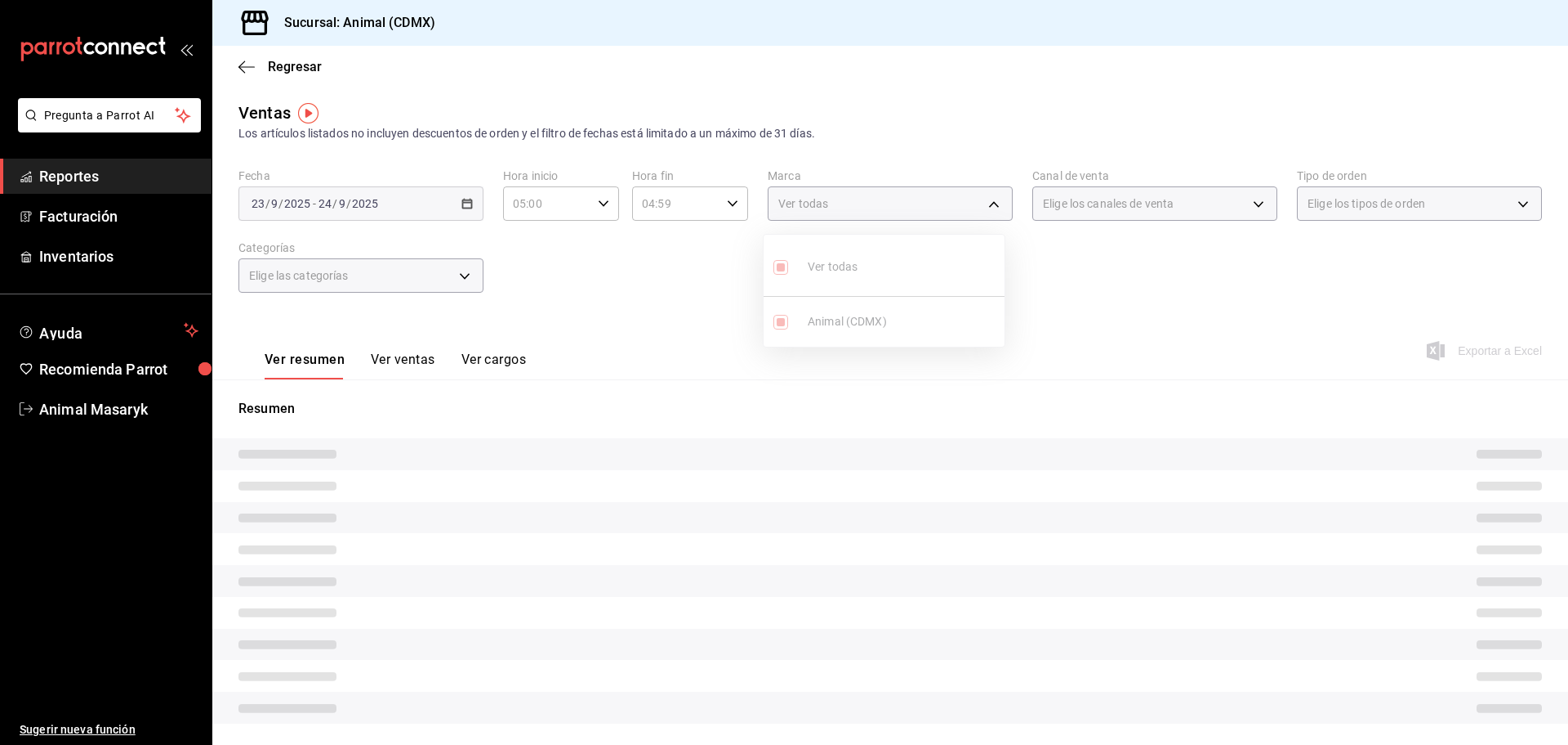
drag, startPoint x: 1070, startPoint y: 267, endPoint x: 1107, endPoint y: 248, distance: 41.6
click at [1071, 267] on div at bounding box center [784, 372] width 1568 height 745
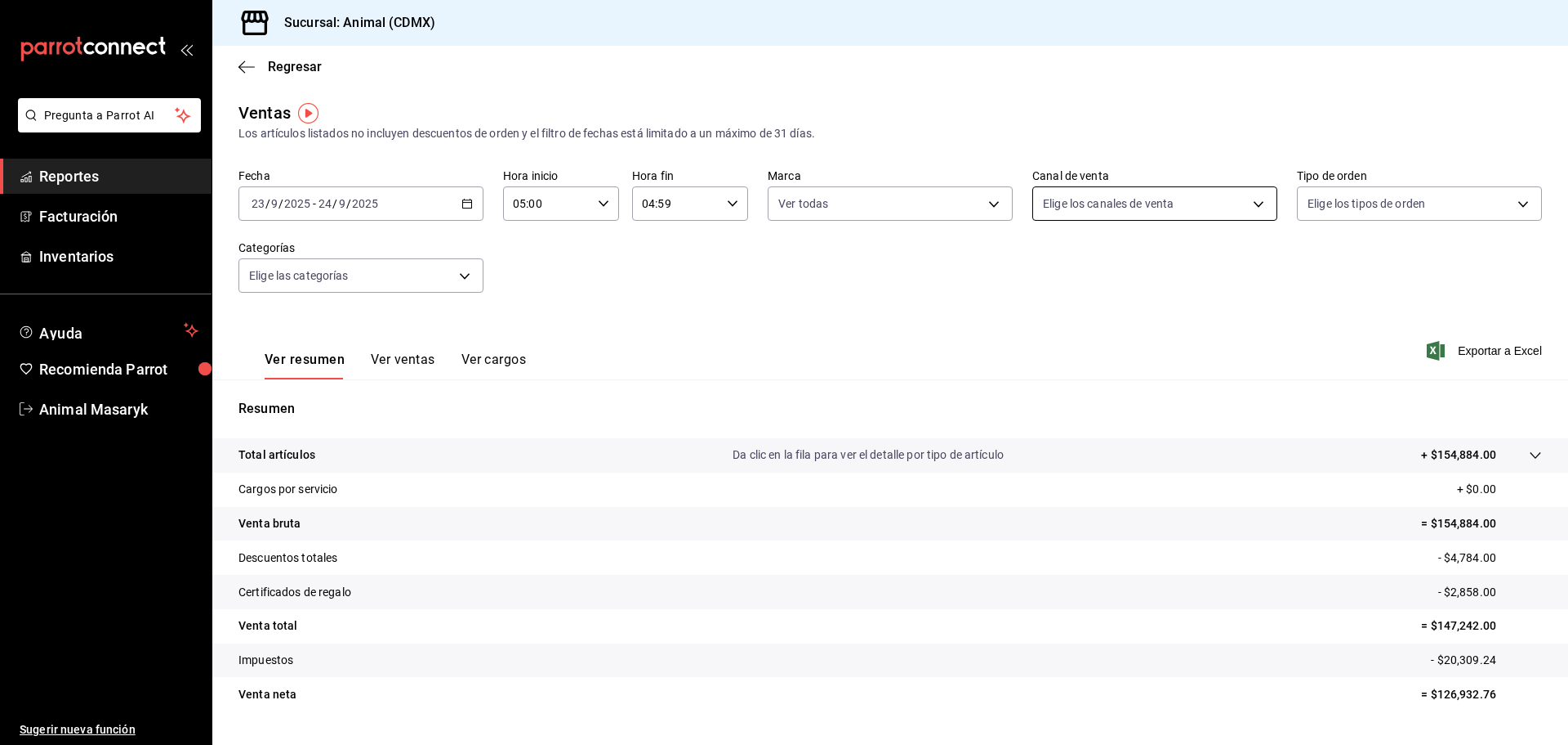
click at [1172, 207] on body "Pregunta a Parrot AI Reportes Facturación Inventarios Ayuda Recomienda Parrot A…" at bounding box center [784, 372] width 1568 height 745
click at [1158, 245] on li "Ver todos" at bounding box center [1146, 266] width 241 height 49
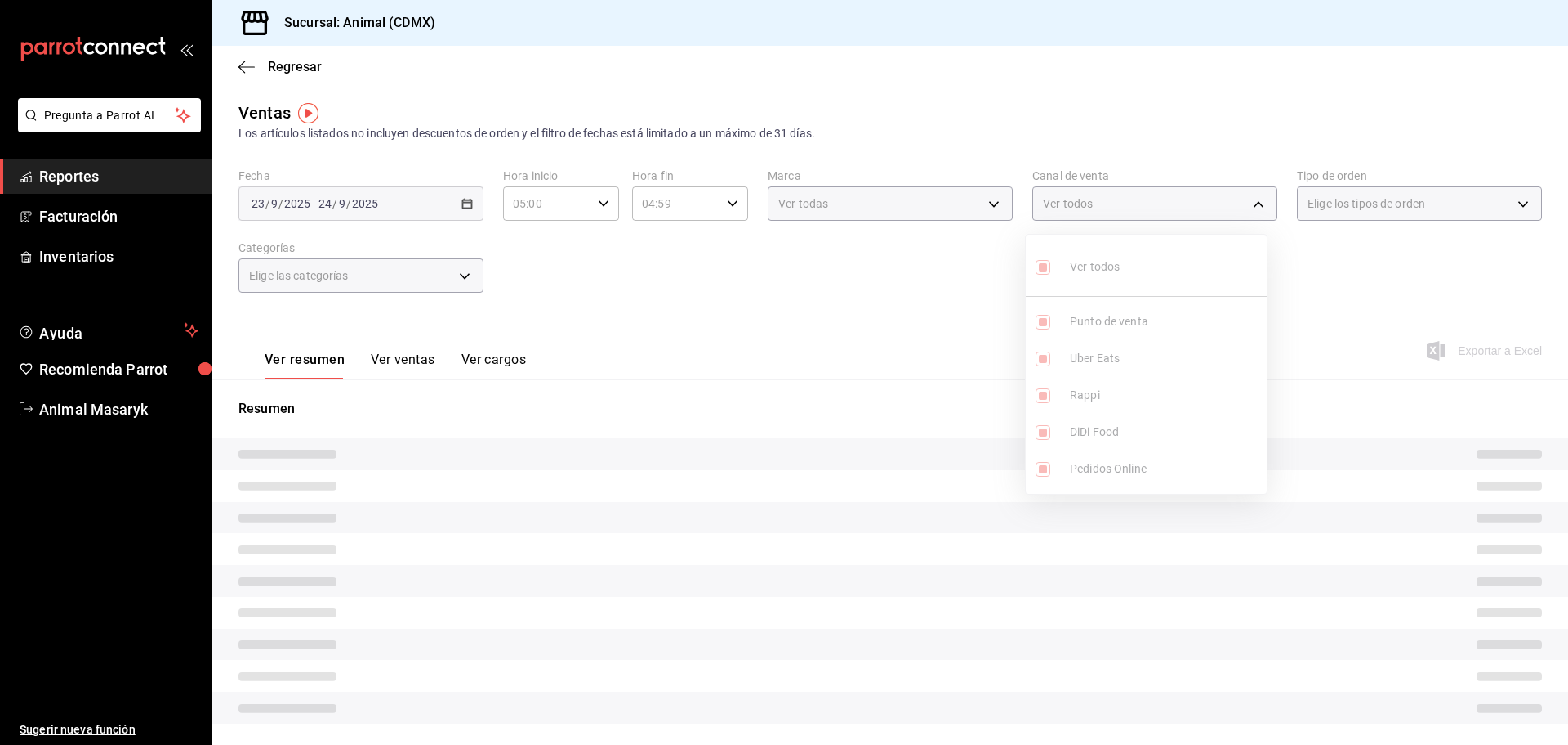
click at [1346, 274] on div at bounding box center [784, 372] width 1568 height 745
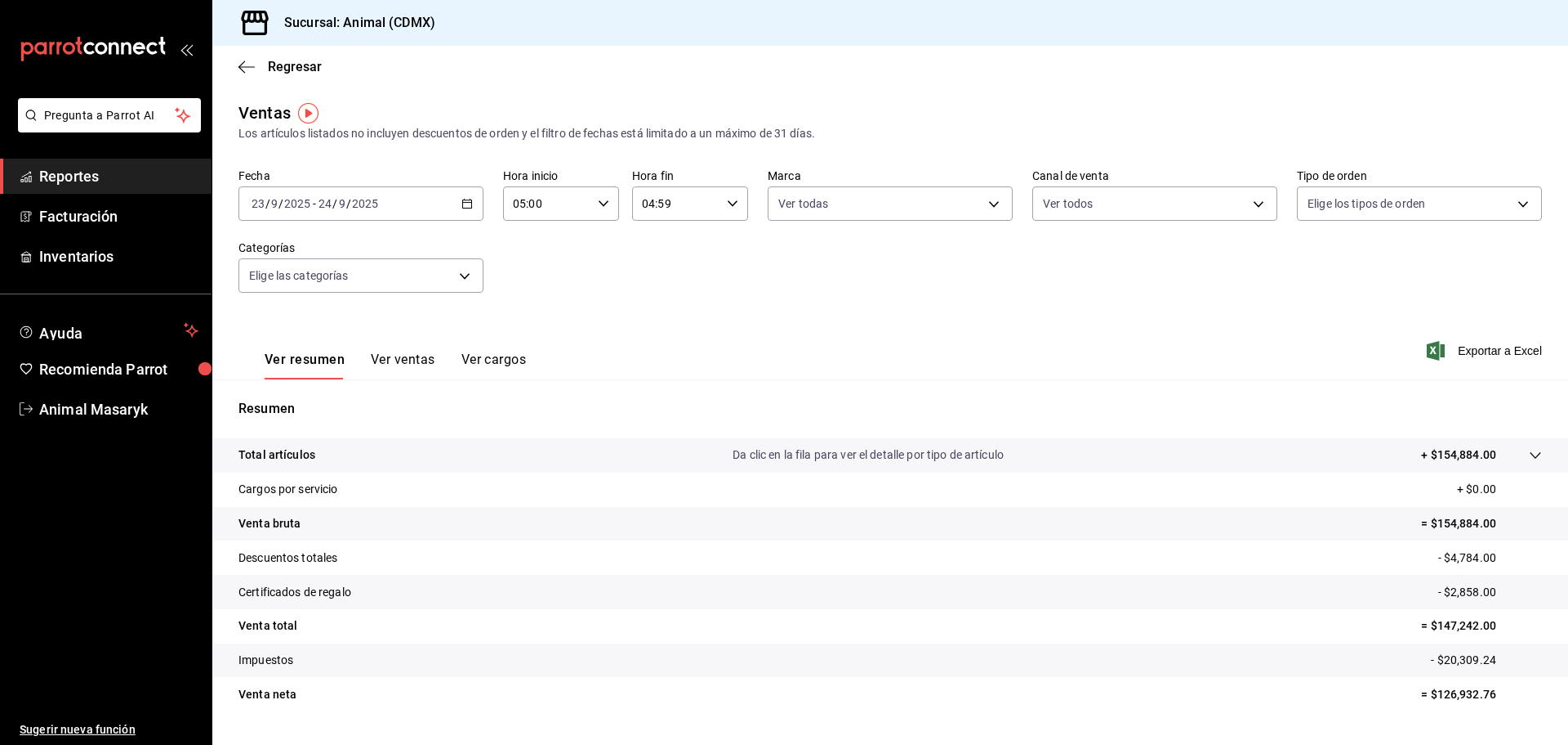
click at [1455, 206] on body "Pregunta a Parrot AI Reportes Facturación Inventarios Ayuda Recomienda Parrot A…" at bounding box center [784, 372] width 1568 height 745
click at [1392, 261] on li "Ver todos" at bounding box center [1409, 266] width 241 height 49
click at [1159, 288] on div at bounding box center [784, 372] width 1568 height 745
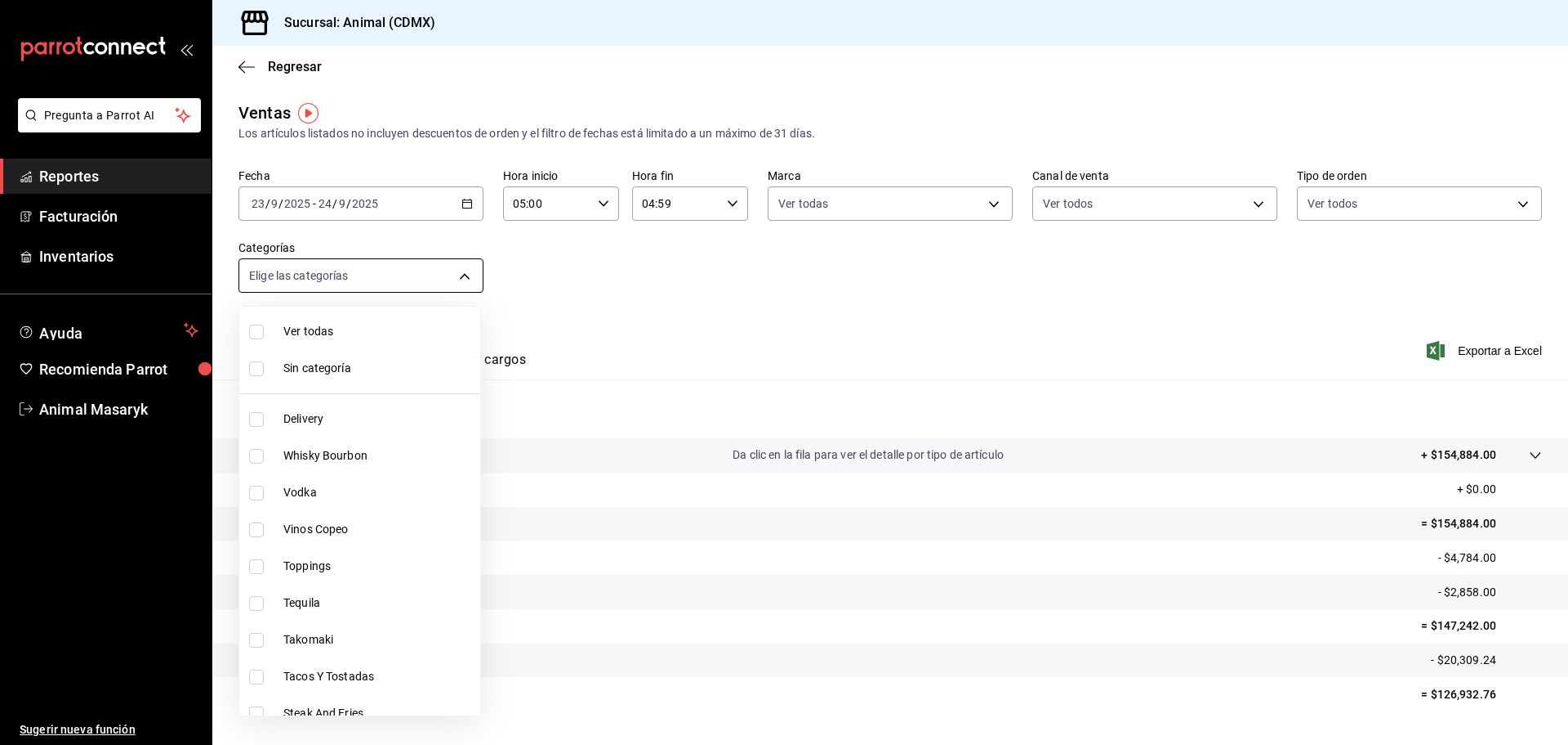
click at [410, 284] on body "Pregunta a Parrot AI Reportes Facturación Inventarios Ayuda Recomienda Parrot A…" at bounding box center [784, 372] width 1568 height 745
click at [386, 324] on li "Ver todas" at bounding box center [360, 332] width 241 height 37
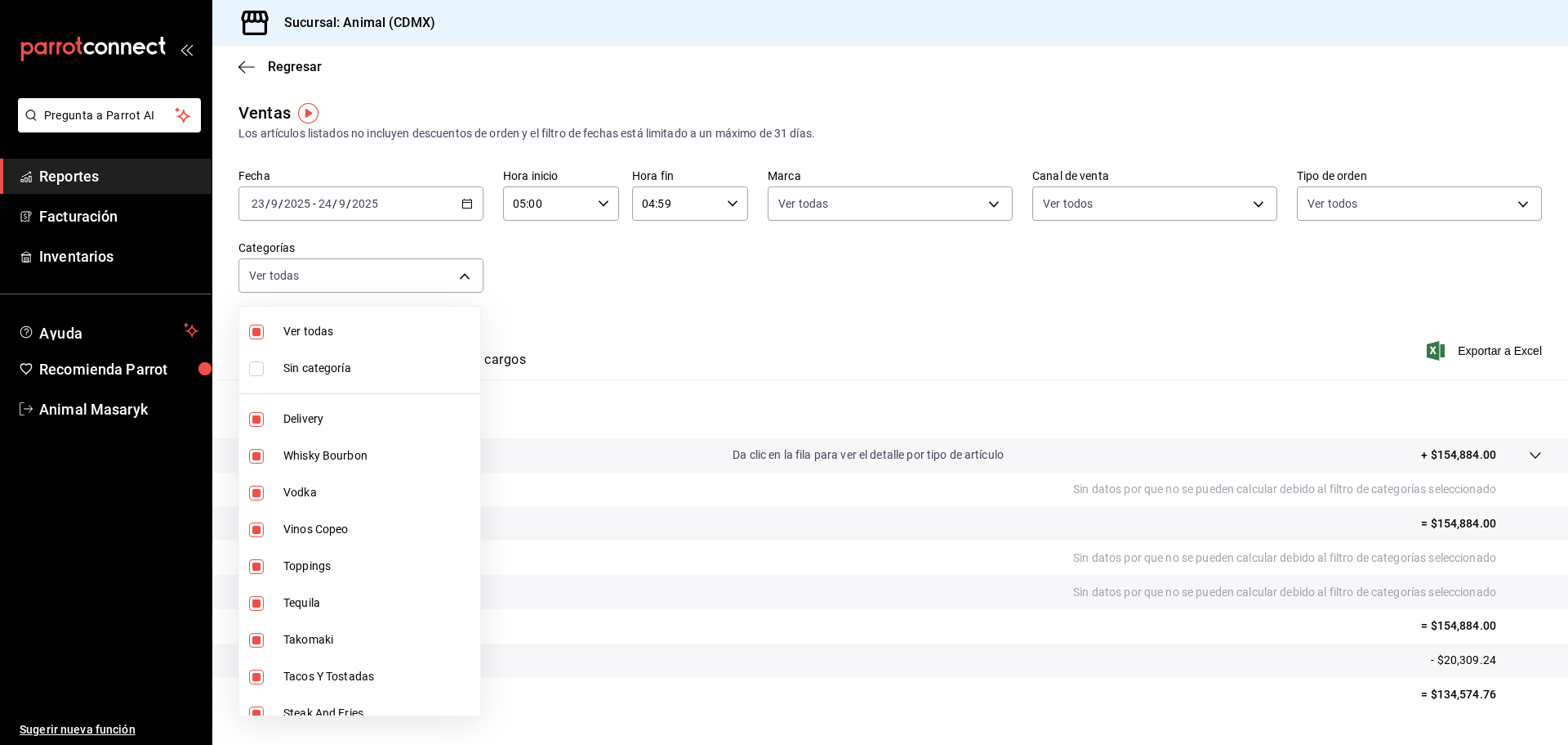
click at [356, 361] on span "Sin categoría" at bounding box center [379, 369] width 191 height 18
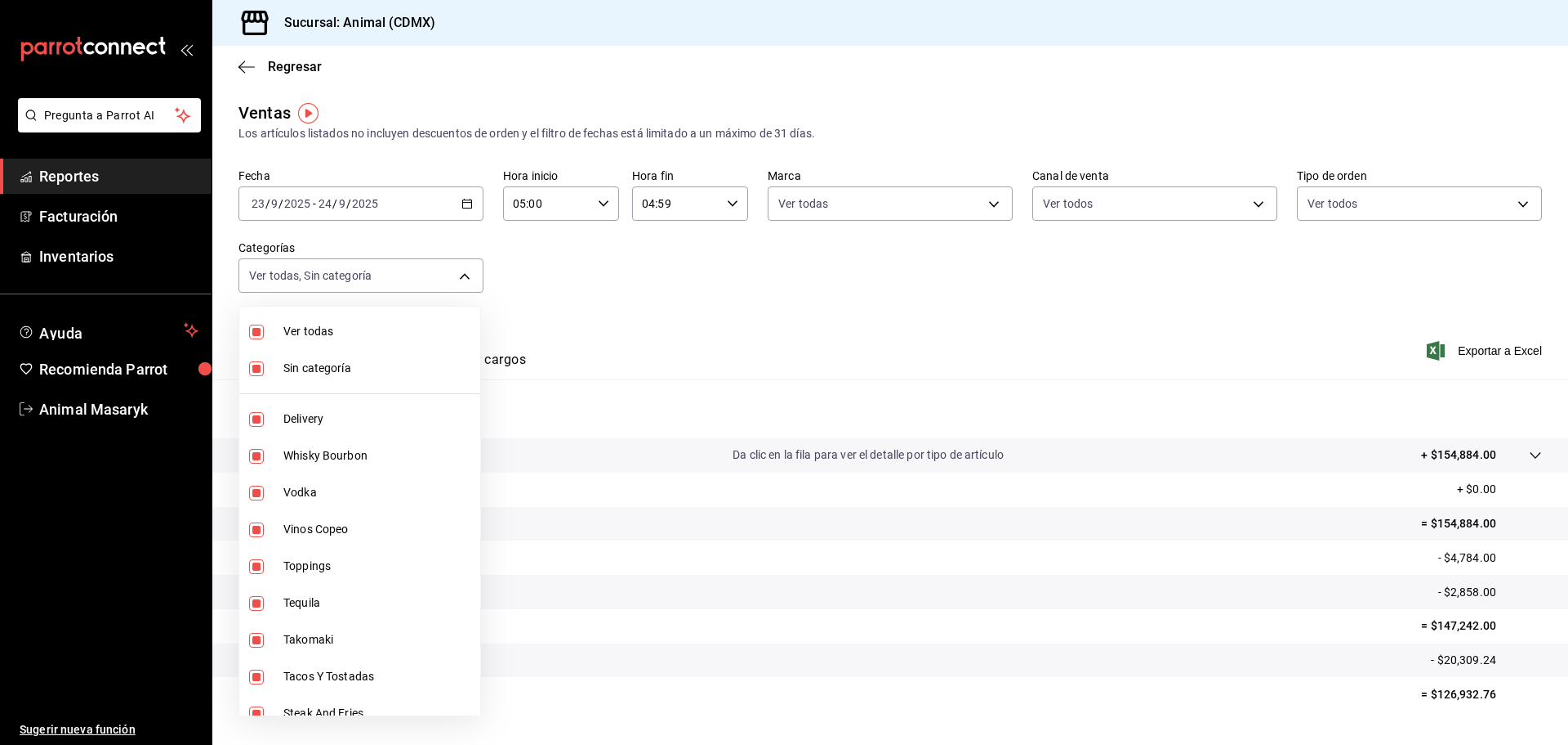
drag, startPoint x: 623, startPoint y: 322, endPoint x: 630, endPoint y: 315, distance: 9.9
click at [626, 320] on div at bounding box center [784, 372] width 1568 height 745
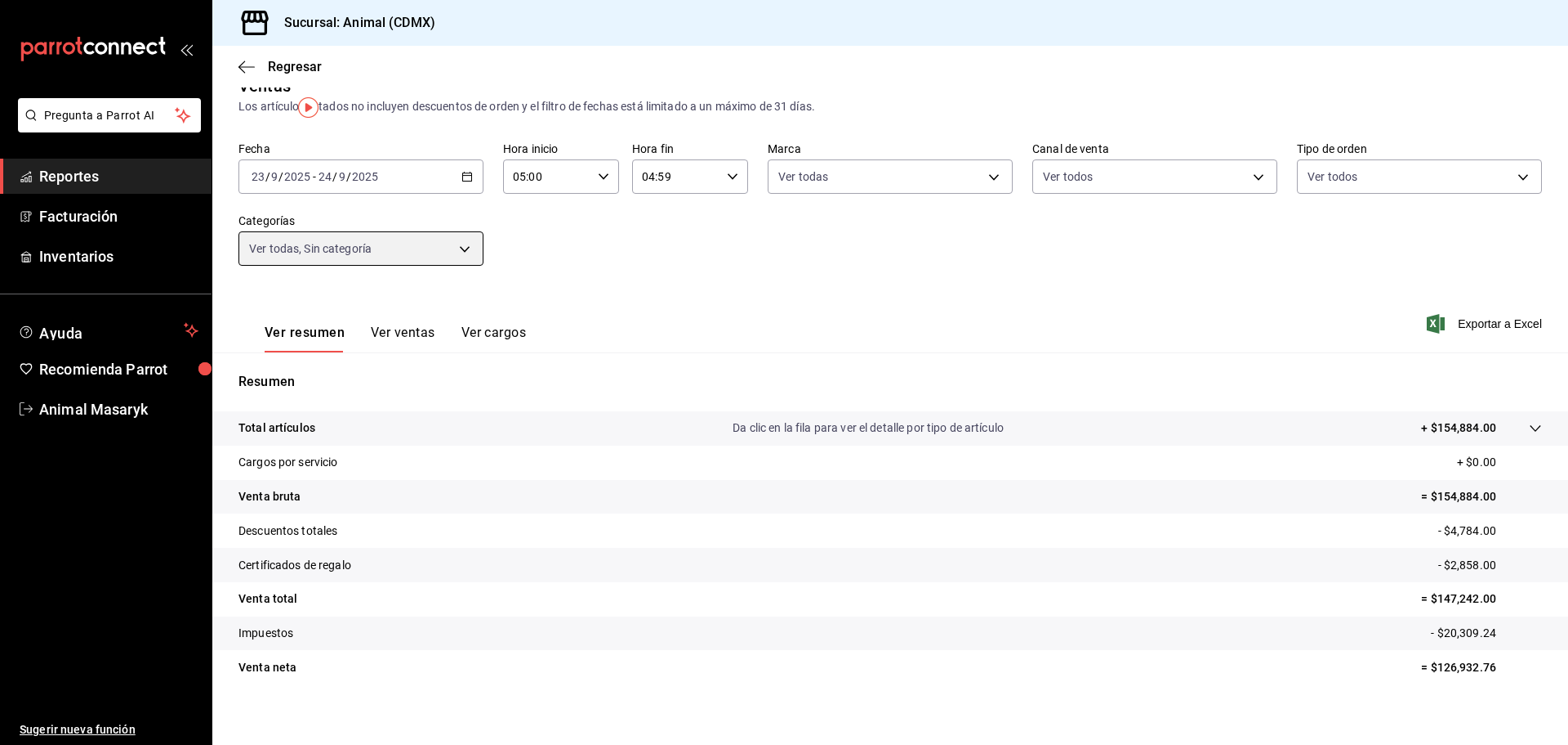
scroll to position [38, 0]
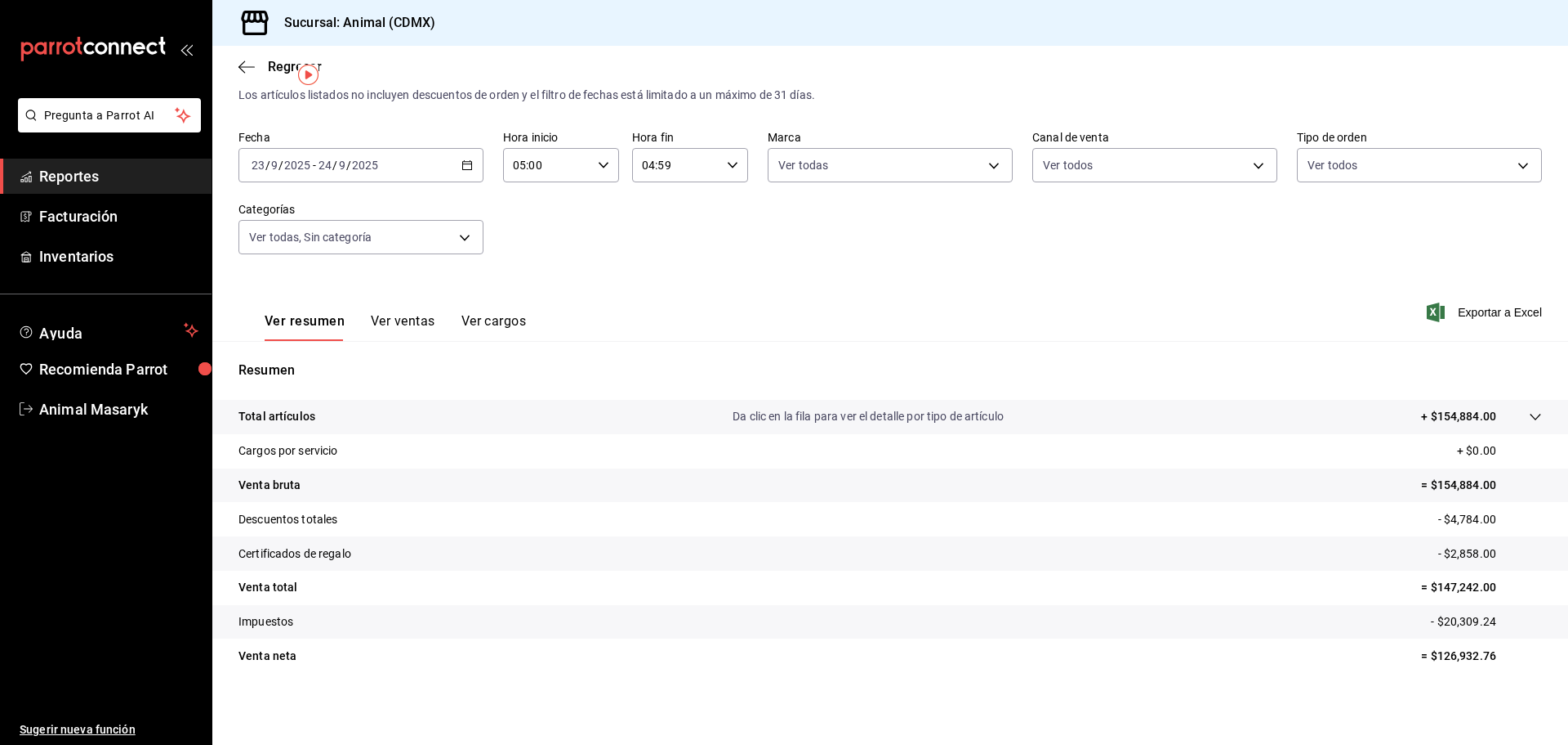
click at [1421, 422] on p "+ $154,884.00" at bounding box center [1458, 416] width 75 height 18
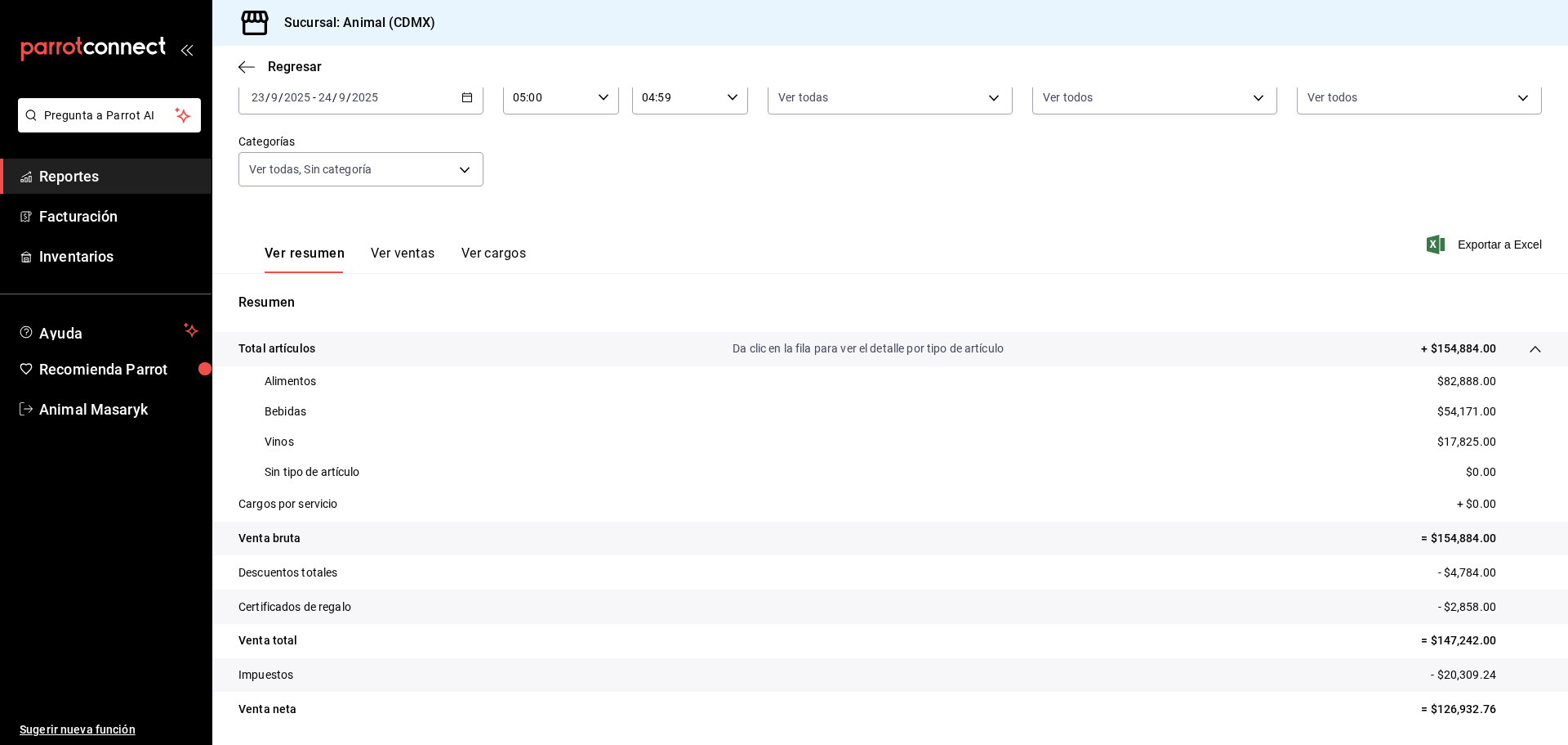
scroll to position [160, 0]
